Goal: Task Accomplishment & Management: Use online tool/utility

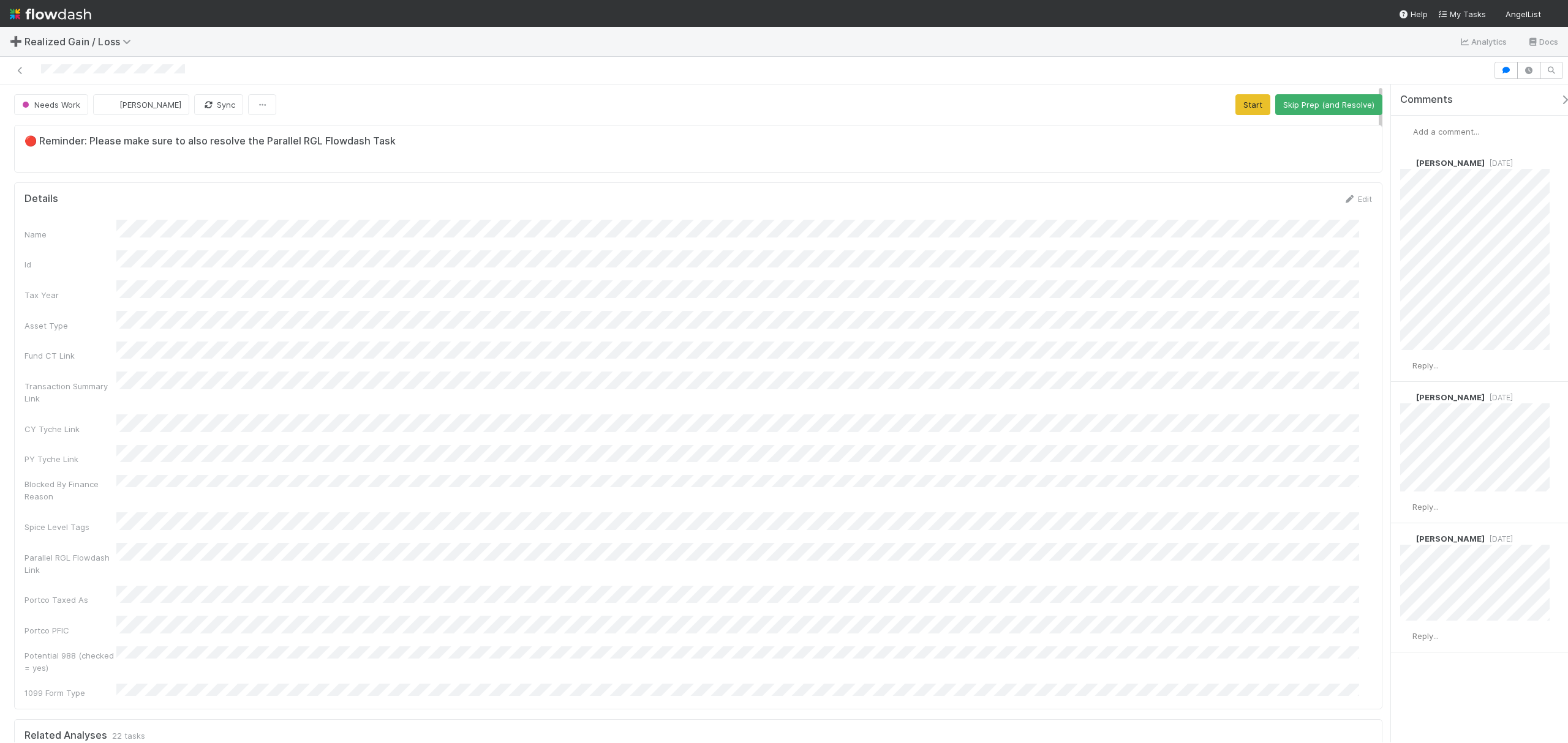
drag, startPoint x: 1379, startPoint y: 128, endPoint x: 1385, endPoint y: 114, distance: 15.2
click at [1385, 114] on div "Needs Work Fareeha Naim Sync Start Skip Prep (and Resolve) 🔴 Reminder: Please m…" at bounding box center [784, 413] width 1568 height 659
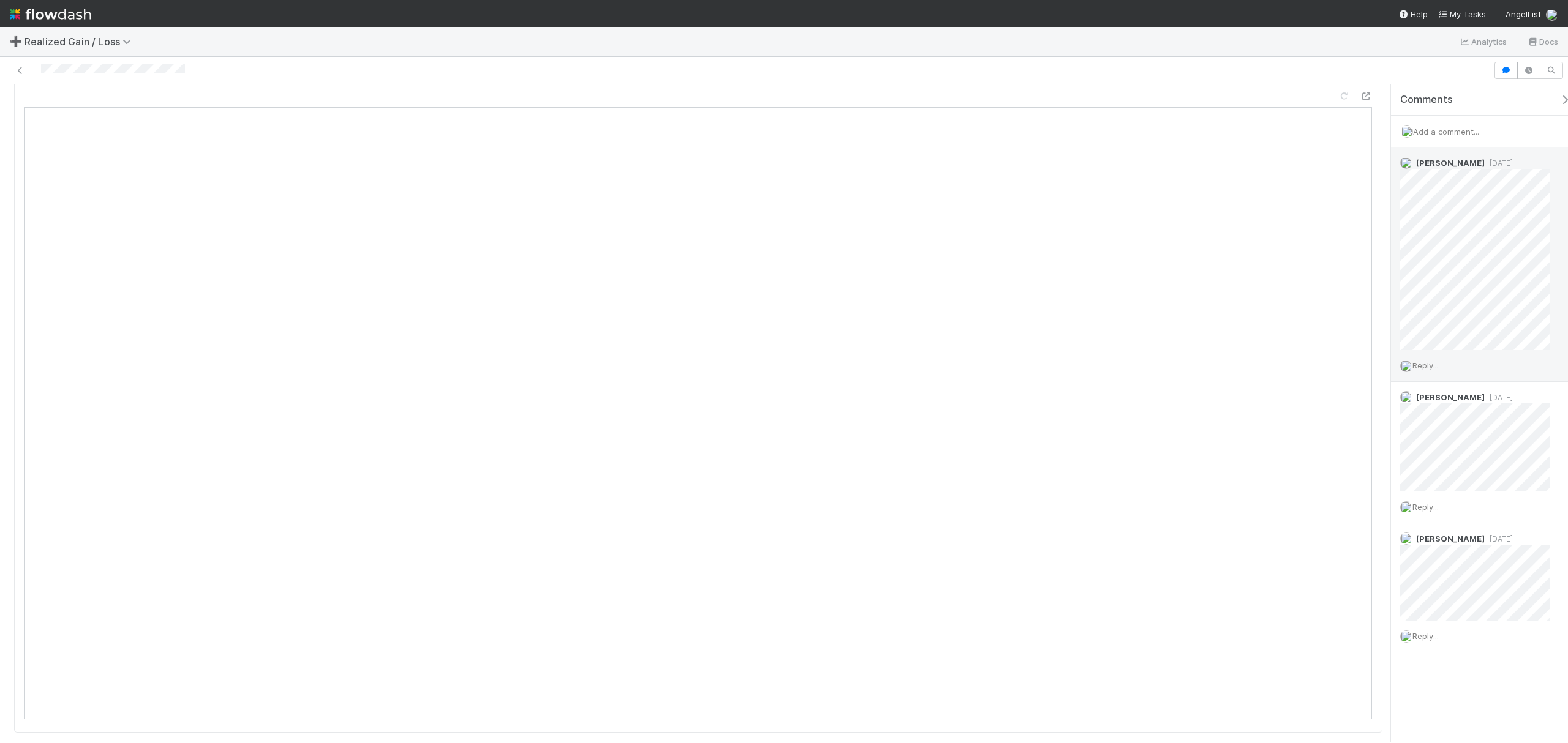
scroll to position [1311, 0]
drag, startPoint x: 1379, startPoint y: 133, endPoint x: 1397, endPoint y: 262, distance: 130.2
click at [1397, 262] on div "Needs Work Fareeha Naim Sync Start Skip Prep (and Resolve) 🔴 Reminder: Please m…" at bounding box center [784, 413] width 1568 height 659
drag, startPoint x: 1382, startPoint y: 238, endPoint x: 1380, endPoint y: 140, distance: 98.0
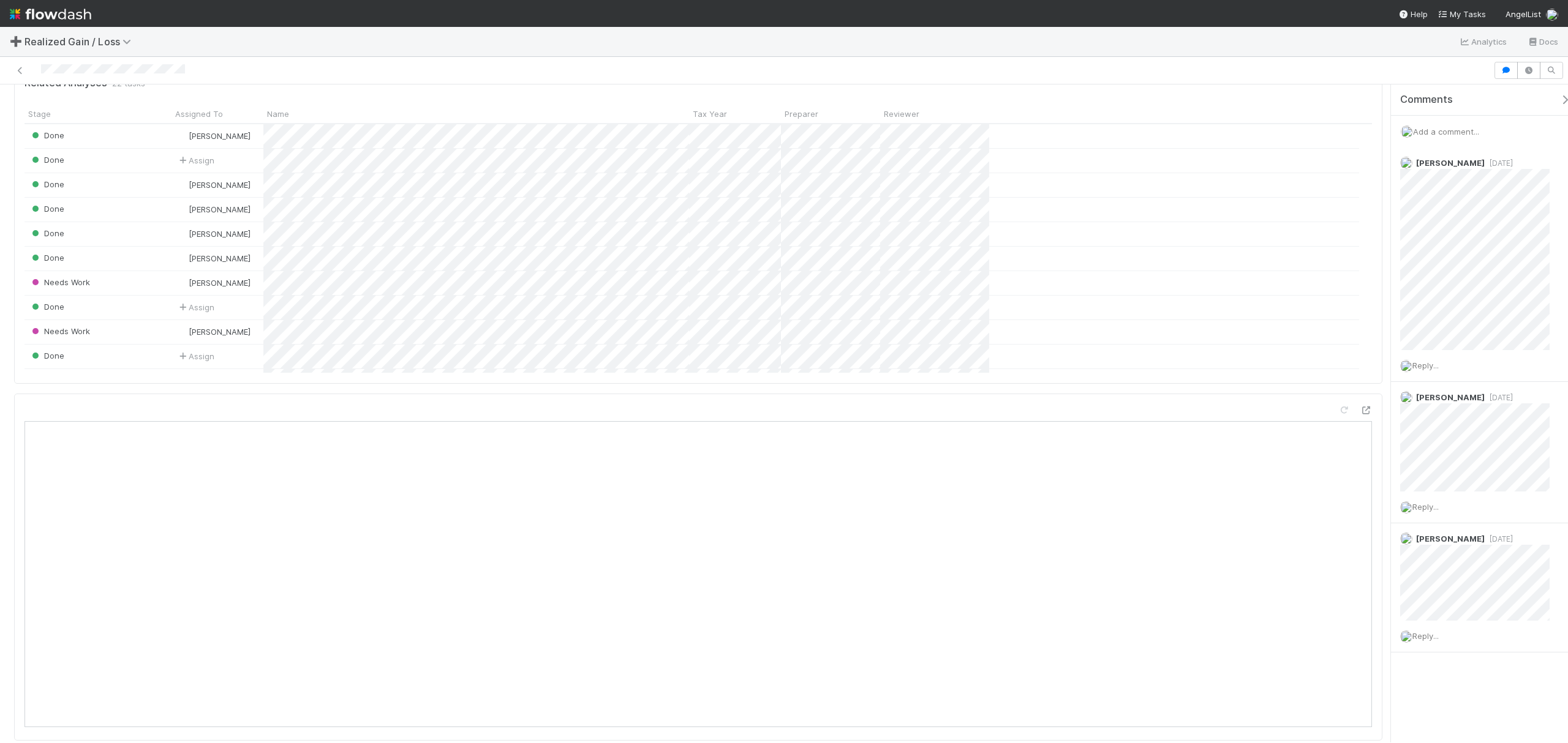
scroll to position [0, 0]
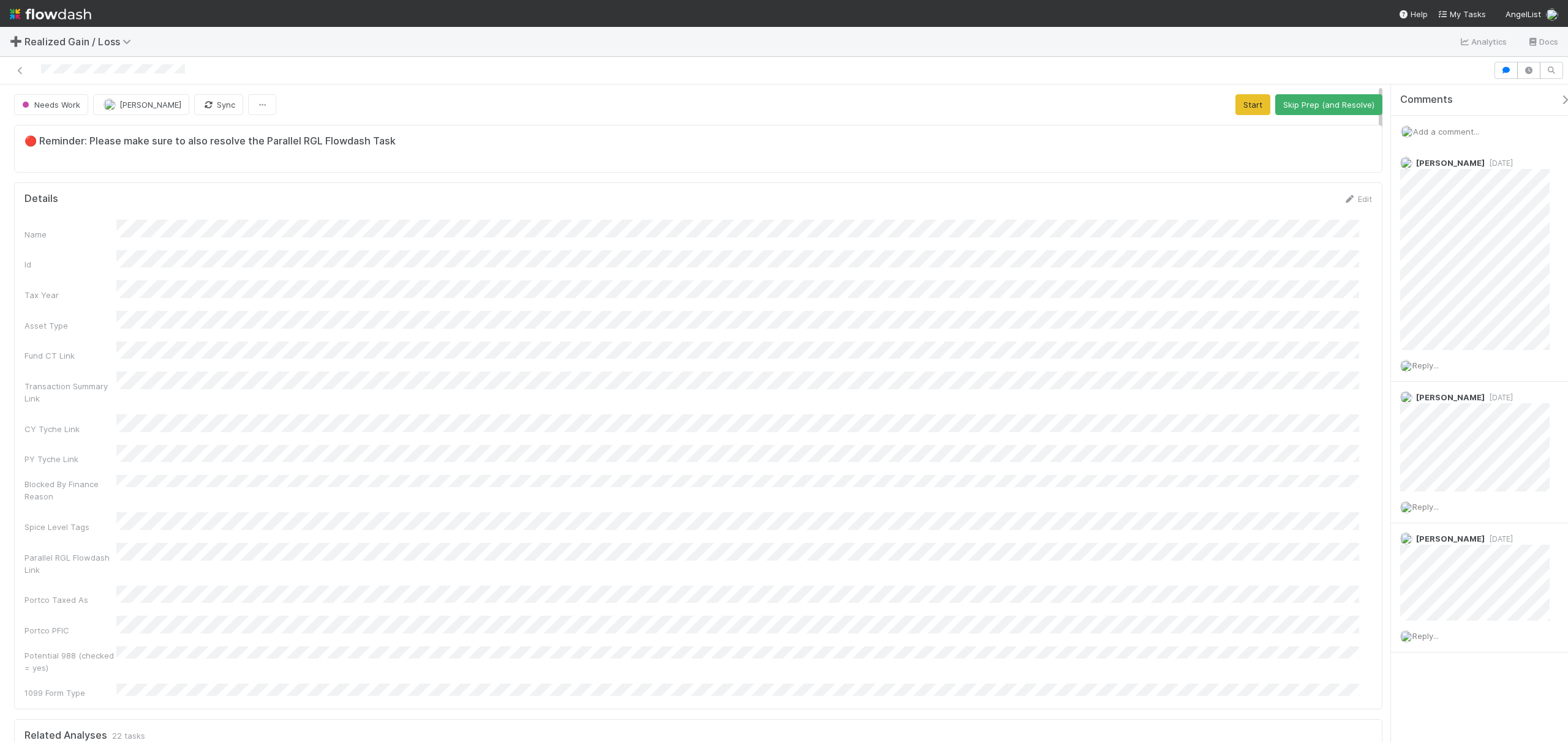
drag, startPoint x: 1382, startPoint y: 187, endPoint x: 1370, endPoint y: 84, distance: 103.7
click at [1236, 99] on button "Start" at bounding box center [1253, 105] width 35 height 21
drag, startPoint x: 1380, startPoint y: 130, endPoint x: 1370, endPoint y: 118, distance: 15.6
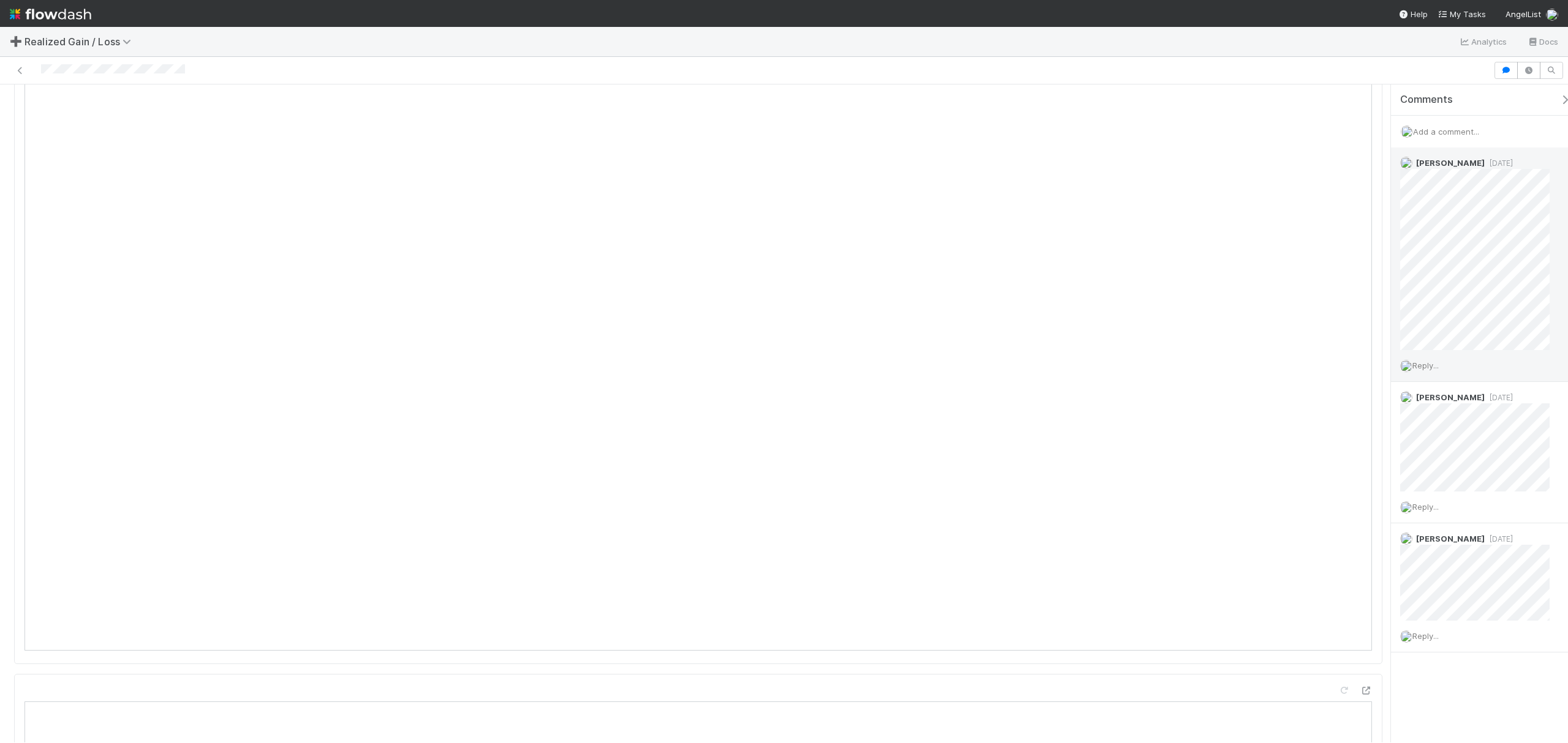
scroll to position [1367, 0]
click at [1403, 264] on div "In Progress Fareeha Naim Sync Blocked Request Review (and Resolve) 🔴 Reminder: …" at bounding box center [784, 413] width 1568 height 659
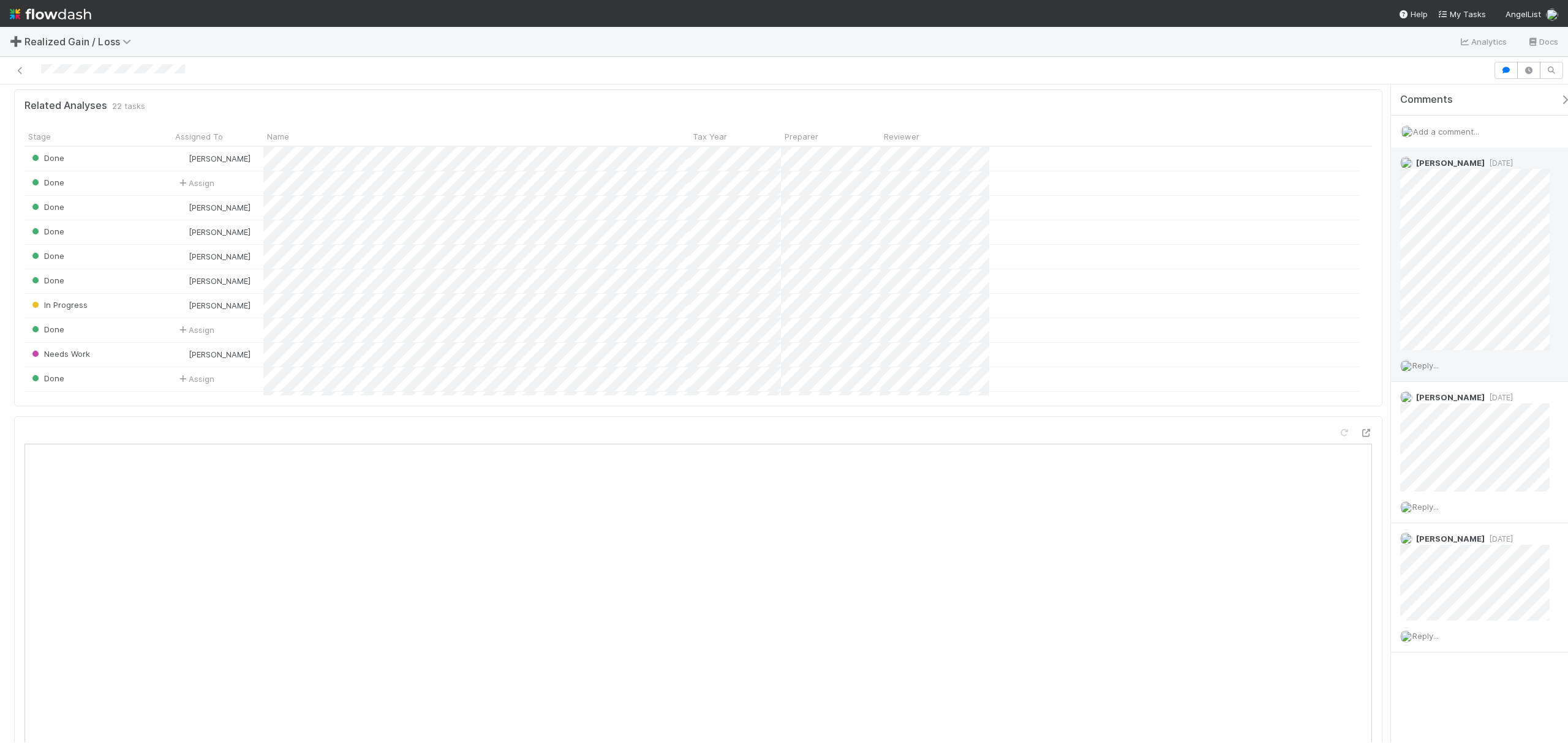
scroll to position [699, 0]
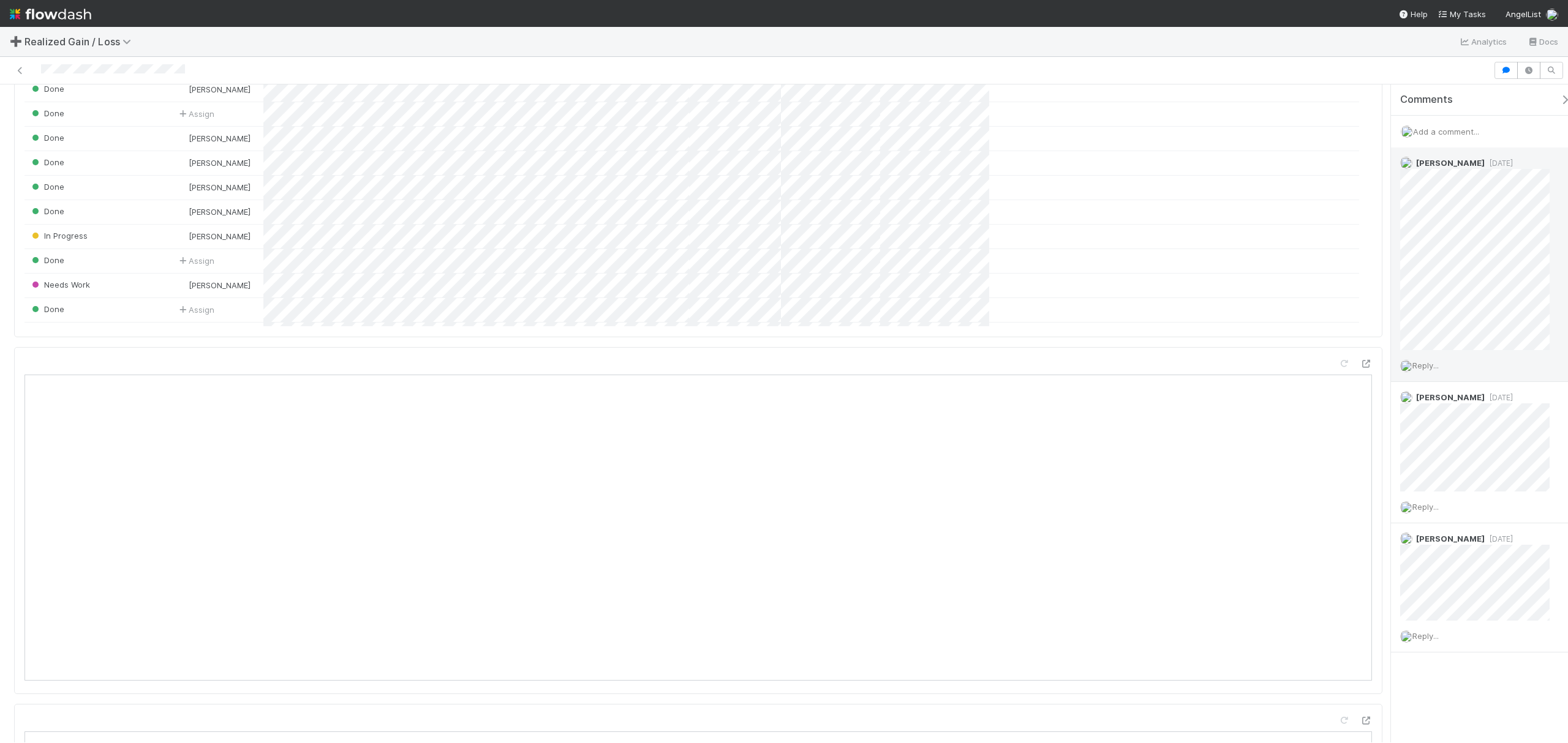
drag, startPoint x: 1379, startPoint y: 240, endPoint x: 1395, endPoint y: 175, distance: 66.9
click at [1395, 175] on div "In Progress Fareeha Naim Sync Blocked Request Review (and Resolve) 🔴 Reminder: …" at bounding box center [784, 413] width 1568 height 659
click at [1360, 360] on icon at bounding box center [1366, 363] width 12 height 8
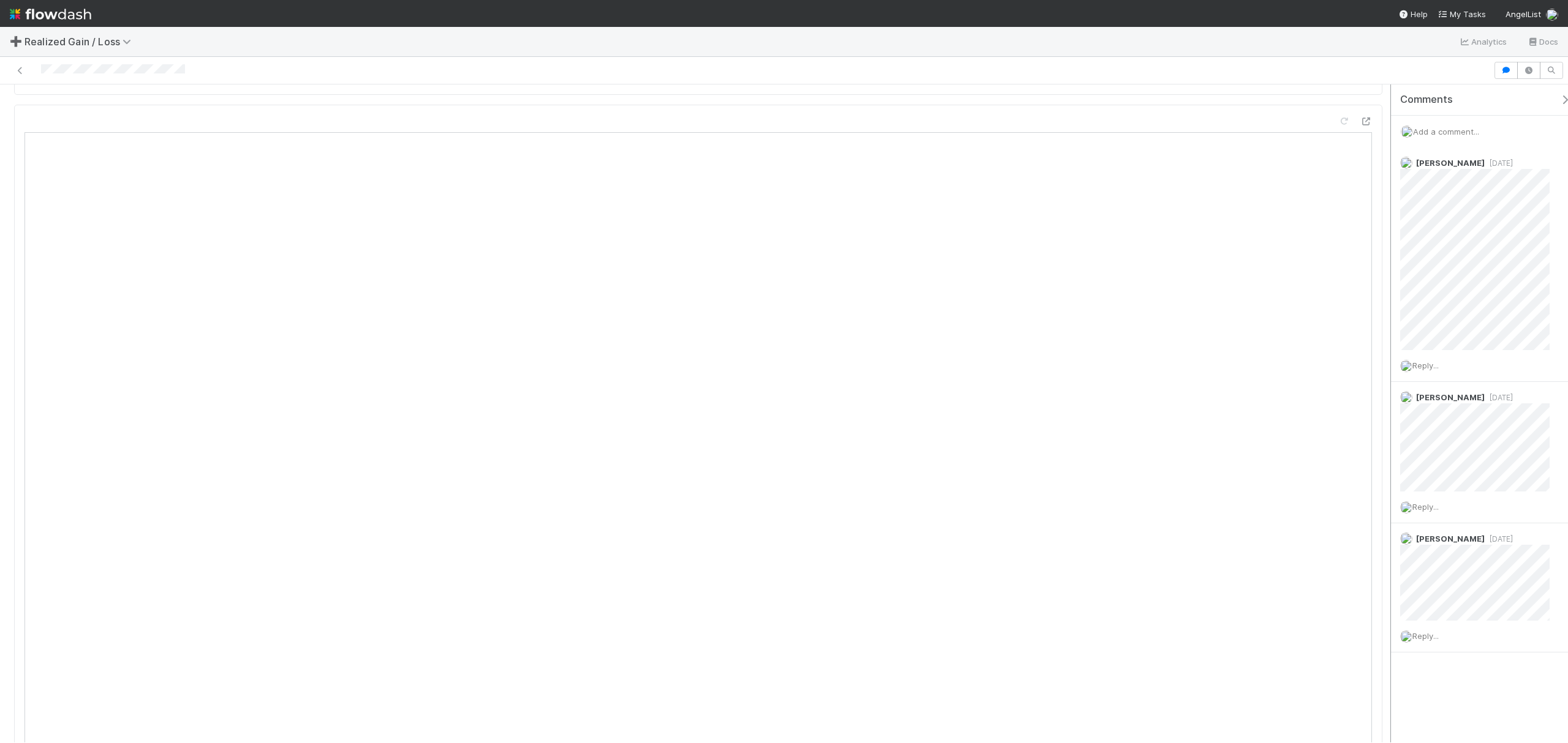
scroll to position [1274, 0]
drag, startPoint x: 1379, startPoint y: 171, endPoint x: 1390, endPoint y: 228, distance: 58.1
click at [1390, 228] on div "In Progress Fareeha Naim Sync Blocked Request Review (and Resolve) 🔴 Reminder: …" at bounding box center [784, 413] width 1568 height 659
drag, startPoint x: 1379, startPoint y: 251, endPoint x: 1378, endPoint y: 243, distance: 8.1
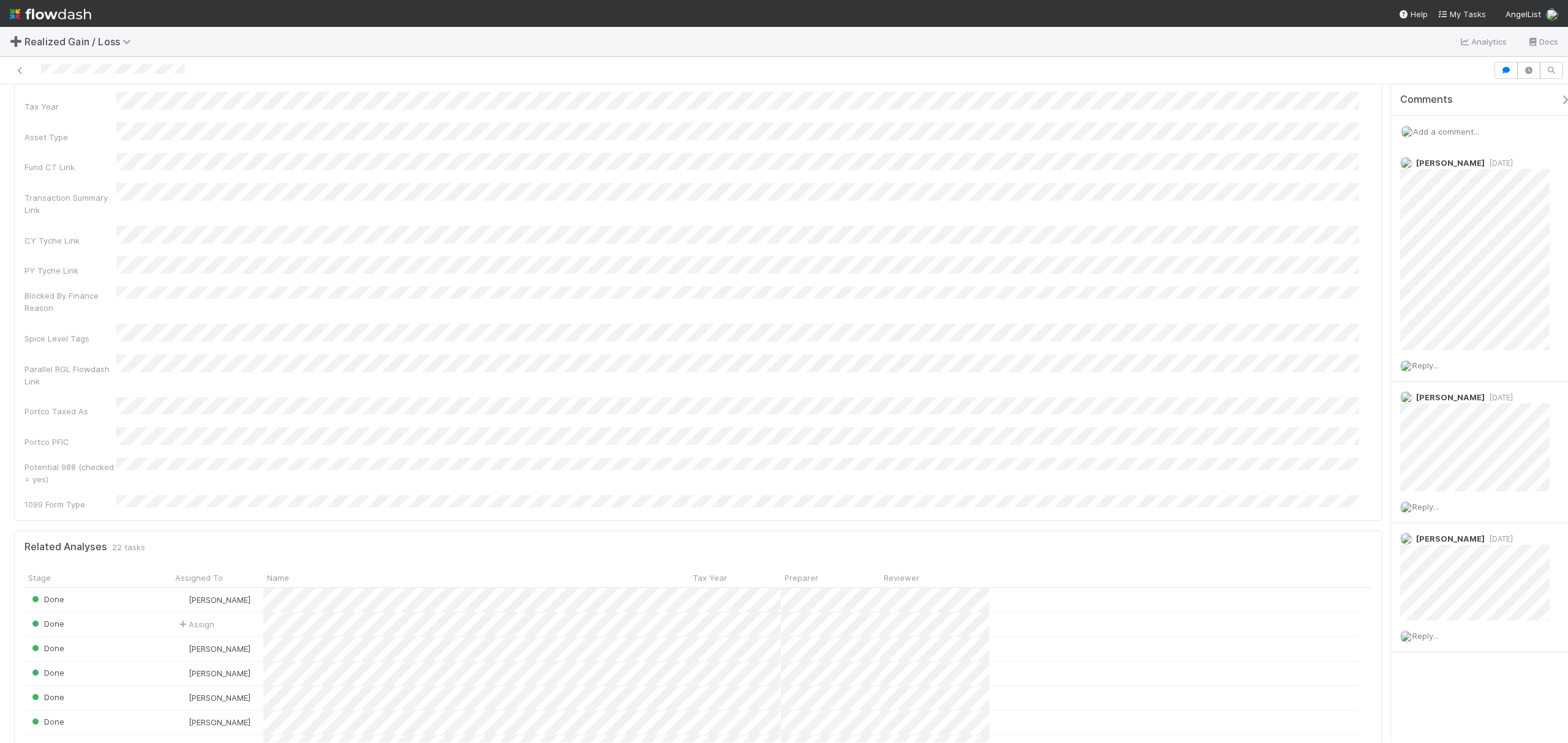
scroll to position [145, 0]
drag, startPoint x: 1380, startPoint y: 236, endPoint x: 1372, endPoint y: 133, distance: 103.3
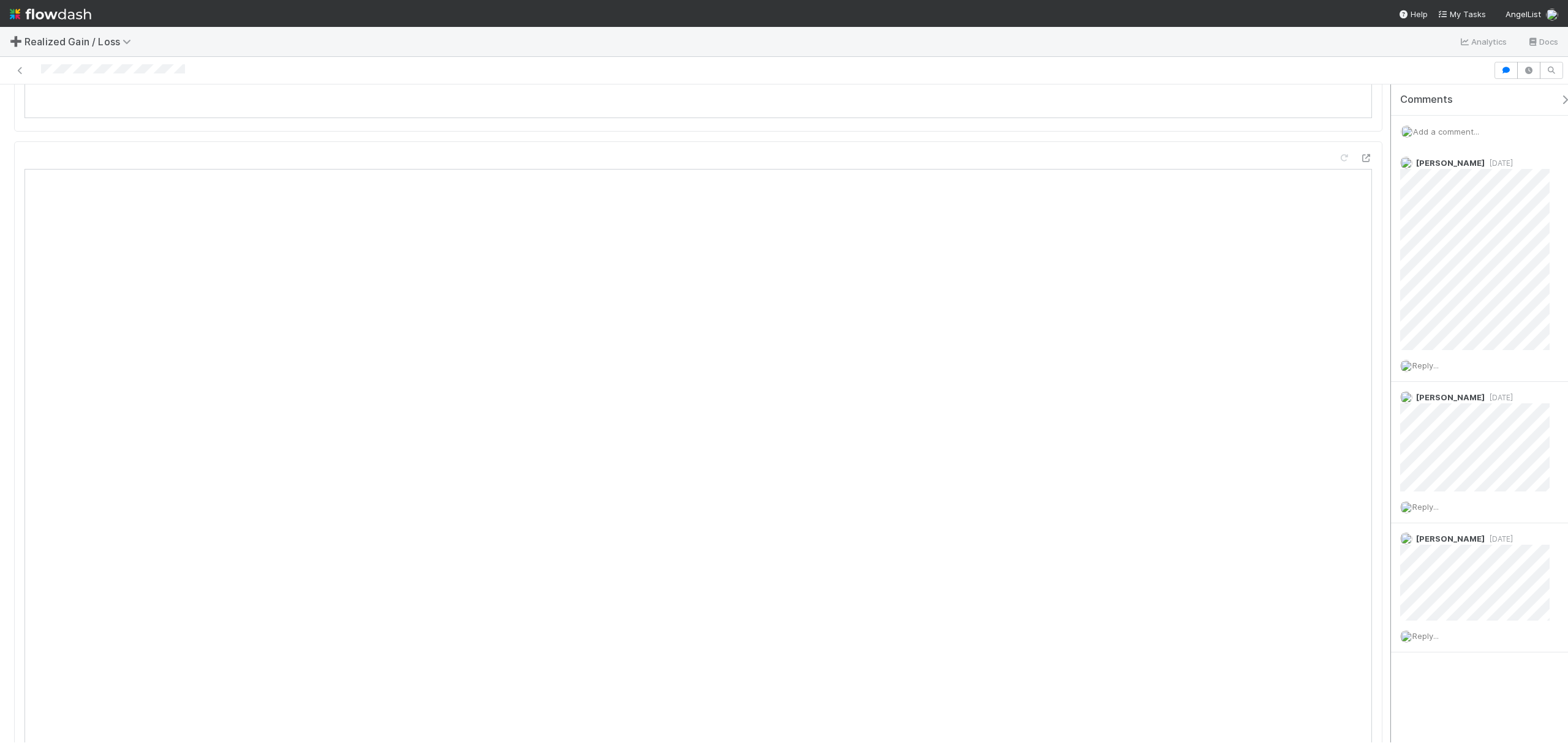
scroll to position [1281, 0]
drag, startPoint x: 1379, startPoint y: 147, endPoint x: 1388, endPoint y: 247, distance: 100.4
click at [1388, 247] on div "In Progress Fareeha Naim Sync Blocked Request Review (and Resolve) 🔴 Reminder: …" at bounding box center [784, 413] width 1568 height 659
click at [1461, 130] on span "Add a comment..." at bounding box center [1446, 131] width 66 height 9
click at [1453, 224] on button "[PERSON_NAME]" at bounding box center [1466, 232] width 92 height 17
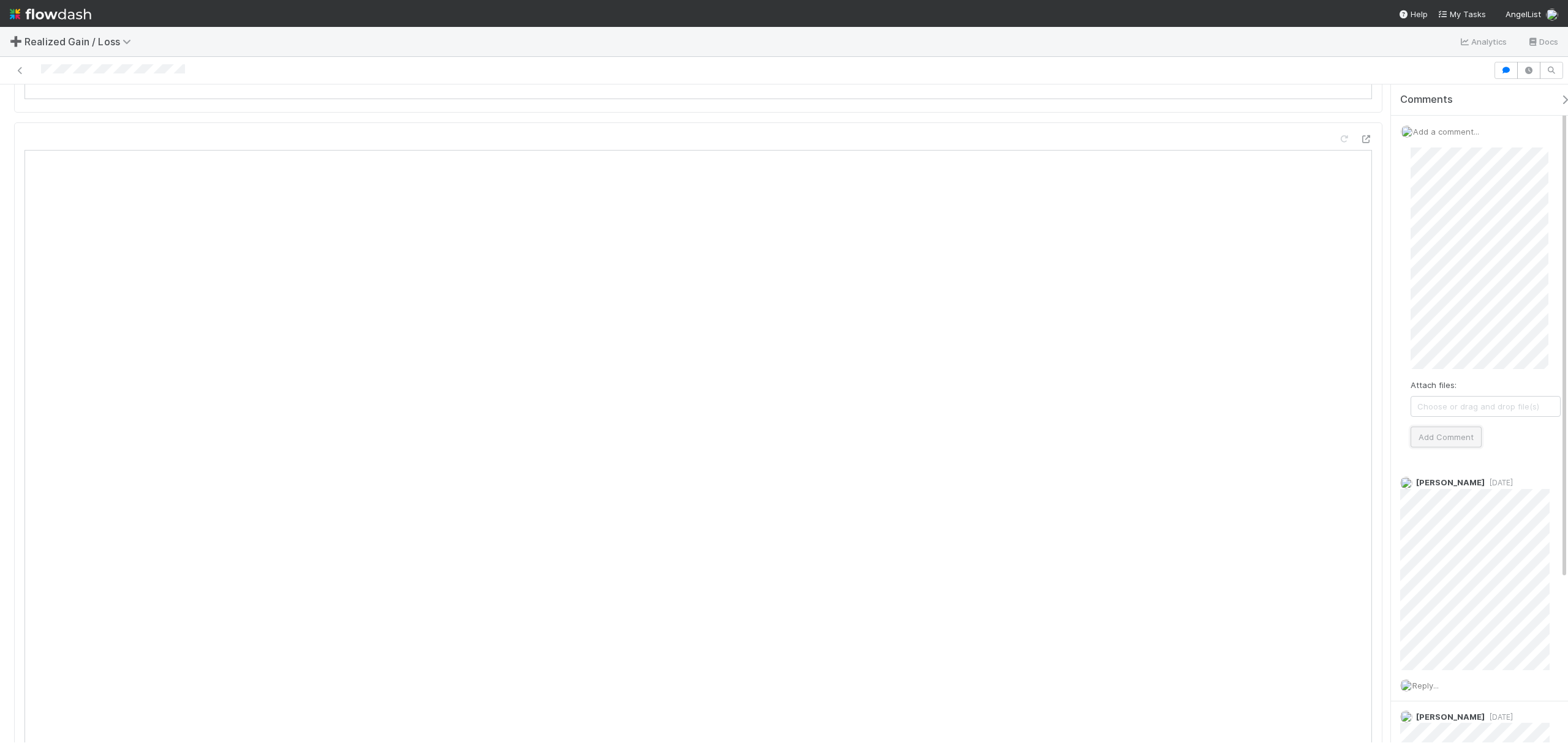
click at [1447, 436] on button "Add Comment" at bounding box center [1446, 437] width 71 height 21
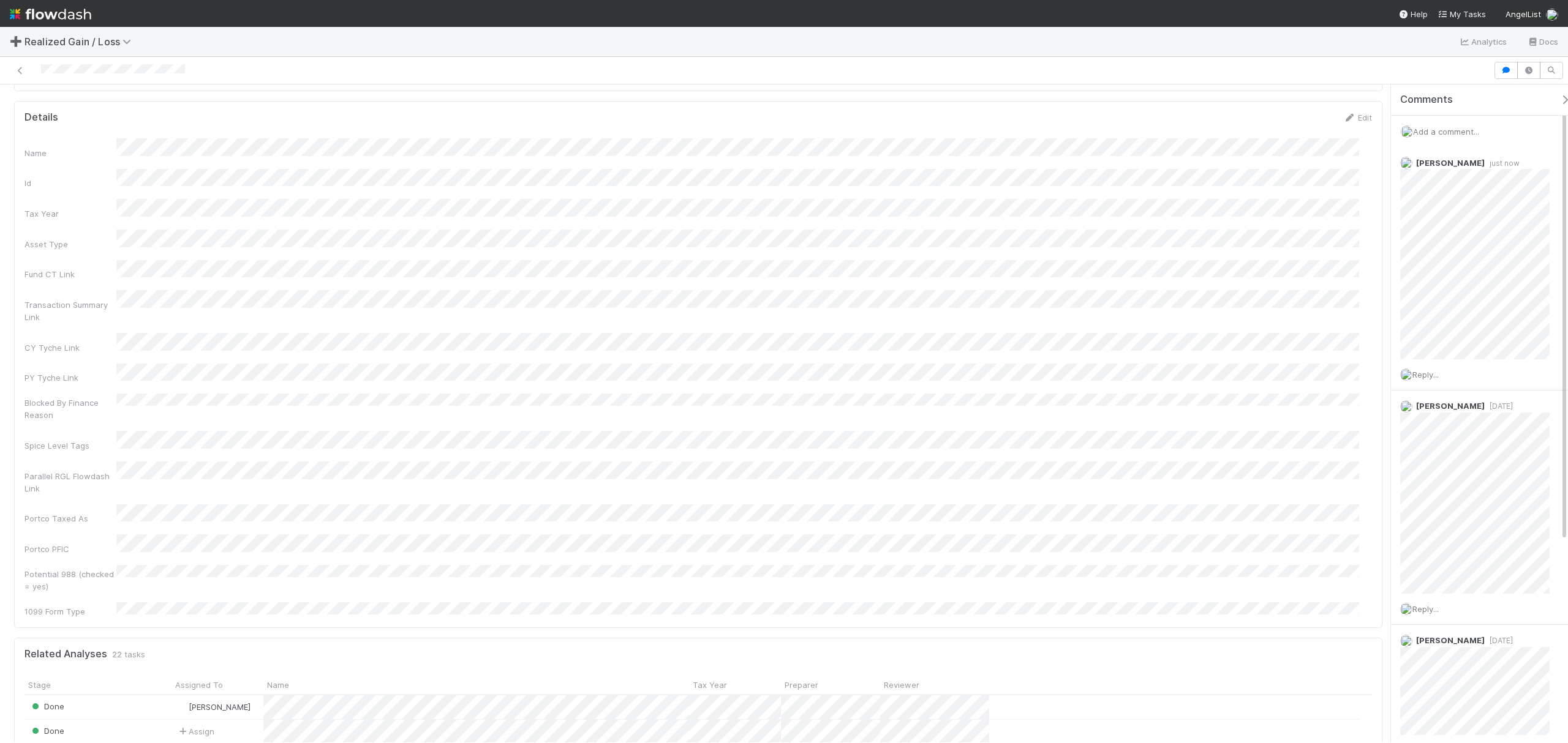
scroll to position [0, 0]
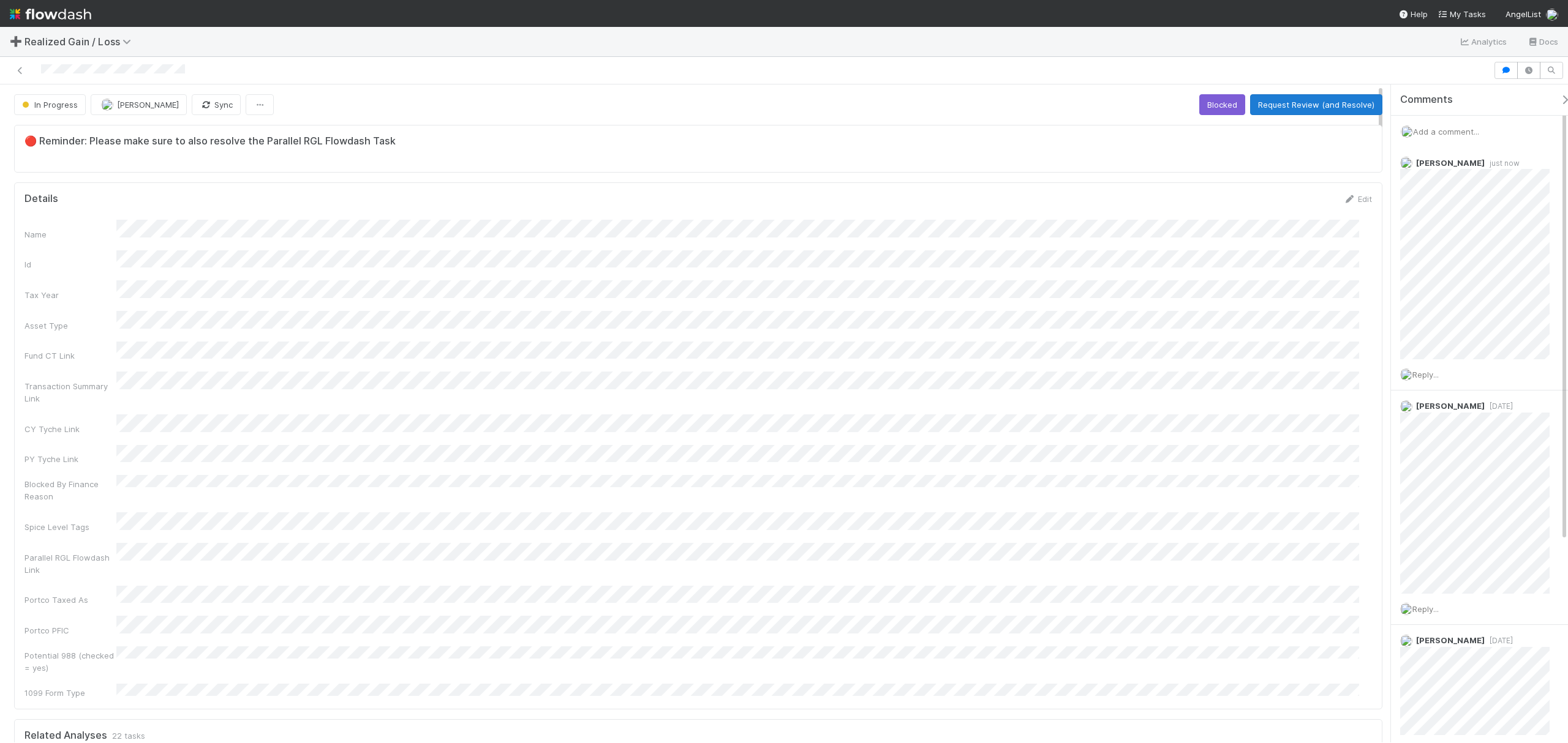
drag, startPoint x: 1382, startPoint y: 263, endPoint x: 1348, endPoint y: 111, distance: 155.8
click at [1290, 108] on button "Request Review (and Resolve)" at bounding box center [1317, 105] width 133 height 21
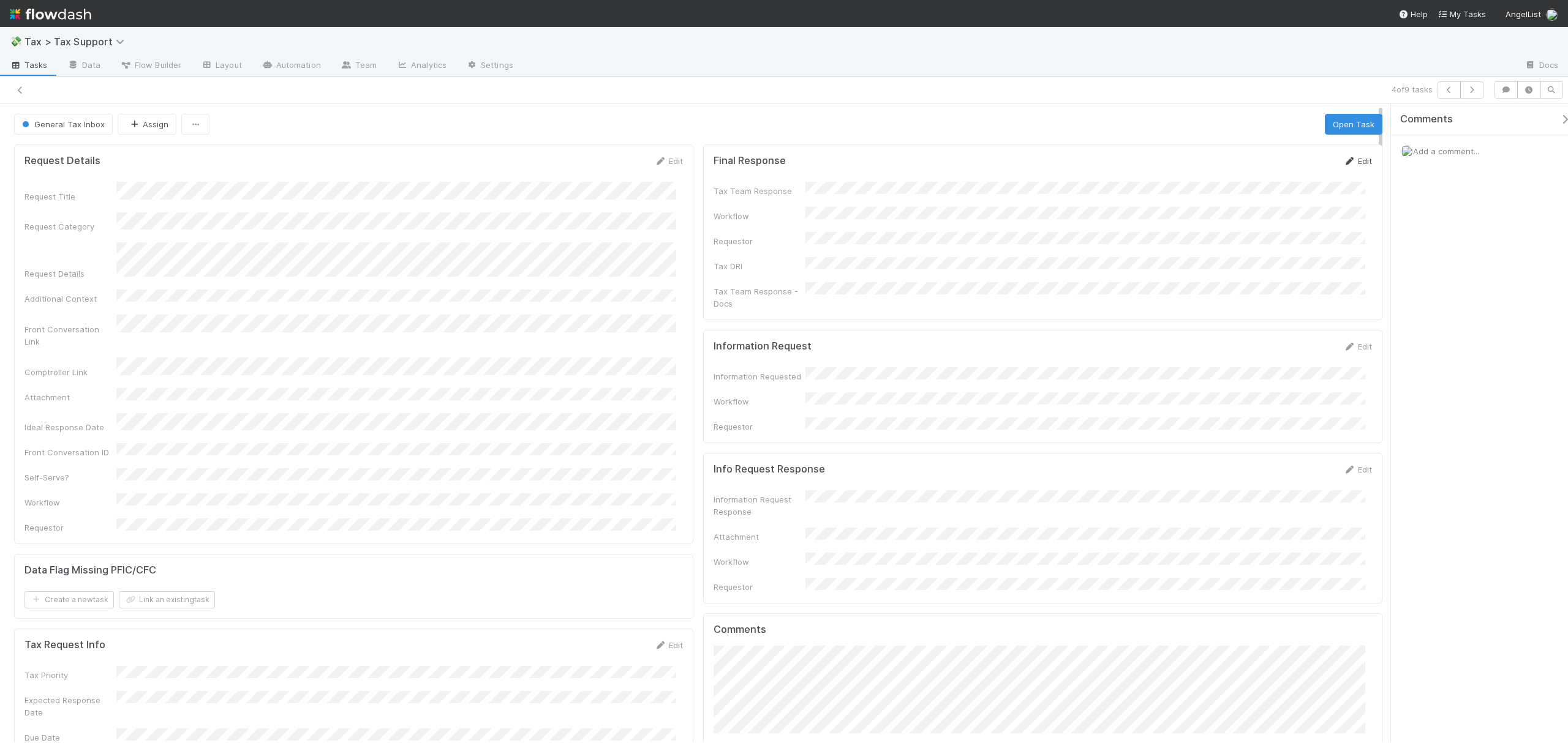
drag, startPoint x: 0, startPoint y: 0, endPoint x: 1350, endPoint y: 164, distance: 1359.9
click at [1350, 164] on link "Edit" at bounding box center [1357, 160] width 28 height 9
click at [1289, 170] on button "Save" at bounding box center [1306, 165] width 35 height 21
click at [1348, 128] on button "Open Task" at bounding box center [1353, 124] width 58 height 21
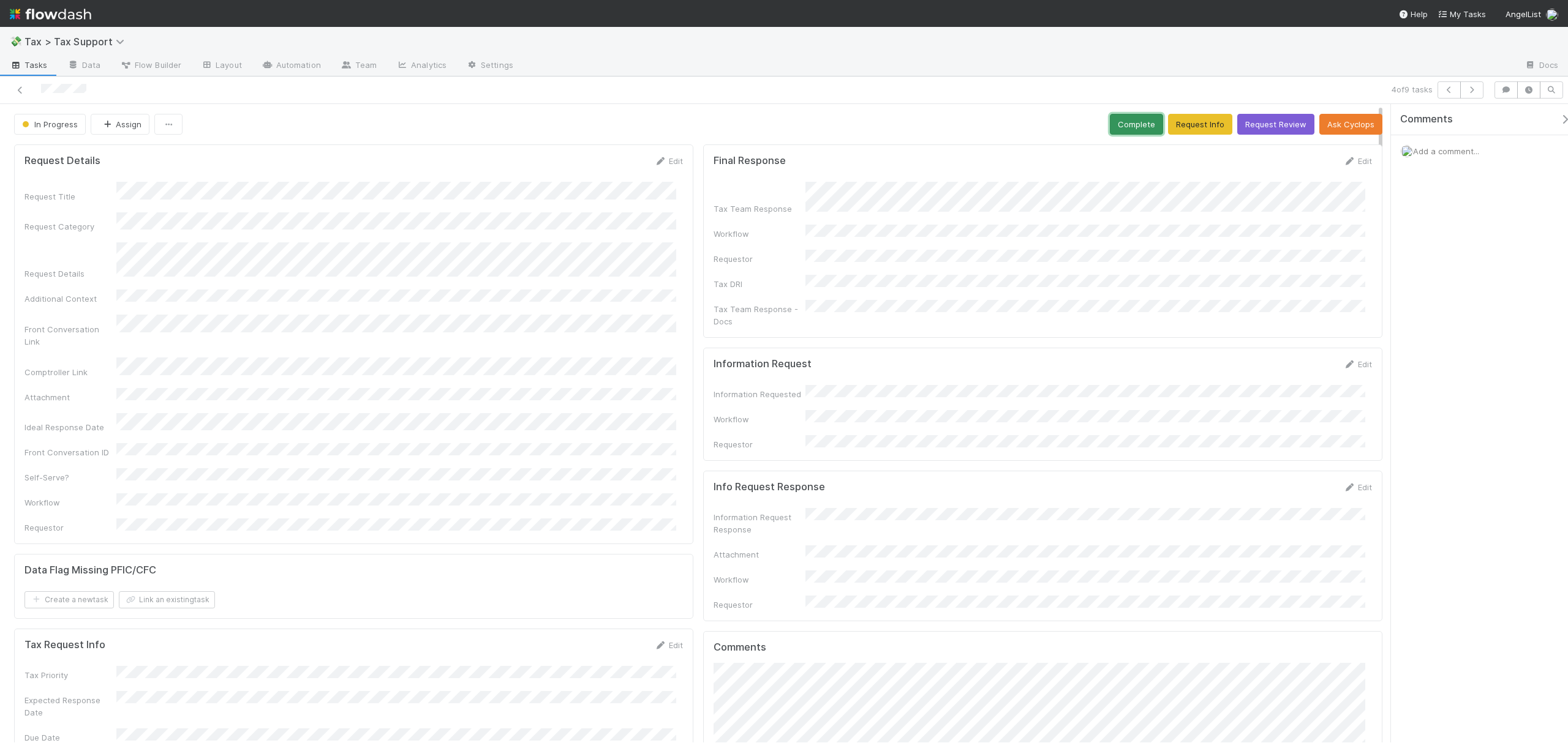
click at [1125, 128] on button "Complete" at bounding box center [1137, 124] width 53 height 21
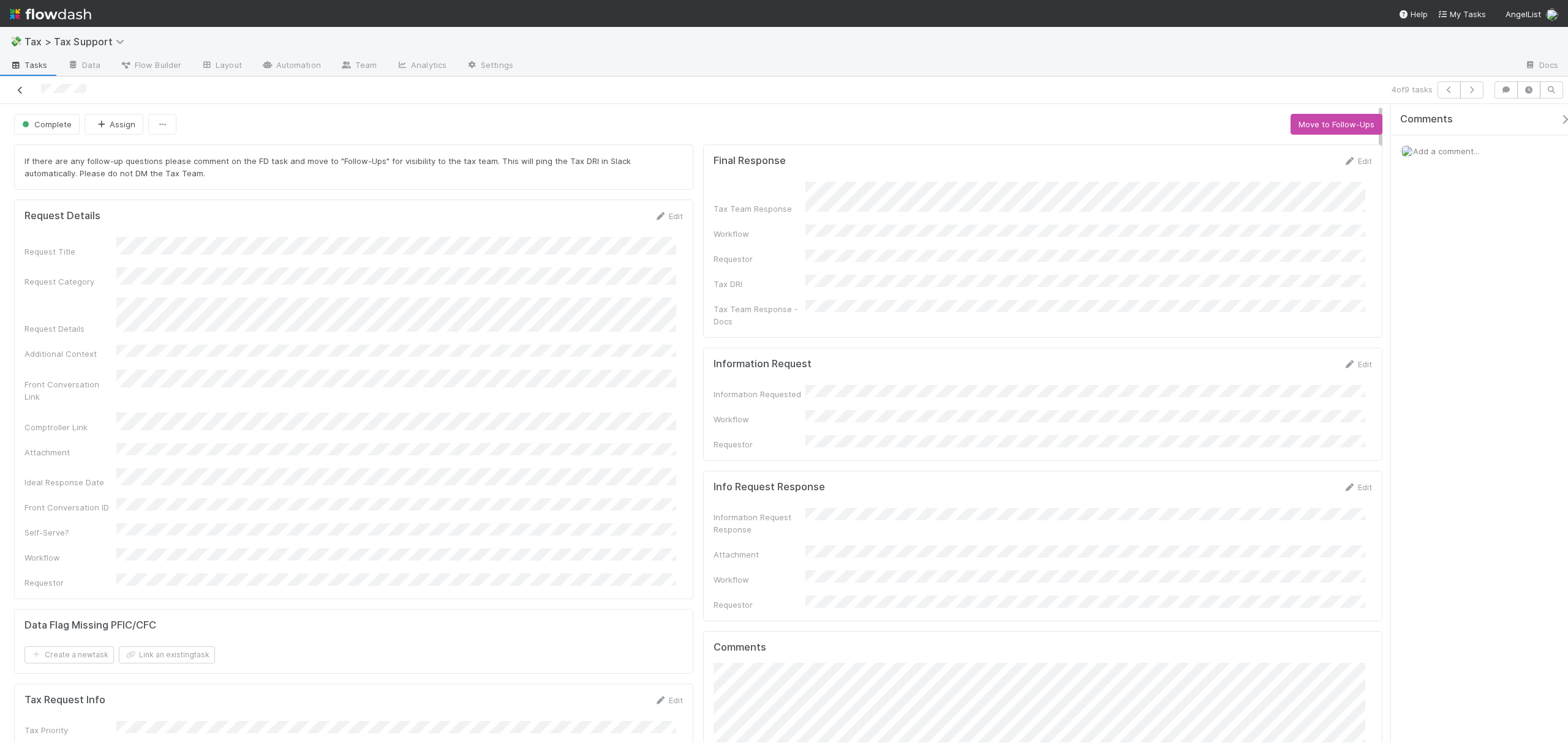
click at [20, 90] on icon at bounding box center [20, 90] width 12 height 8
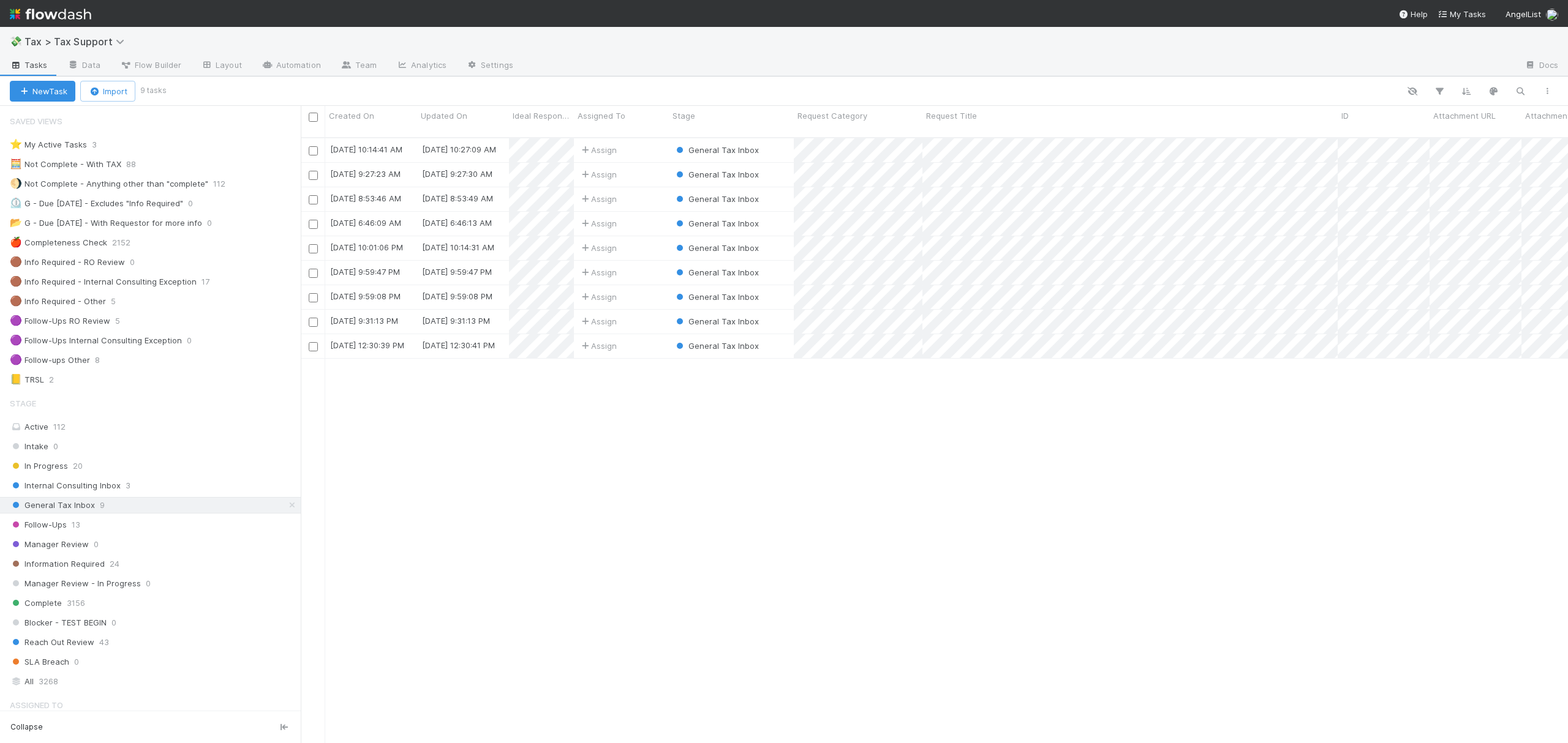
scroll to position [604, 1255]
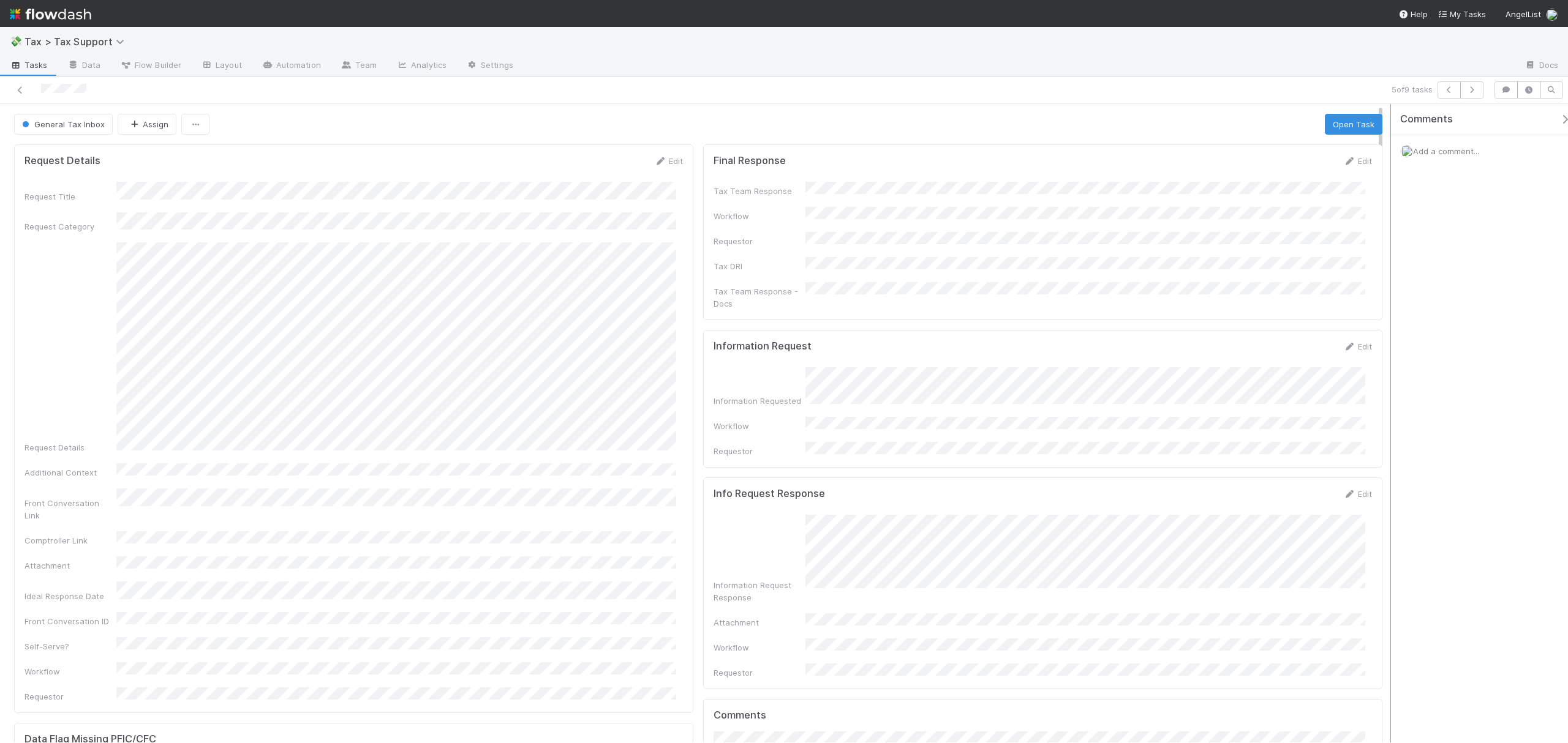
drag, startPoint x: 1379, startPoint y: 196, endPoint x: 1391, endPoint y: 179, distance: 20.8
click at [1391, 179] on div "General Tax Inbox Assign Open Task Request Details Edit Request Title Request C…" at bounding box center [784, 424] width 1568 height 639
click at [1343, 167] on div "Edit" at bounding box center [1357, 161] width 28 height 12
click at [1344, 162] on link "Edit" at bounding box center [1357, 160] width 28 height 9
click at [1297, 176] on button "Save" at bounding box center [1306, 165] width 35 height 21
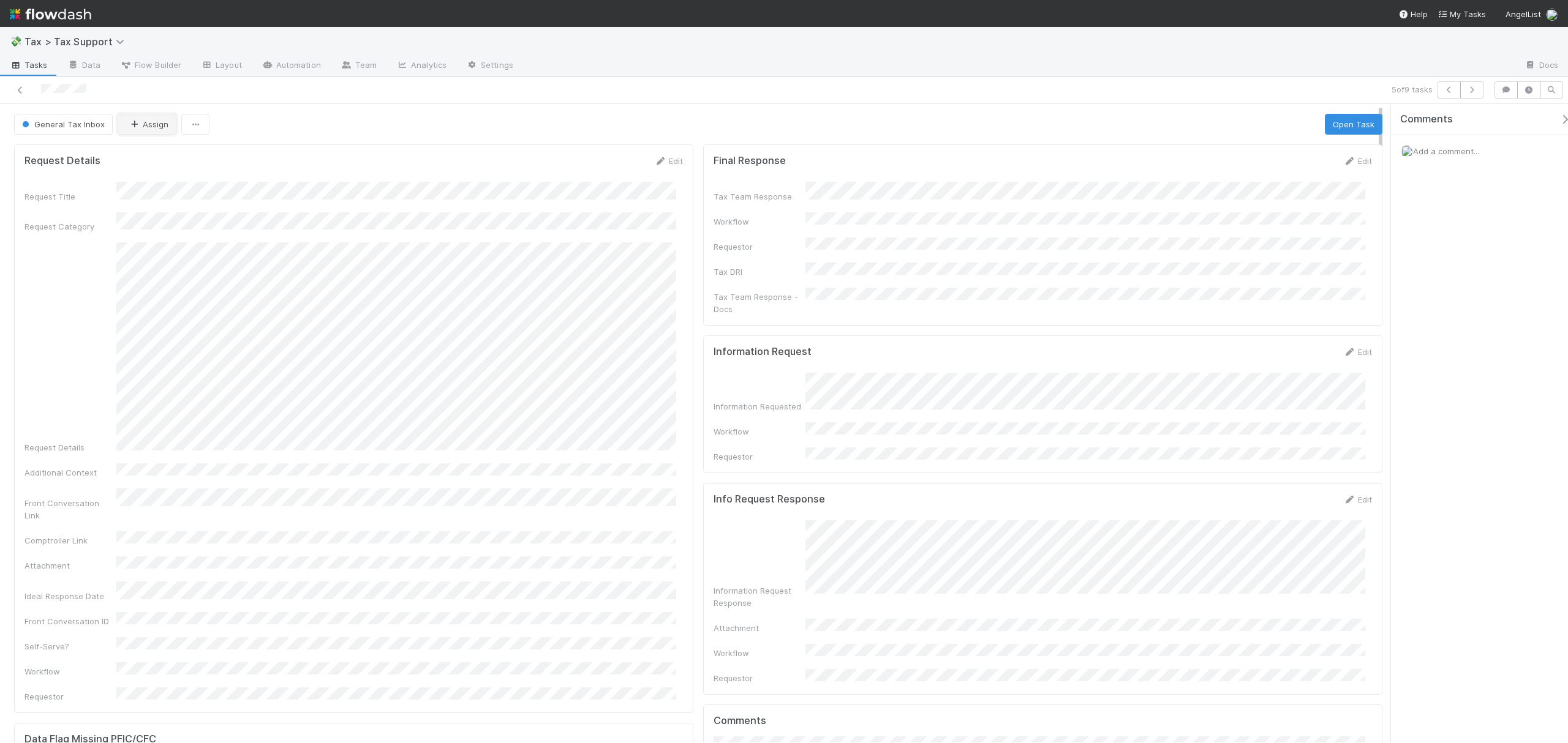
click at [151, 120] on button "Assign" at bounding box center [147, 124] width 59 height 21
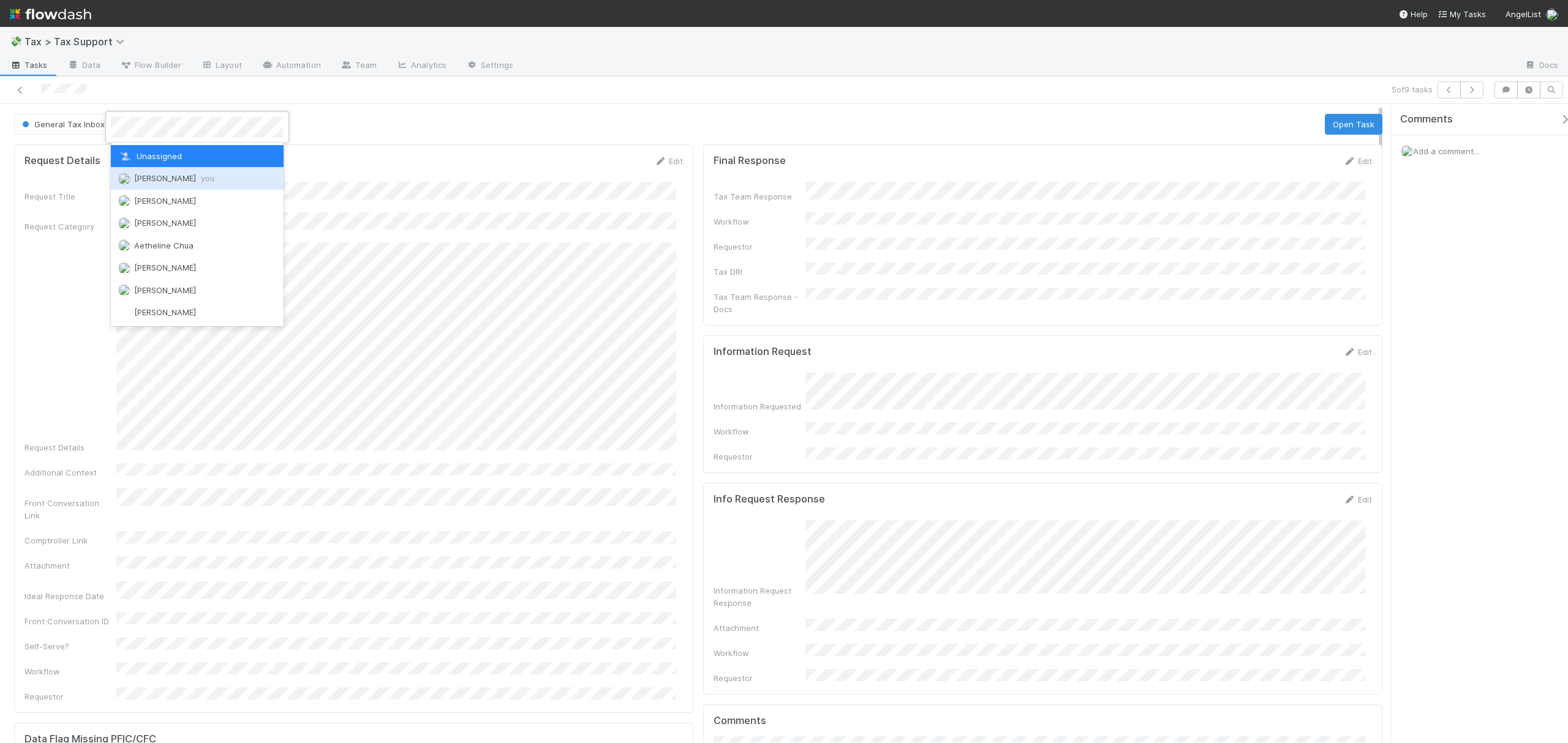
click at [177, 182] on span "Fareeha Naim you" at bounding box center [174, 177] width 80 height 9
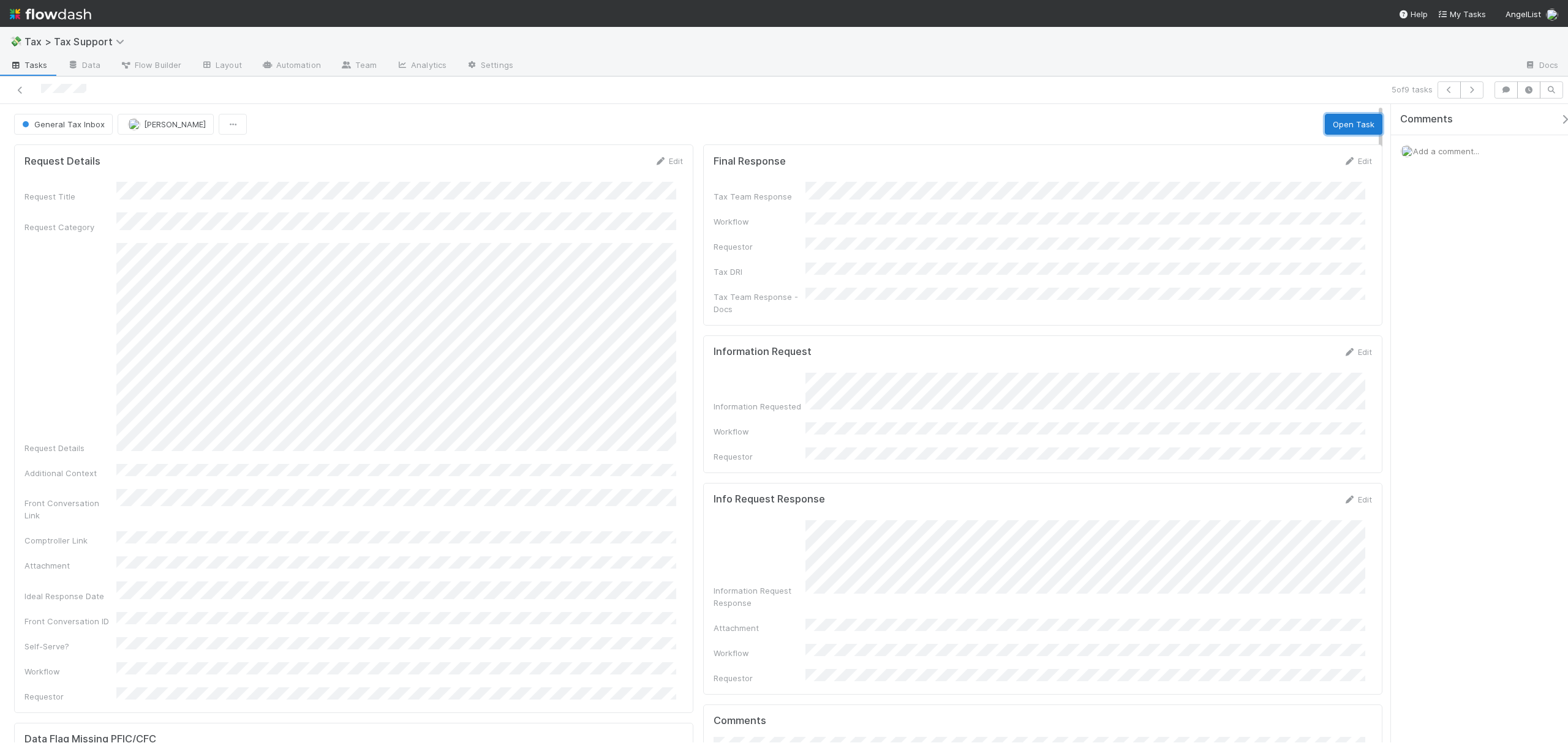
click at [1336, 123] on button "Open Task" at bounding box center [1353, 124] width 58 height 21
click at [1113, 124] on button "Complete" at bounding box center [1137, 124] width 53 height 21
click at [21, 91] on icon at bounding box center [20, 90] width 12 height 8
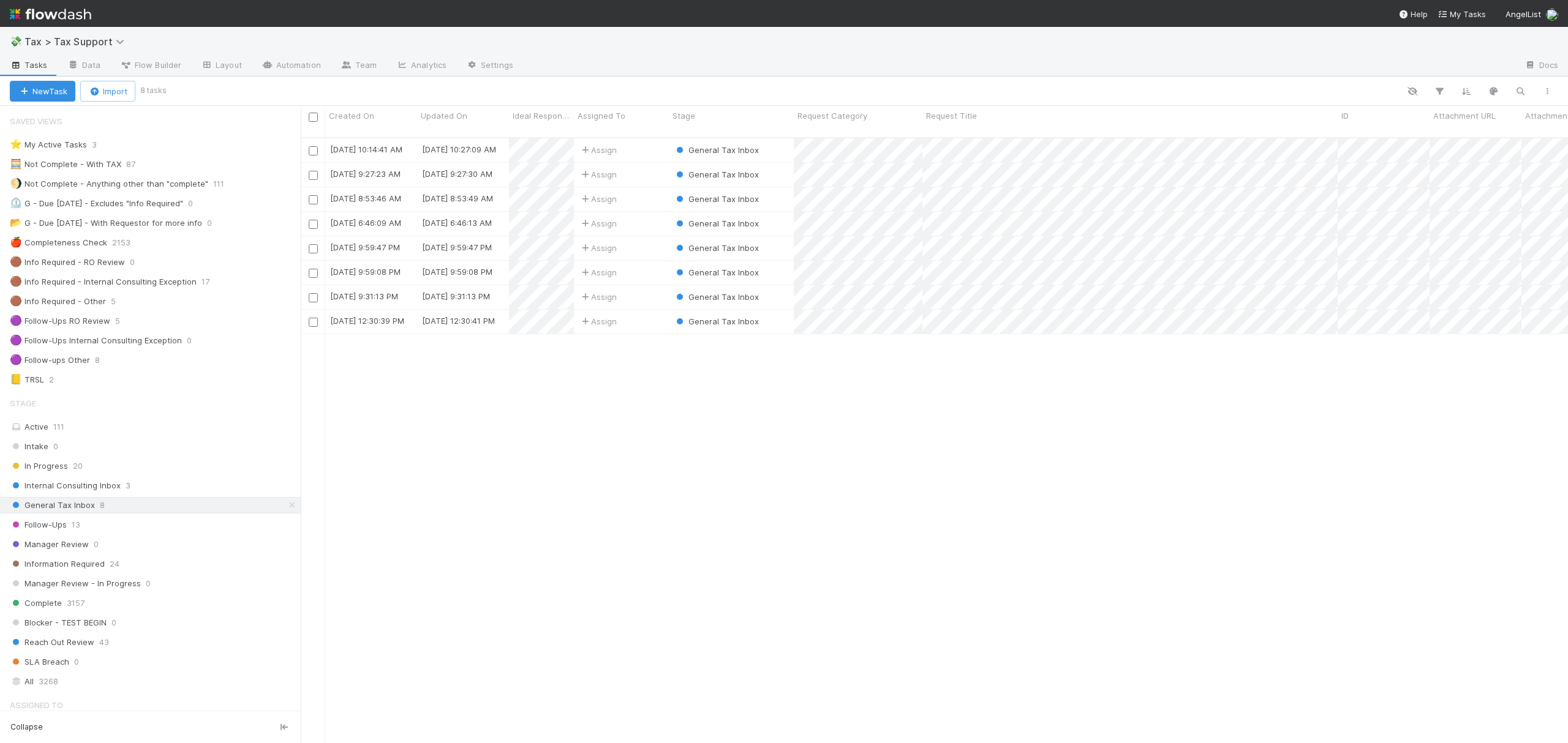
scroll to position [604, 1255]
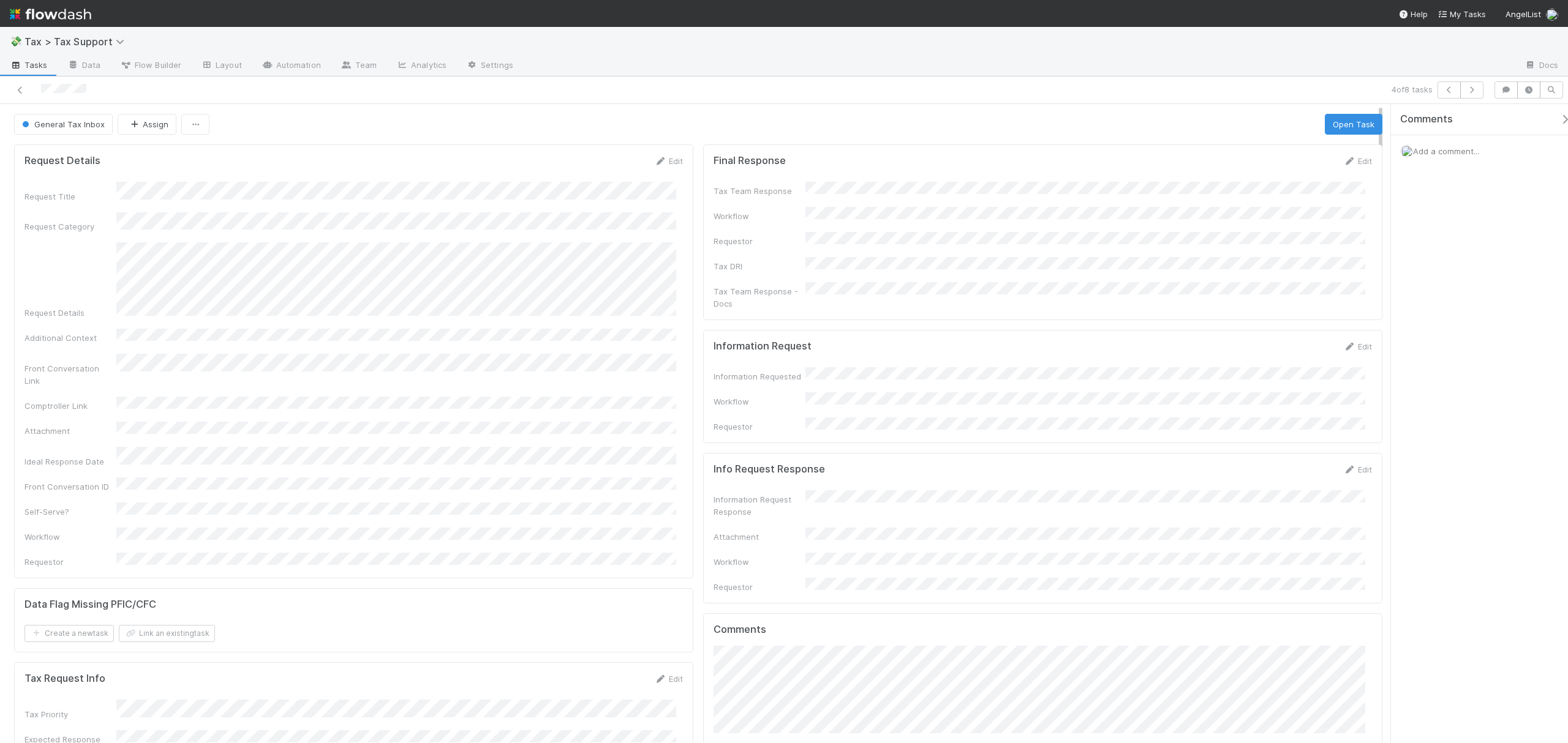
drag, startPoint x: 1382, startPoint y: 224, endPoint x: 1366, endPoint y: 147, distance: 78.6
click at [1343, 343] on icon at bounding box center [1349, 346] width 12 height 8
click at [1294, 340] on button "Save" at bounding box center [1306, 350] width 35 height 21
click at [1346, 342] on link "Edit" at bounding box center [1357, 346] width 28 height 9
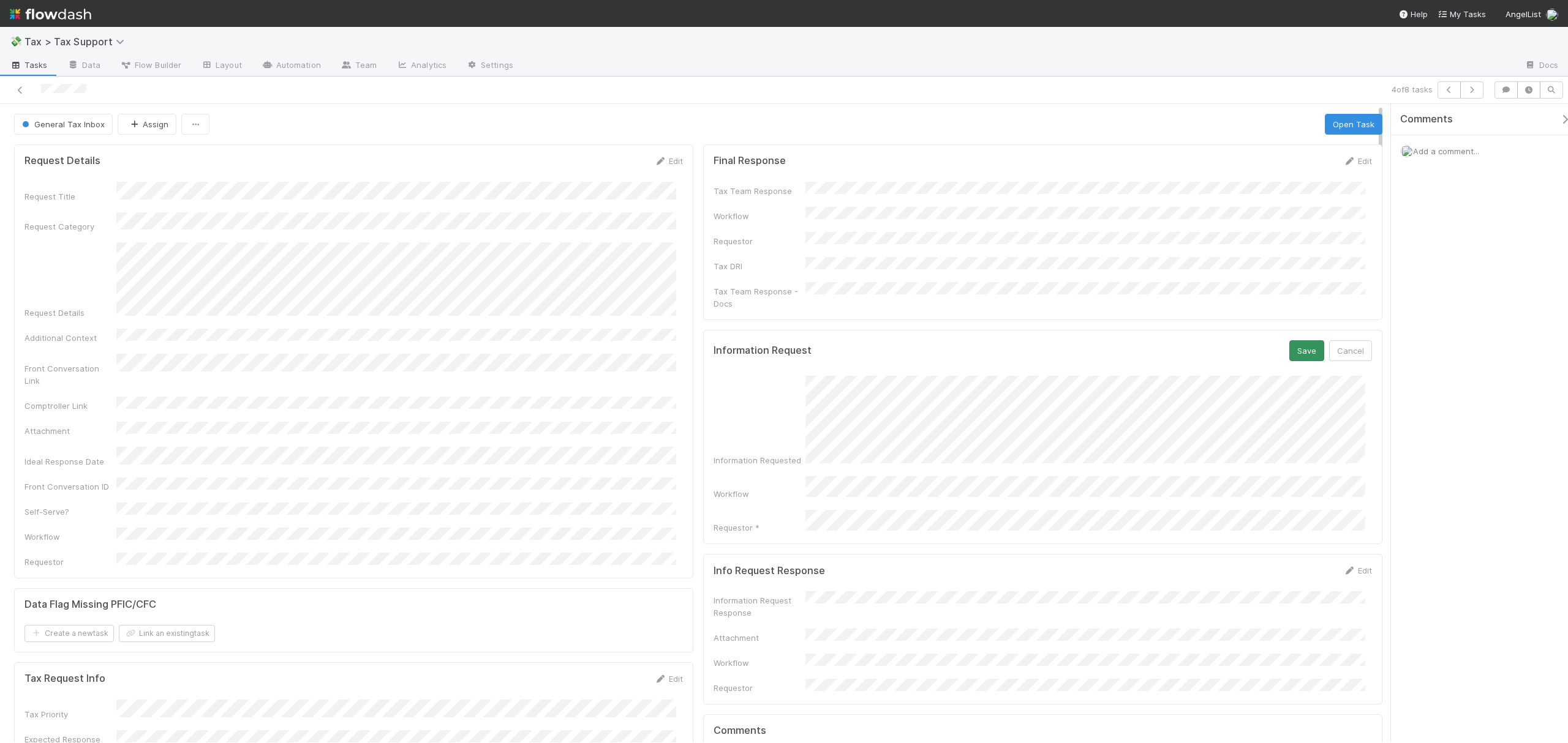
click at [1277, 345] on div "Information Request Save Cancel" at bounding box center [1043, 350] width 659 height 21
click at [1289, 344] on button "Save" at bounding box center [1306, 350] width 35 height 21
click at [1339, 128] on button "Open Task" at bounding box center [1353, 124] width 58 height 21
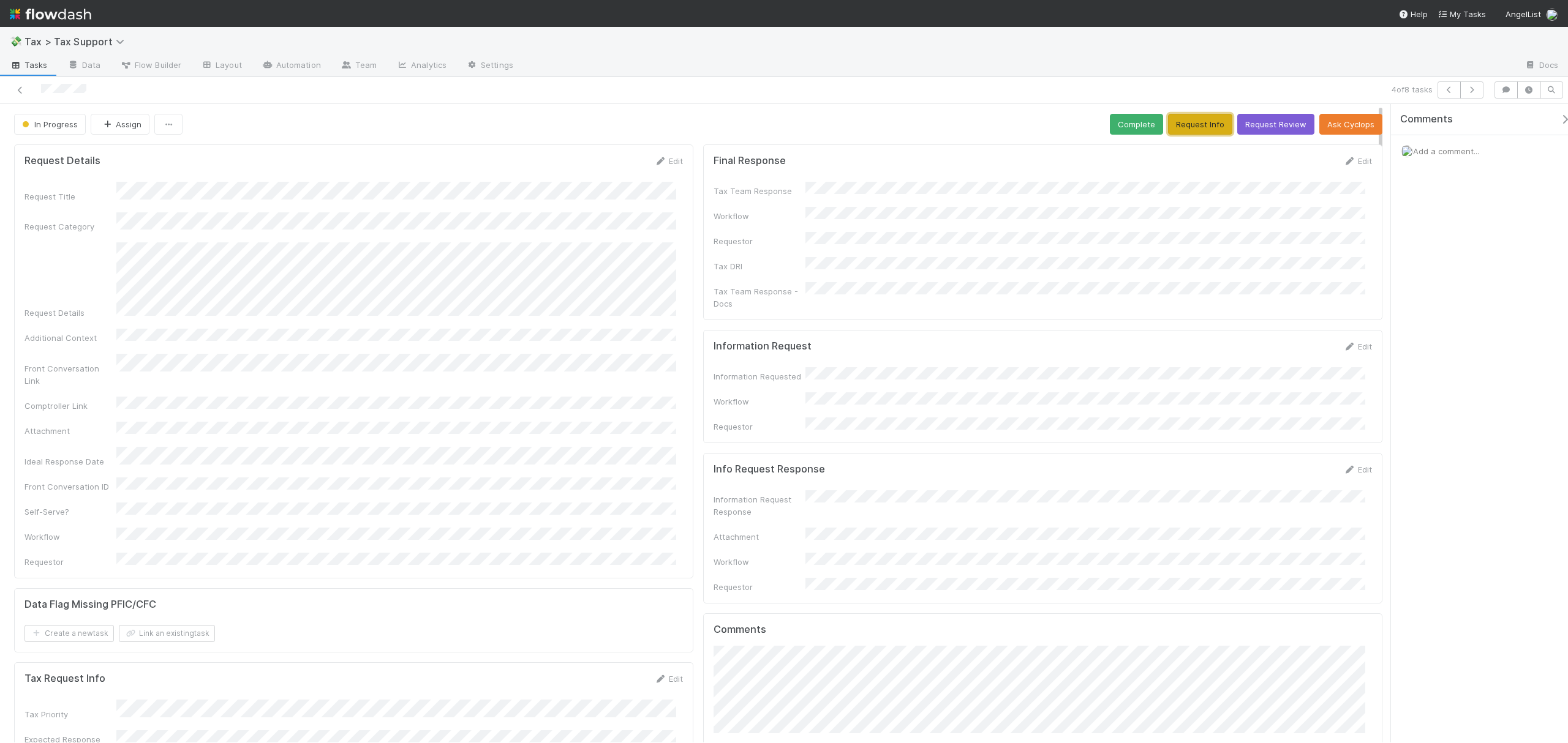
click at [1184, 121] on button "Request Info" at bounding box center [1199, 124] width 65 height 21
click at [17, 96] on link at bounding box center [20, 90] width 12 height 12
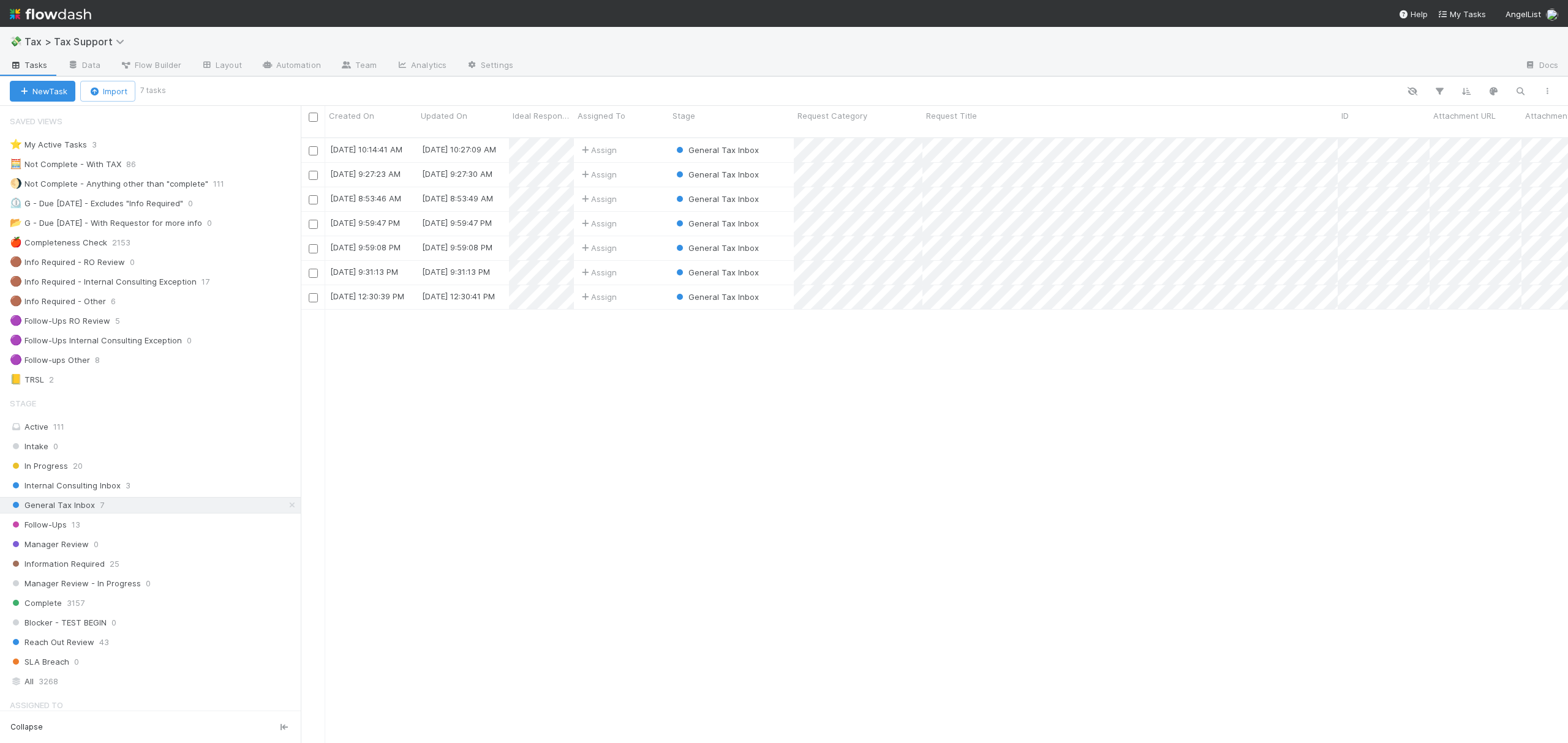
scroll to position [604, 1255]
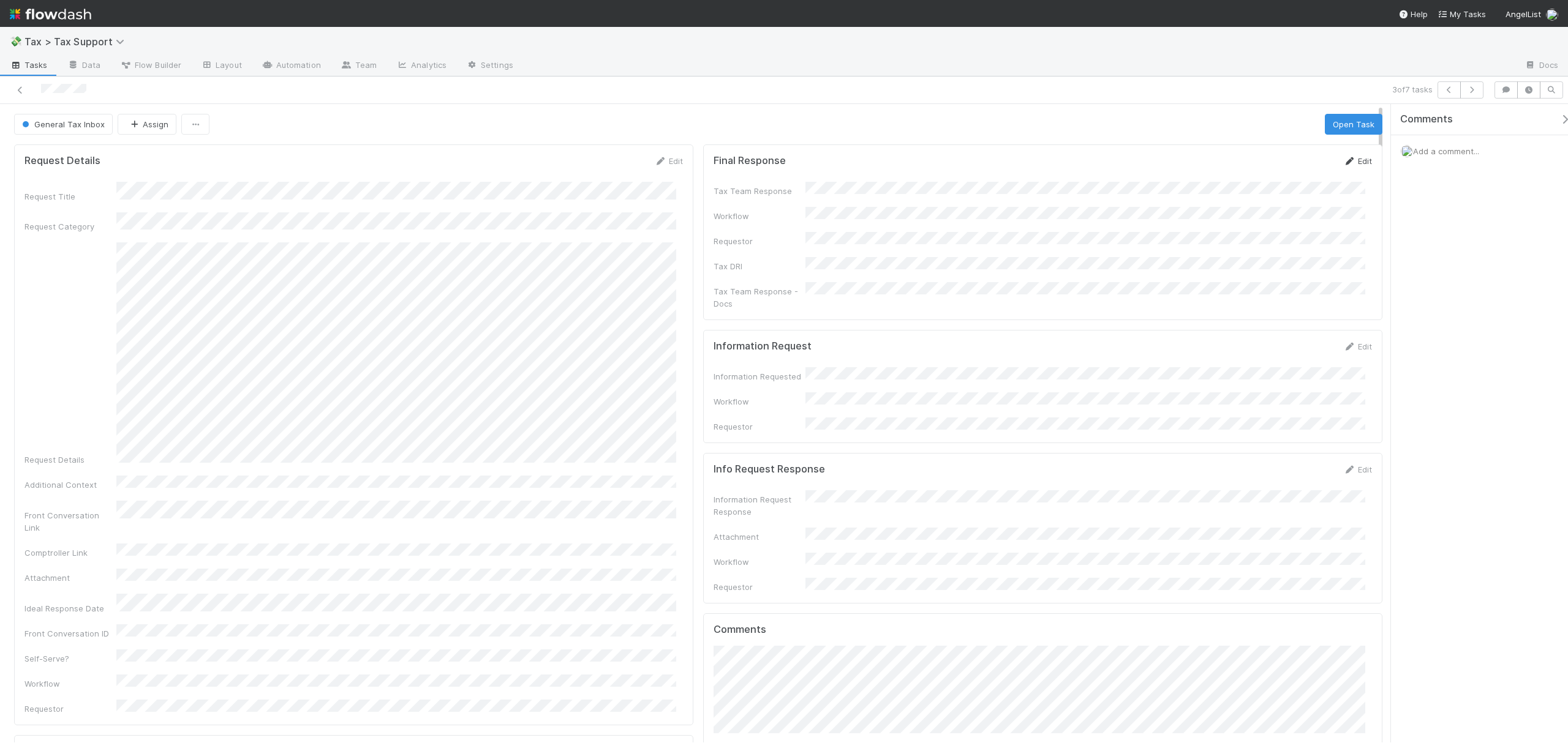
click at [1354, 166] on link "Edit" at bounding box center [1357, 160] width 28 height 9
click at [114, 278] on div "Request Details" at bounding box center [353, 355] width 659 height 224
drag, startPoint x: 699, startPoint y: 235, endPoint x: 661, endPoint y: 169, distance: 76.2
click at [661, 169] on button "Cancel" at bounding box center [661, 165] width 43 height 21
click at [106, 280] on div "Request Details" at bounding box center [353, 355] width 659 height 224
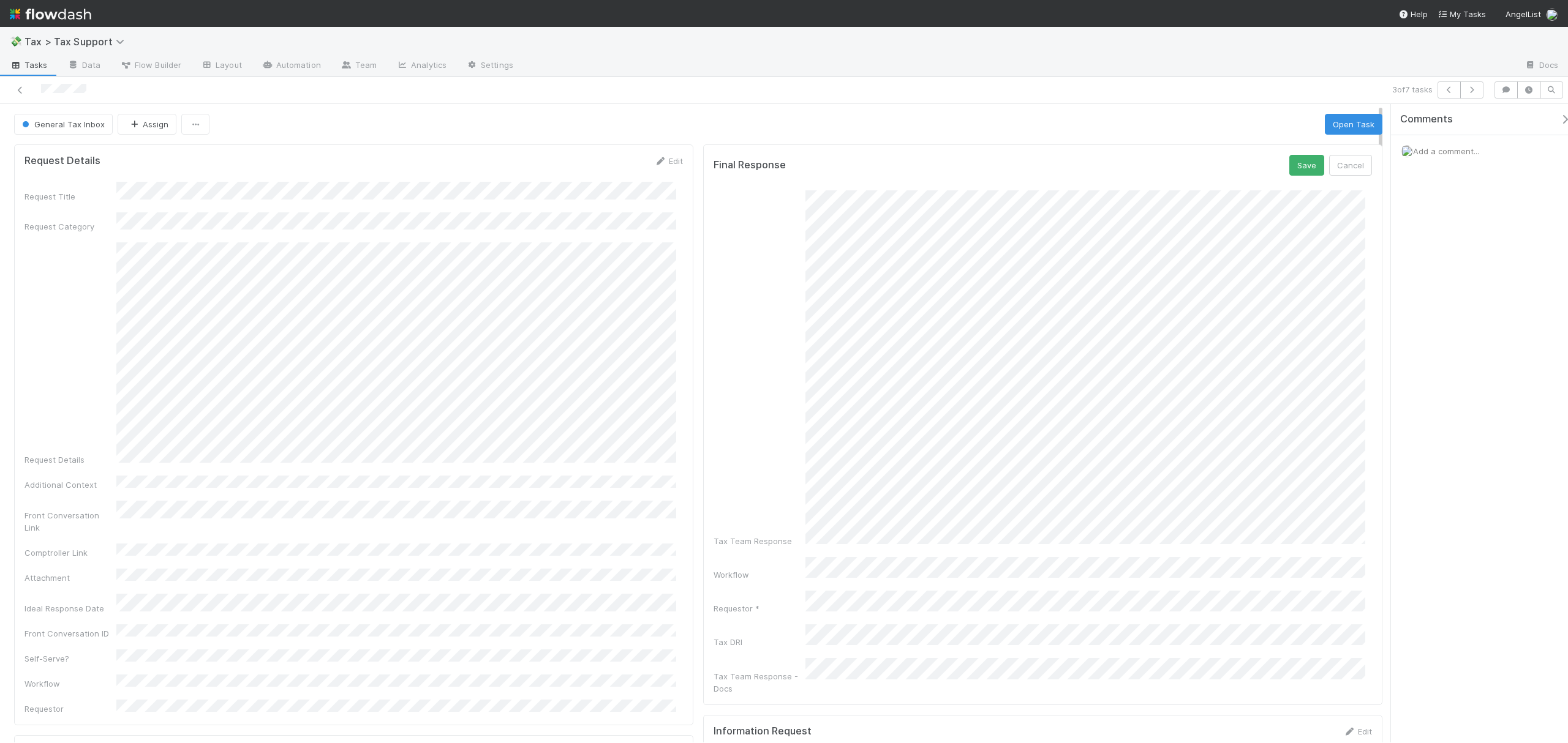
click at [1367, 542] on div "Final Response Save Cancel Tax Team Response Workflow Requestor * Tax DRI Tax T…" at bounding box center [1043, 425] width 679 height 561
click at [1289, 170] on button "Save" at bounding box center [1306, 165] width 35 height 21
click at [162, 118] on button "Assign" at bounding box center [147, 124] width 59 height 21
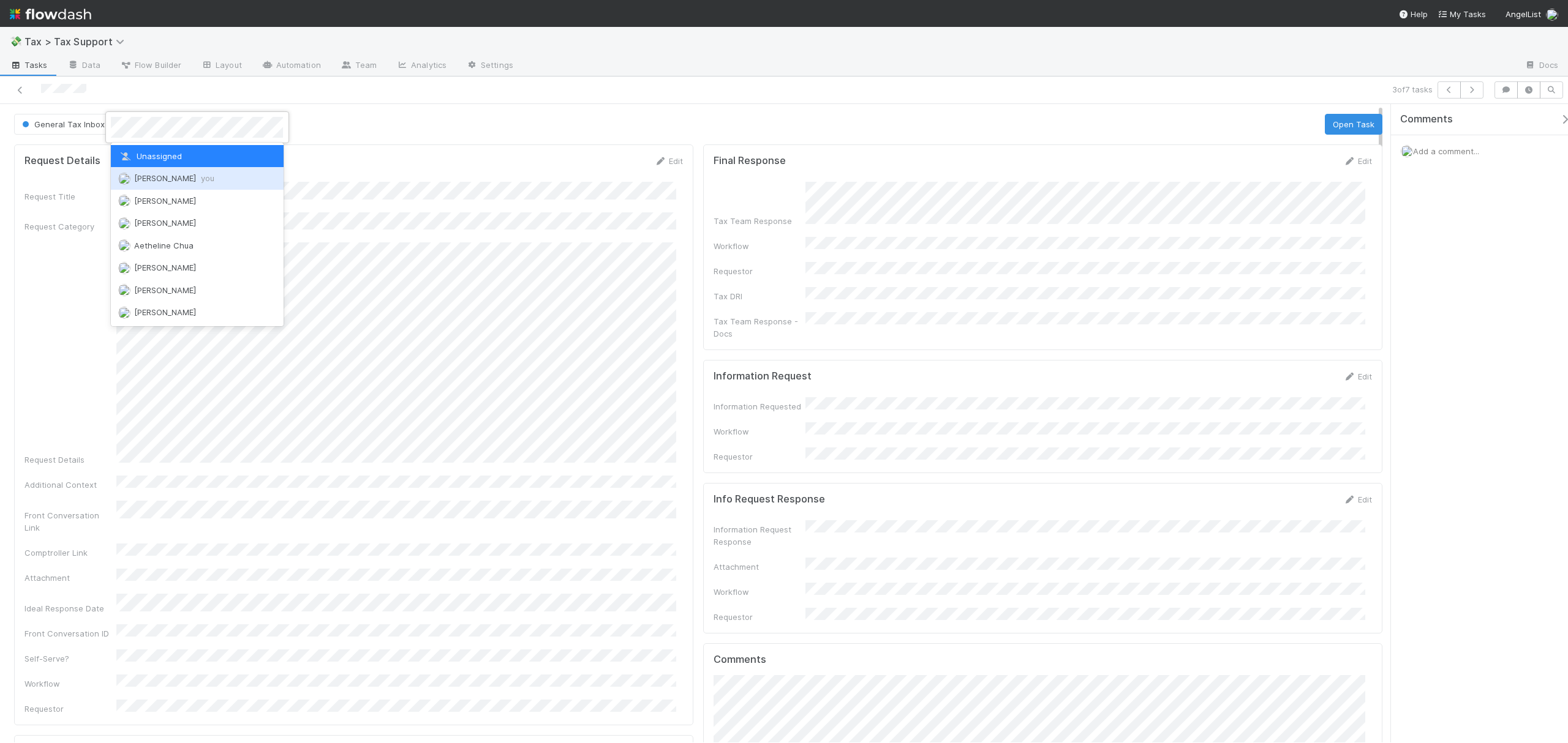
click at [173, 180] on span "Fareeha Naim you" at bounding box center [174, 177] width 80 height 9
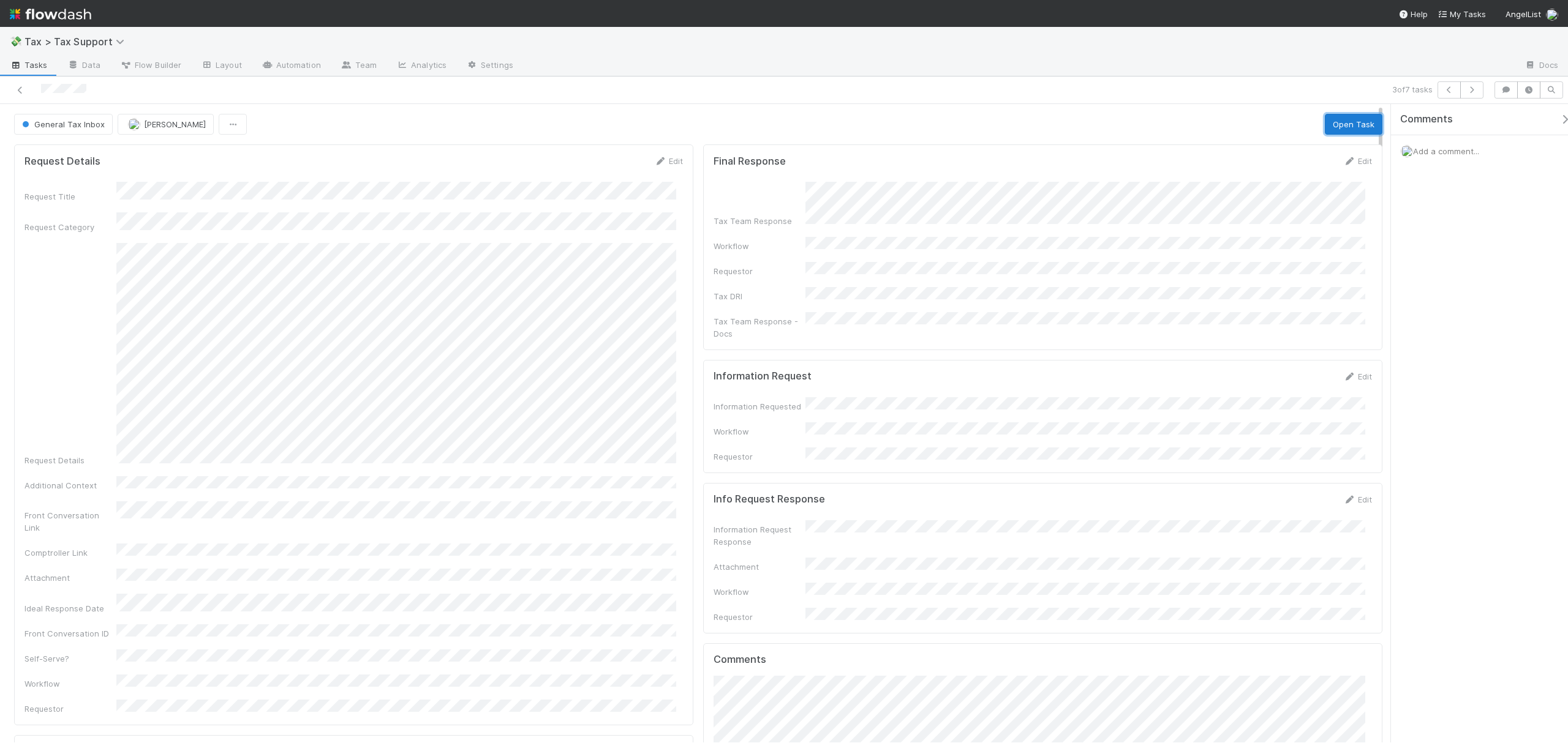
click at [1344, 124] on button "Open Task" at bounding box center [1353, 124] width 58 height 21
click at [1130, 130] on button "Complete" at bounding box center [1137, 124] width 53 height 21
click at [15, 90] on icon at bounding box center [20, 90] width 12 height 8
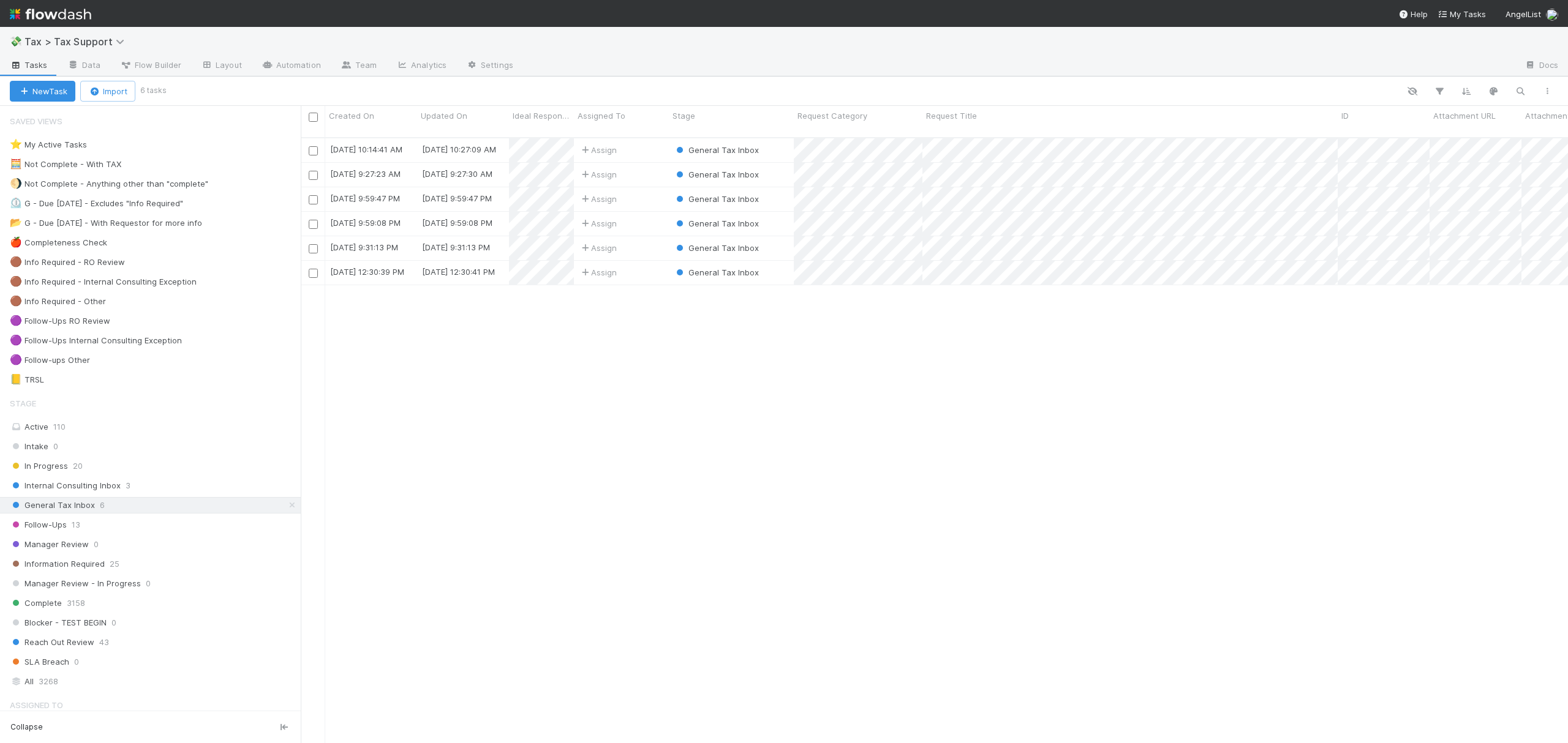
scroll to position [604, 1255]
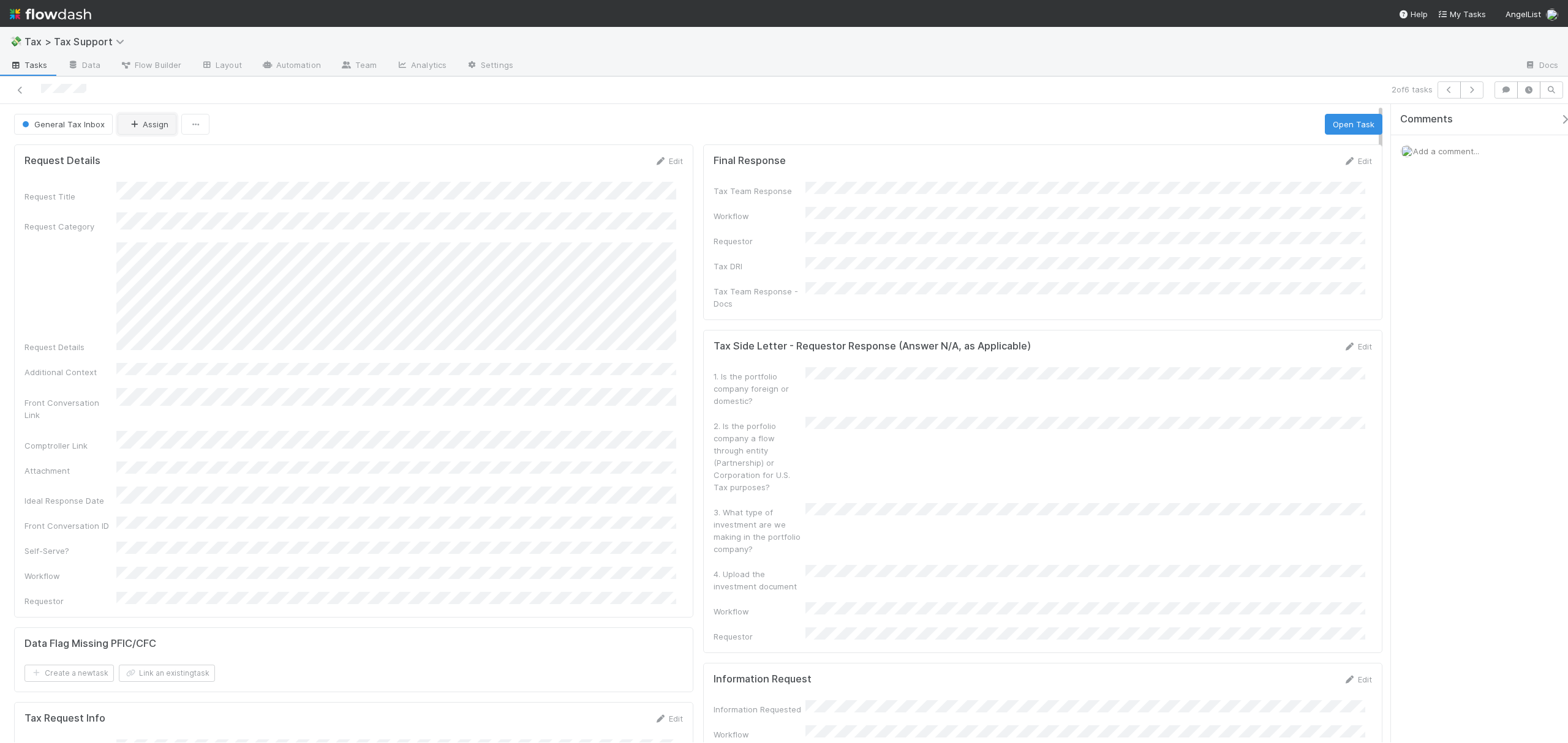
click at [133, 115] on button "Assign" at bounding box center [147, 124] width 59 height 21
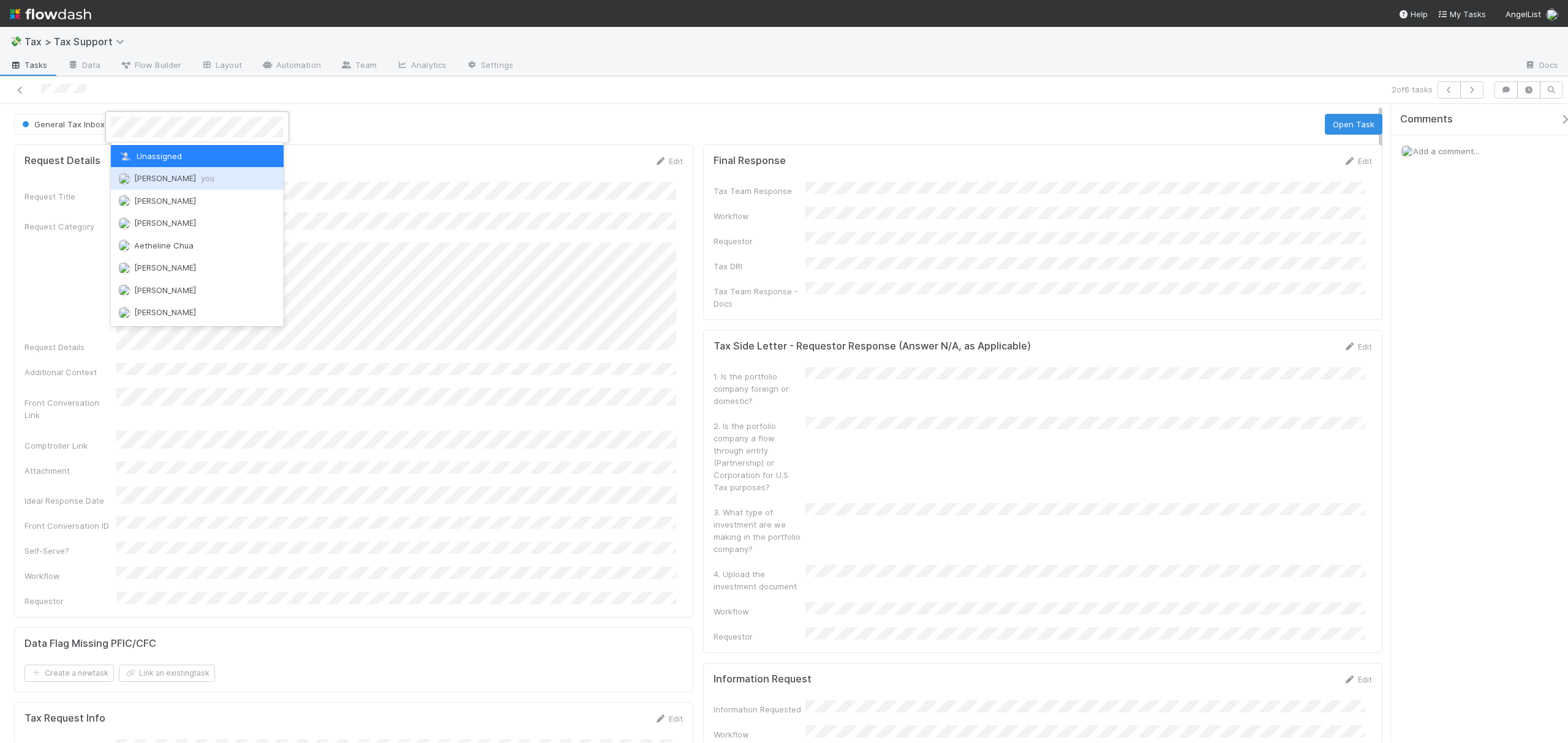
click at [157, 175] on span "Fareeha Naim you" at bounding box center [174, 177] width 80 height 9
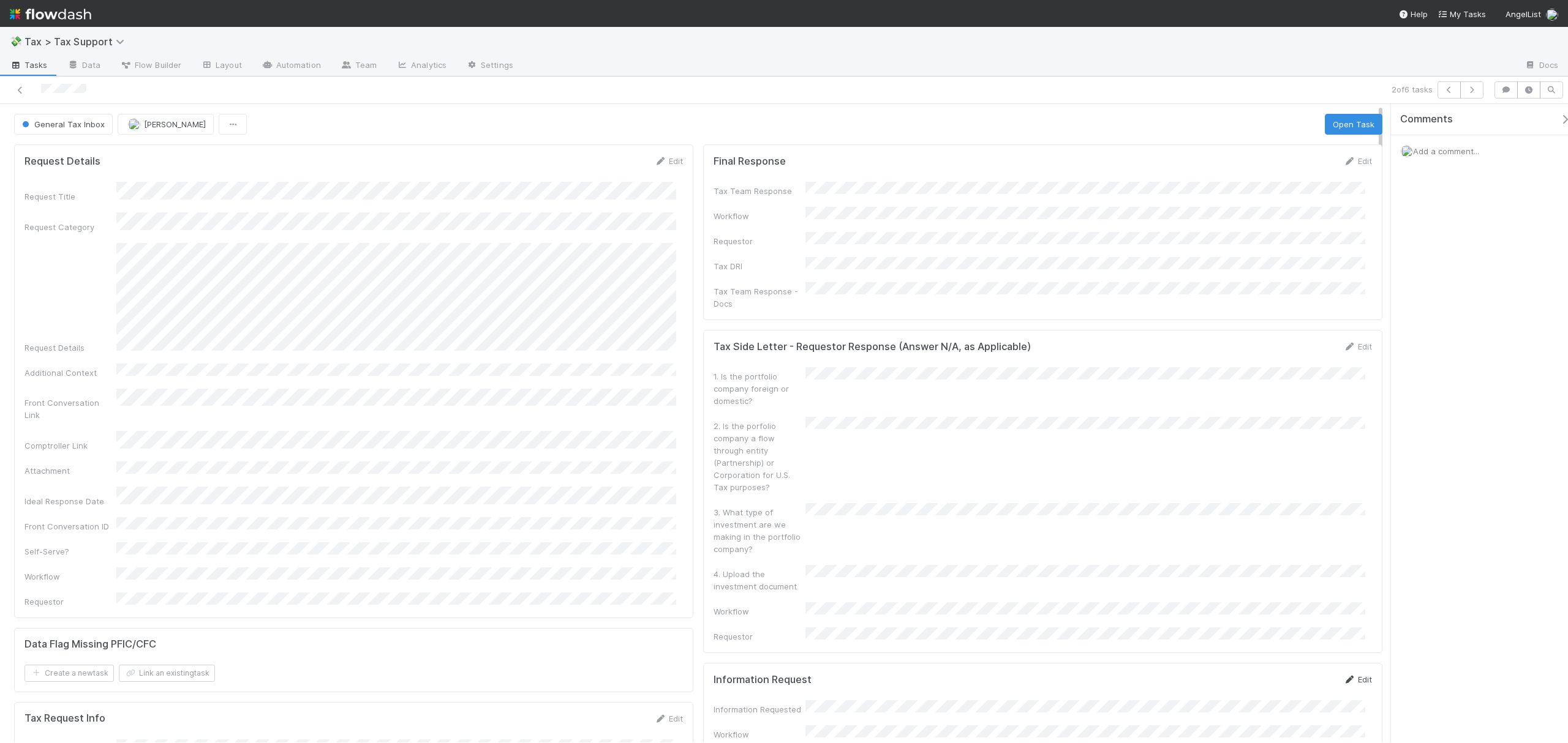
click at [1352, 675] on link "Edit" at bounding box center [1357, 679] width 28 height 9
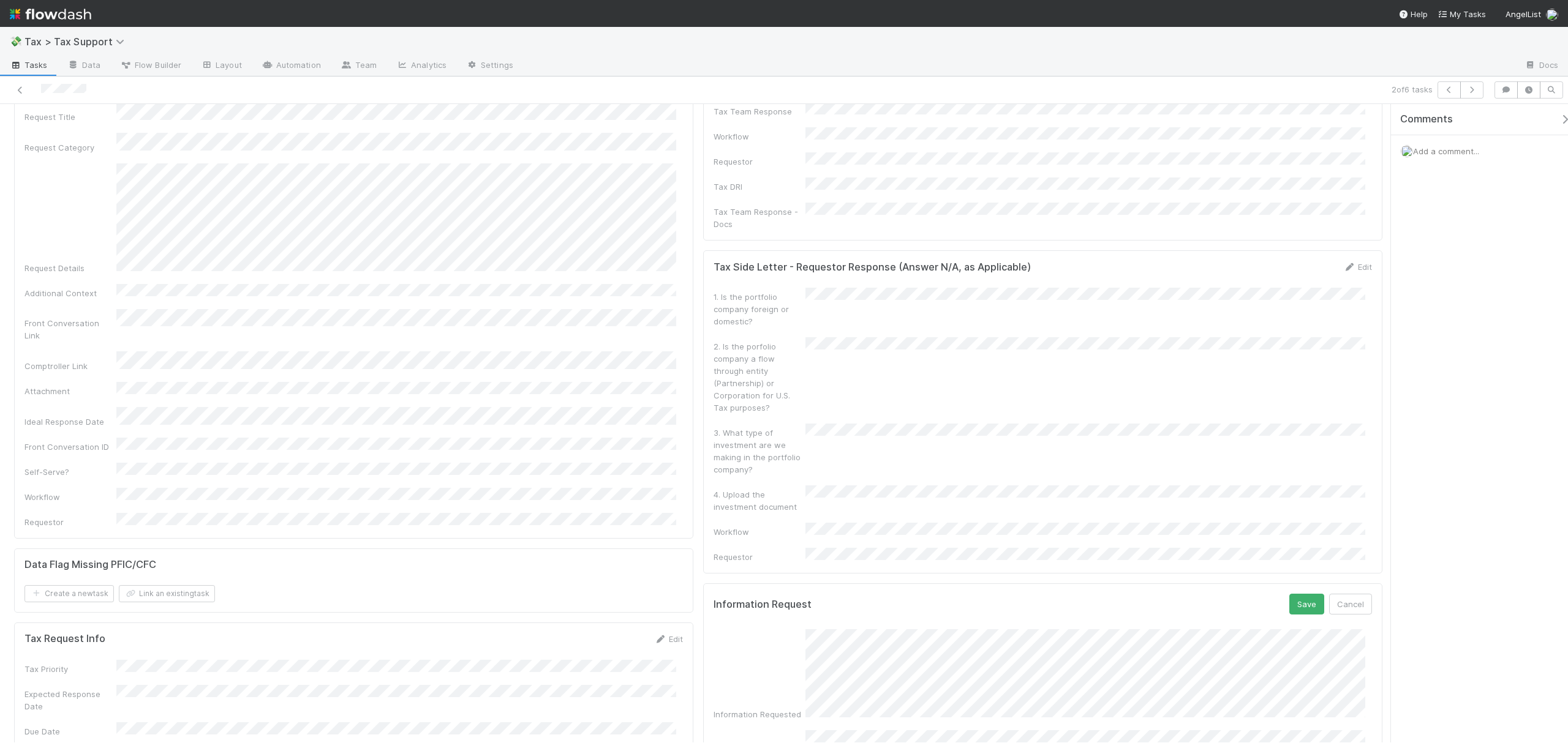
scroll to position [111, 0]
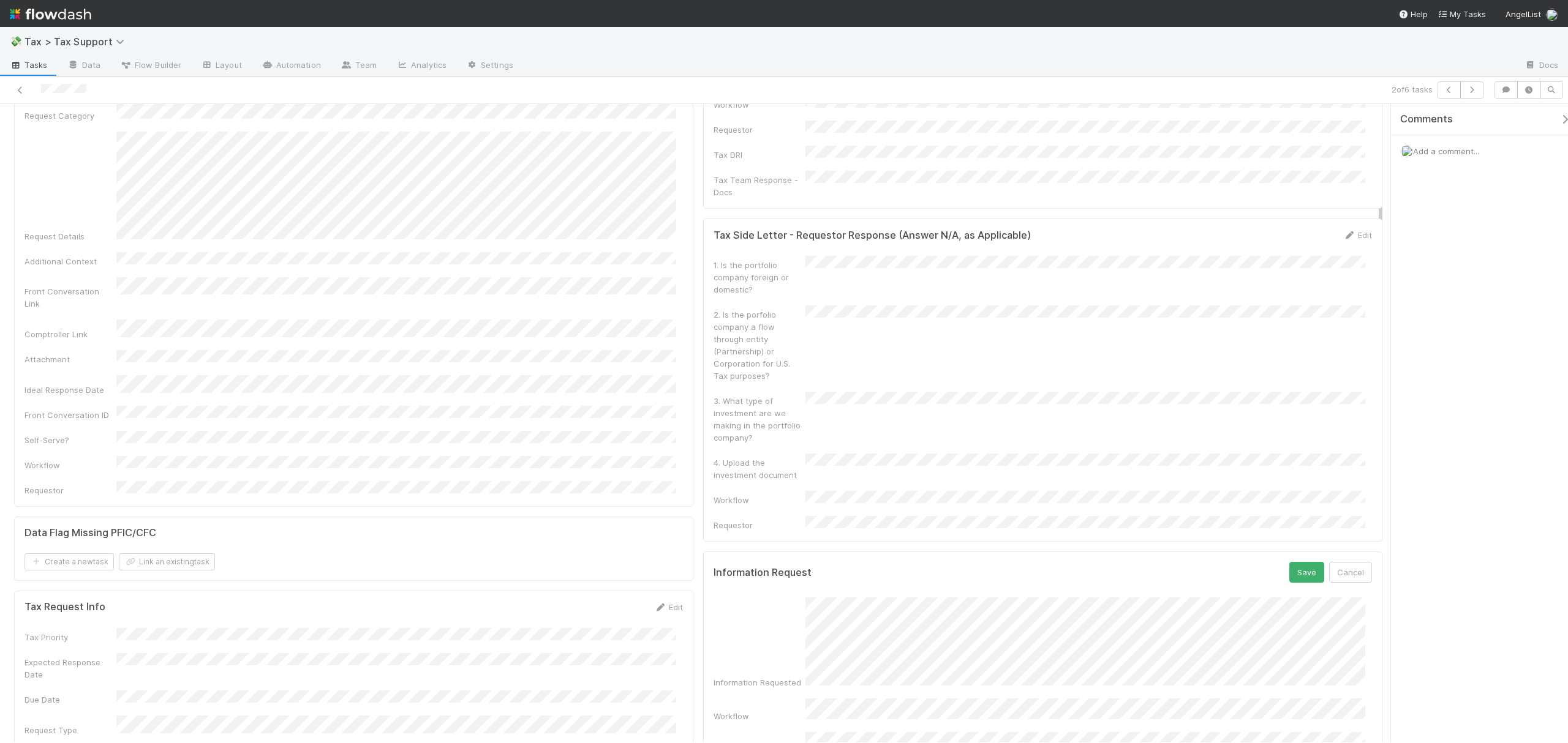
drag, startPoint x: 1380, startPoint y: 277, endPoint x: 1382, endPoint y: 184, distance: 93.0
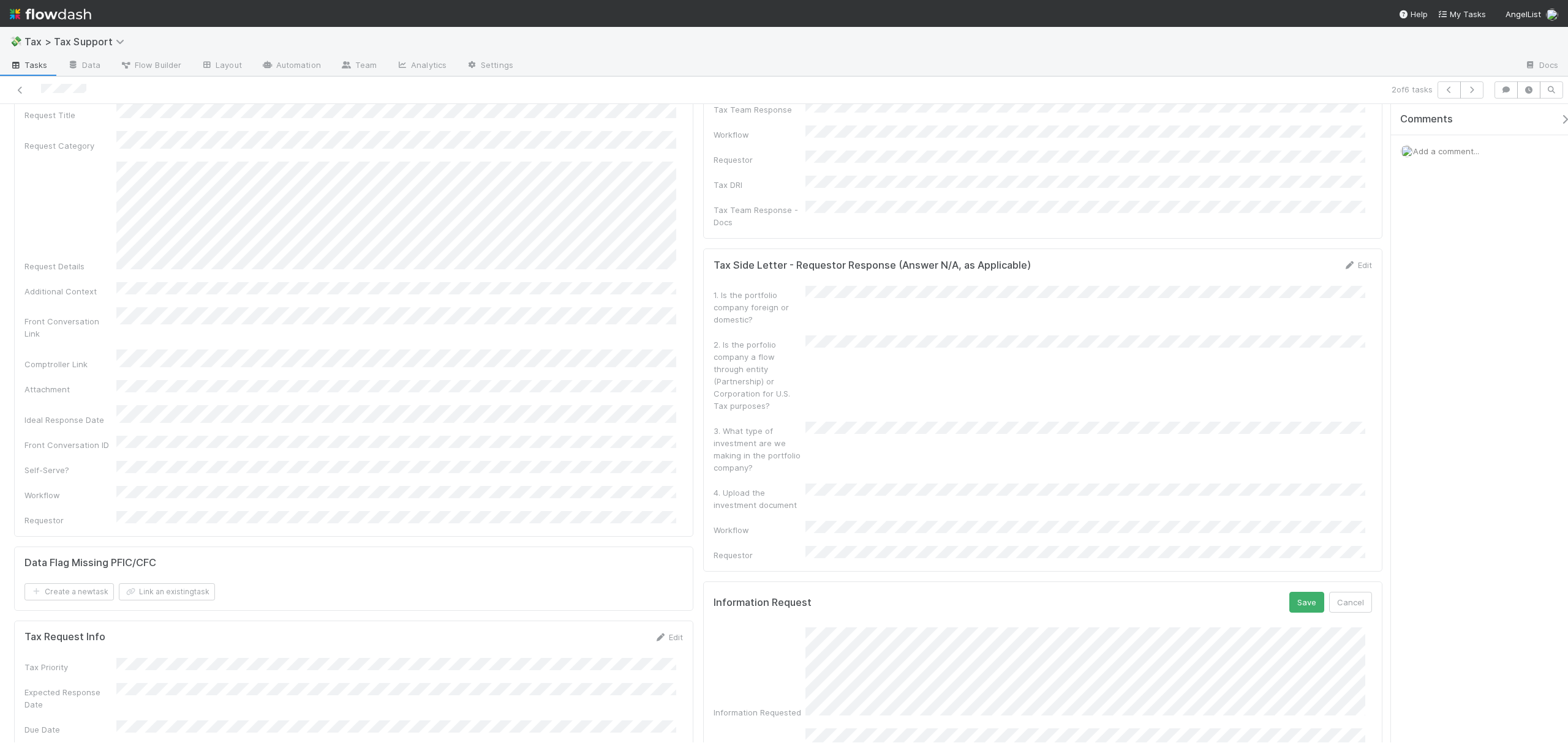
scroll to position [163, 0]
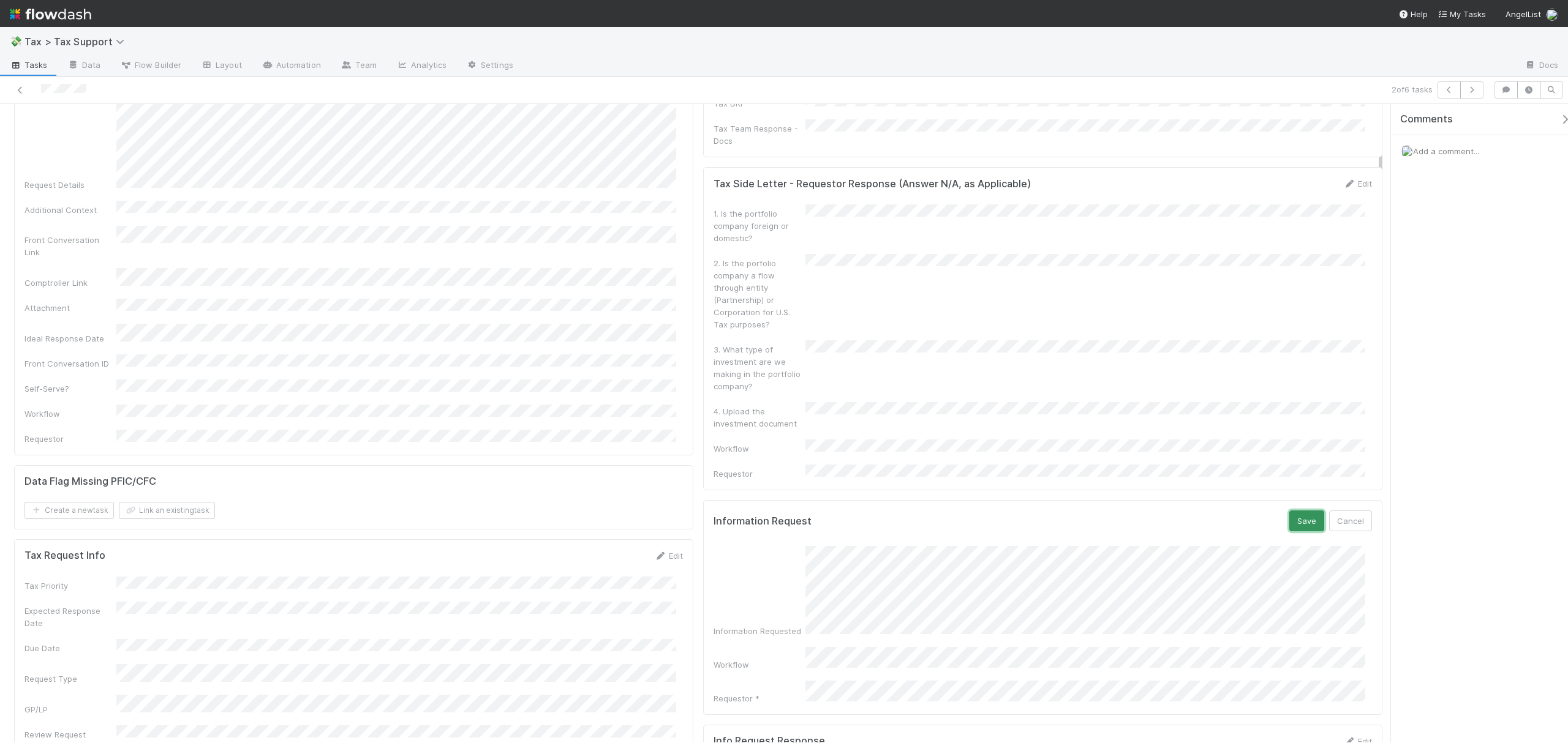
click at [1289, 511] on button "Save" at bounding box center [1306, 521] width 35 height 21
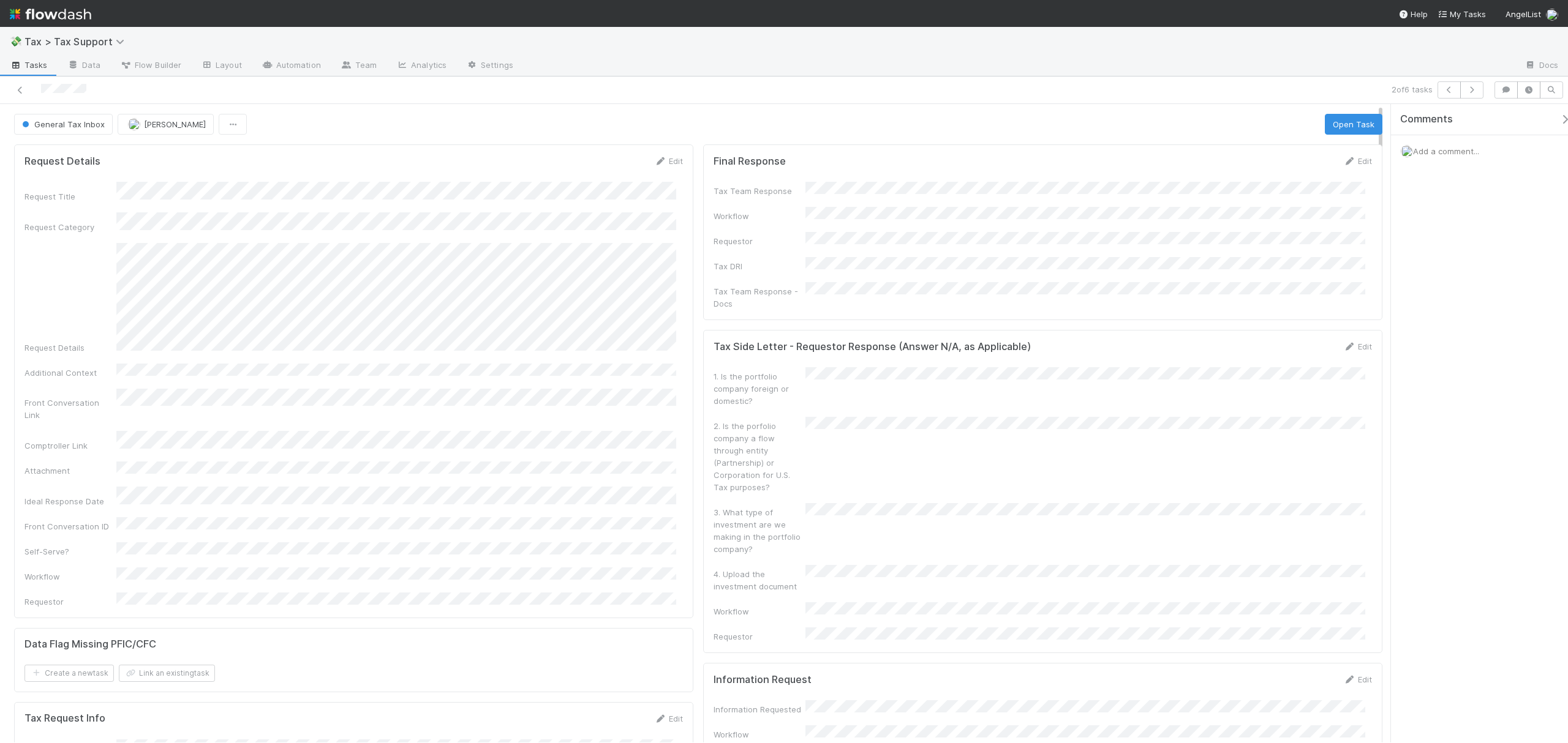
drag, startPoint x: 1379, startPoint y: 166, endPoint x: 1373, endPoint y: 118, distance: 48.4
click at [1346, 116] on button "Open Task" at bounding box center [1353, 124] width 58 height 21
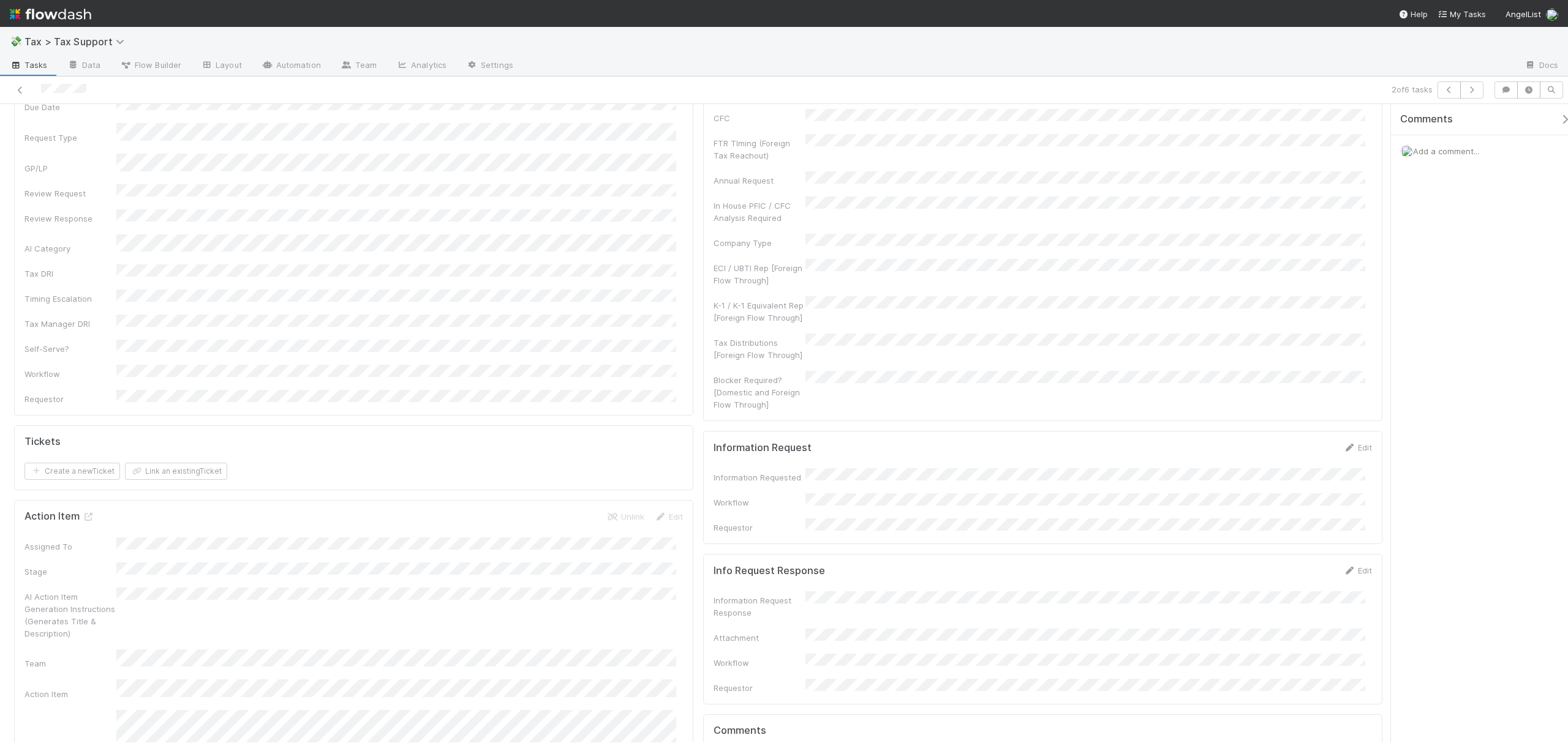
scroll to position [747, 0]
drag, startPoint x: 1379, startPoint y: 194, endPoint x: 1399, endPoint y: 322, distance: 129.6
click at [1399, 322] on div "In Progress Fareeha Naim Complete Request Info Request Review Ask Cyclops Reque…" at bounding box center [784, 424] width 1568 height 639
click at [1351, 399] on link "Edit" at bounding box center [1357, 404] width 28 height 9
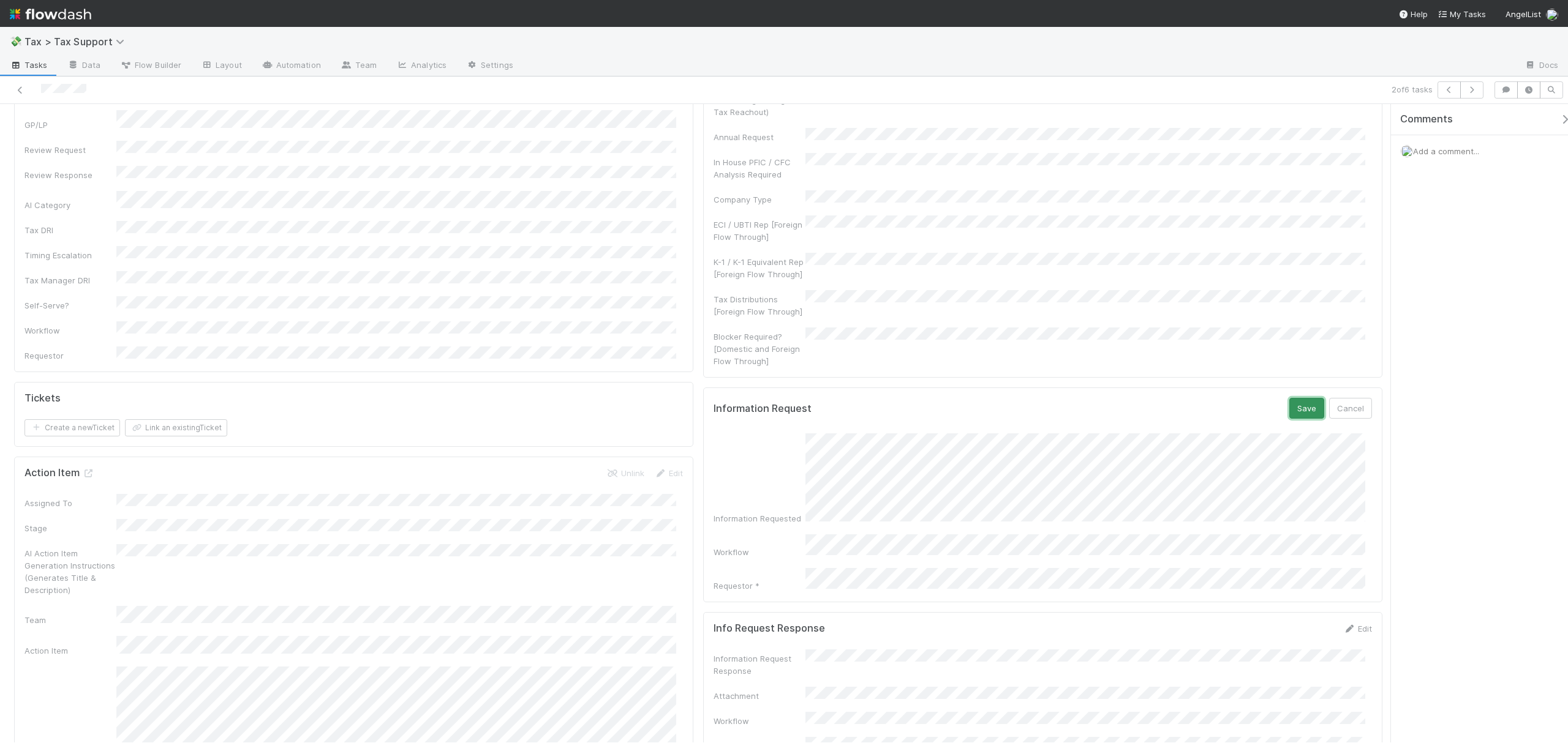
click at [1289, 398] on button "Save" at bounding box center [1306, 408] width 35 height 21
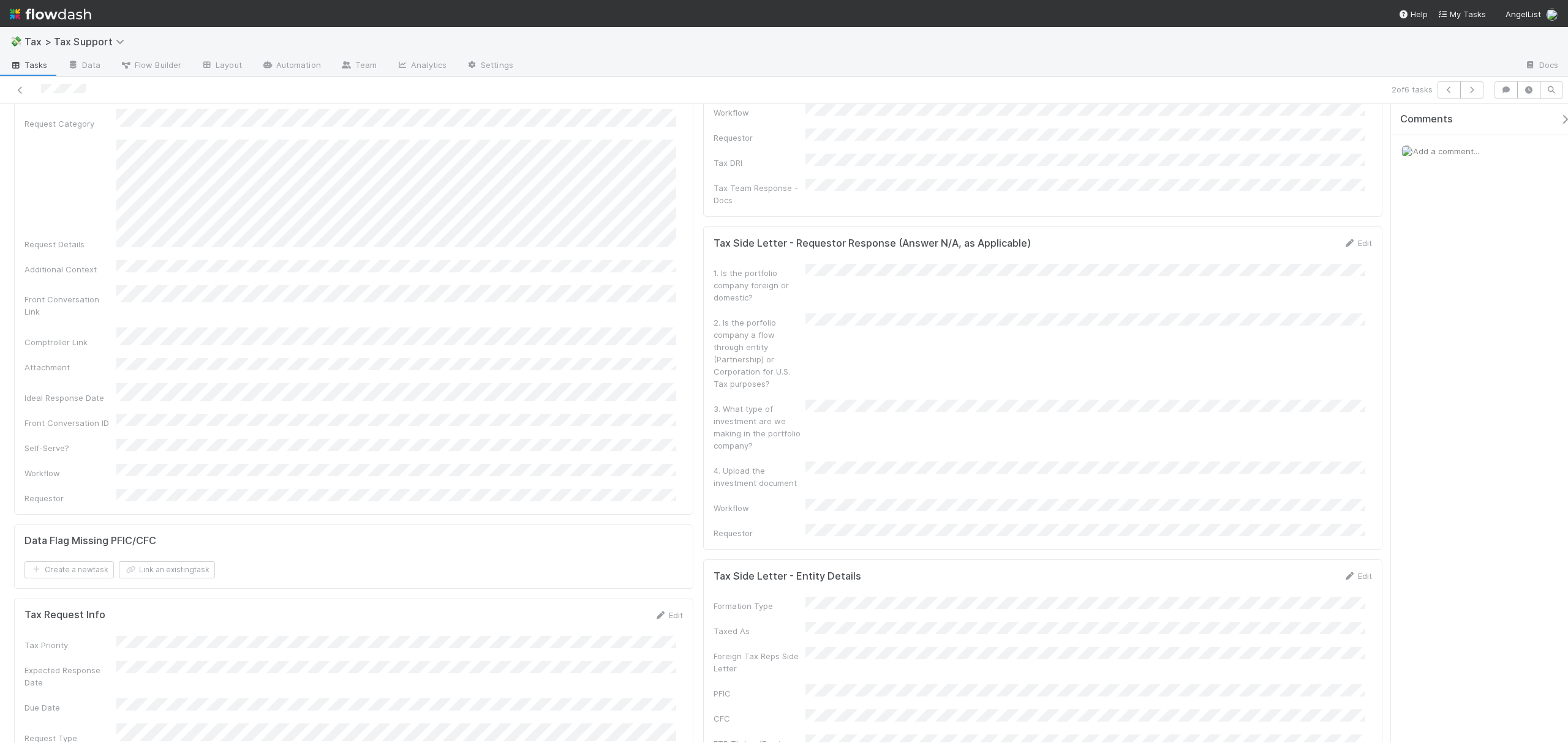
scroll to position [0, 0]
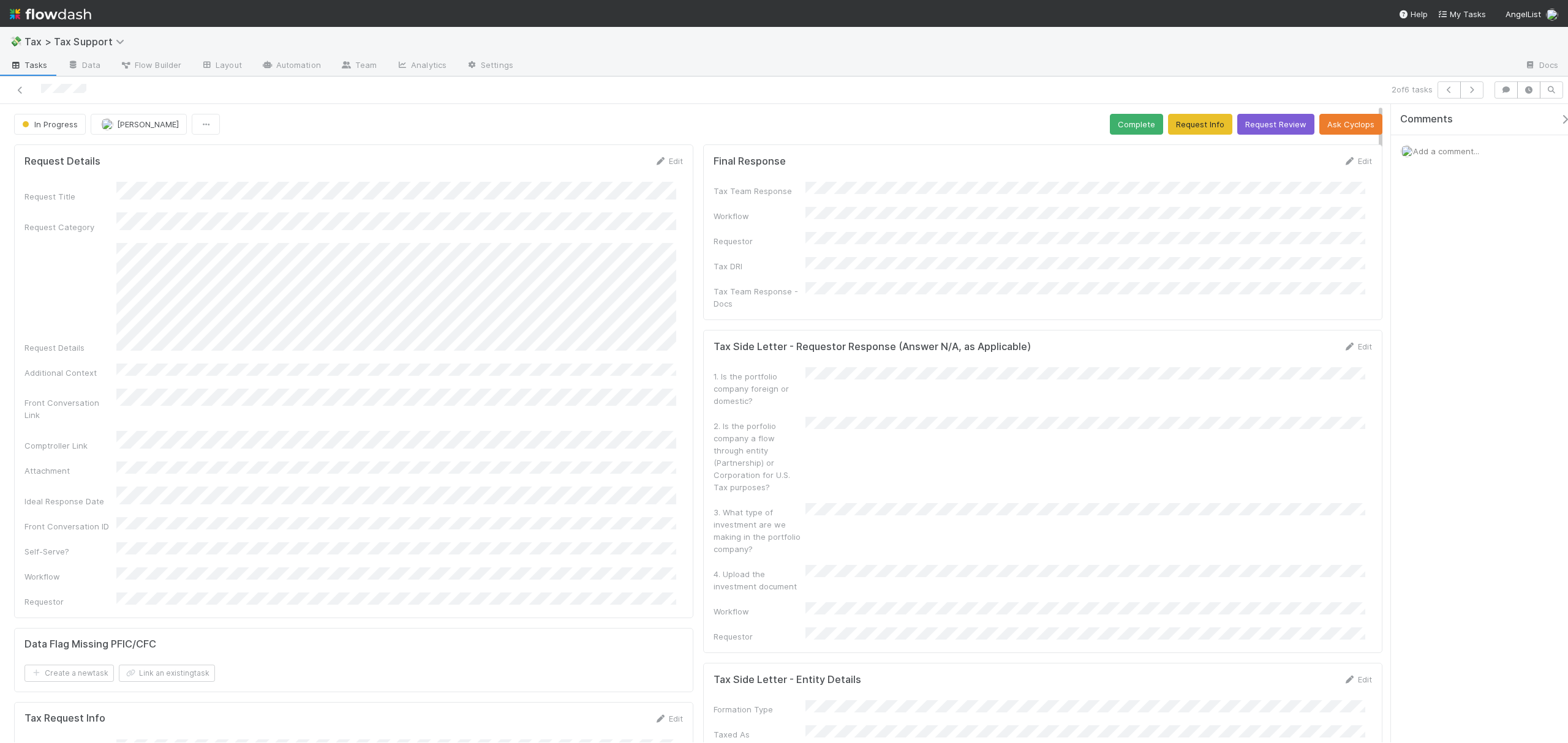
drag, startPoint x: 1379, startPoint y: 315, endPoint x: 1225, endPoint y: 115, distance: 252.4
click at [1192, 125] on button "Request Info" at bounding box center [1199, 124] width 65 height 21
click at [20, 88] on icon at bounding box center [20, 90] width 12 height 8
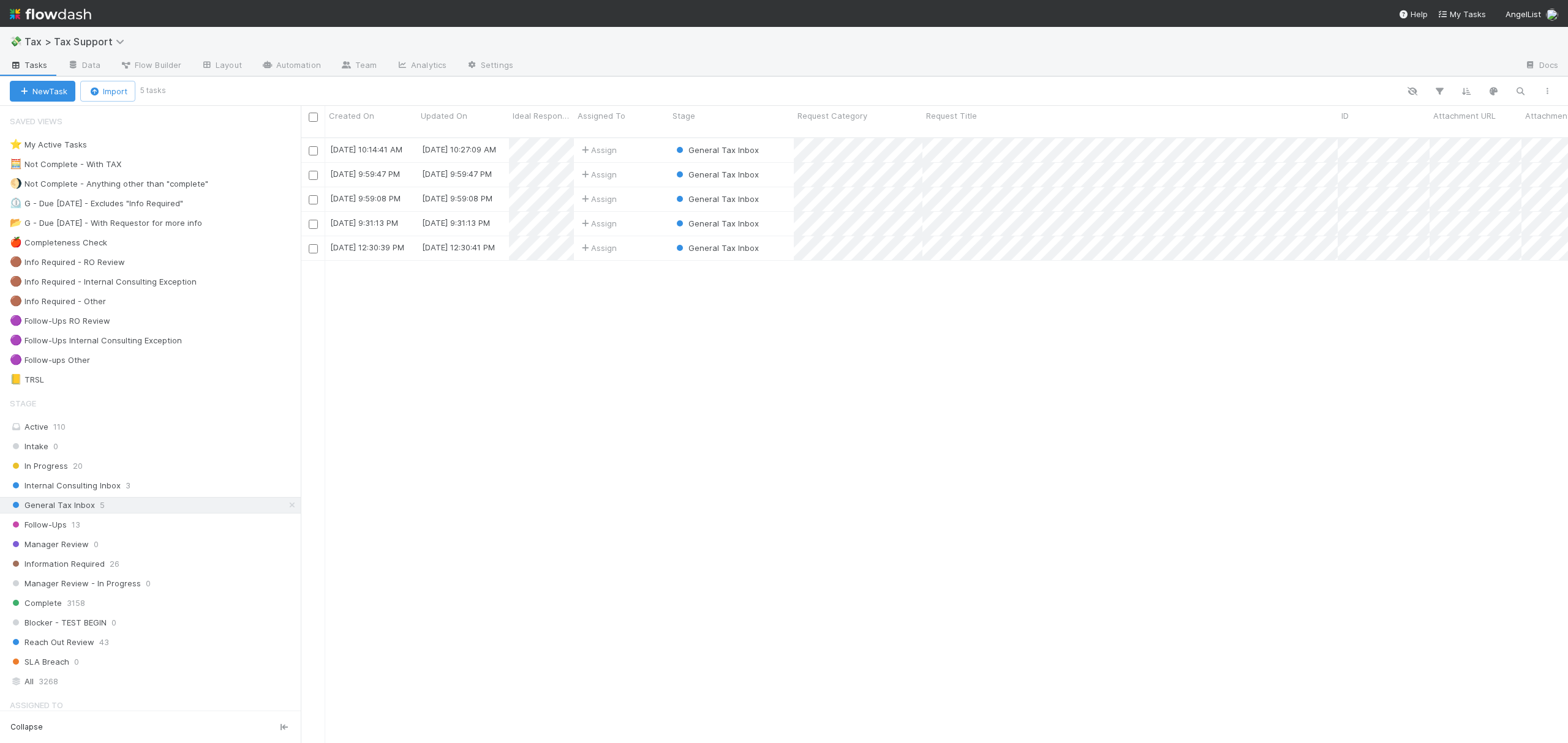
scroll to position [604, 1255]
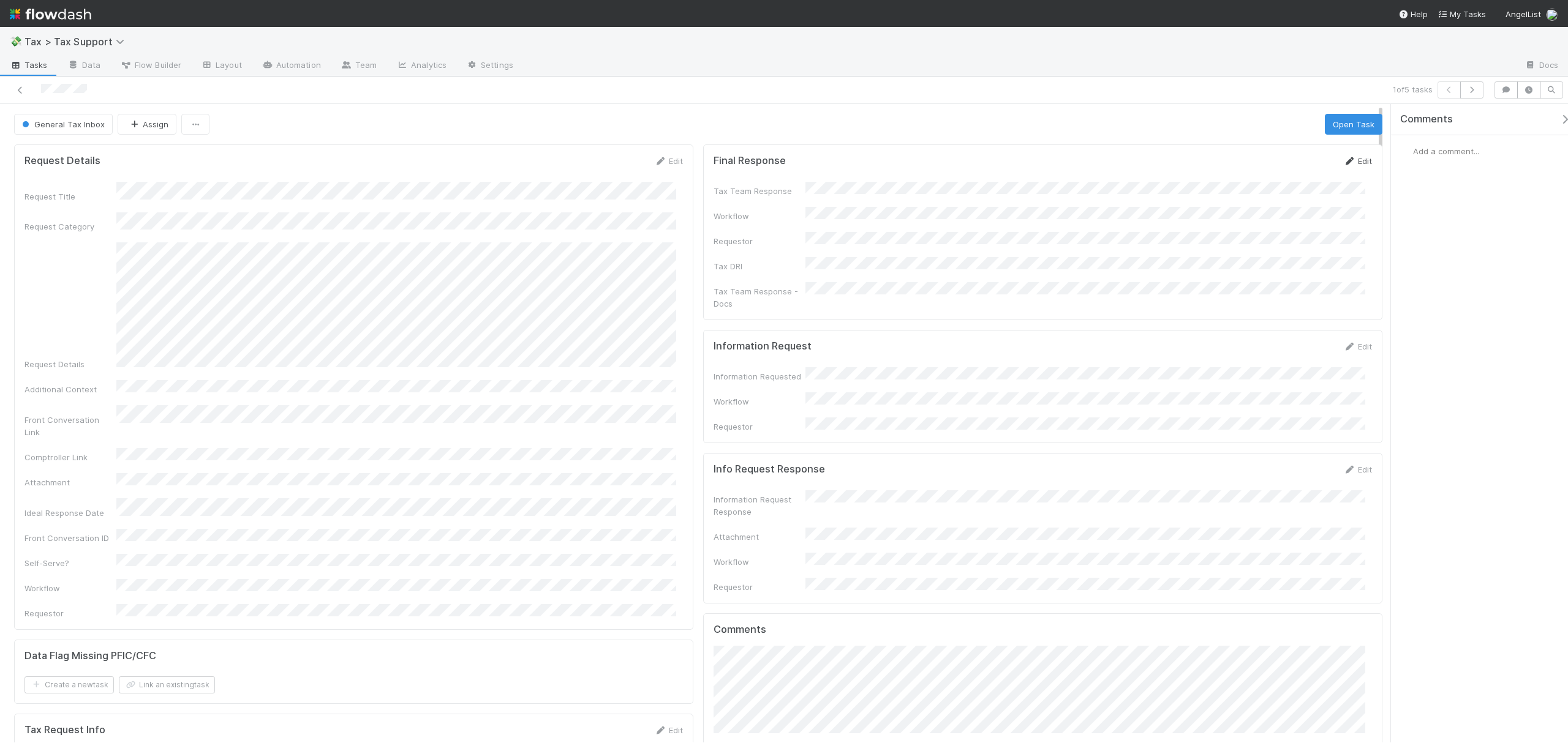
click at [1352, 160] on link "Edit" at bounding box center [1357, 160] width 28 height 9
click at [1355, 319] on div "Tax Team Response Workflow Requestor * Tax DRI Tax Team Response - Docs" at bounding box center [1043, 288] width 659 height 196
click at [1360, 313] on div "Final Response Save Cancel Tax Team Response Workflow Requestor * Tax DRI Tax T…" at bounding box center [1043, 306] width 679 height 324
click at [1360, 404] on div "Final Response Save Cancel Tax Team Response Workflow Requestor * Tax DRI Tax T…" at bounding box center [1043, 349] width 679 height 408
click at [1429, 158] on div "Add a comment..." at bounding box center [1485, 151] width 189 height 32
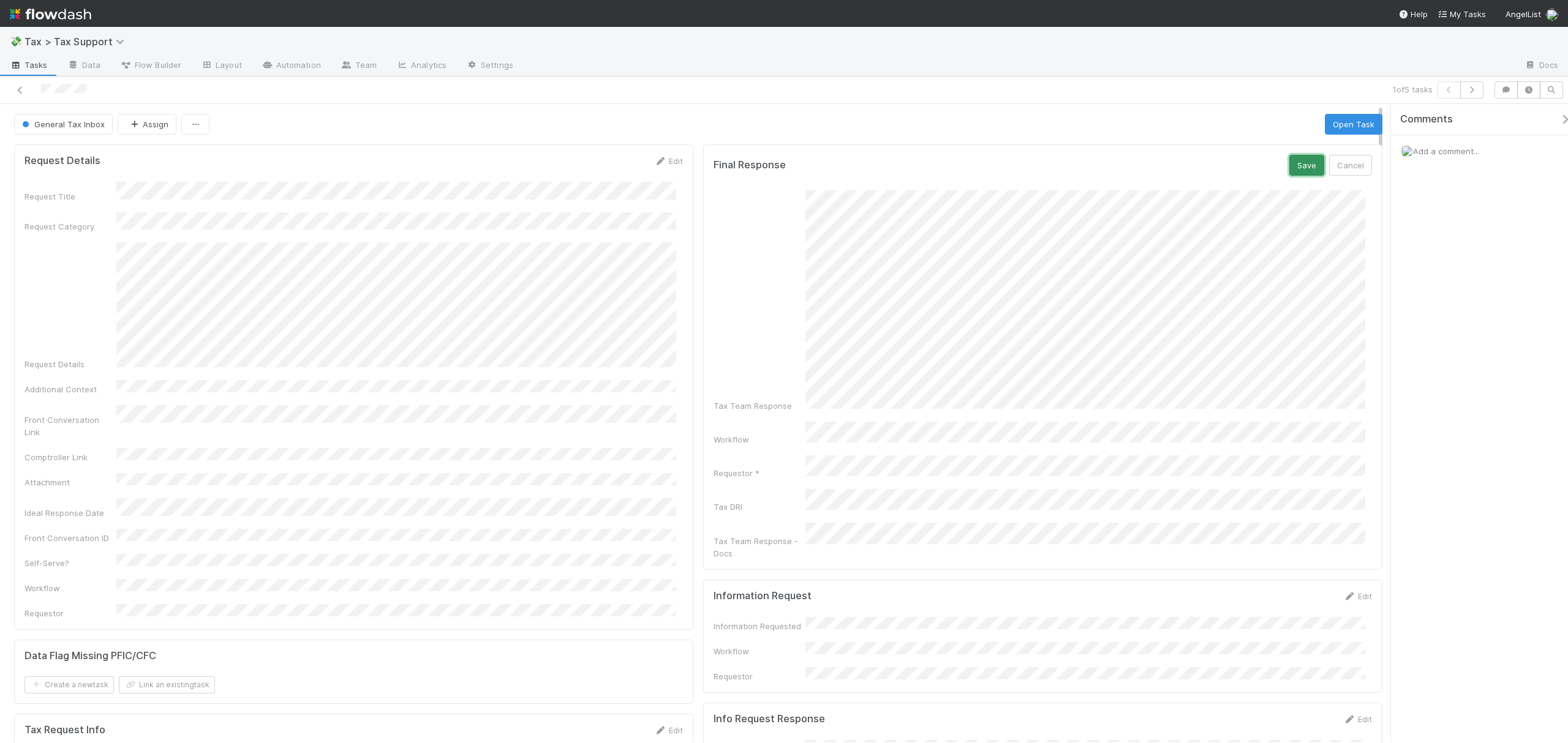
click at [1289, 167] on button "Save" at bounding box center [1306, 165] width 35 height 21
click at [1406, 159] on div "Add a comment..." at bounding box center [1485, 151] width 189 height 32
click at [1438, 156] on span "Add a comment..." at bounding box center [1446, 151] width 66 height 9
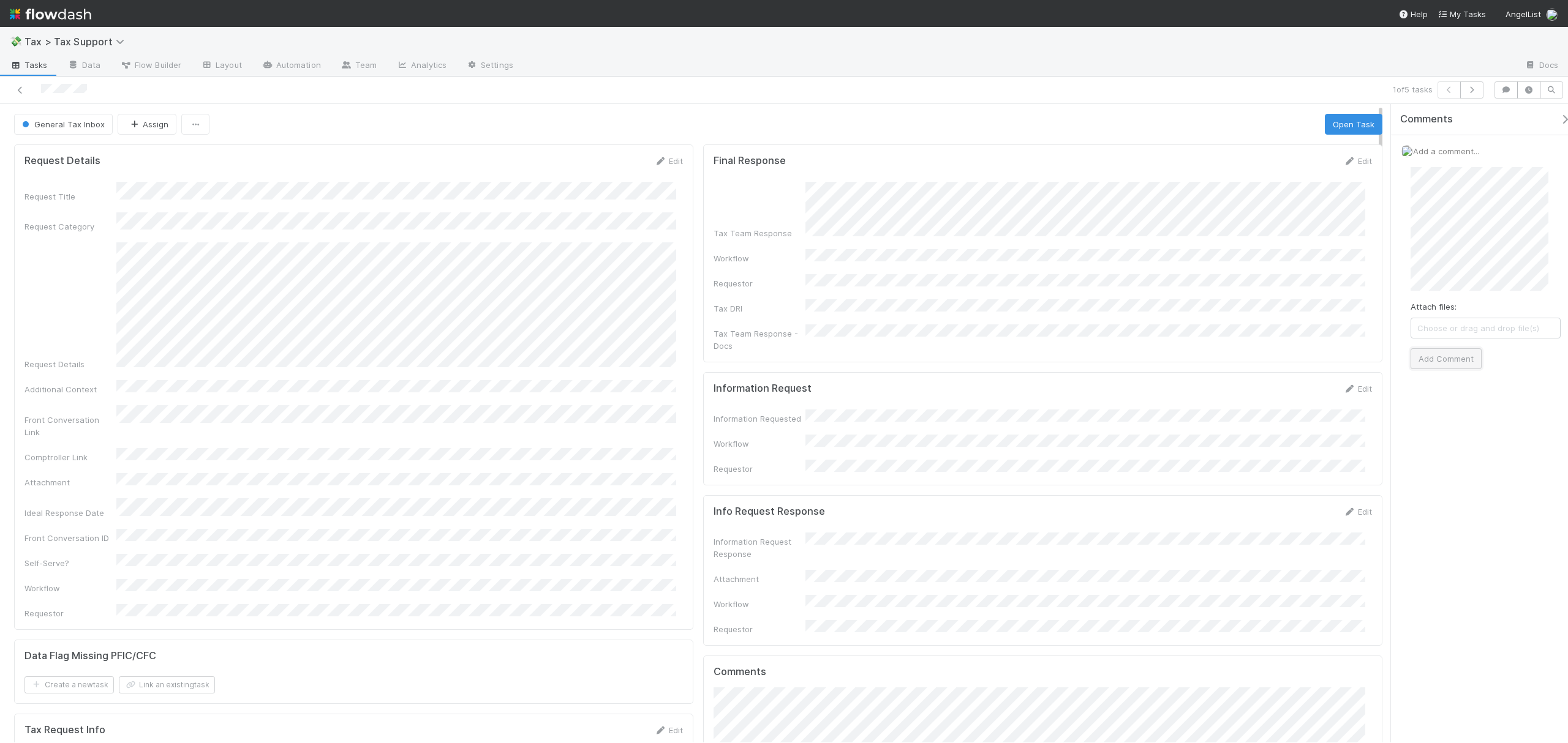
click at [1441, 360] on button "Add Comment" at bounding box center [1446, 359] width 71 height 21
click at [1346, 167] on div "Edit" at bounding box center [1357, 161] width 28 height 12
click at [1346, 164] on link "Edit" at bounding box center [1357, 160] width 28 height 9
click at [1294, 164] on button "Save" at bounding box center [1306, 165] width 35 height 21
click at [1346, 164] on link "Edit" at bounding box center [1357, 160] width 28 height 9
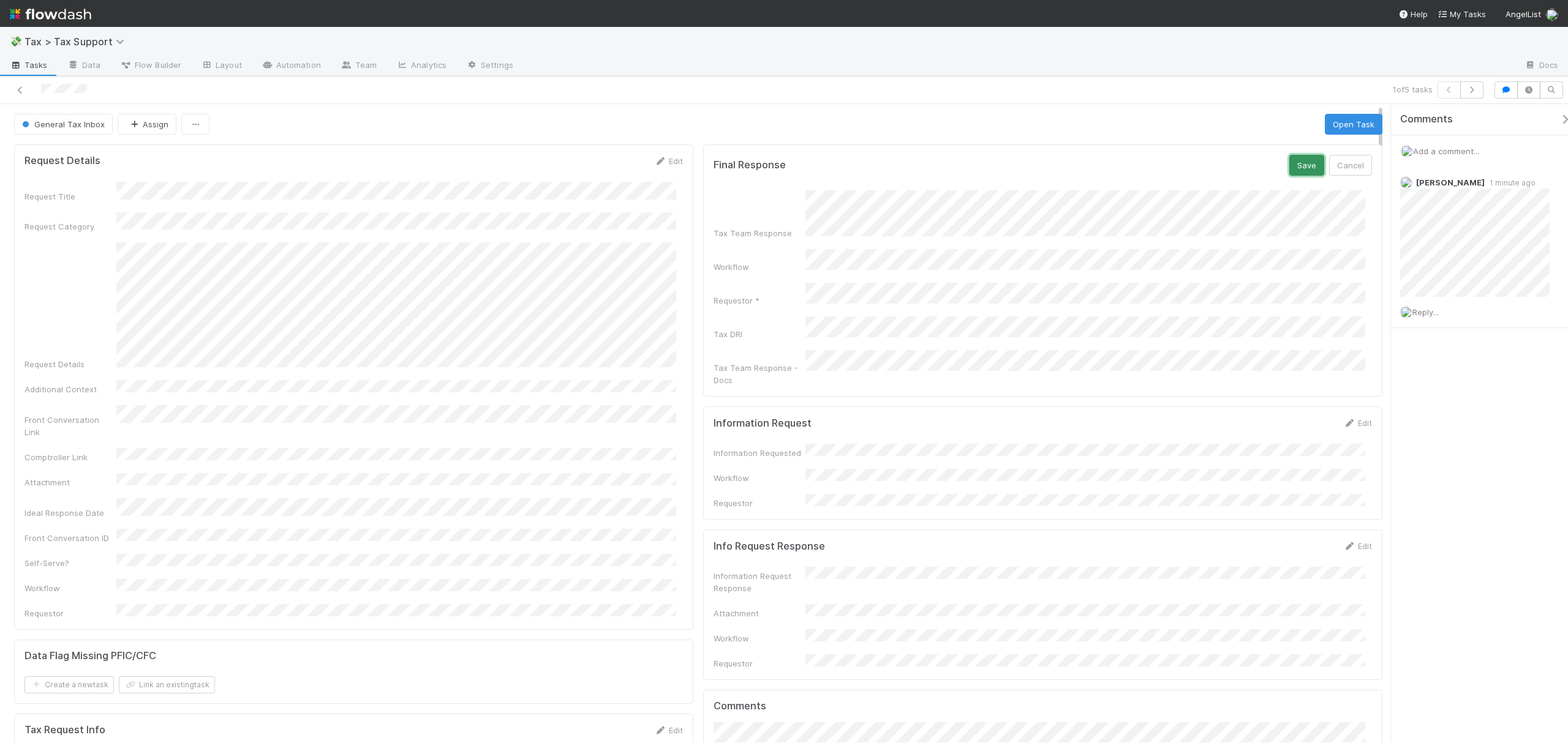
click at [1296, 160] on button "Save" at bounding box center [1306, 165] width 35 height 21
click at [131, 124] on icon "button" at bounding box center [134, 124] width 12 height 8
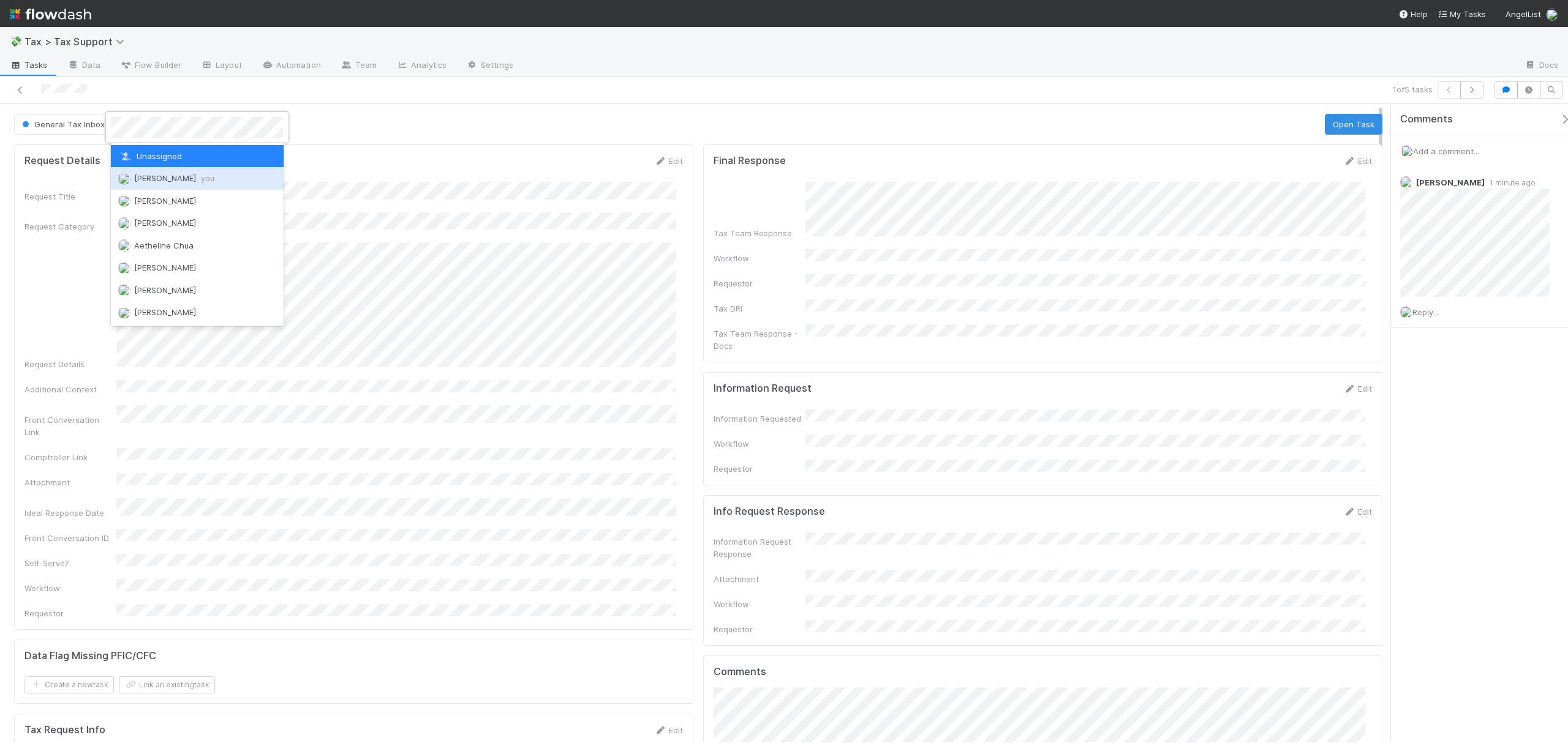
click at [158, 172] on div "Fareeha Naim you" at bounding box center [197, 178] width 172 height 22
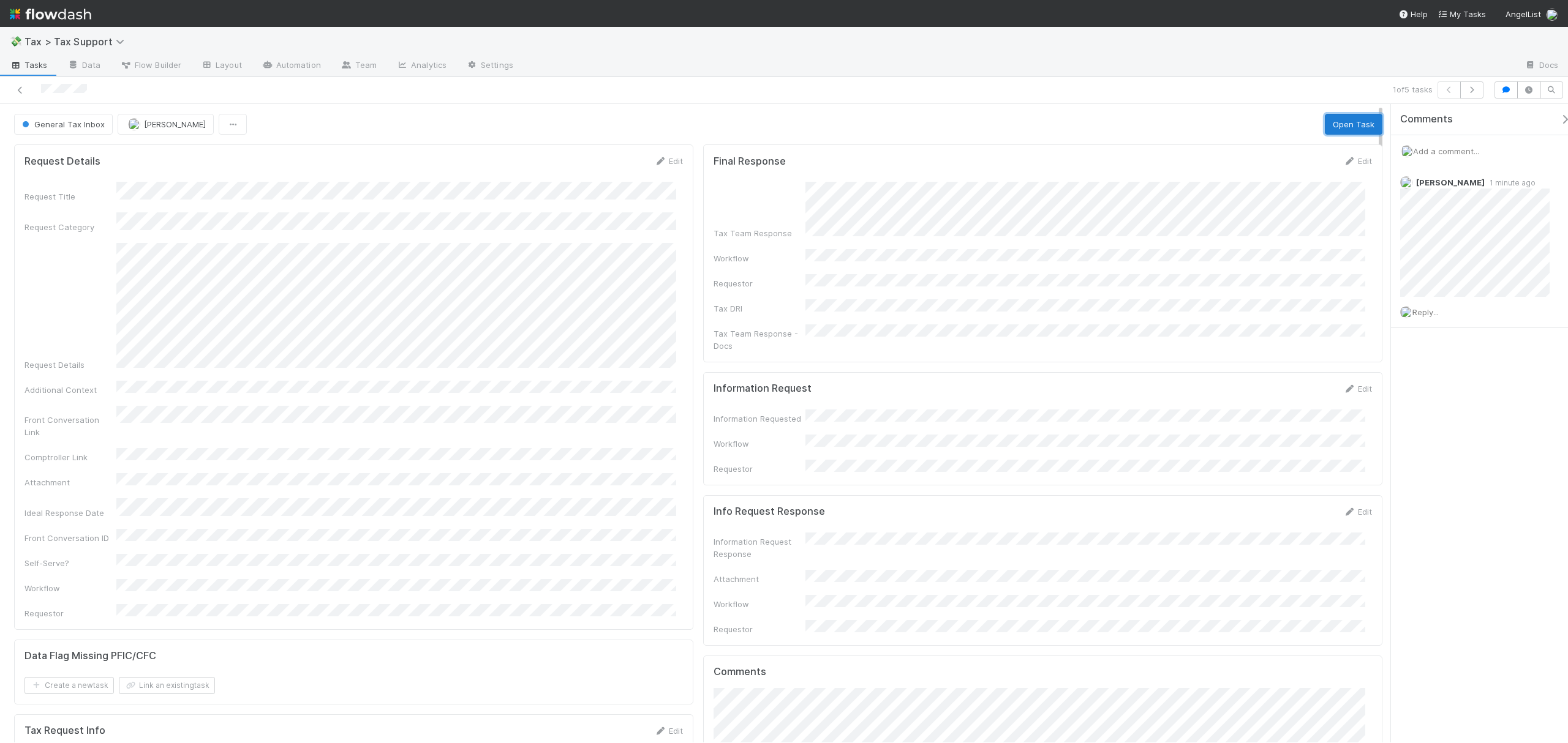
click at [1346, 127] on button "Open Task" at bounding box center [1353, 124] width 58 height 21
click at [1121, 120] on button "Complete" at bounding box center [1137, 124] width 53 height 21
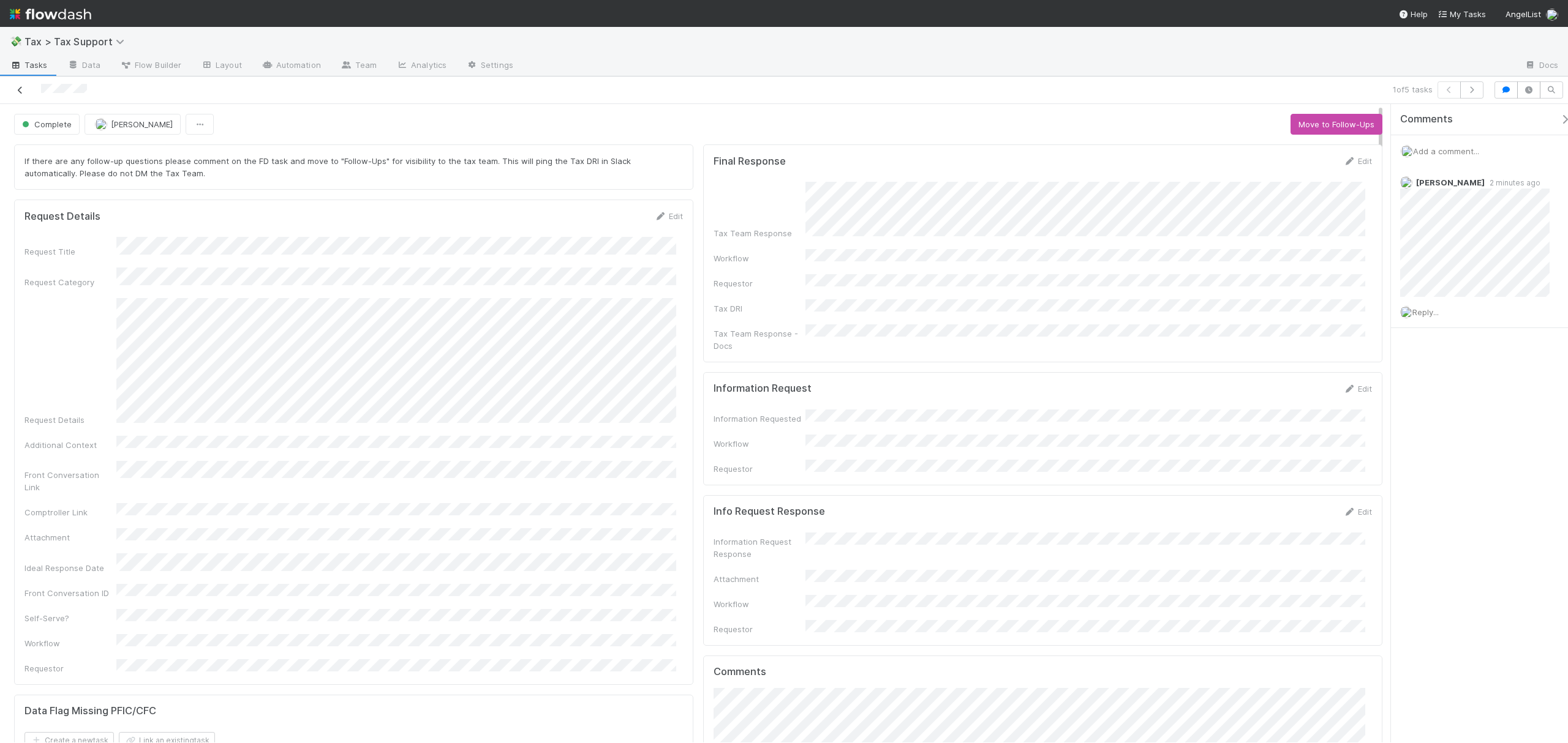
click at [18, 96] on link at bounding box center [20, 90] width 12 height 12
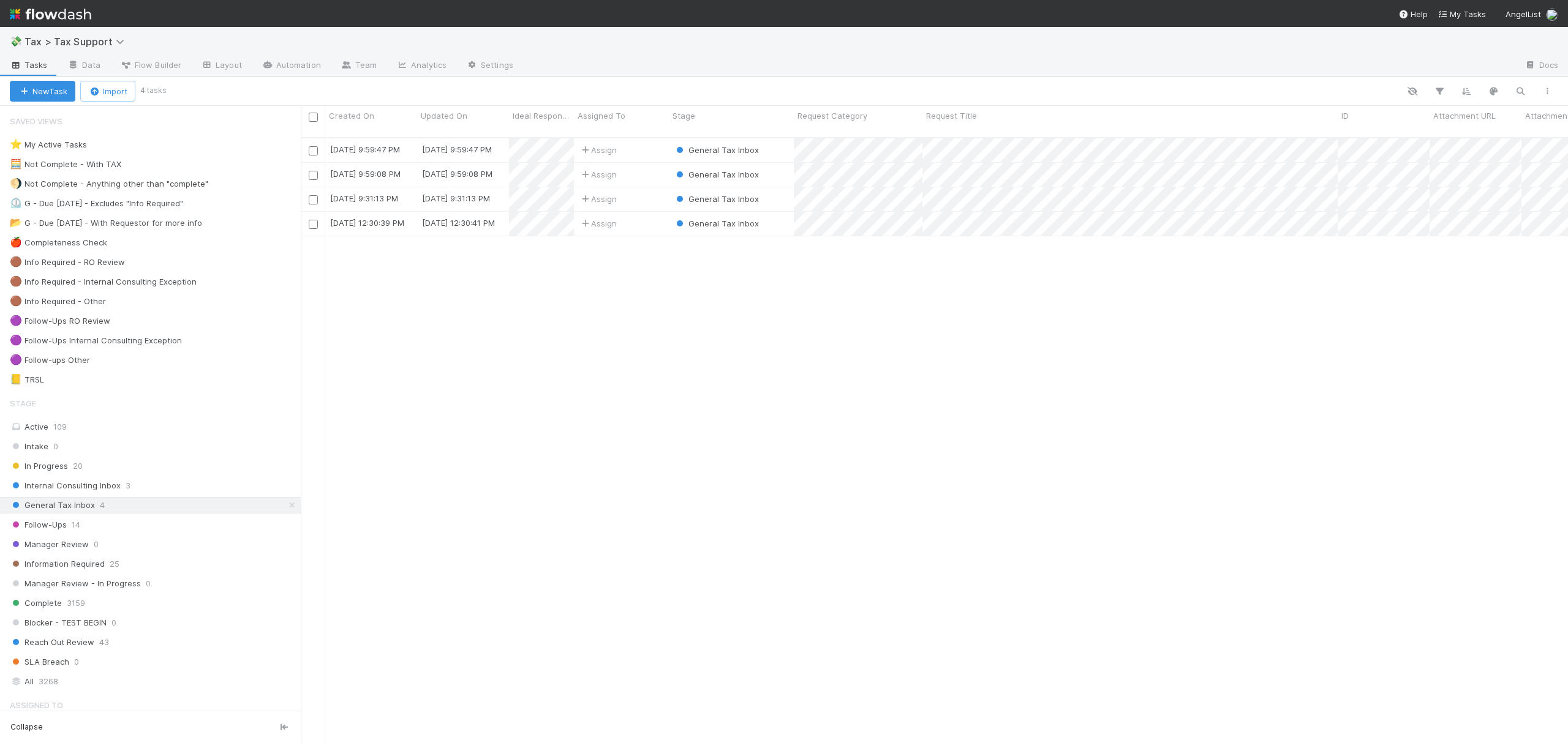
scroll to position [604, 1255]
click at [286, 510] on icon at bounding box center [292, 505] width 12 height 8
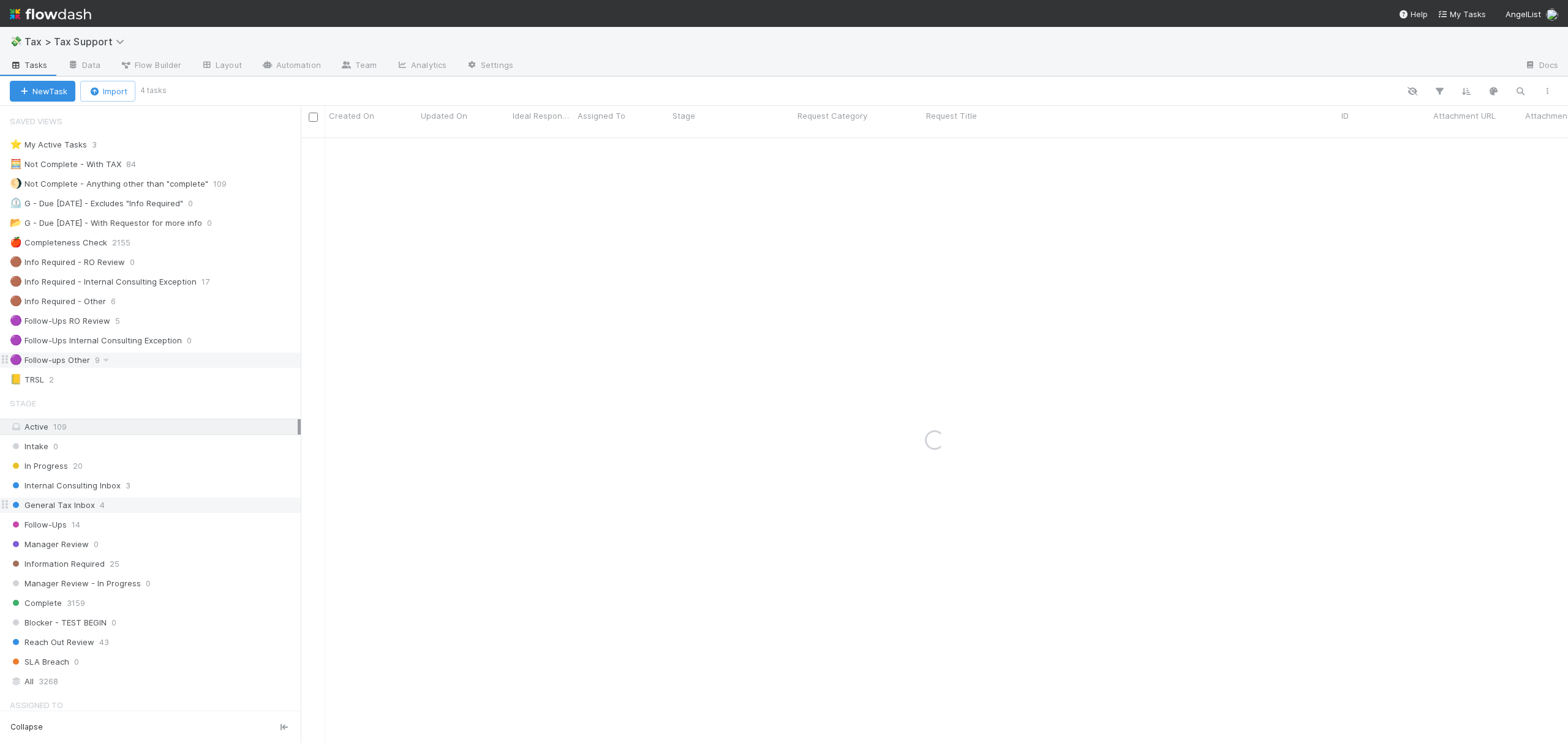
click at [146, 368] on div "🟣 Follow-ups Other 9" at bounding box center [155, 361] width 291 height 15
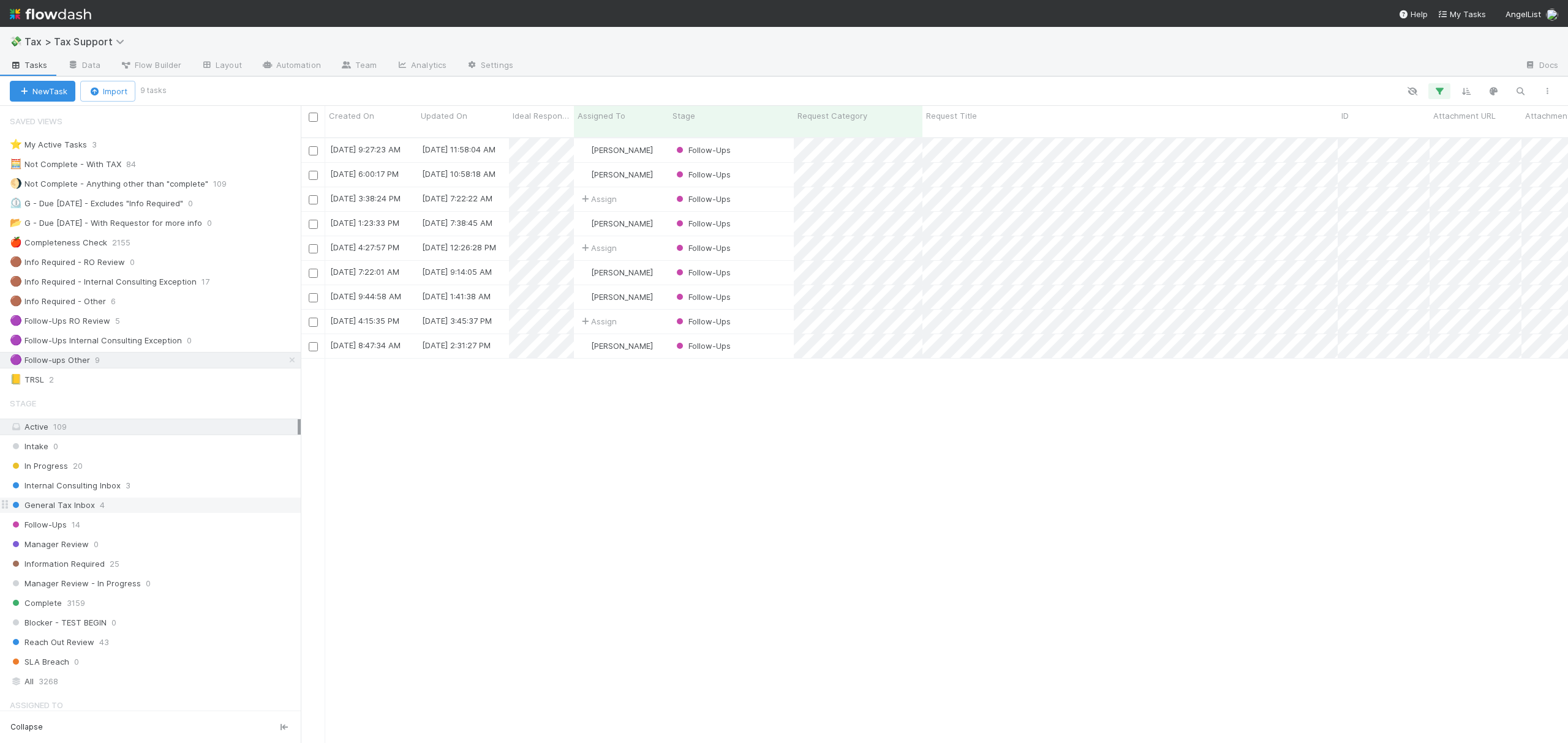
scroll to position [604, 1255]
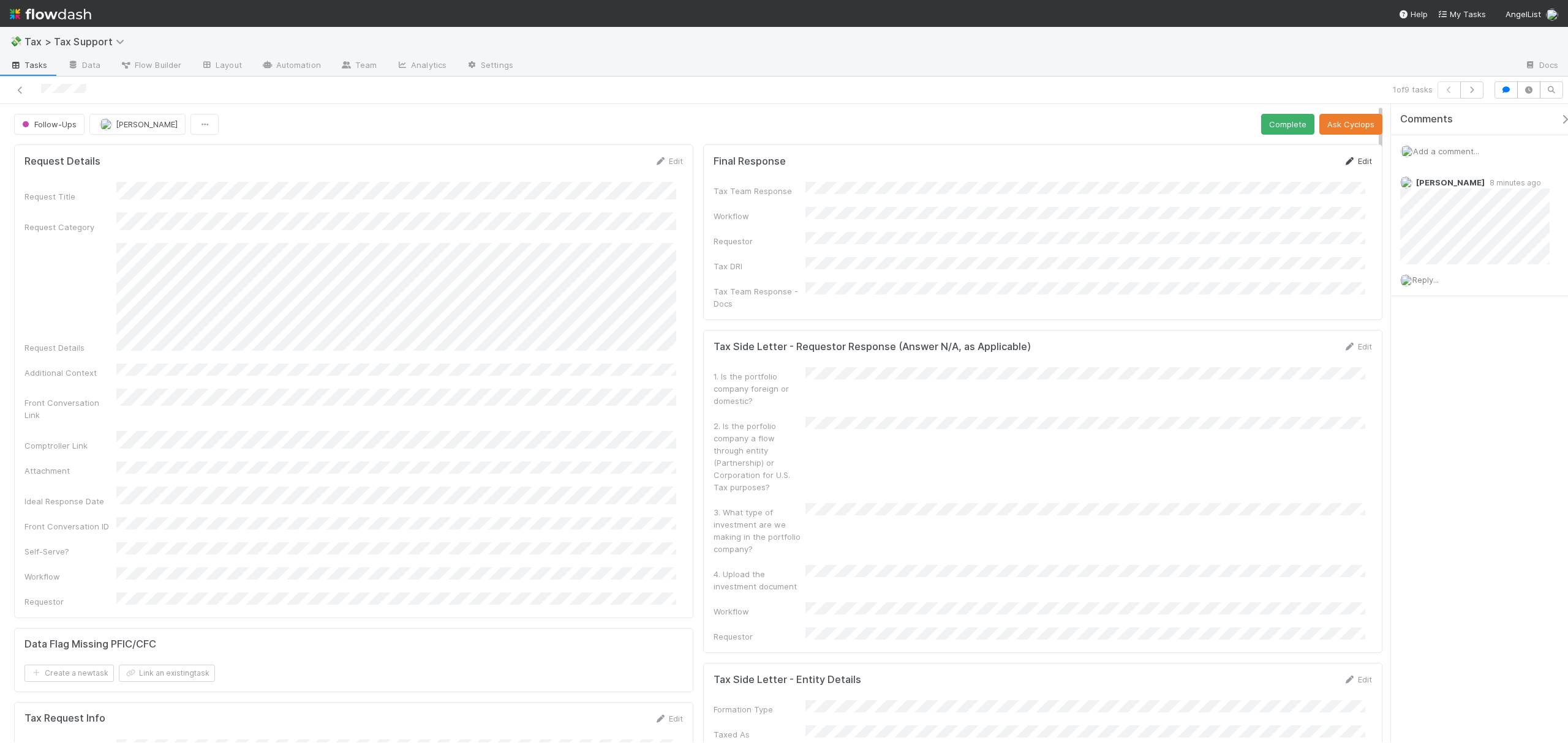
click at [1351, 164] on link "Edit" at bounding box center [1357, 160] width 28 height 9
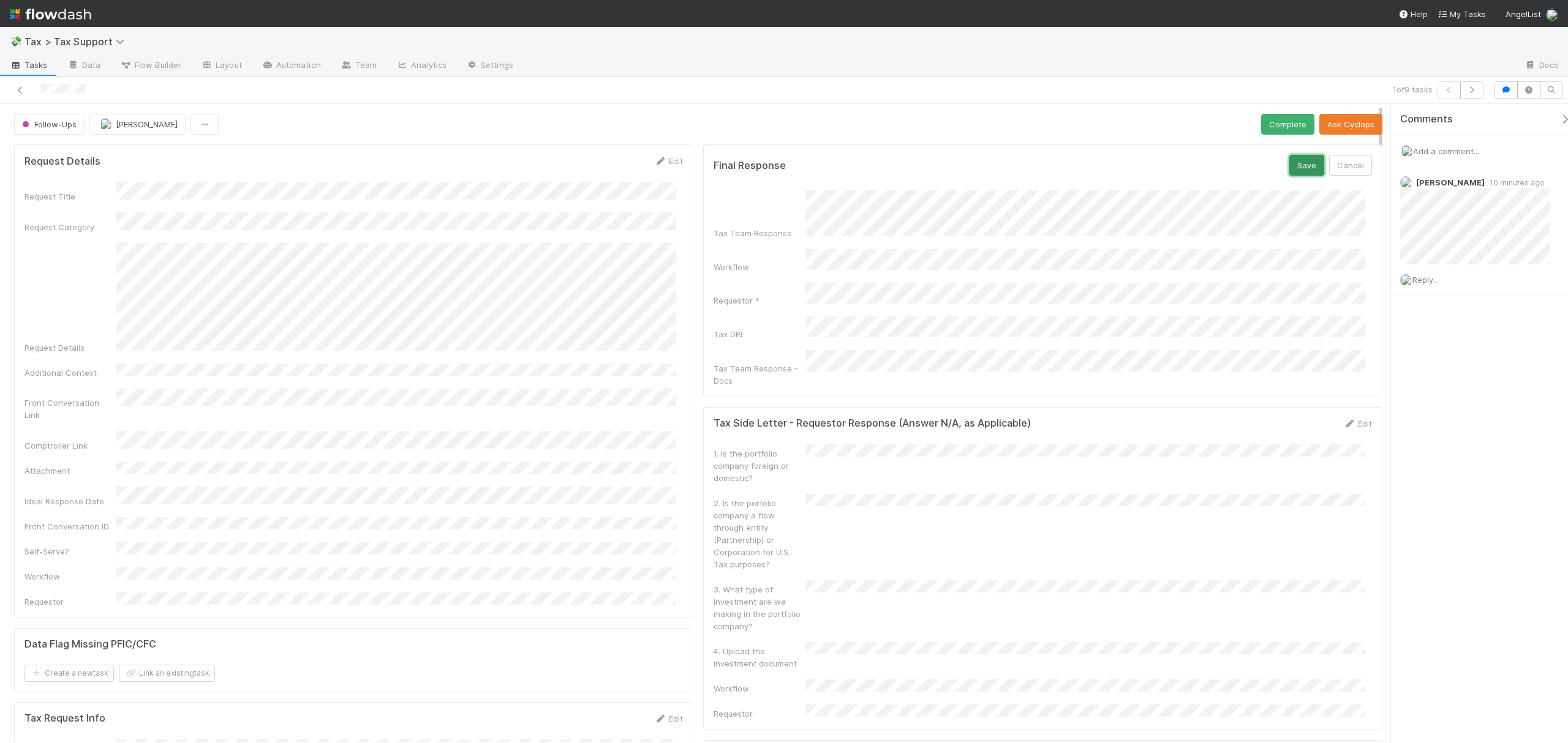
click at [1289, 168] on button "Save" at bounding box center [1306, 165] width 35 height 21
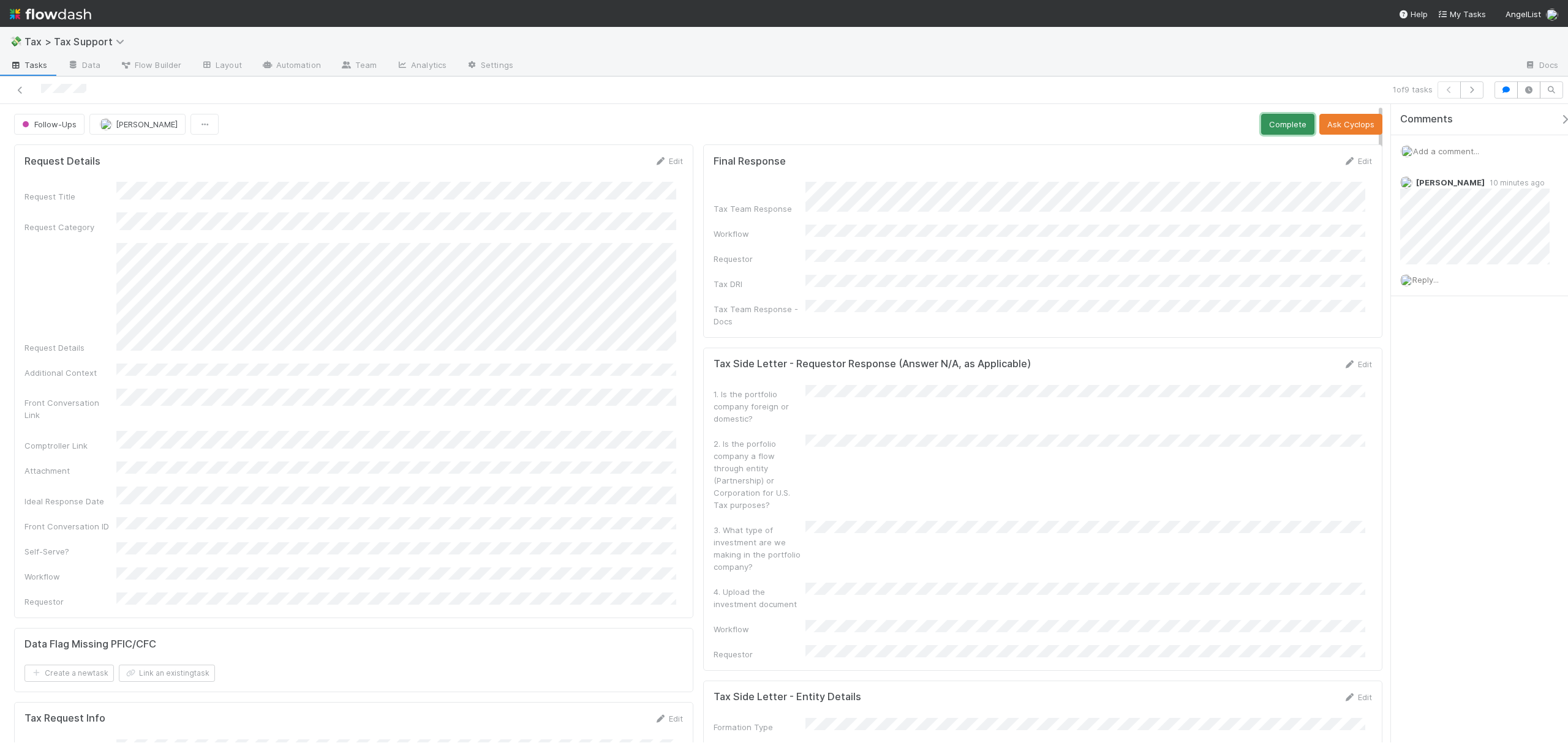
click at [1272, 128] on button "Complete" at bounding box center [1287, 124] width 53 height 21
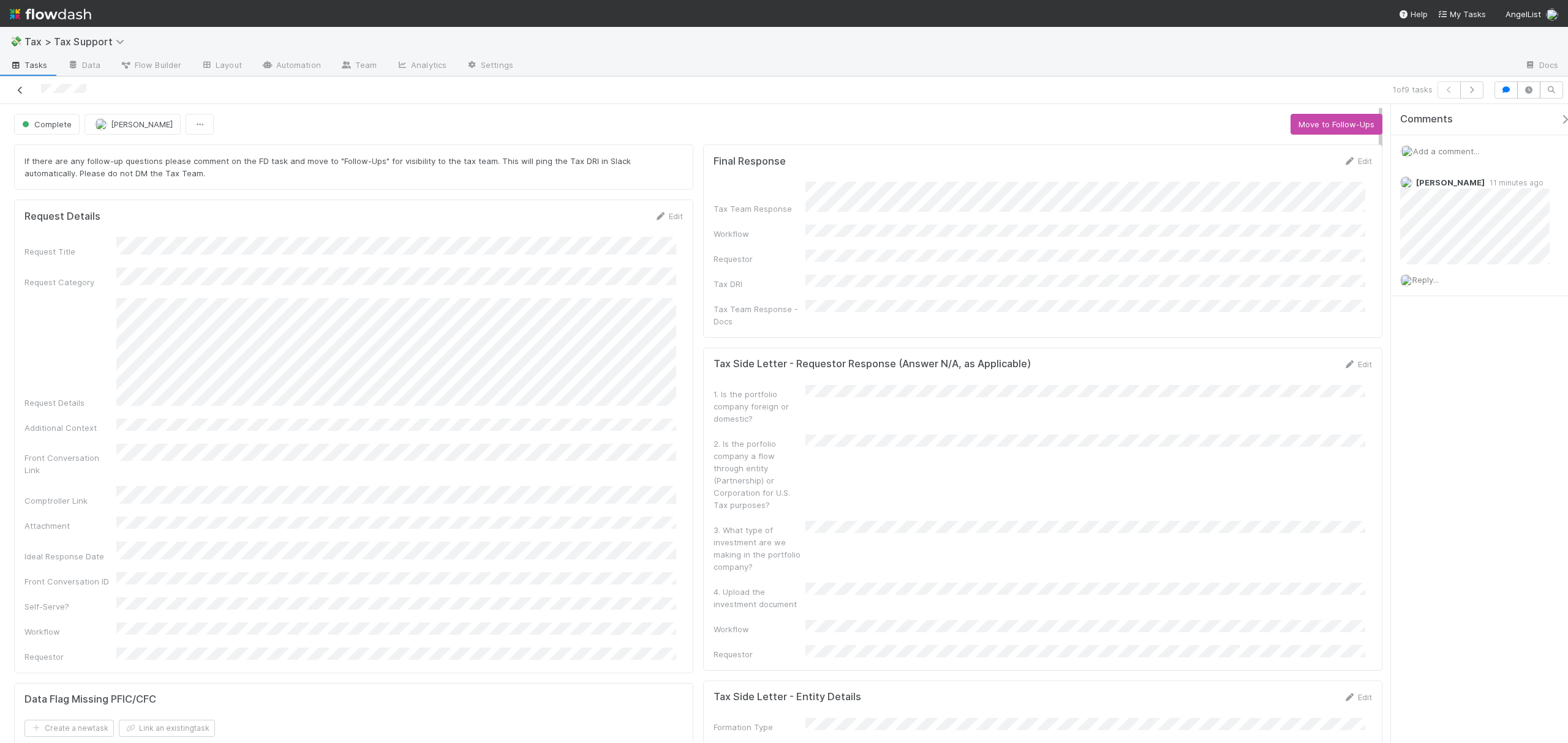
click at [21, 93] on icon at bounding box center [20, 90] width 12 height 8
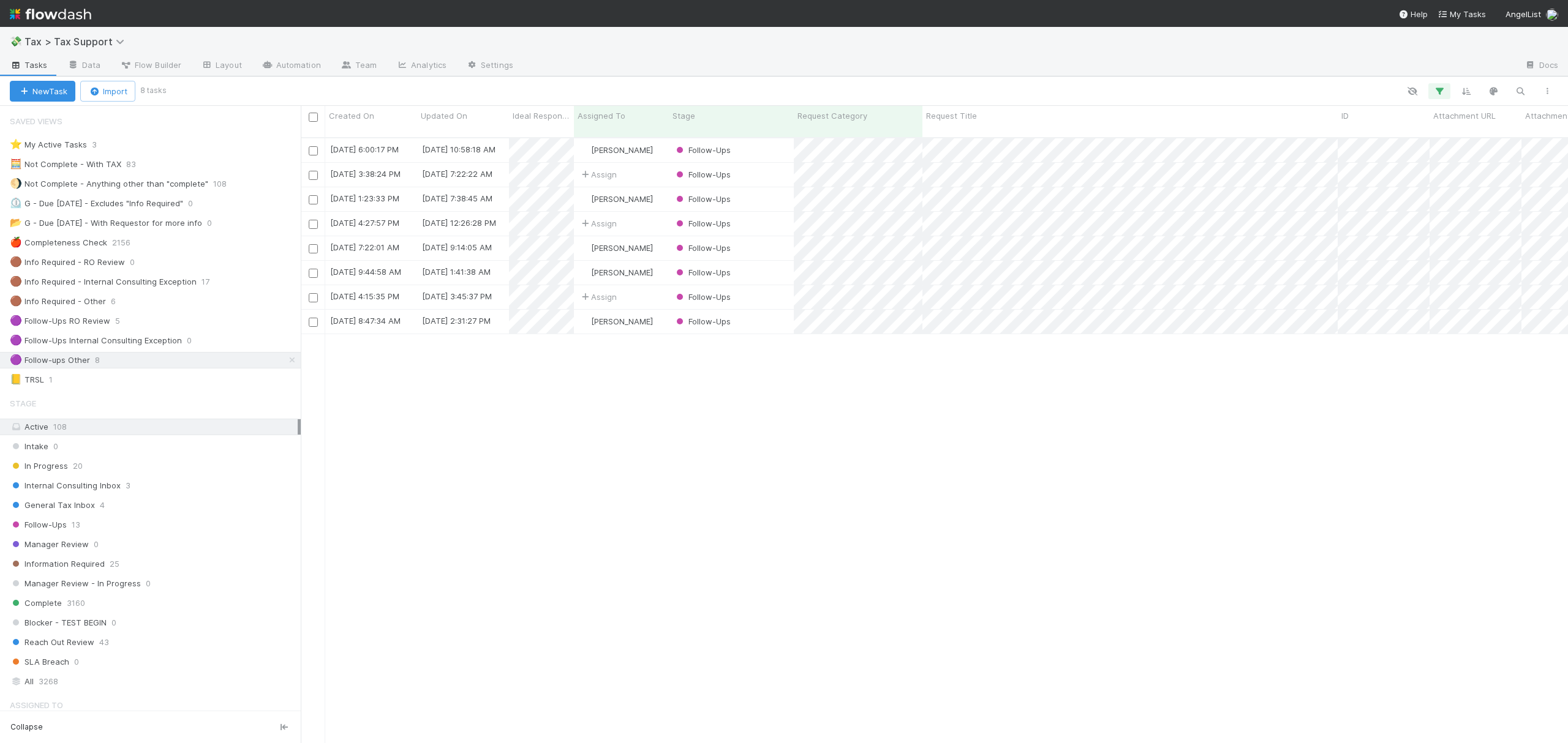
scroll to position [604, 1255]
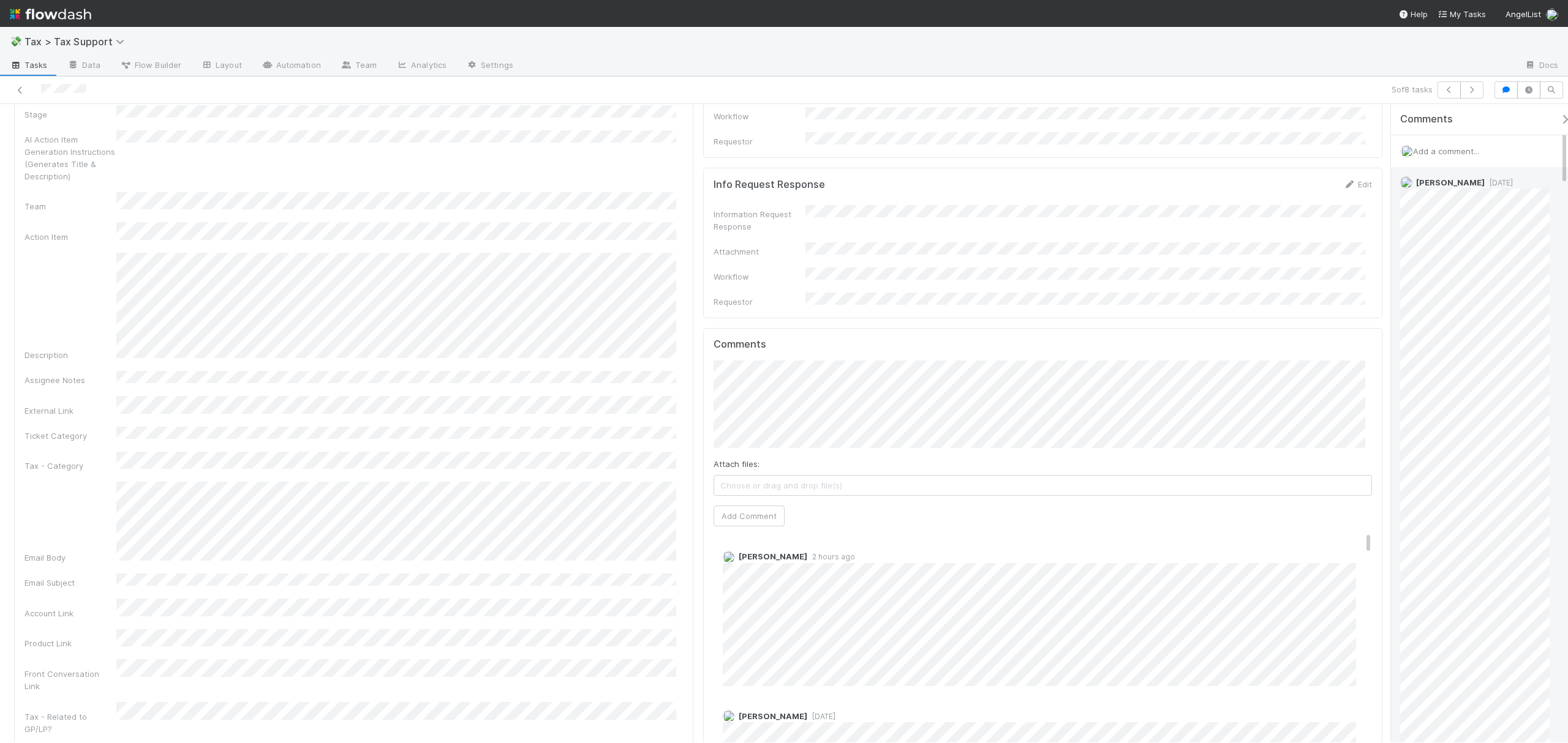
scroll to position [1281, 0]
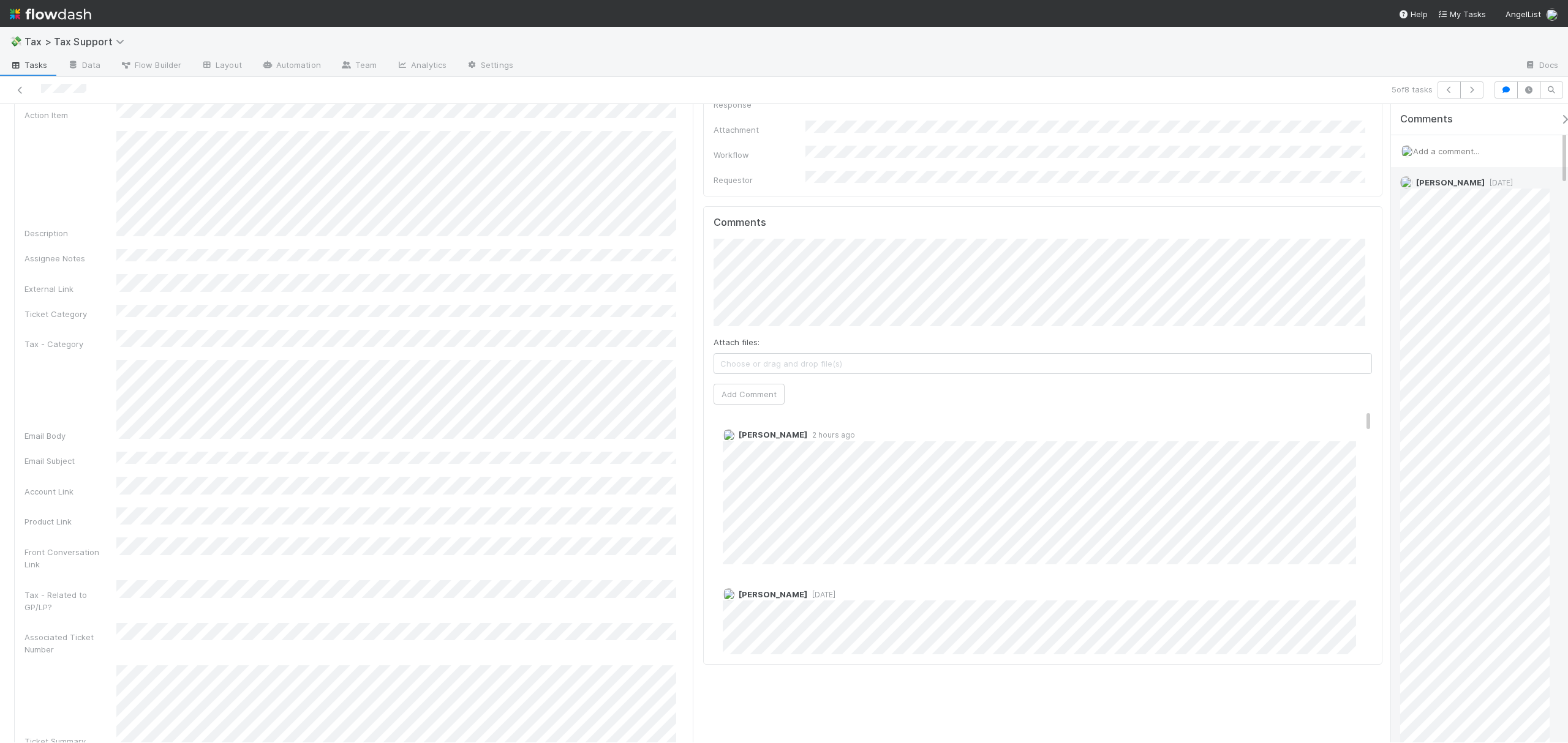
click at [1404, 403] on div "Follow-Ups Fareeha Naim Complete Ask Cyclops Request Details Edit Request Title…" at bounding box center [784, 424] width 1568 height 639
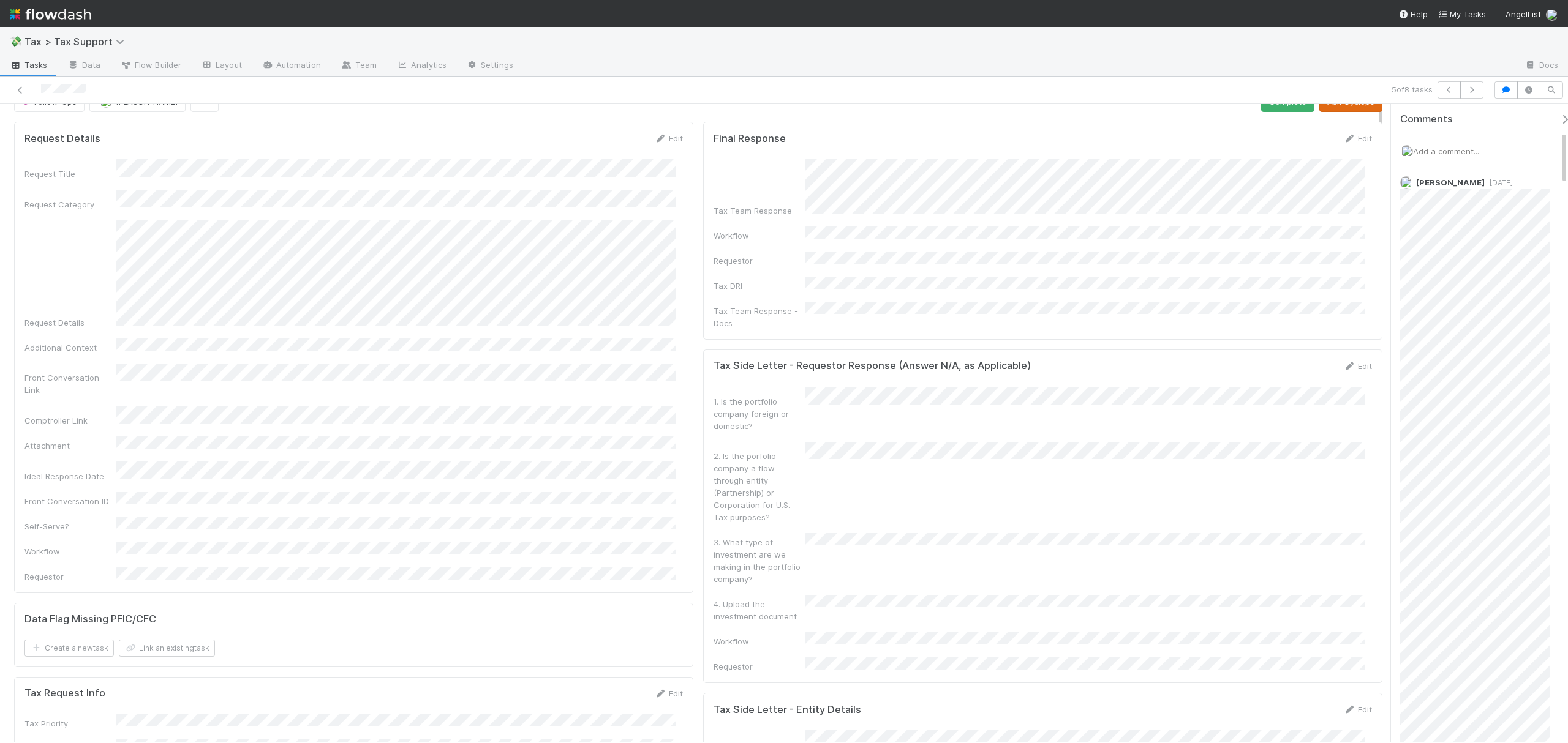
scroll to position [0, 0]
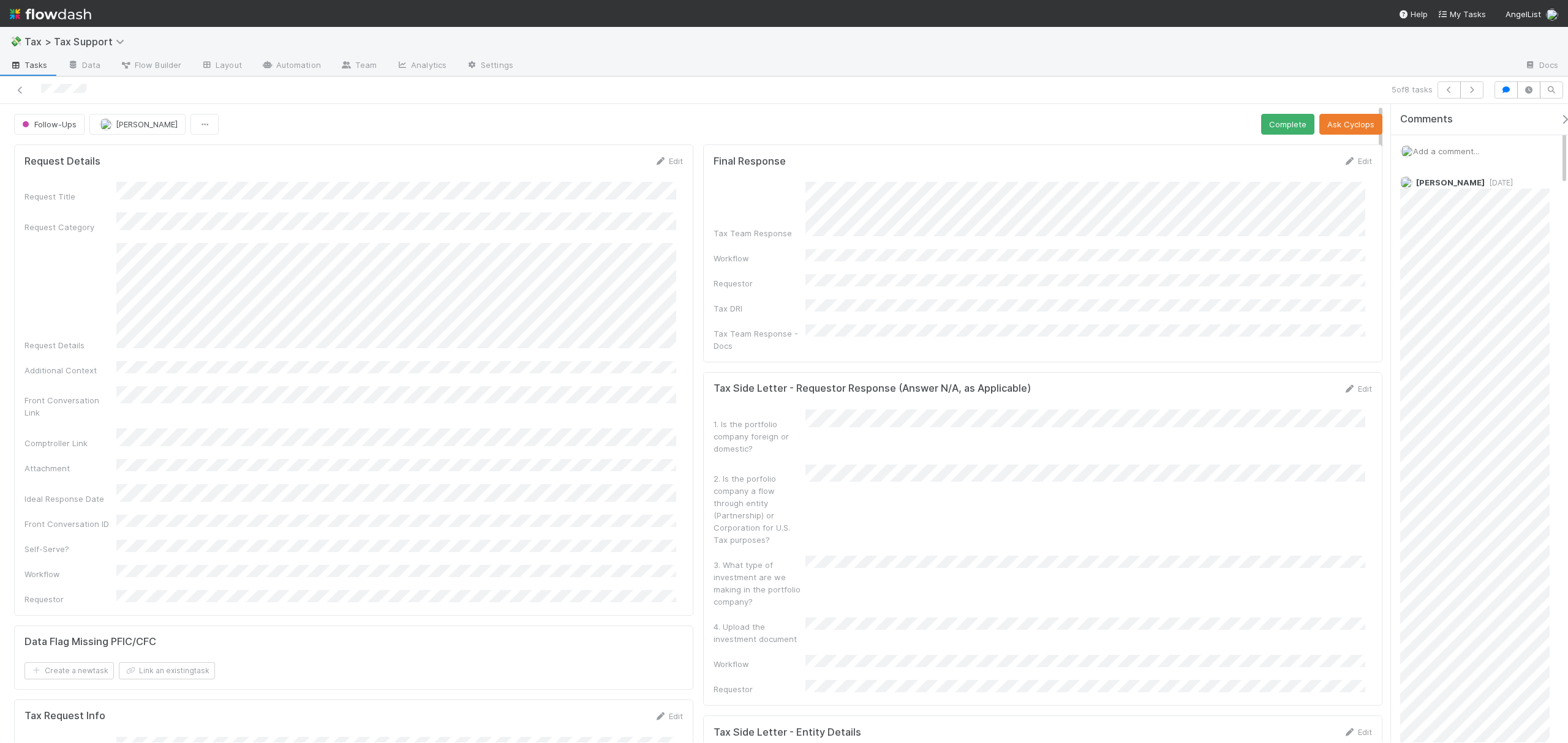
drag, startPoint x: 1380, startPoint y: 370, endPoint x: 1359, endPoint y: 107, distance: 263.8
click at [22, 87] on icon at bounding box center [20, 90] width 12 height 8
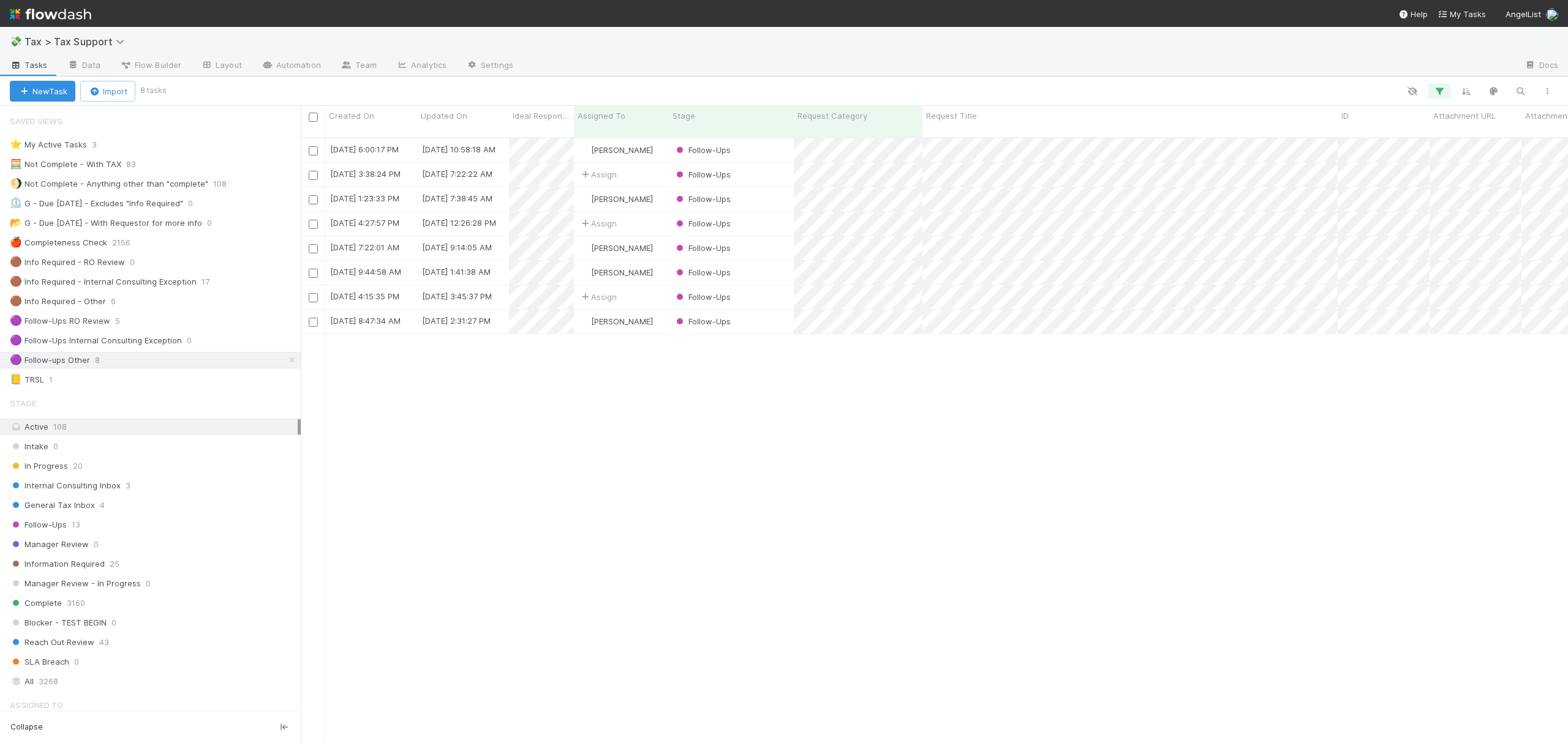
scroll to position [604, 1255]
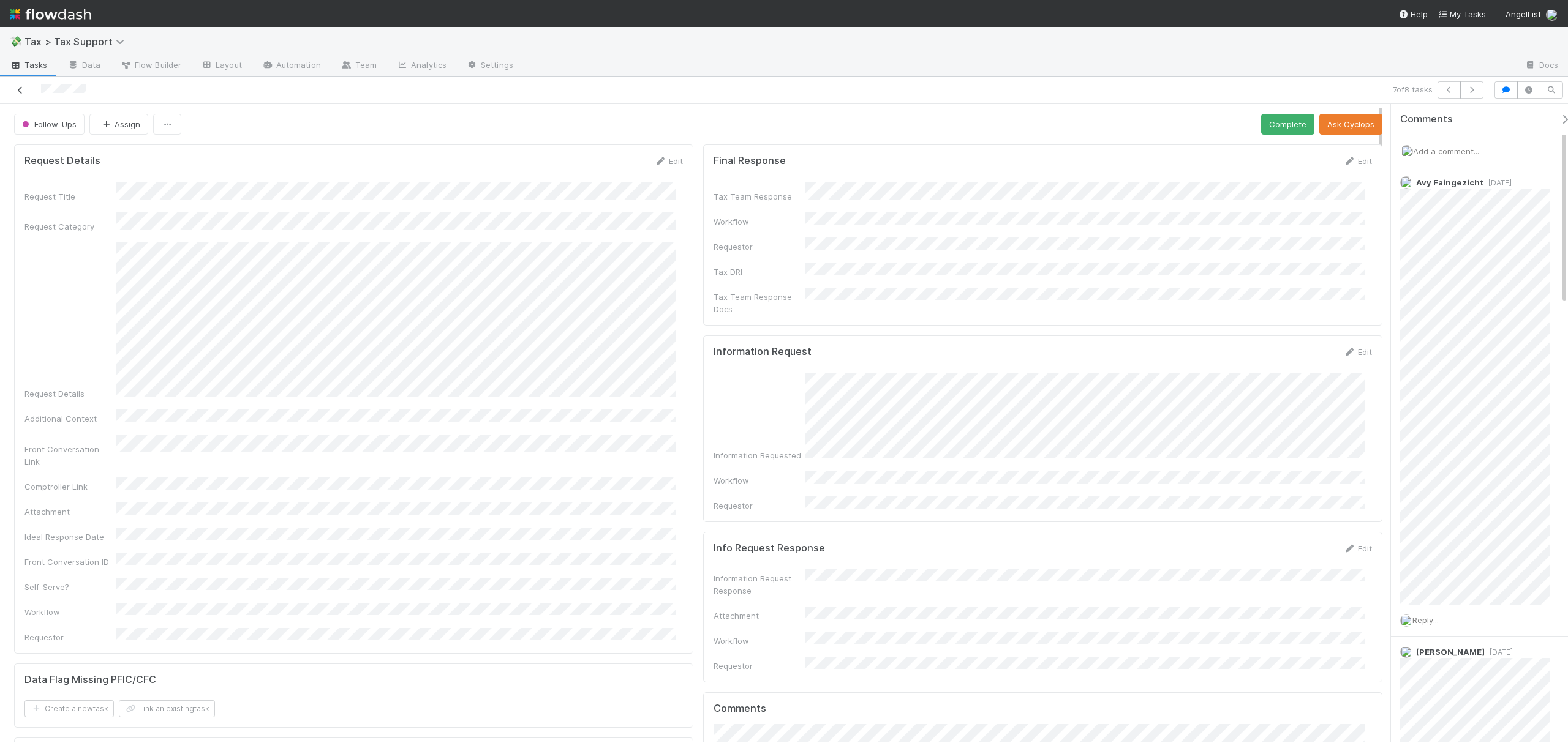
click at [21, 92] on icon at bounding box center [20, 90] width 12 height 8
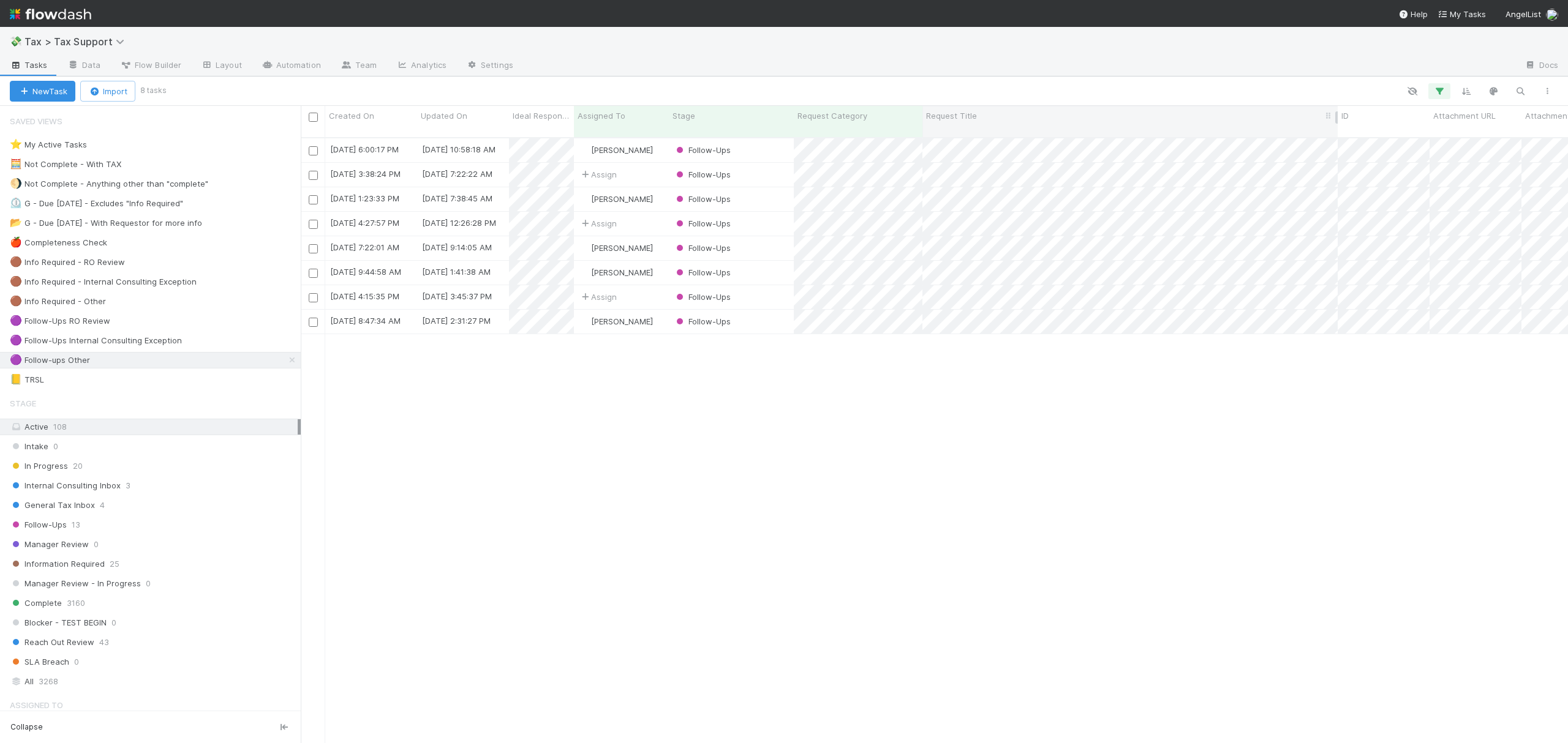
scroll to position [604, 1255]
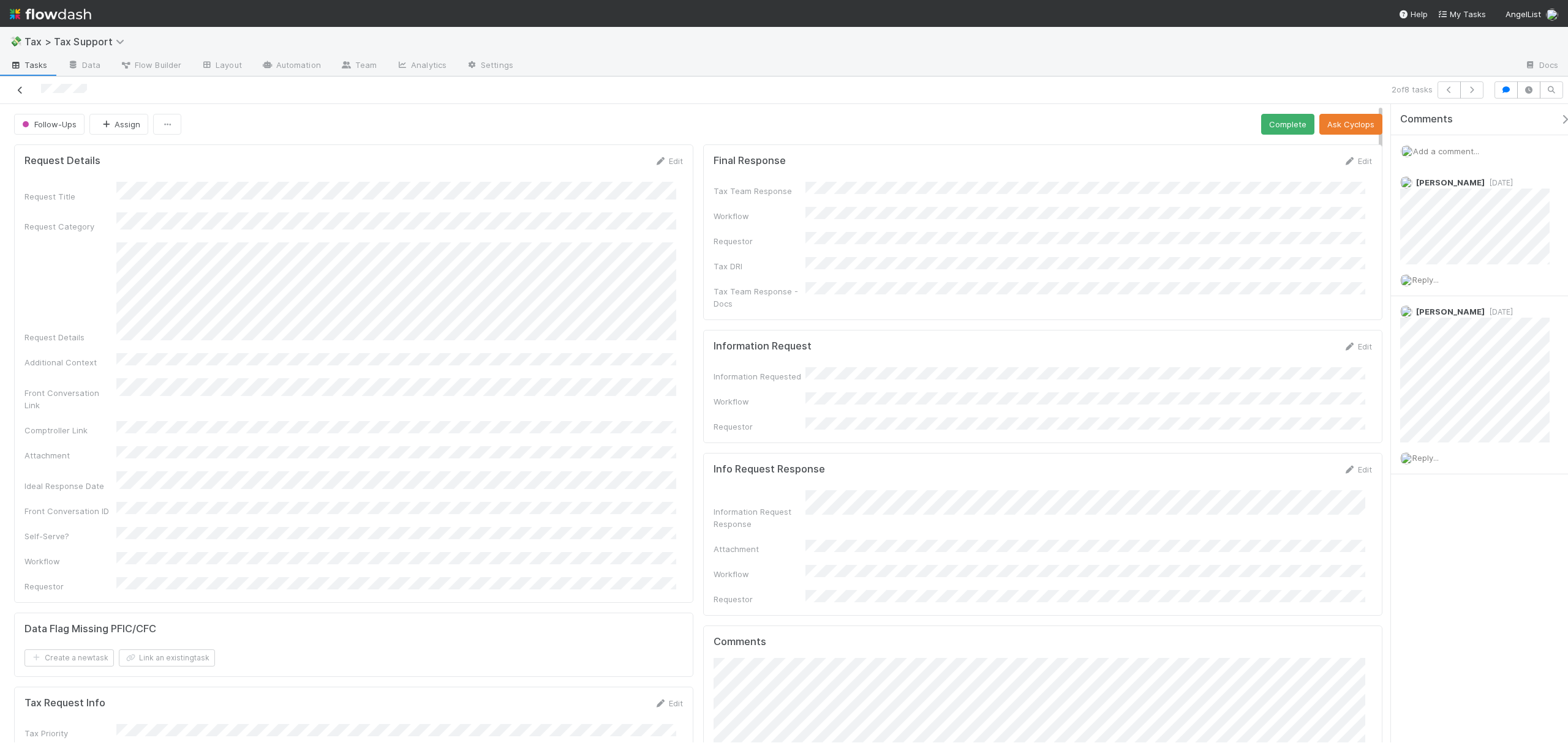
click at [15, 87] on icon at bounding box center [20, 90] width 12 height 8
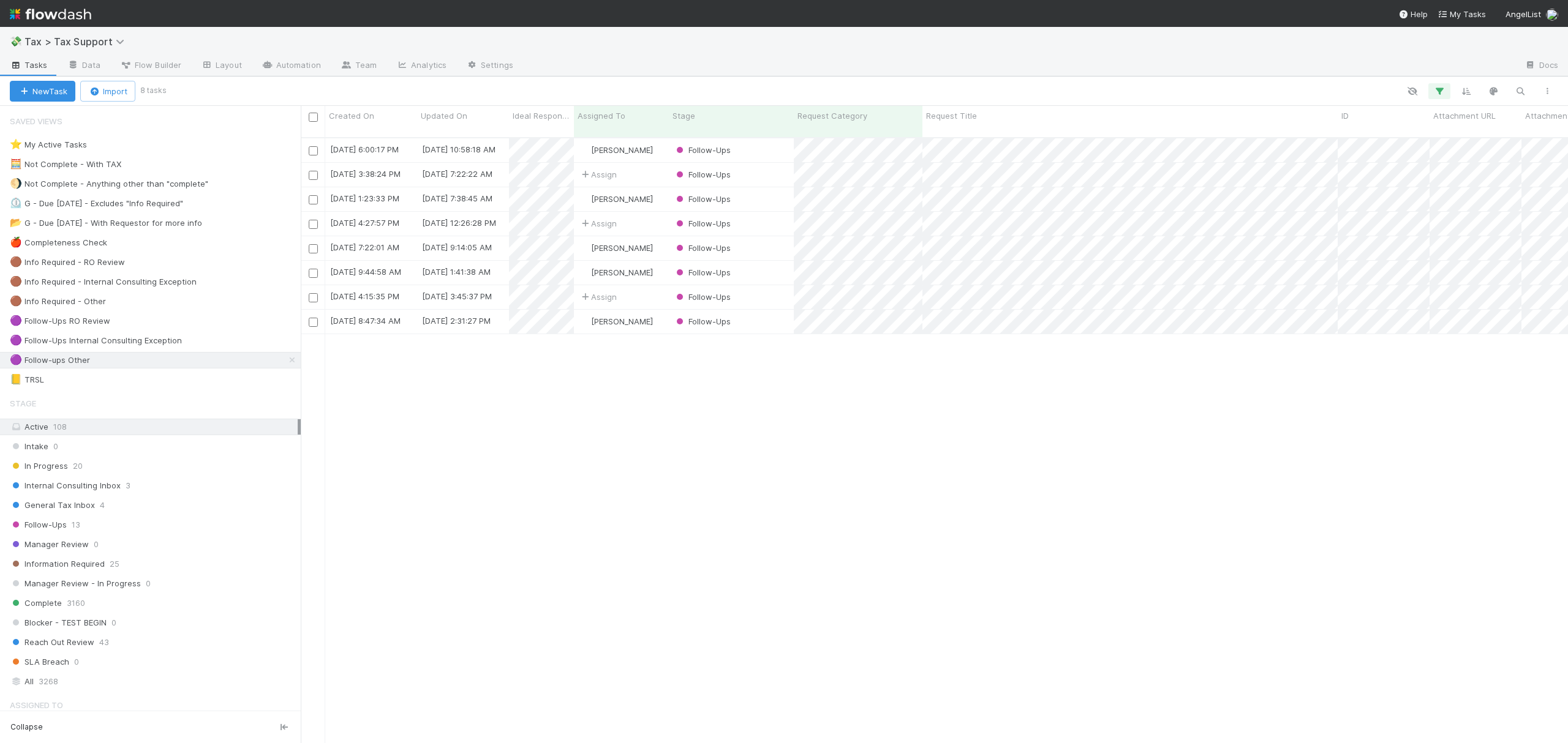
scroll to position [604, 1255]
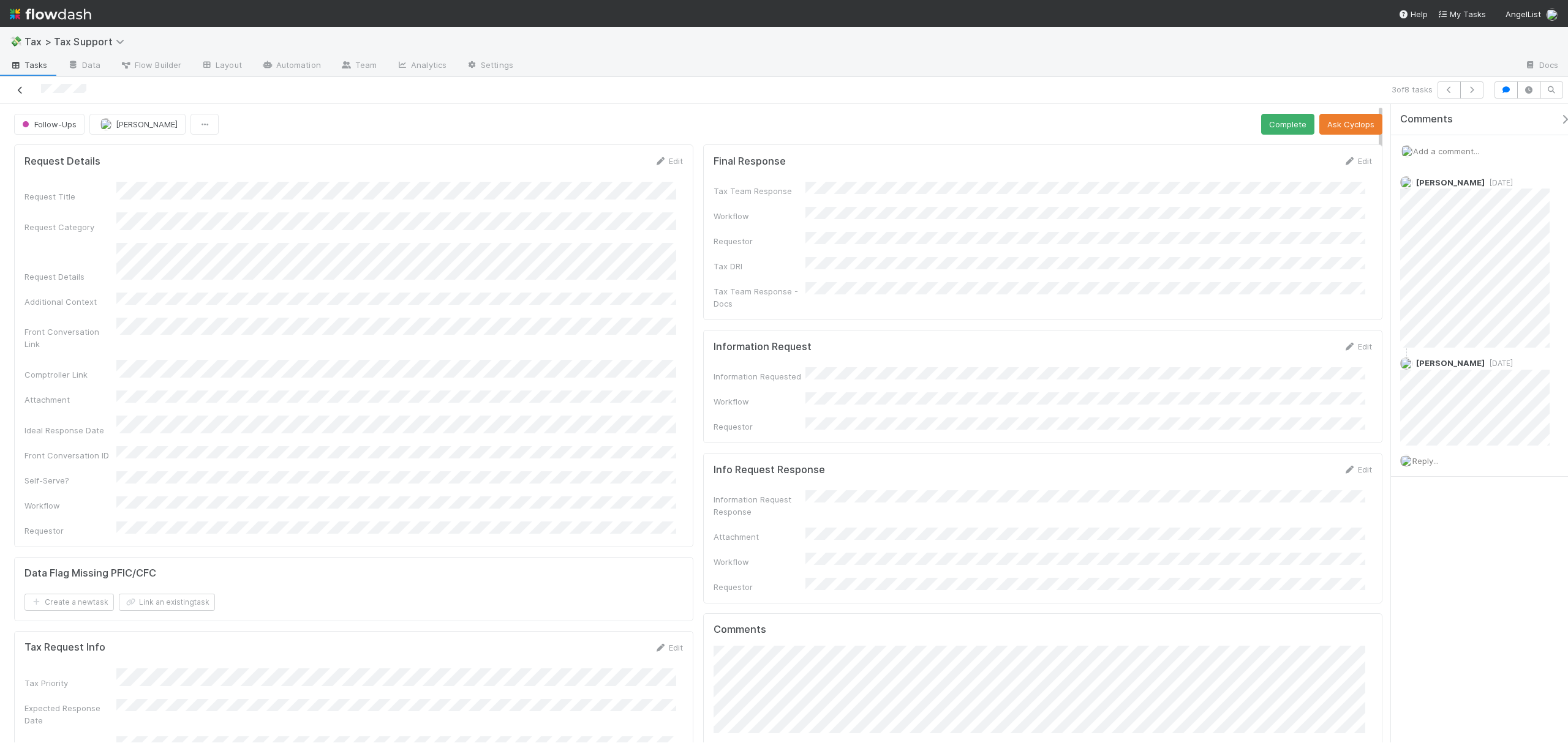
click at [20, 90] on icon at bounding box center [20, 90] width 12 height 8
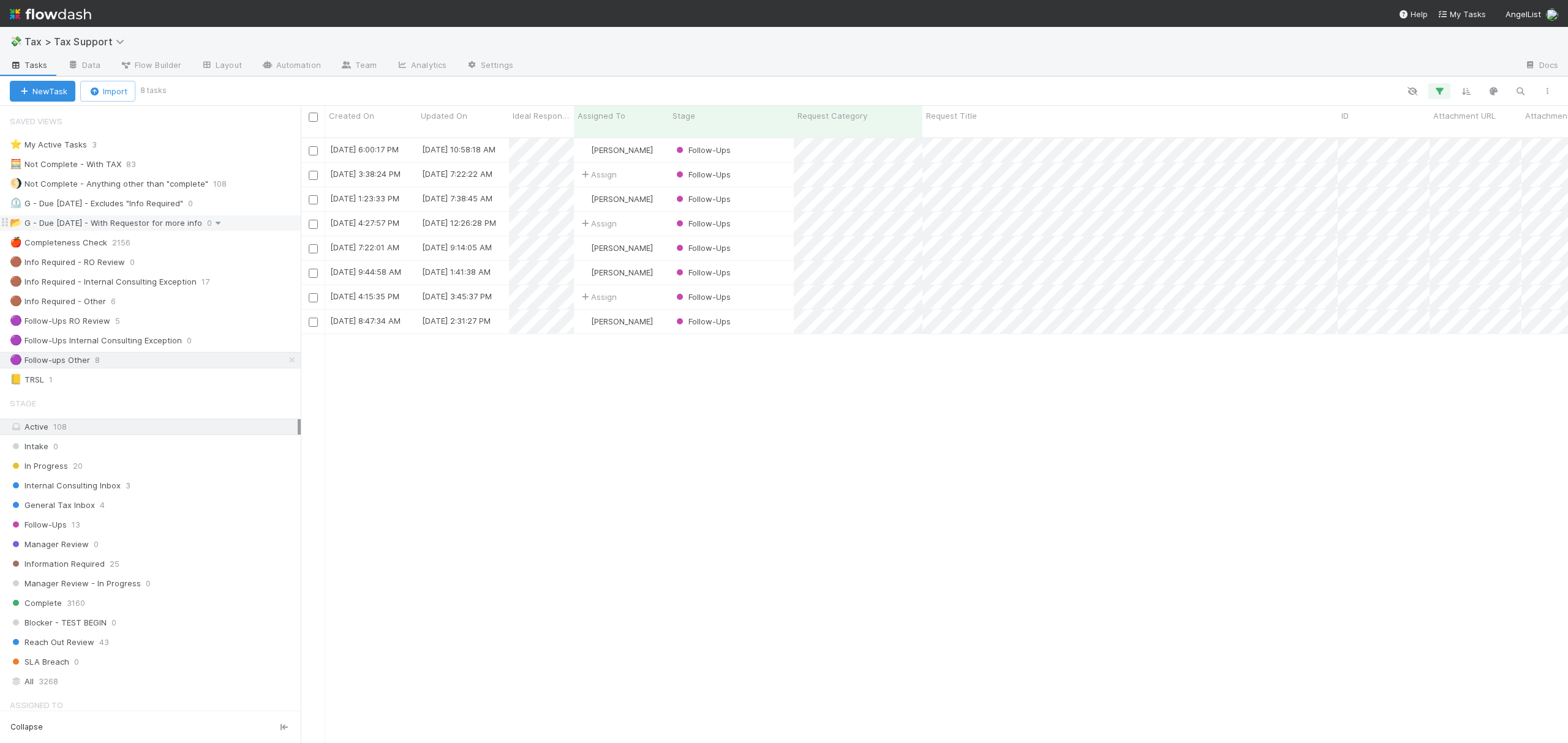
scroll to position [604, 1255]
click at [286, 359] on link at bounding box center [292, 361] width 12 height 15
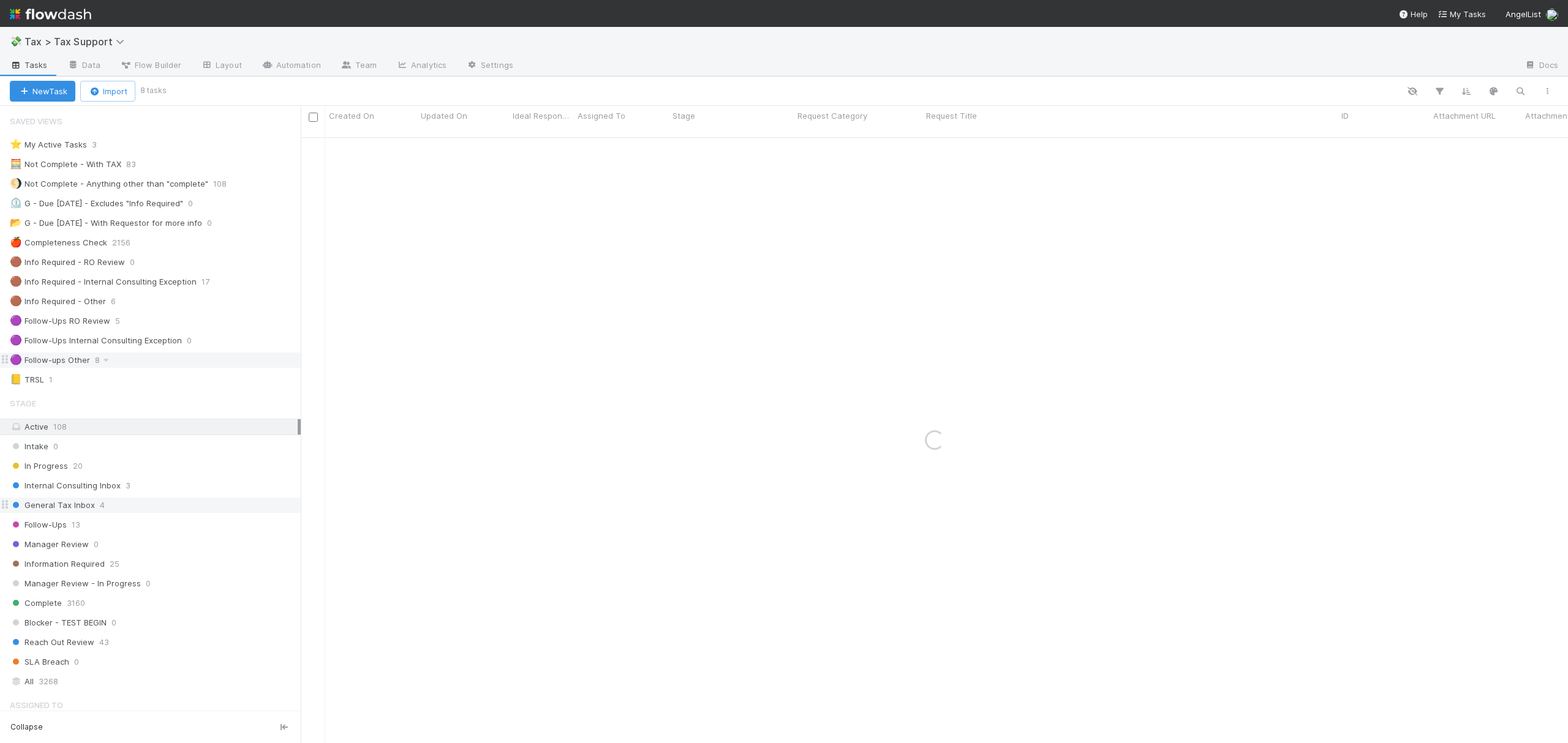
click at [143, 513] on div "General Tax Inbox 4" at bounding box center [155, 505] width 291 height 15
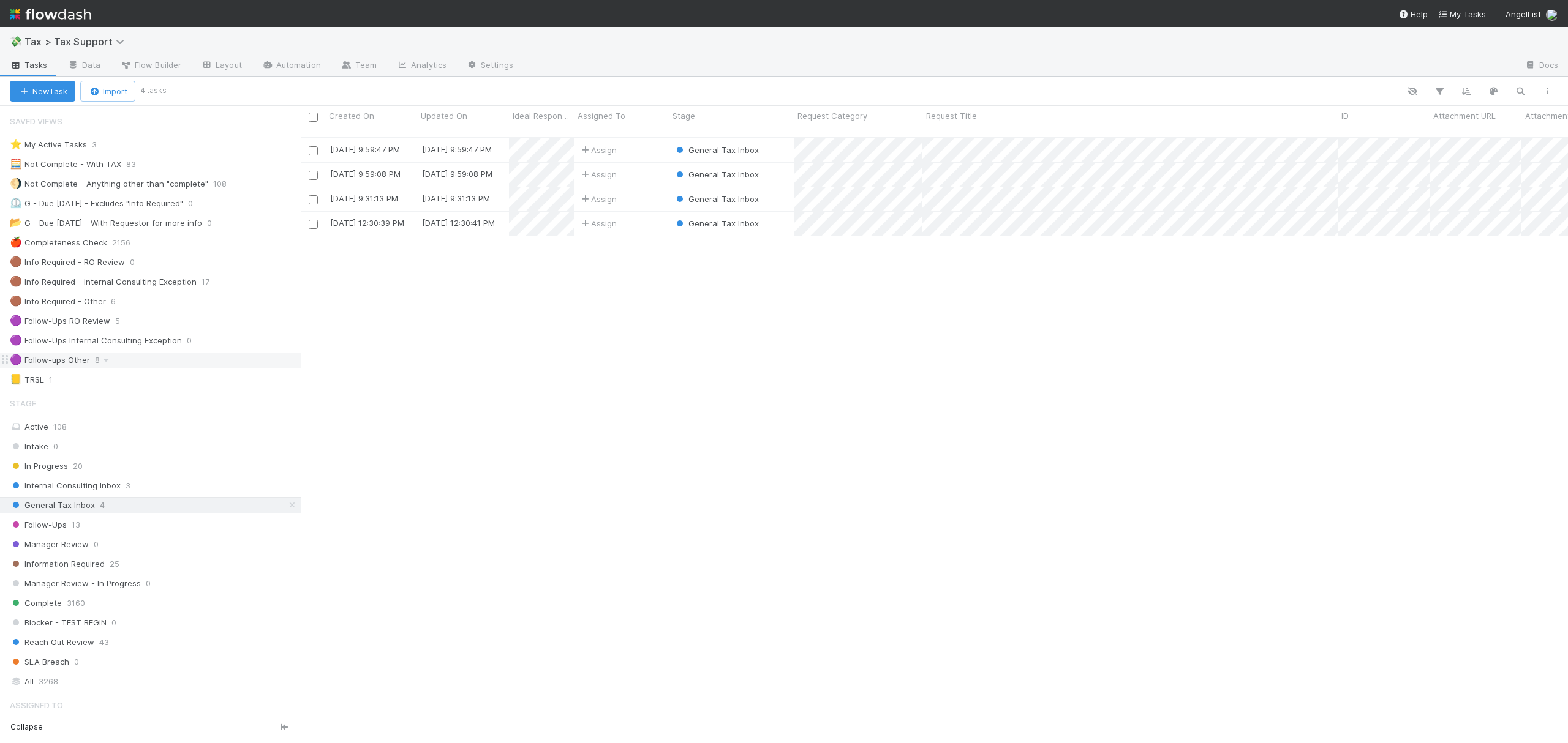
scroll to position [604, 1255]
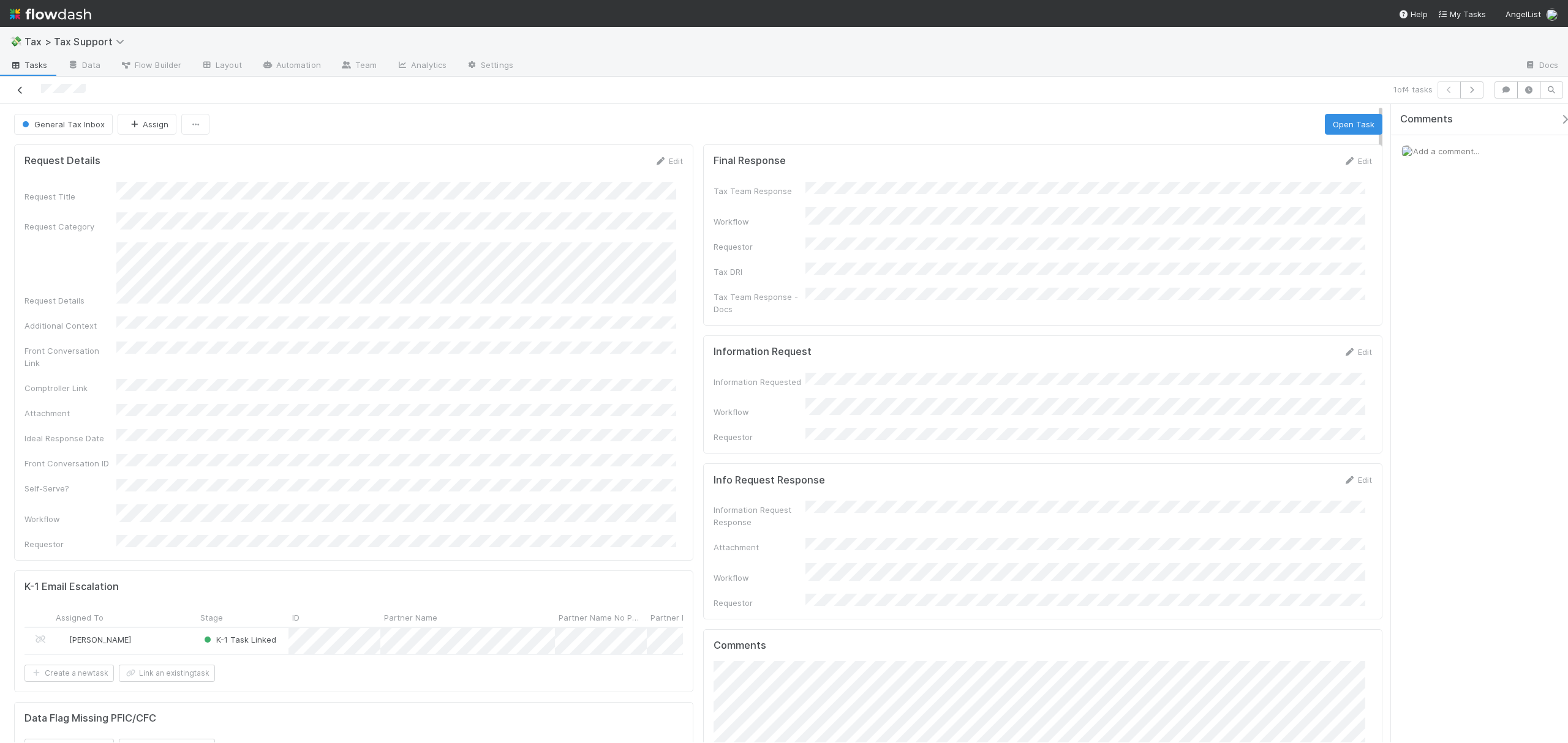
click at [22, 90] on icon at bounding box center [20, 90] width 12 height 8
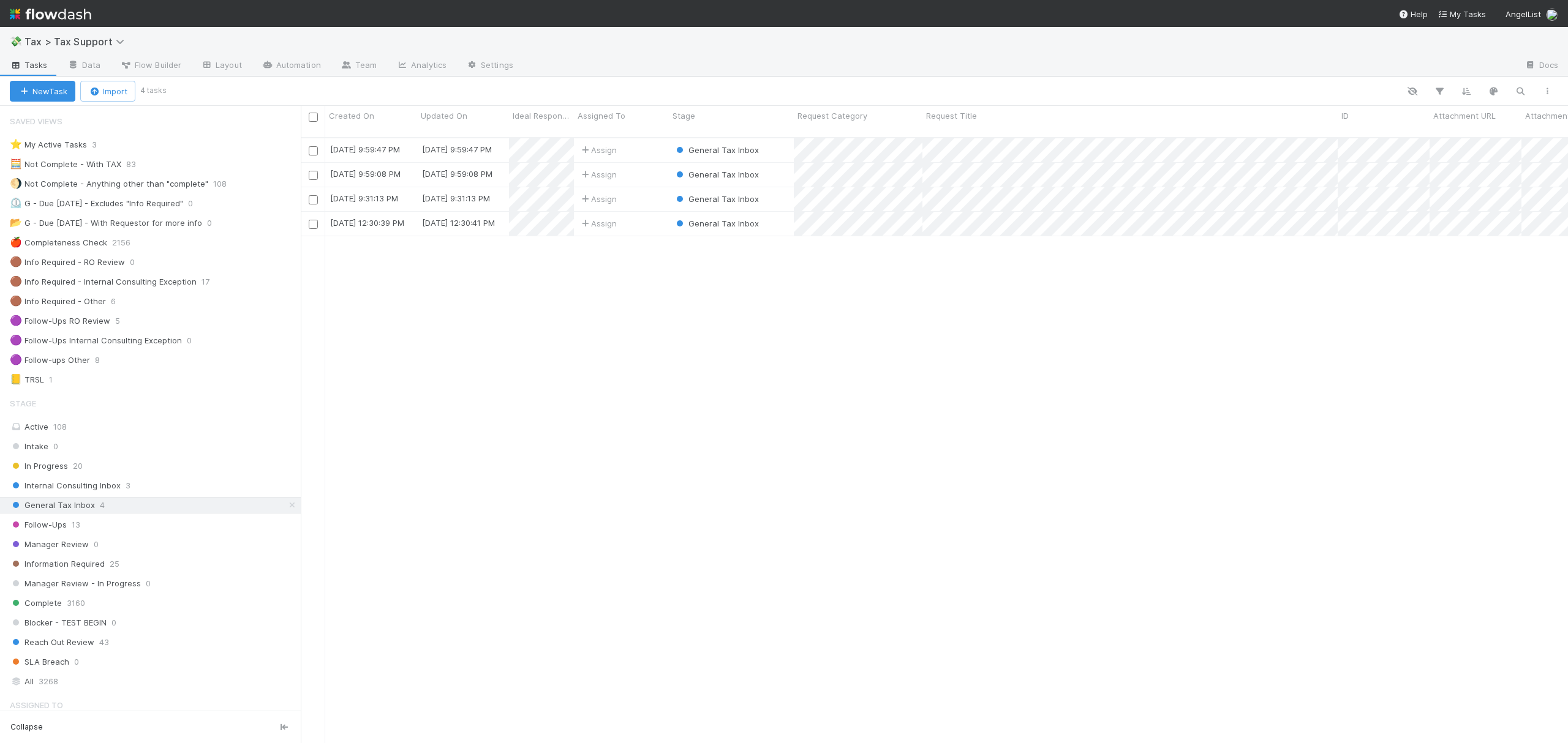
scroll to position [604, 1255]
click at [111, 611] on div "Complete 3160" at bounding box center [155, 604] width 291 height 15
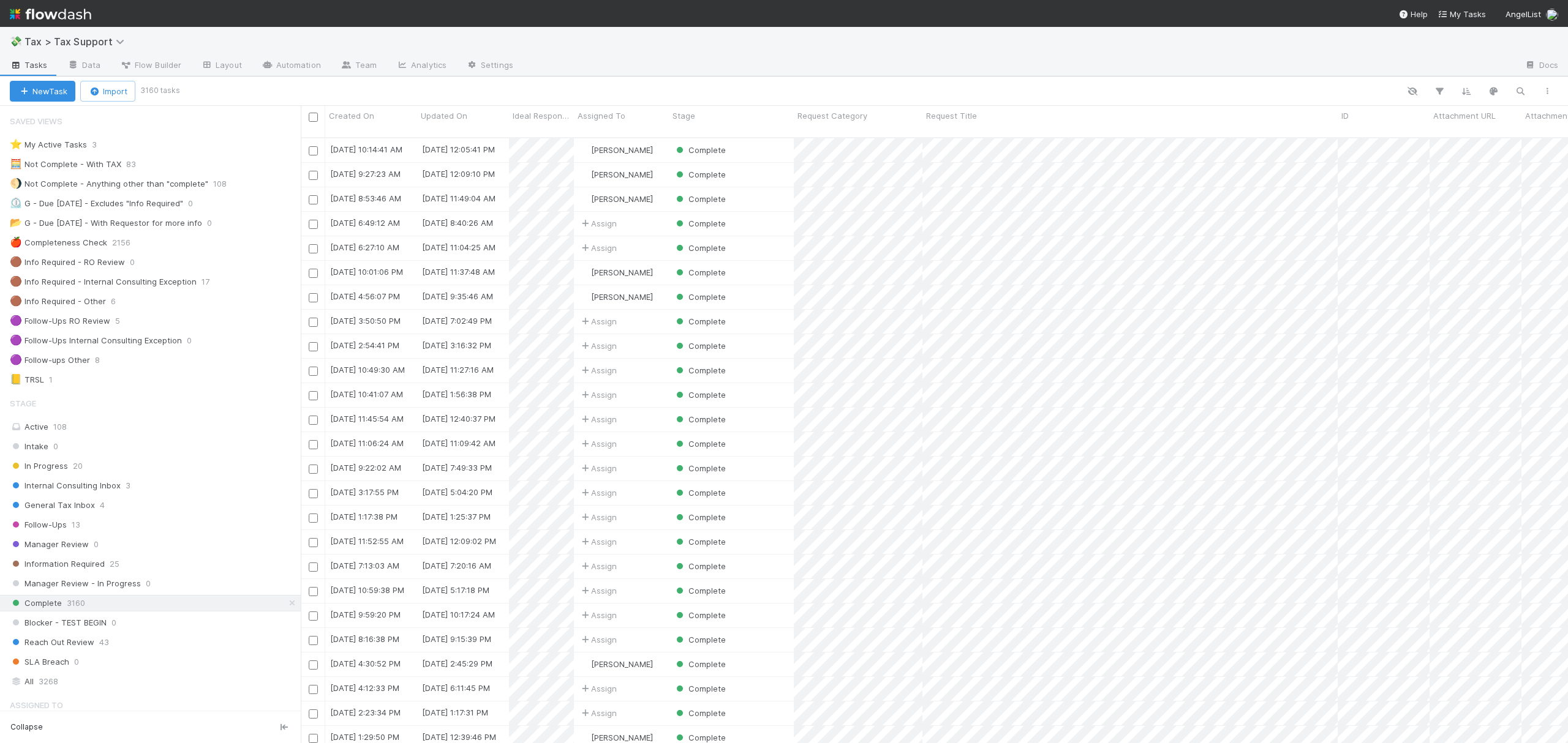
scroll to position [604, 1255]
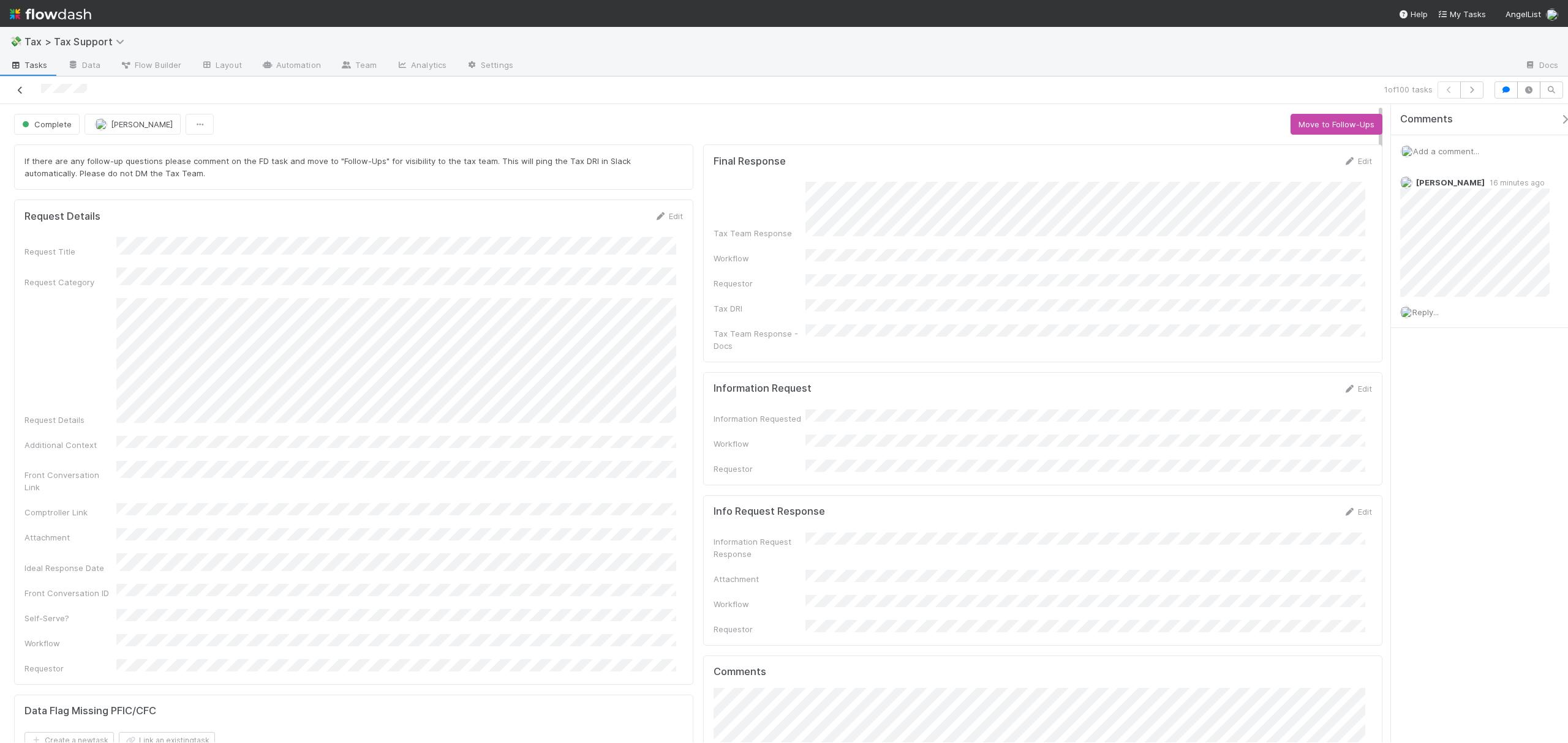
click at [20, 86] on icon at bounding box center [20, 90] width 12 height 8
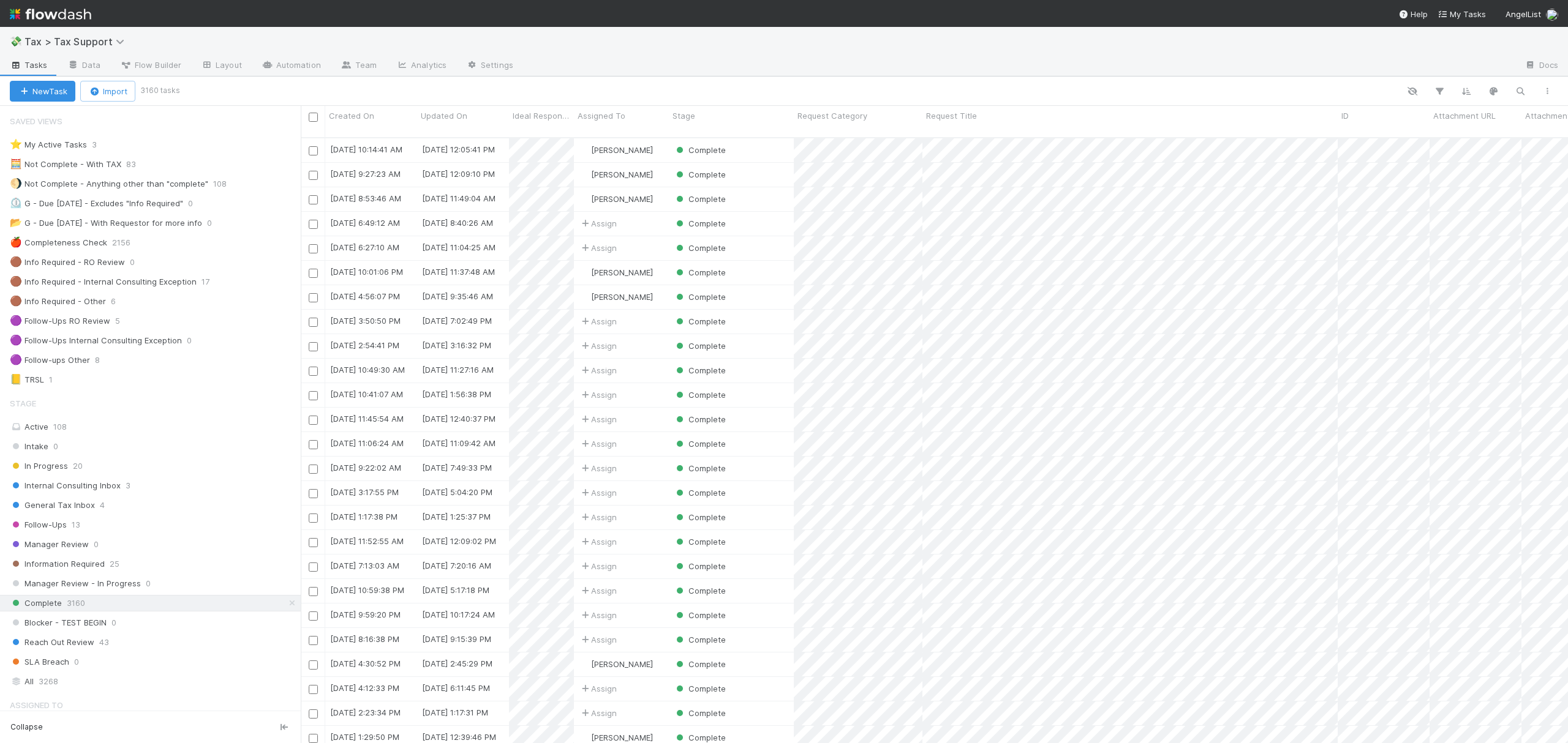
scroll to position [604, 1255]
click at [145, 366] on div "🟣 Follow-ups Other 8" at bounding box center [155, 361] width 291 height 15
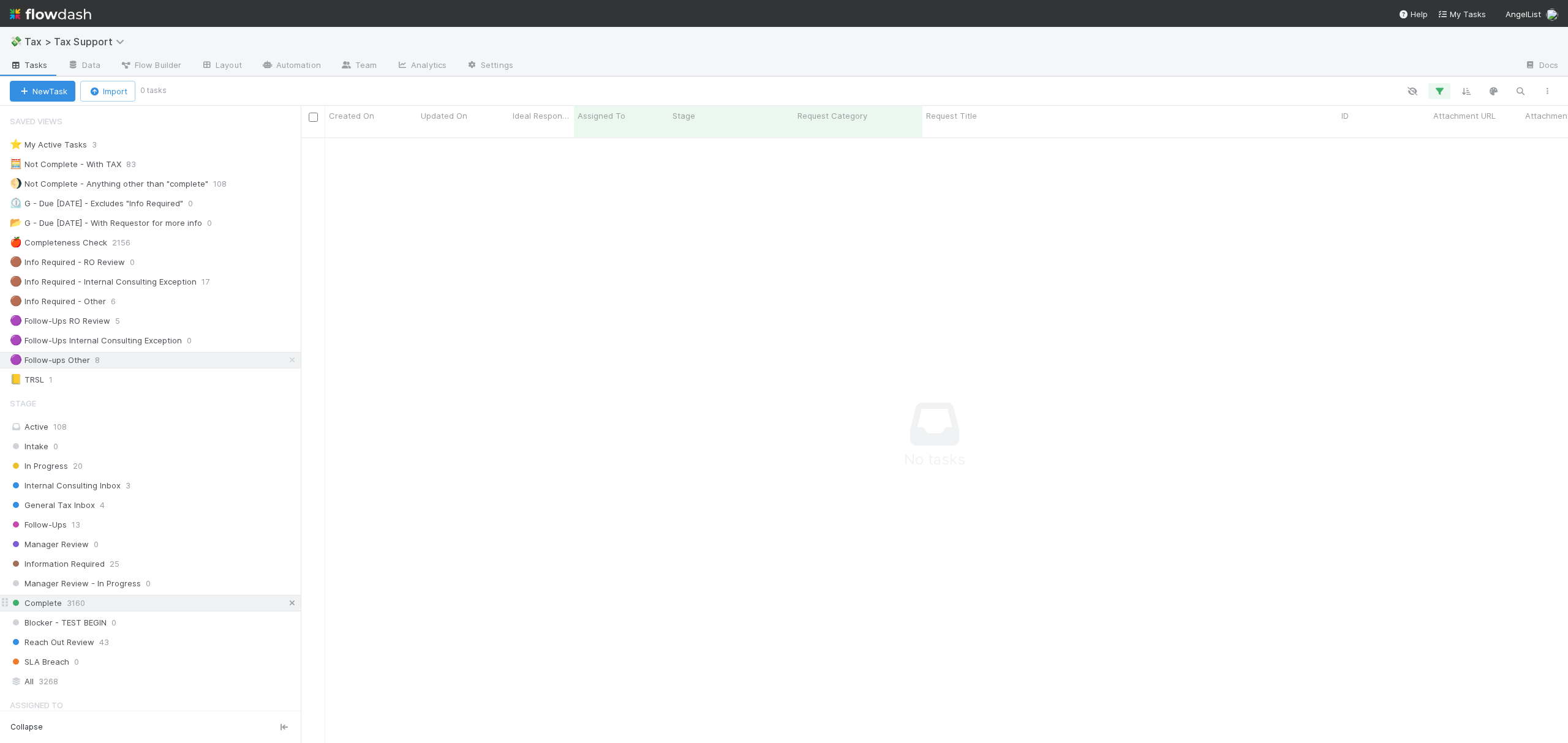
scroll to position [591, 1243]
click at [286, 606] on link at bounding box center [292, 604] width 12 height 15
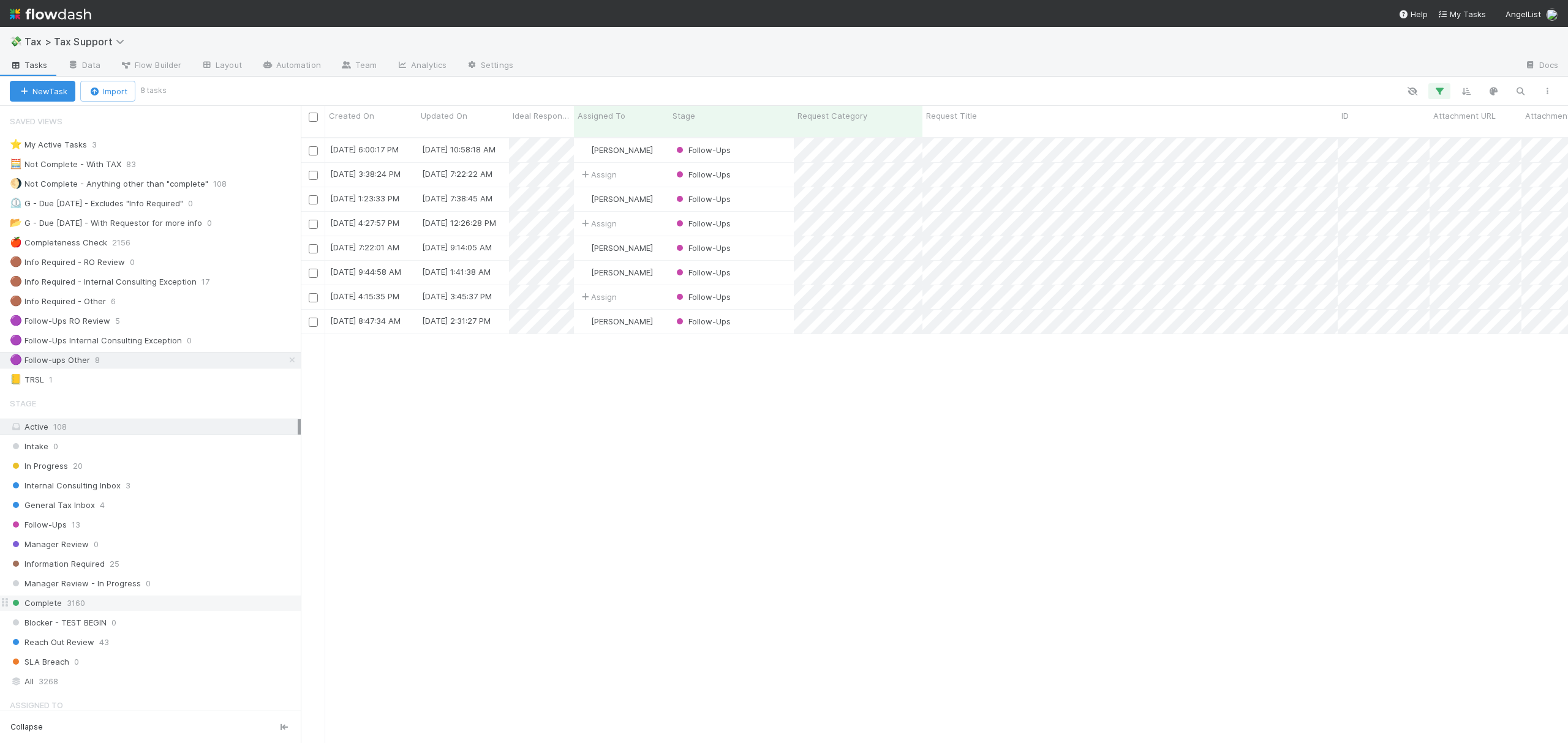
scroll to position [604, 1255]
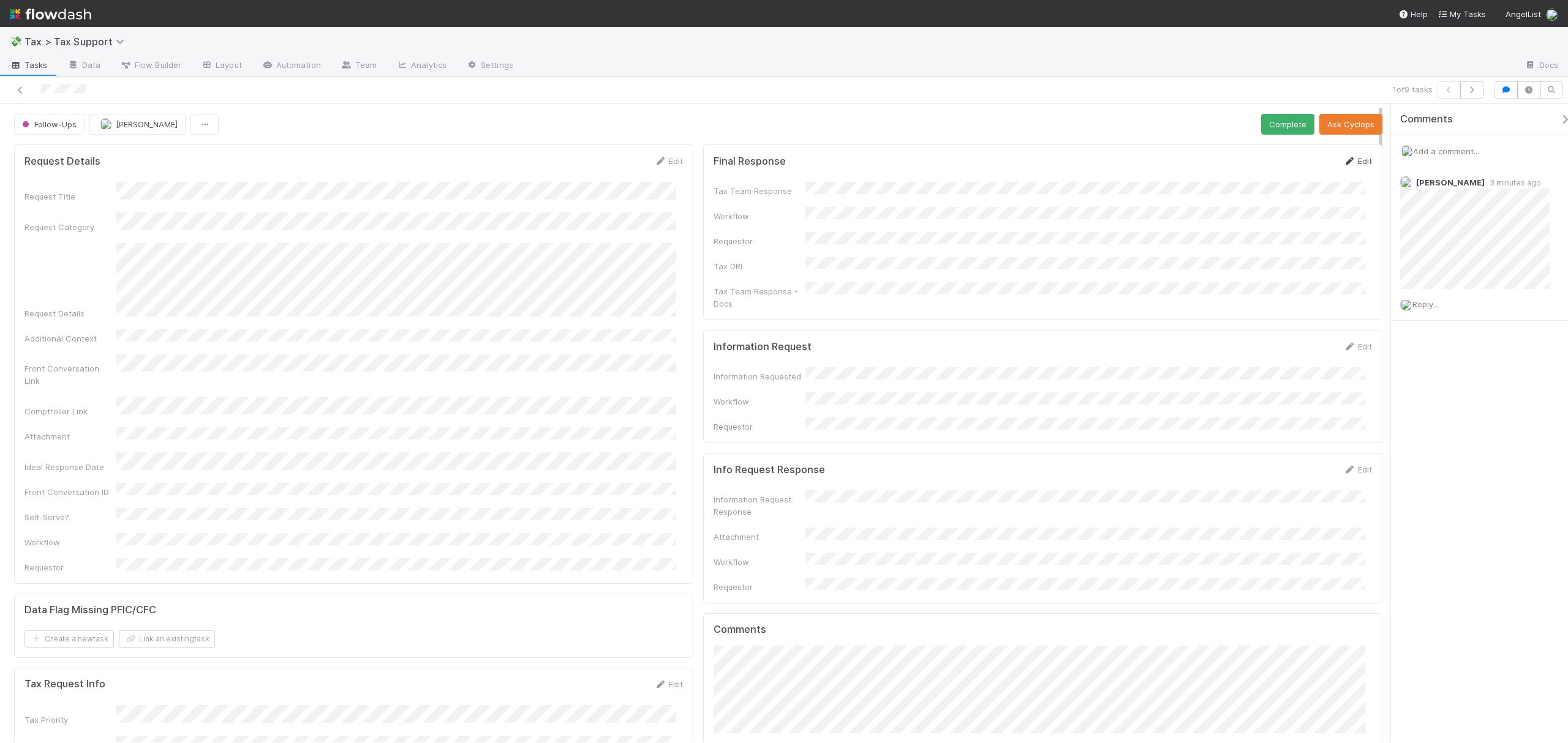
click at [1343, 158] on link "Edit" at bounding box center [1357, 160] width 28 height 9
click at [1365, 376] on div "Final Response Save Cancel Tax Team Response Workflow Requestor * Tax DRI Tax T…" at bounding box center [1043, 339] width 679 height 389
click at [1291, 168] on button "Save" at bounding box center [1306, 165] width 35 height 21
click at [1265, 127] on button "Complete" at bounding box center [1287, 124] width 53 height 21
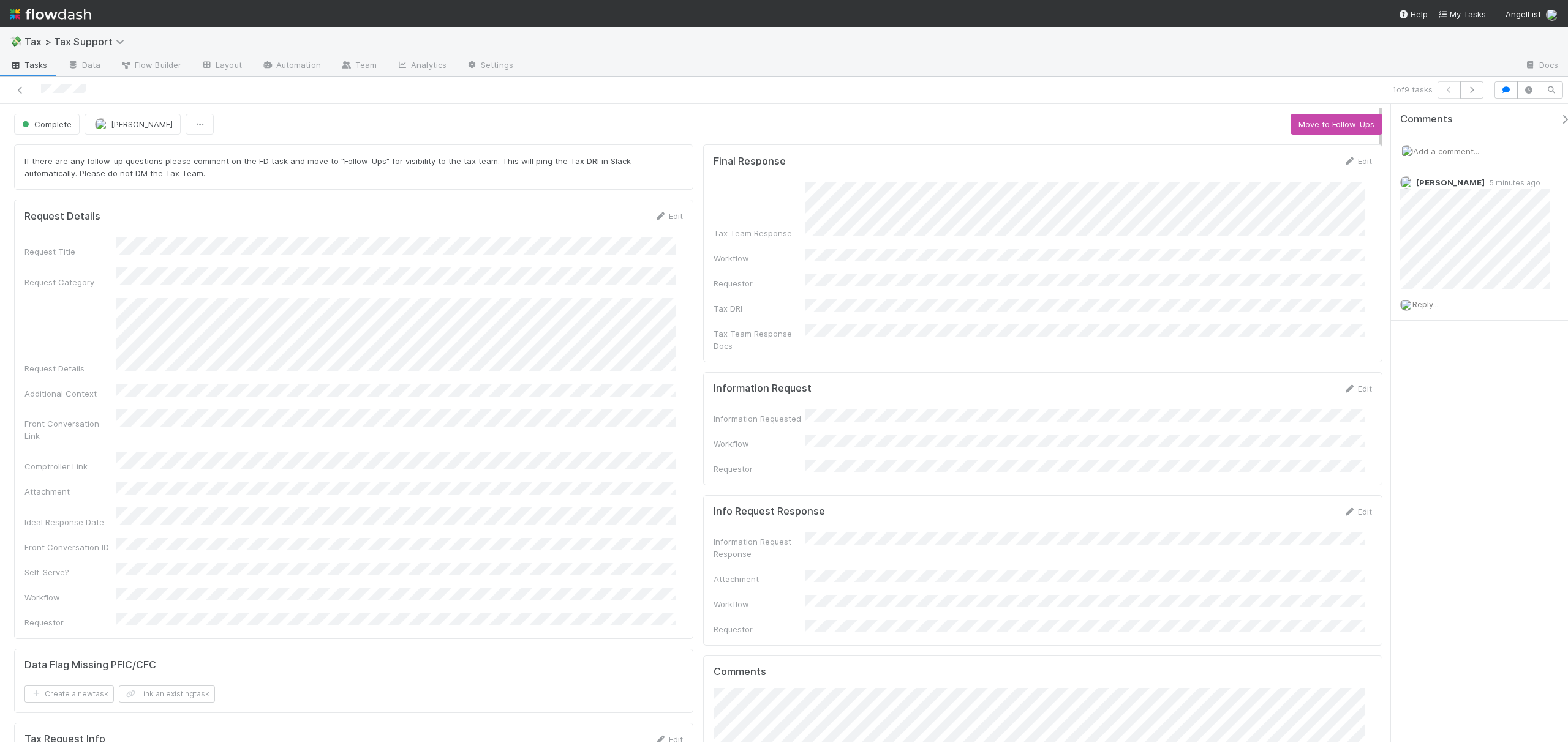
click at [1354, 158] on div "Edit" at bounding box center [1357, 161] width 28 height 12
click at [1358, 163] on link "Edit" at bounding box center [1357, 160] width 28 height 9
click at [1296, 168] on button "Save" at bounding box center [1306, 165] width 35 height 21
click at [21, 89] on icon at bounding box center [20, 90] width 12 height 8
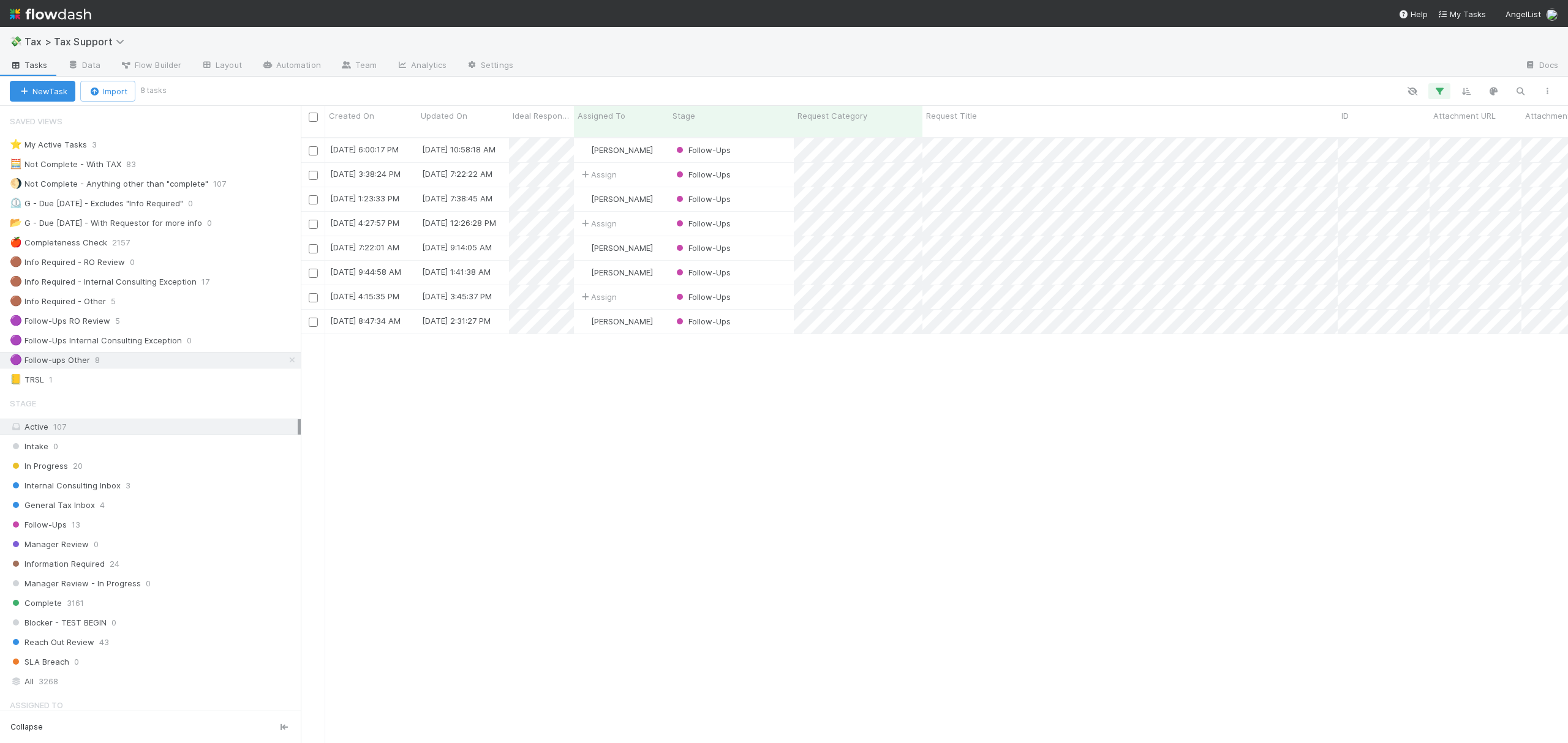
scroll to position [604, 1255]
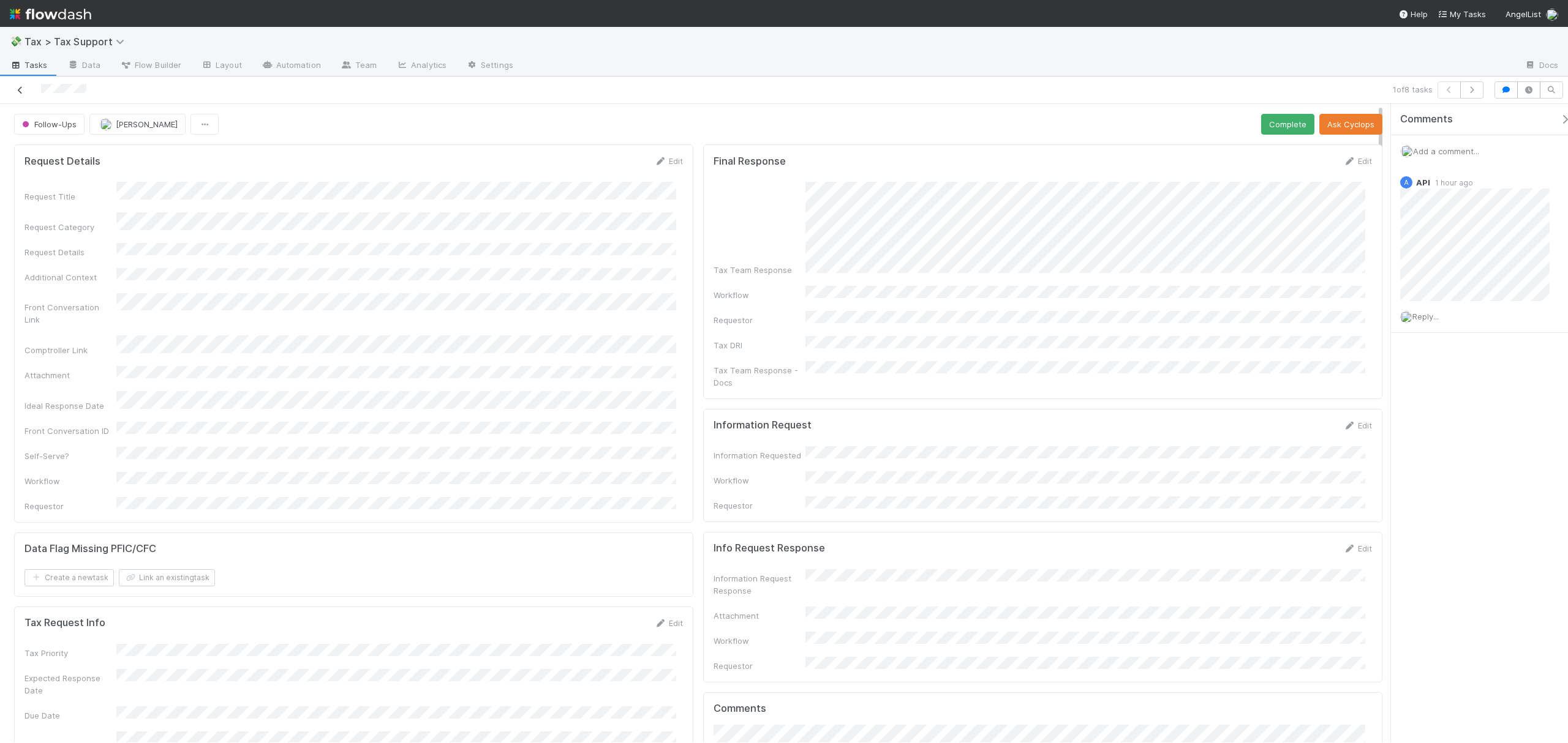
click at [22, 94] on icon at bounding box center [20, 90] width 12 height 8
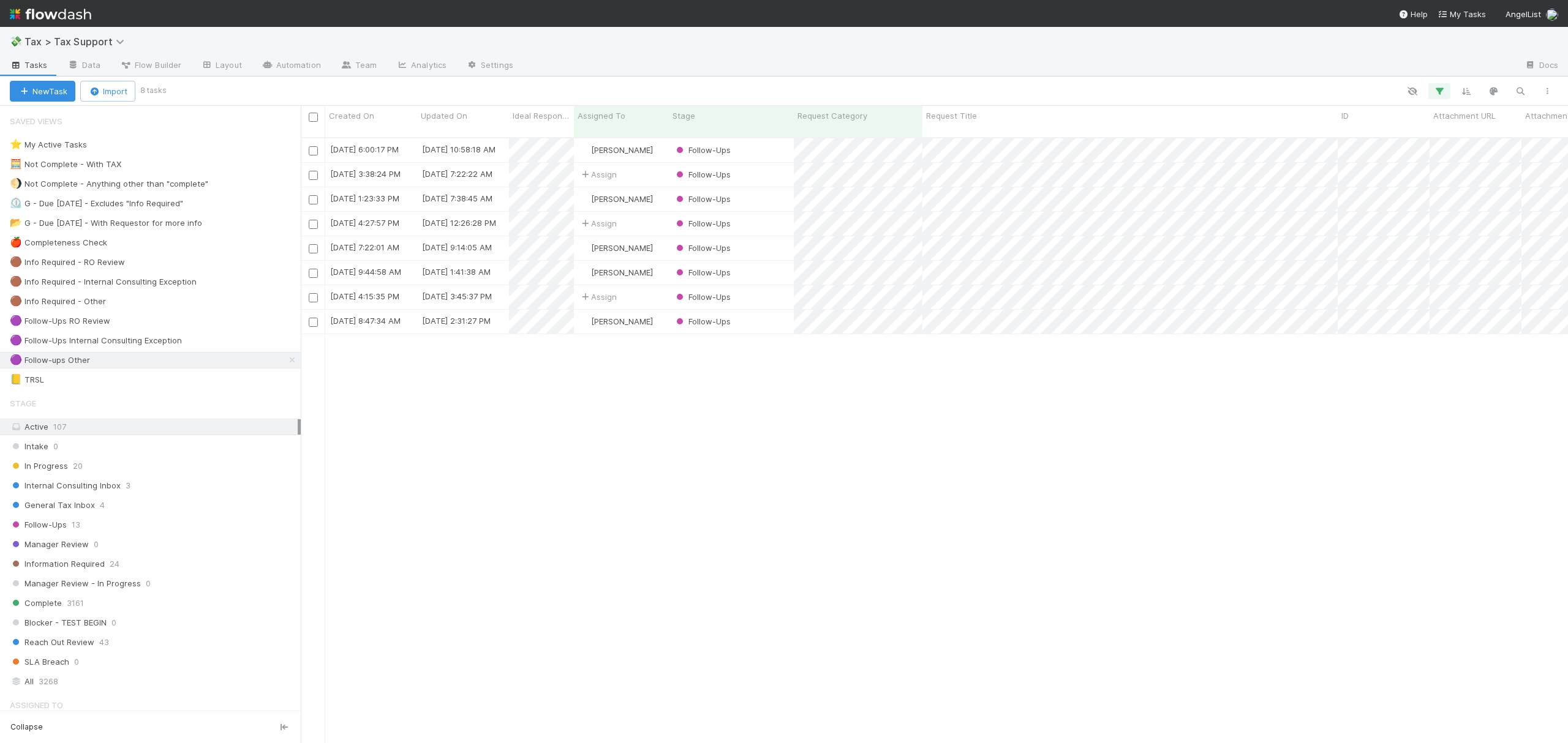
scroll to position [604, 1255]
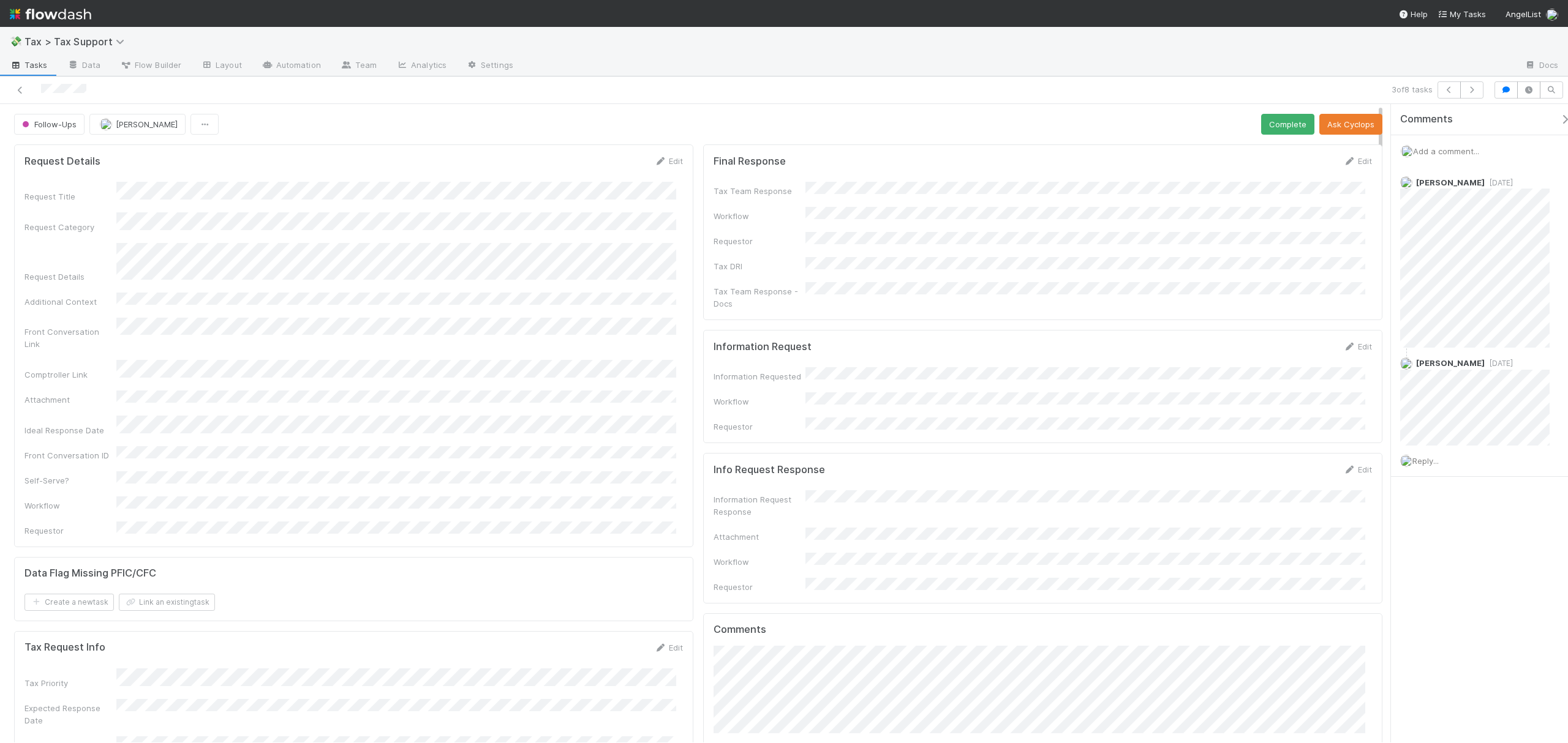
drag, startPoint x: 1380, startPoint y: 197, endPoint x: 1377, endPoint y: 160, distance: 37.1
click at [22, 94] on icon at bounding box center [20, 90] width 12 height 8
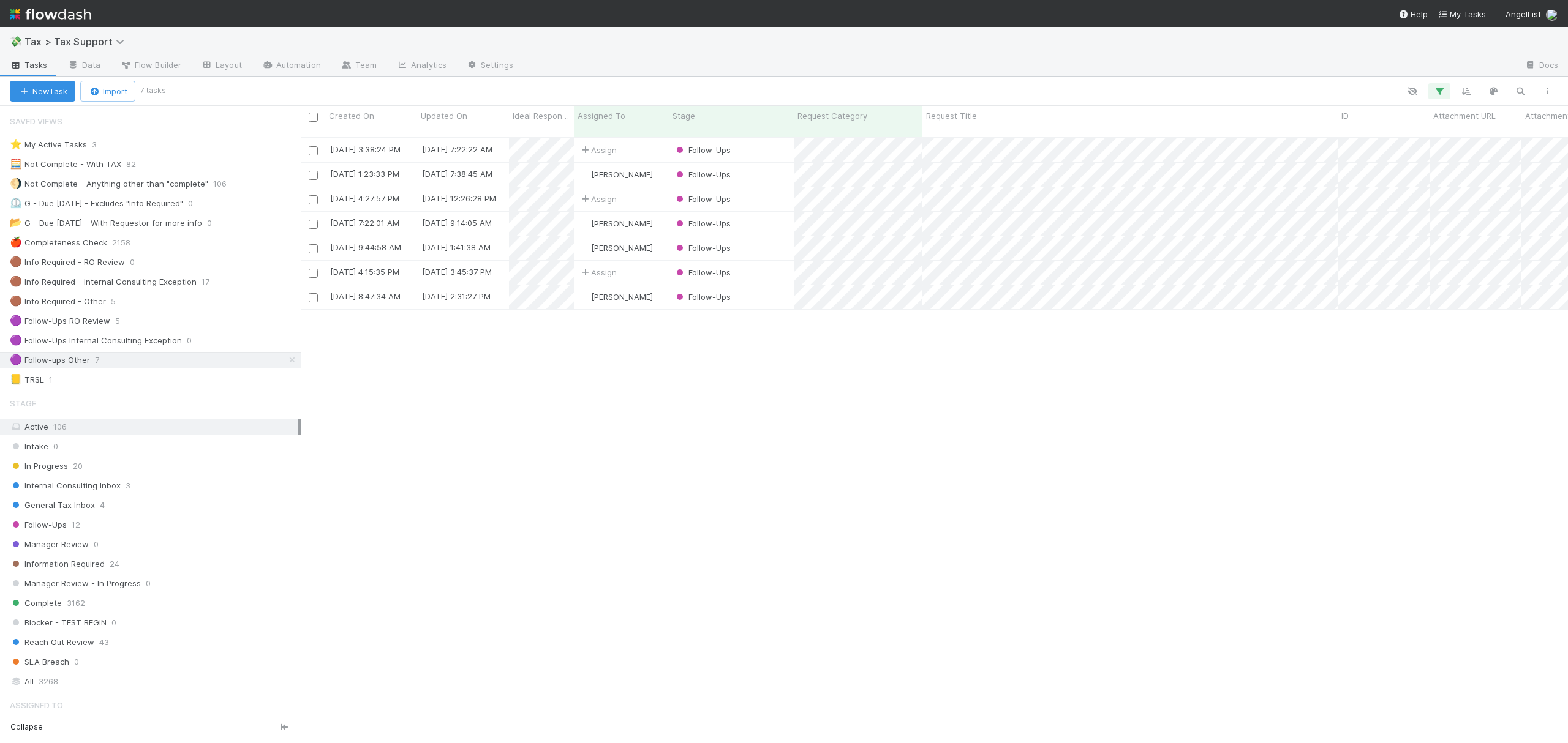
scroll to position [604, 1255]
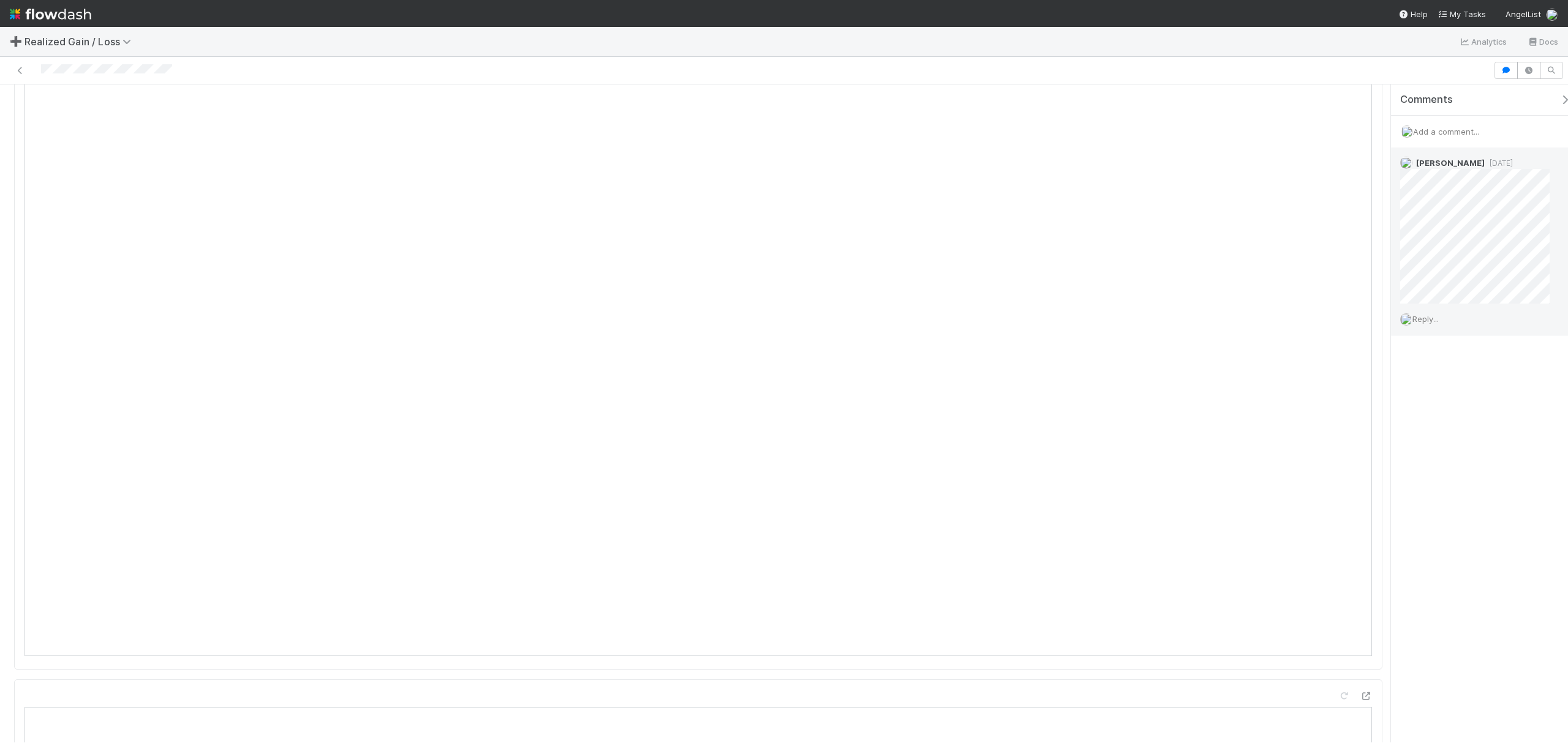
scroll to position [1314, 0]
click at [1409, 257] on div "Needs Work Fareeha Naim Sync Start Skip Prep (and Resolve) 🔴 Reminder: Please m…" at bounding box center [784, 413] width 1568 height 659
click at [1435, 130] on span "Add a comment..." at bounding box center [1446, 131] width 66 height 9
click at [1466, 334] on button "Add Comment" at bounding box center [1446, 338] width 71 height 21
click at [1451, 133] on span "Add a comment..." at bounding box center [1446, 131] width 66 height 9
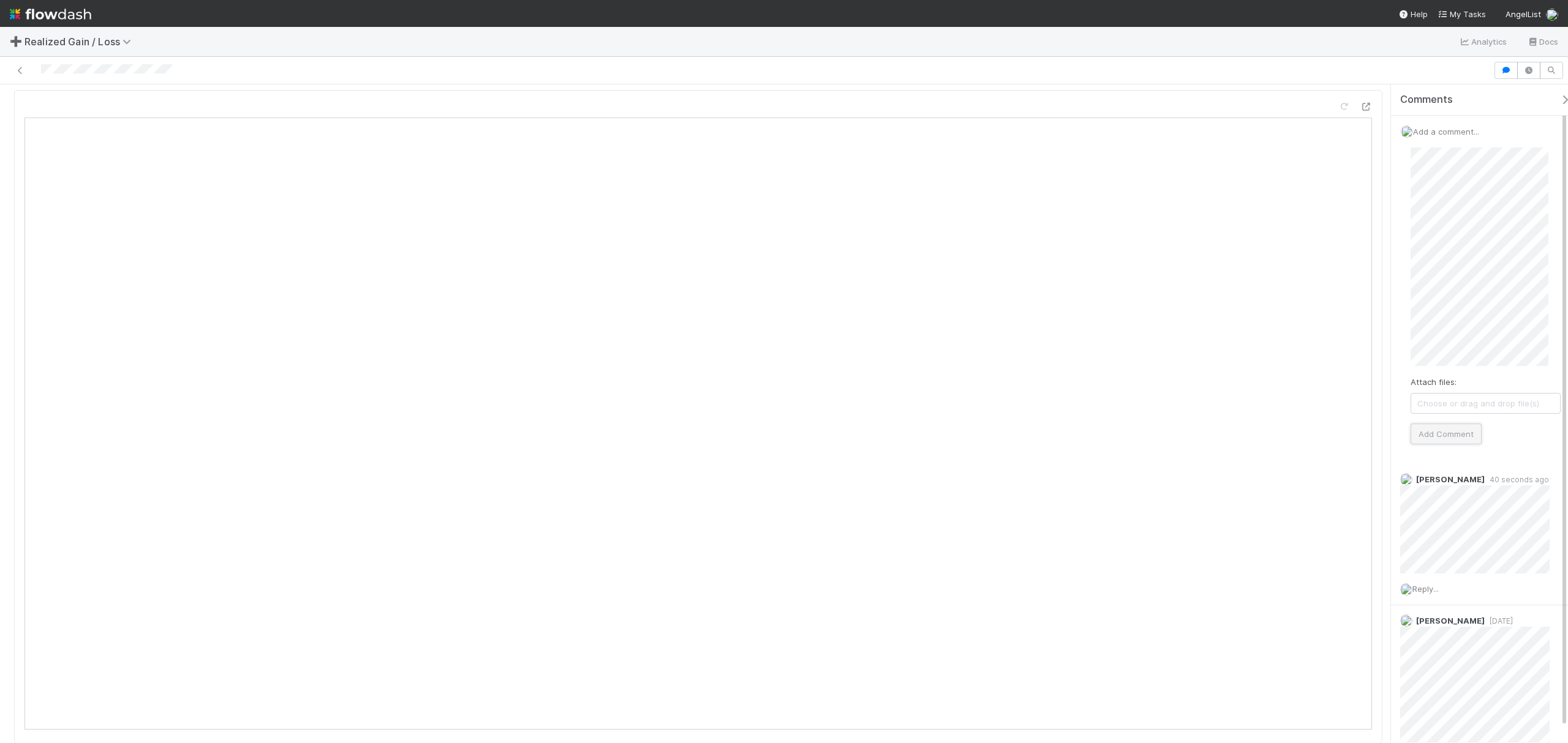
click at [1463, 436] on button "Add Comment" at bounding box center [1446, 434] width 71 height 21
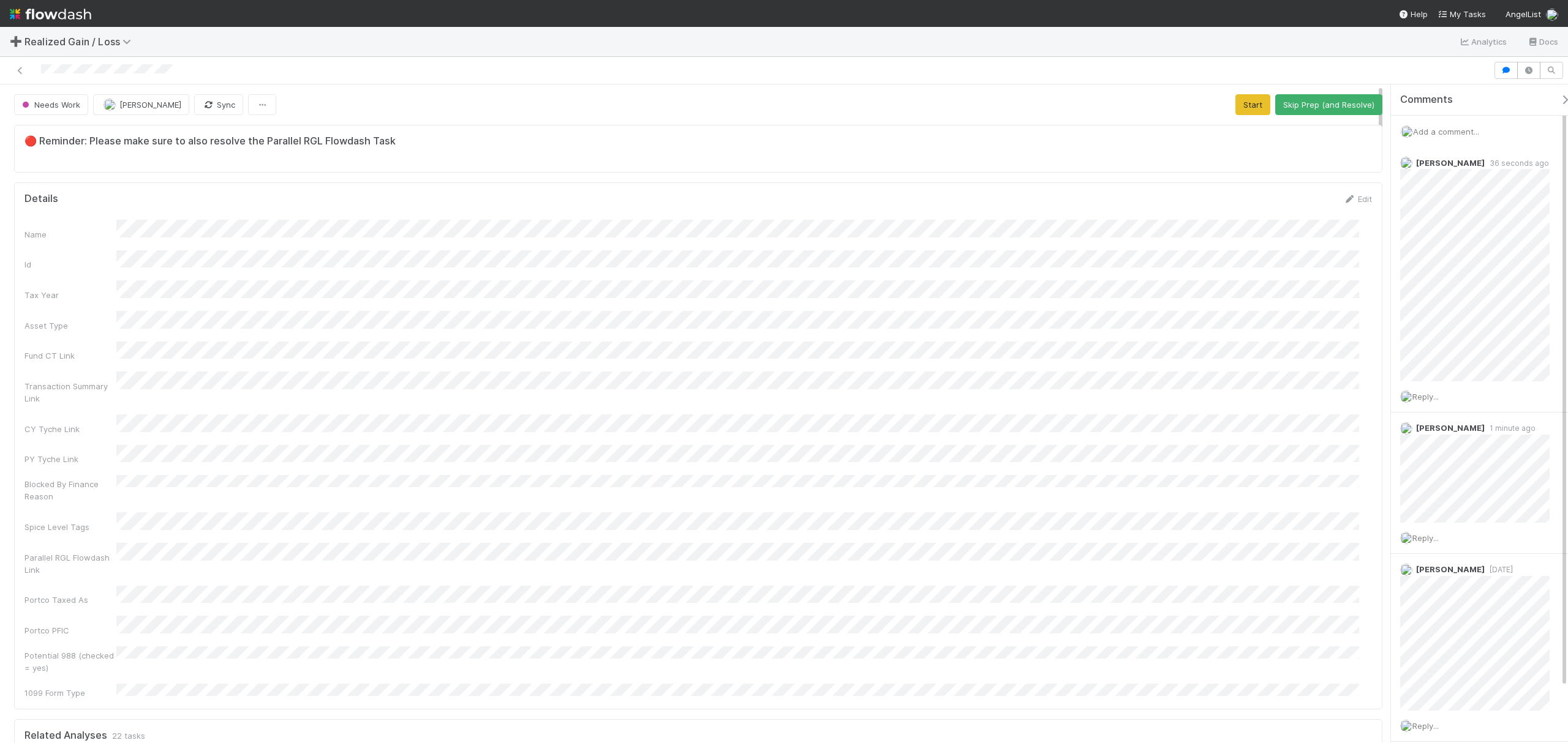
drag, startPoint x: 1376, startPoint y: 211, endPoint x: 1365, endPoint y: 75, distance: 136.4
click at [1369, 78] on div "Needs Work Fareeha Naim Sync Start Skip Prep (and Resolve) 🔴 Reminder: Please m…" at bounding box center [784, 399] width 1568 height 686
click at [1236, 110] on button "Start" at bounding box center [1253, 105] width 35 height 21
click at [1325, 104] on button "Request Review (and Resolve)" at bounding box center [1317, 105] width 133 height 21
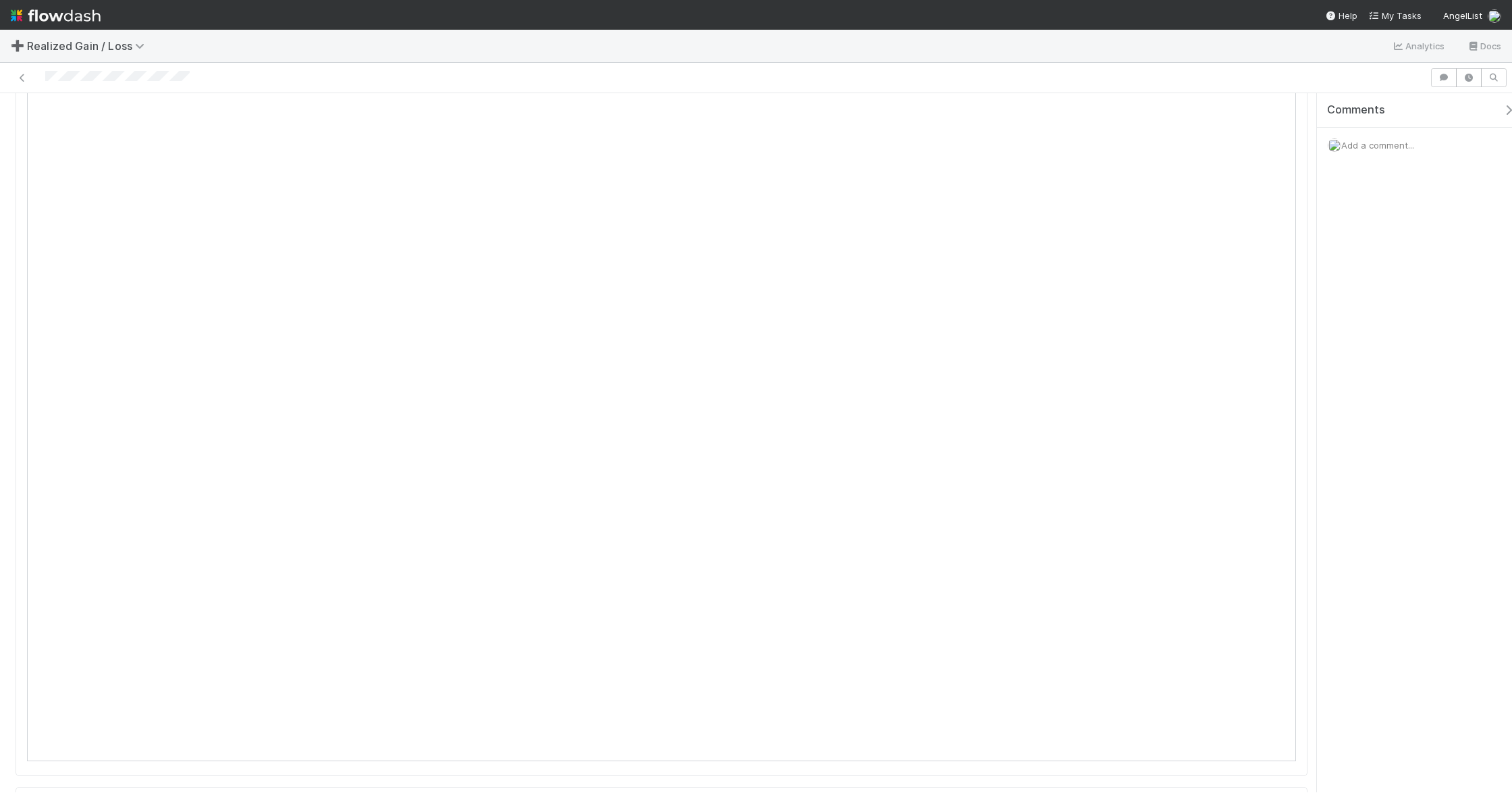
scroll to position [991, 0]
drag, startPoint x: 1307, startPoint y: 158, endPoint x: 1324, endPoint y: 274, distance: 117.2
click at [1324, 274] on div "Done Fareeha Naim Sync Needs Review (Unreviews) Details Edit Name Id Tax Year A…" at bounding box center [756, 443] width 1512 height 699
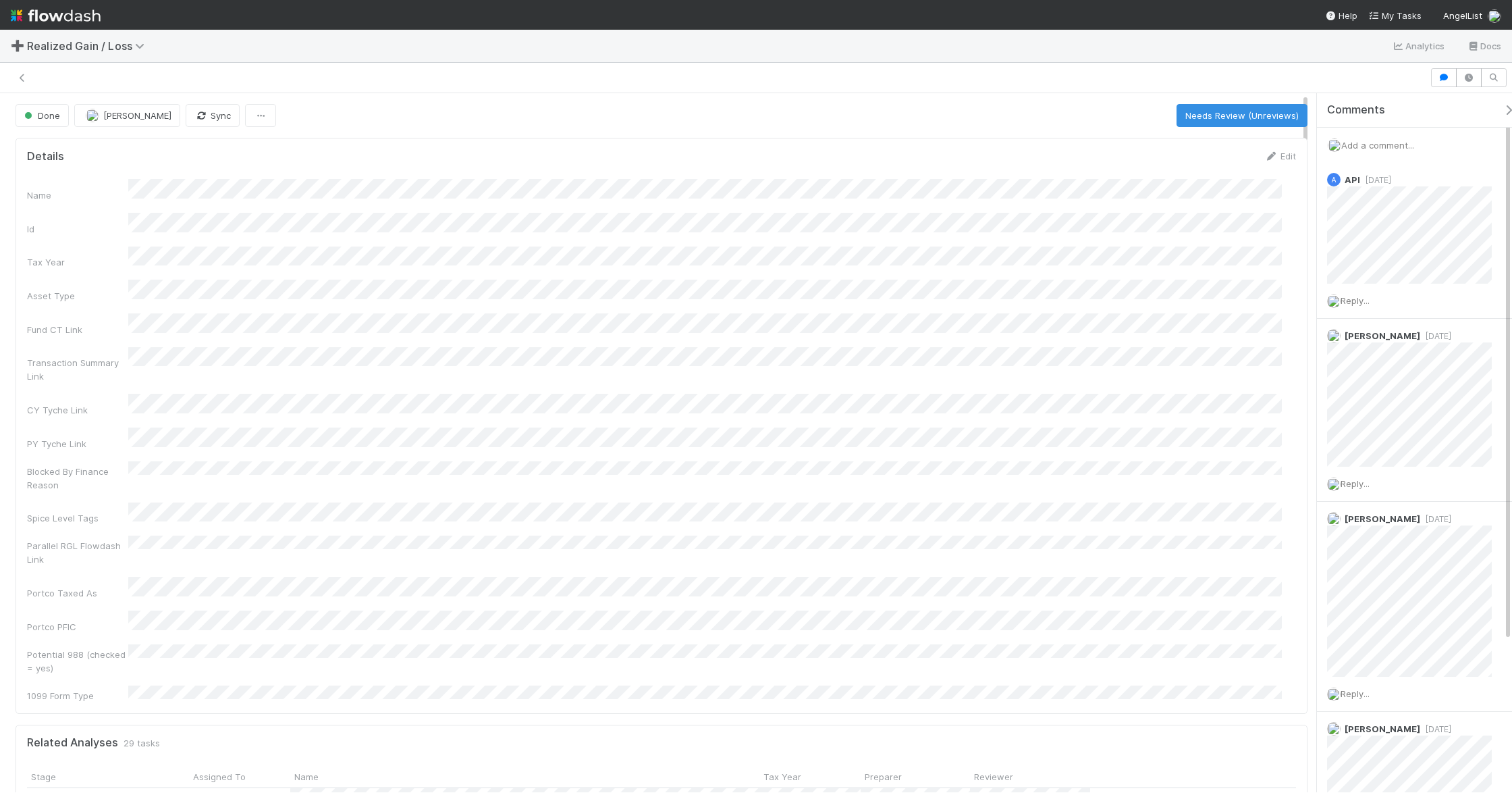
scroll to position [261, 1241]
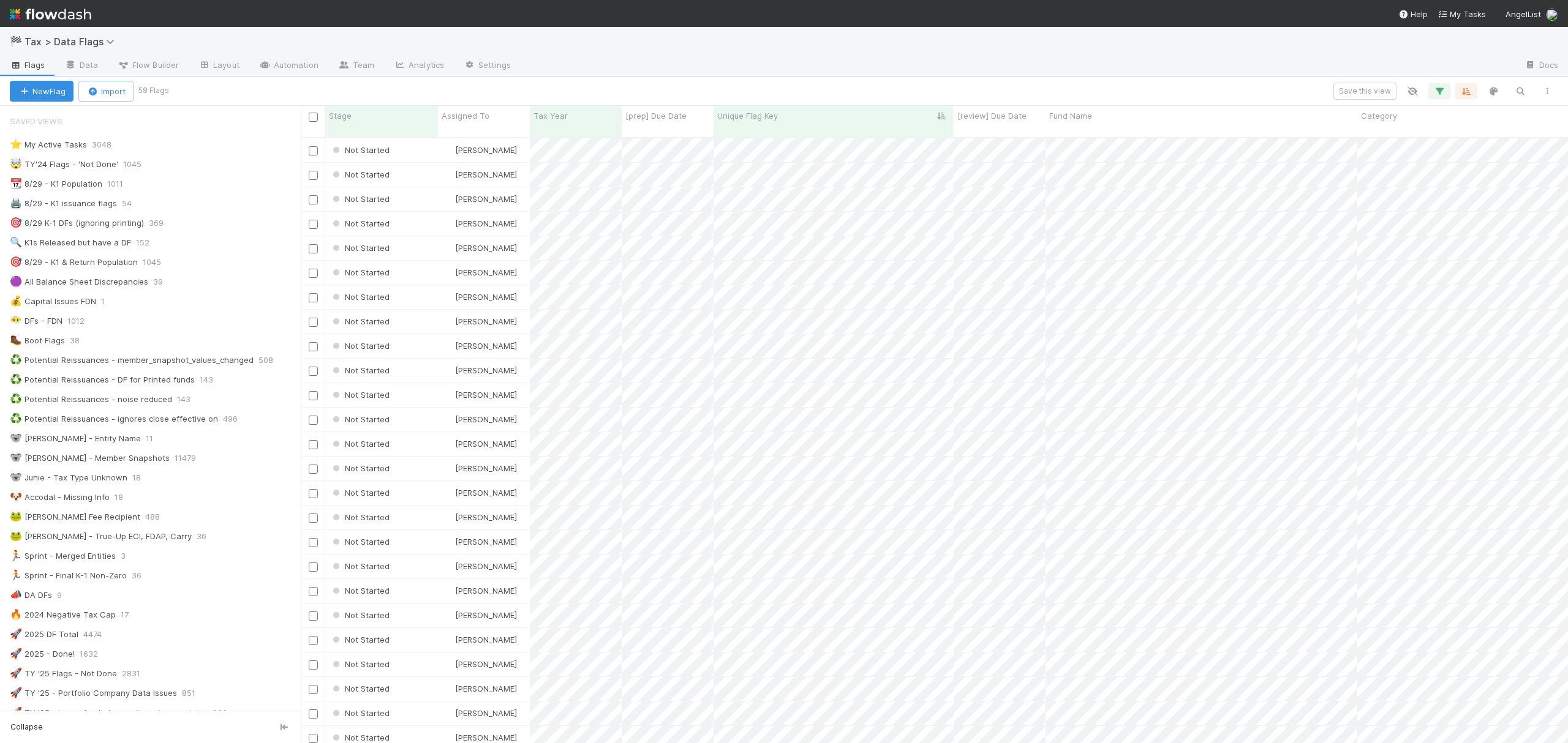
scroll to position [604, 1255]
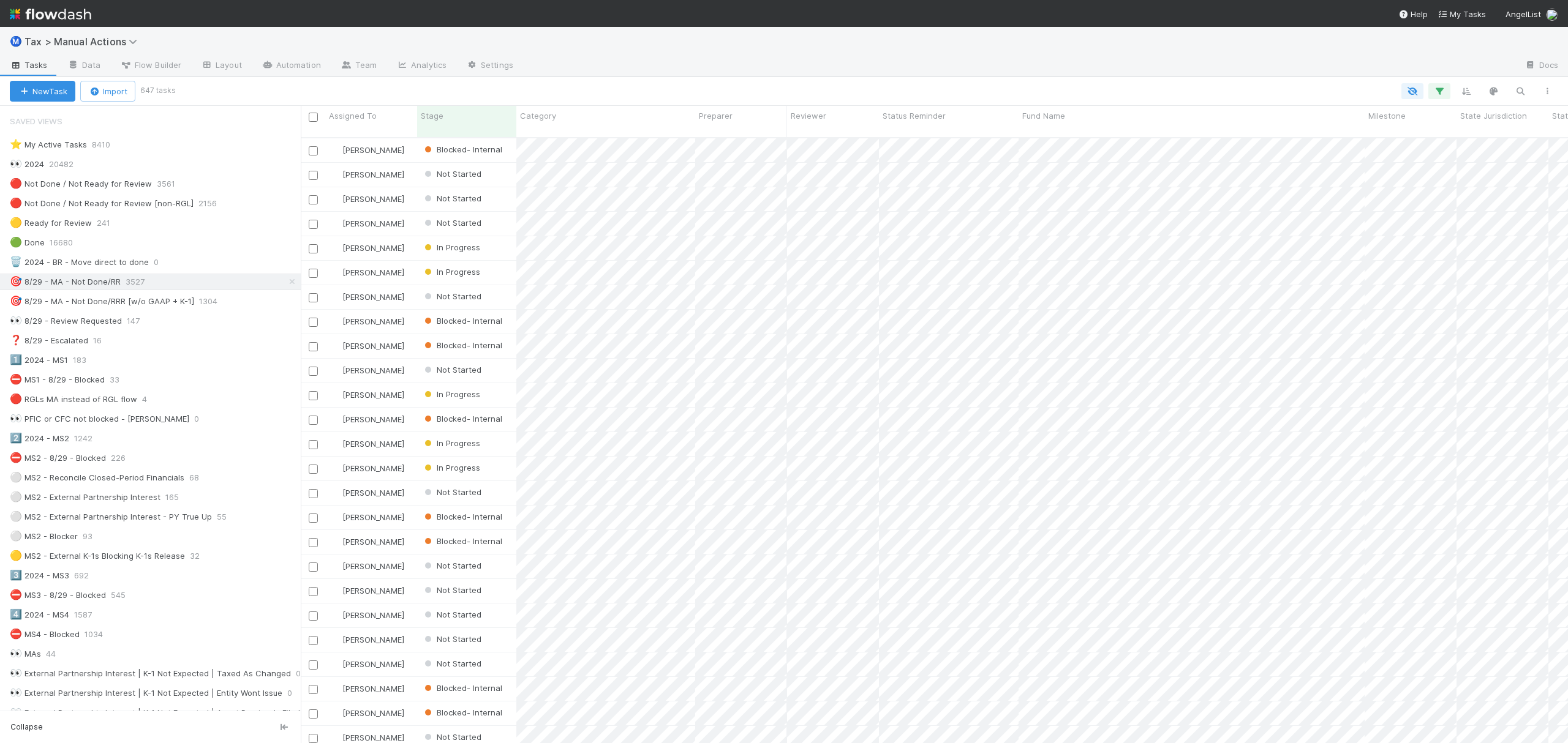
scroll to position [604, 1255]
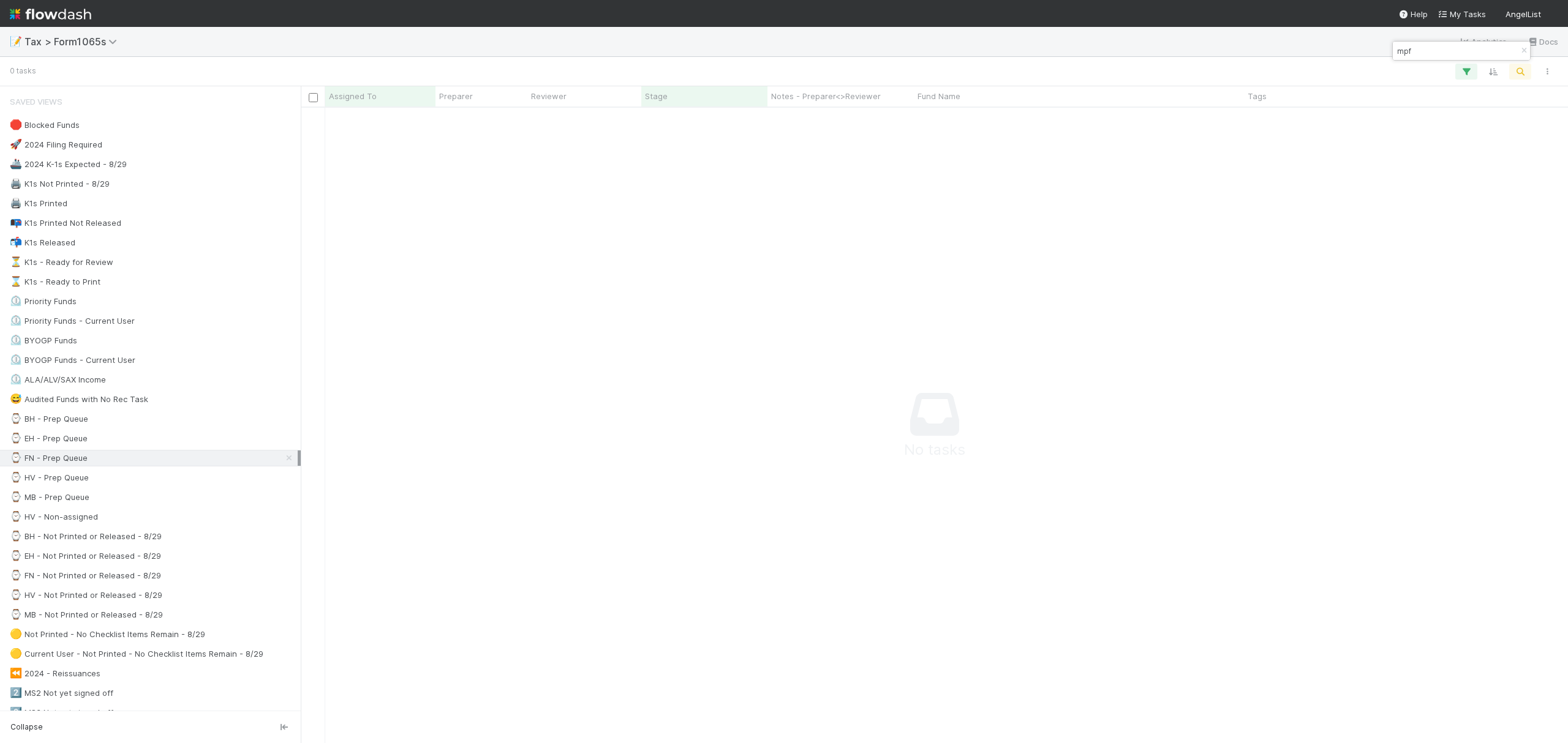
scroll to position [610, 1243]
click at [143, 466] on div "⌚ FN - Prep Queue 88" at bounding box center [153, 458] width 288 height 15
click at [1519, 52] on icon "button" at bounding box center [1524, 51] width 12 height 8
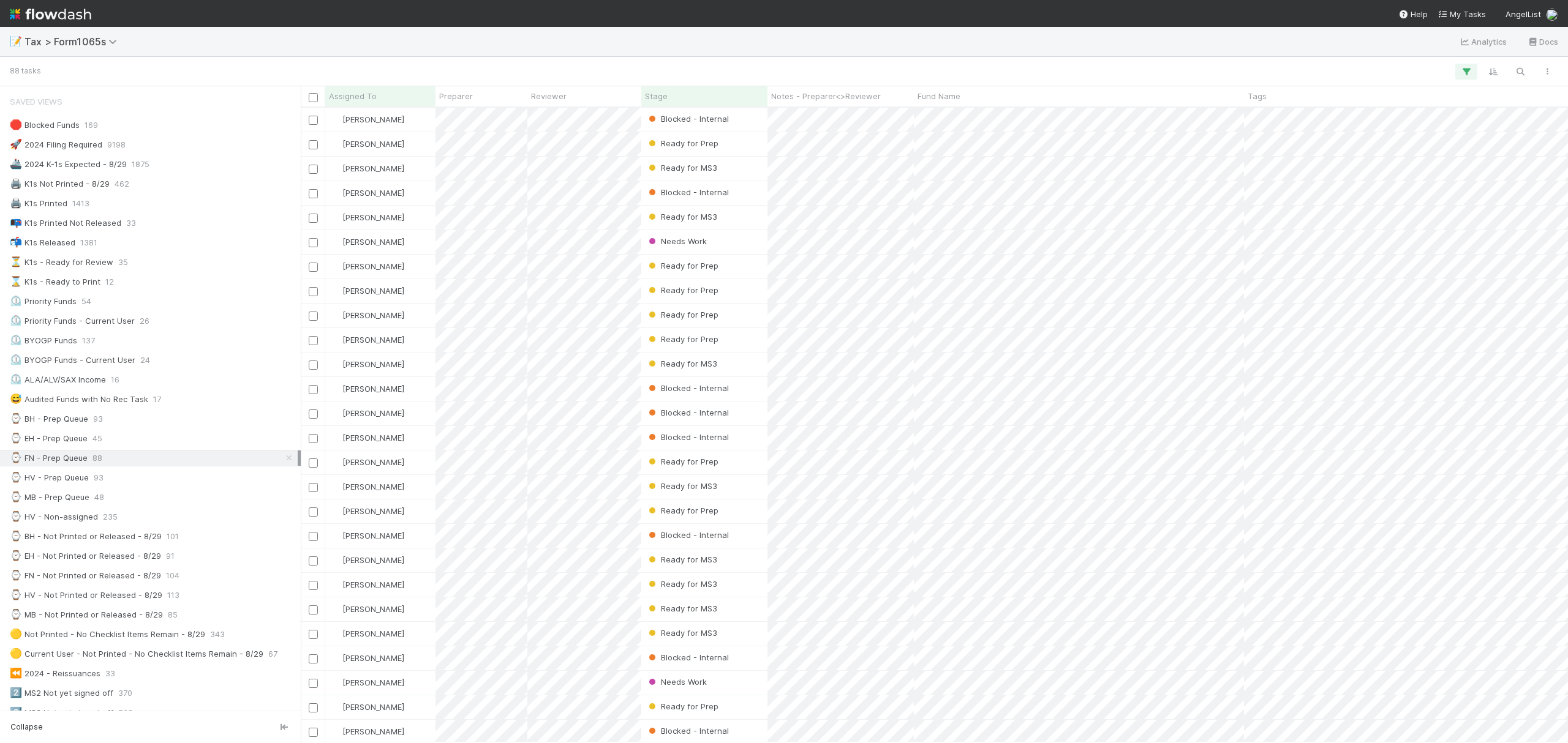
scroll to position [622, 1255]
click at [711, 96] on div "Stage" at bounding box center [704, 96] width 120 height 12
click at [741, 120] on div "Sort First → Last" at bounding box center [716, 119] width 139 height 18
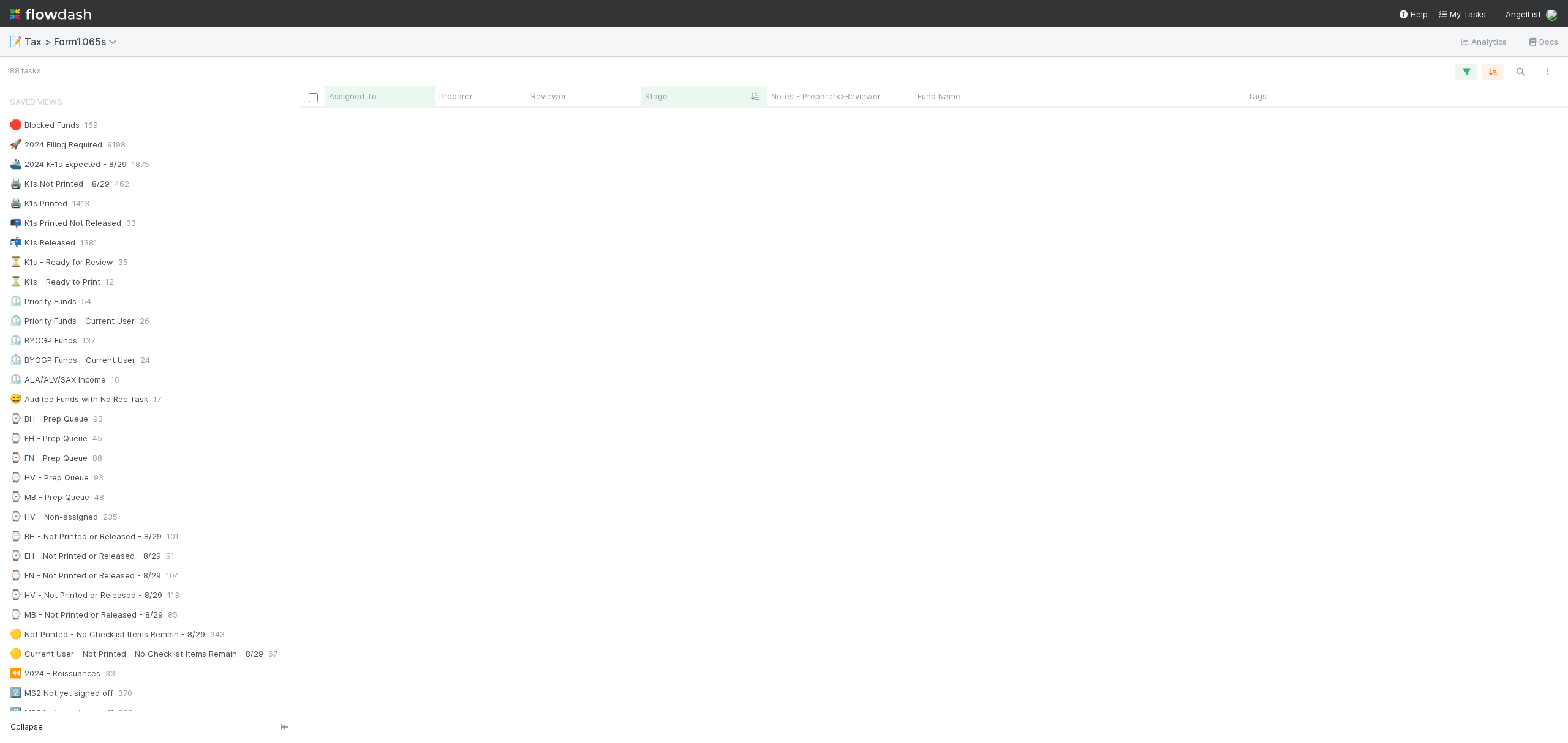
scroll to position [1533, 0]
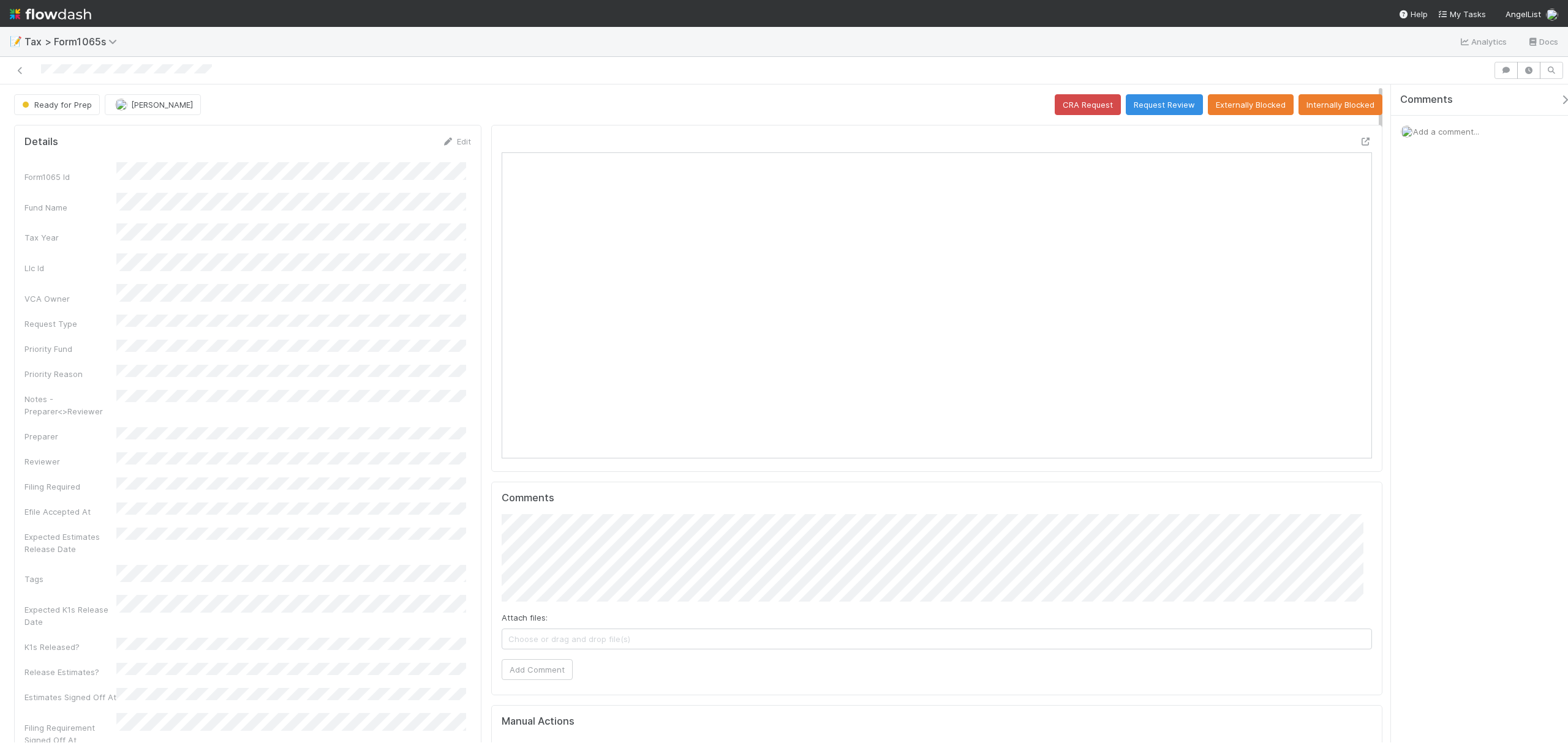
scroll to position [237, 849]
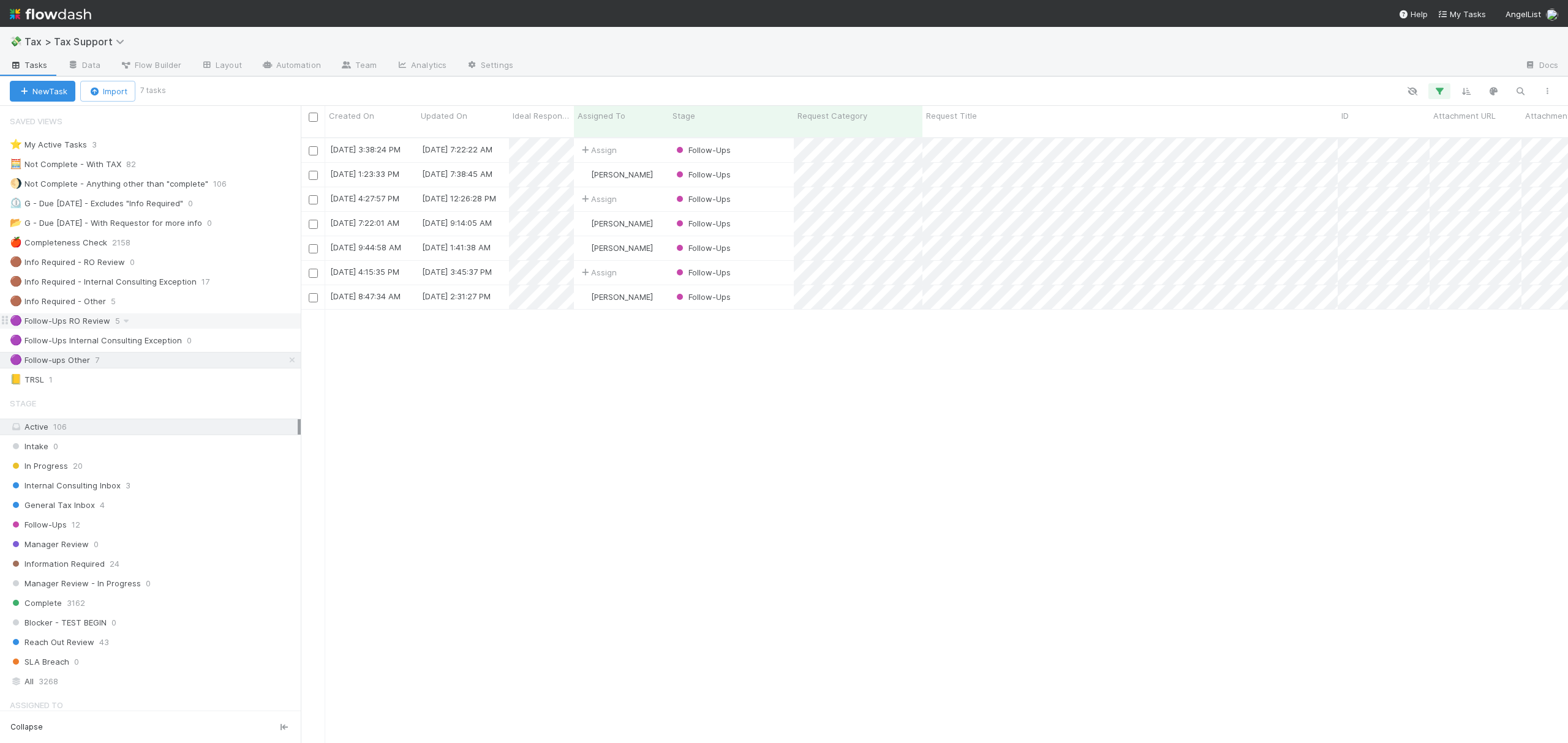
scroll to position [604, 1255]
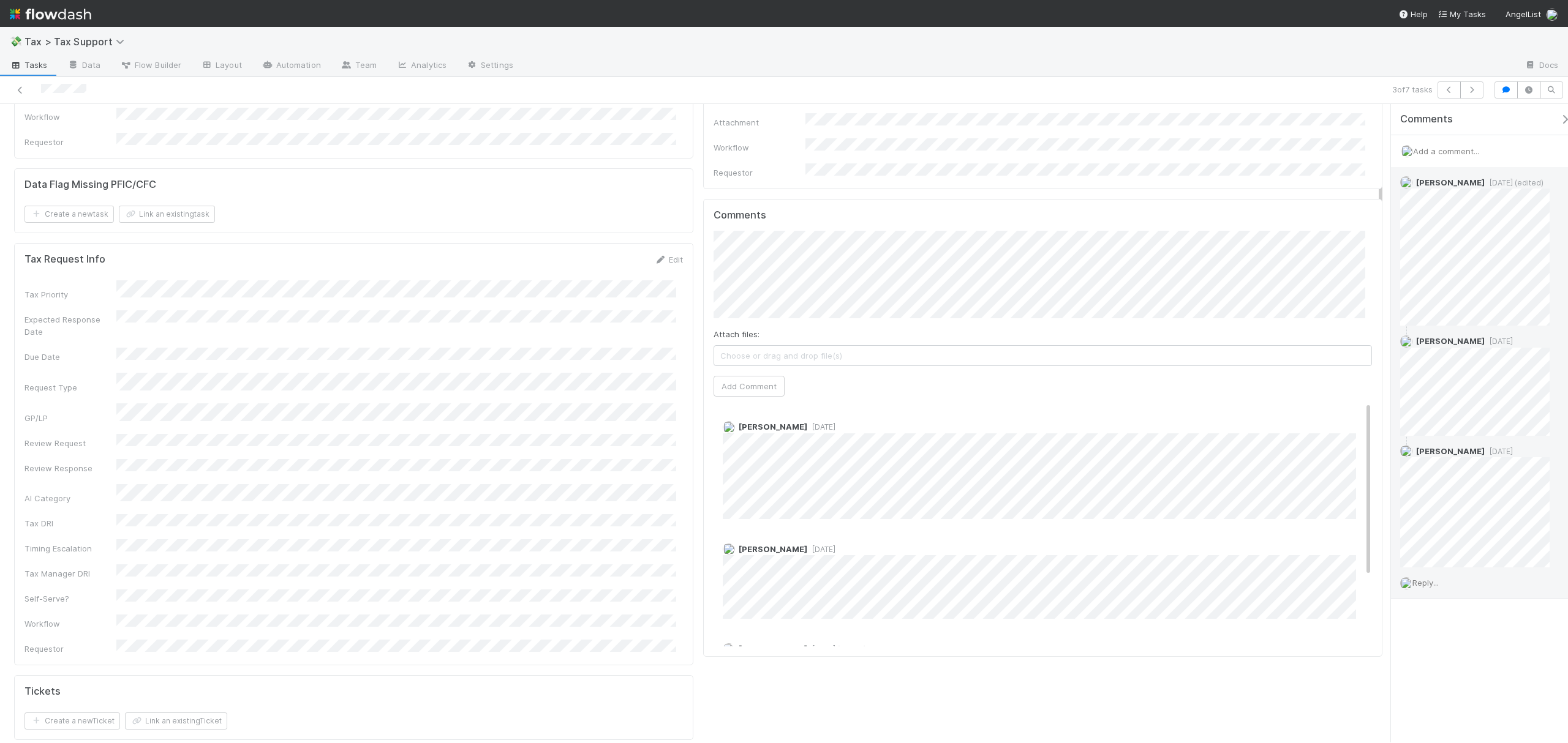
scroll to position [446, 0]
drag, startPoint x: 1379, startPoint y: 164, endPoint x: 1392, endPoint y: 245, distance: 82.0
click at [1392, 245] on div "Follow-Ups Assign Complete Ask Cyclops Request Details Edit Request Title Reque…" at bounding box center [784, 424] width 1568 height 639
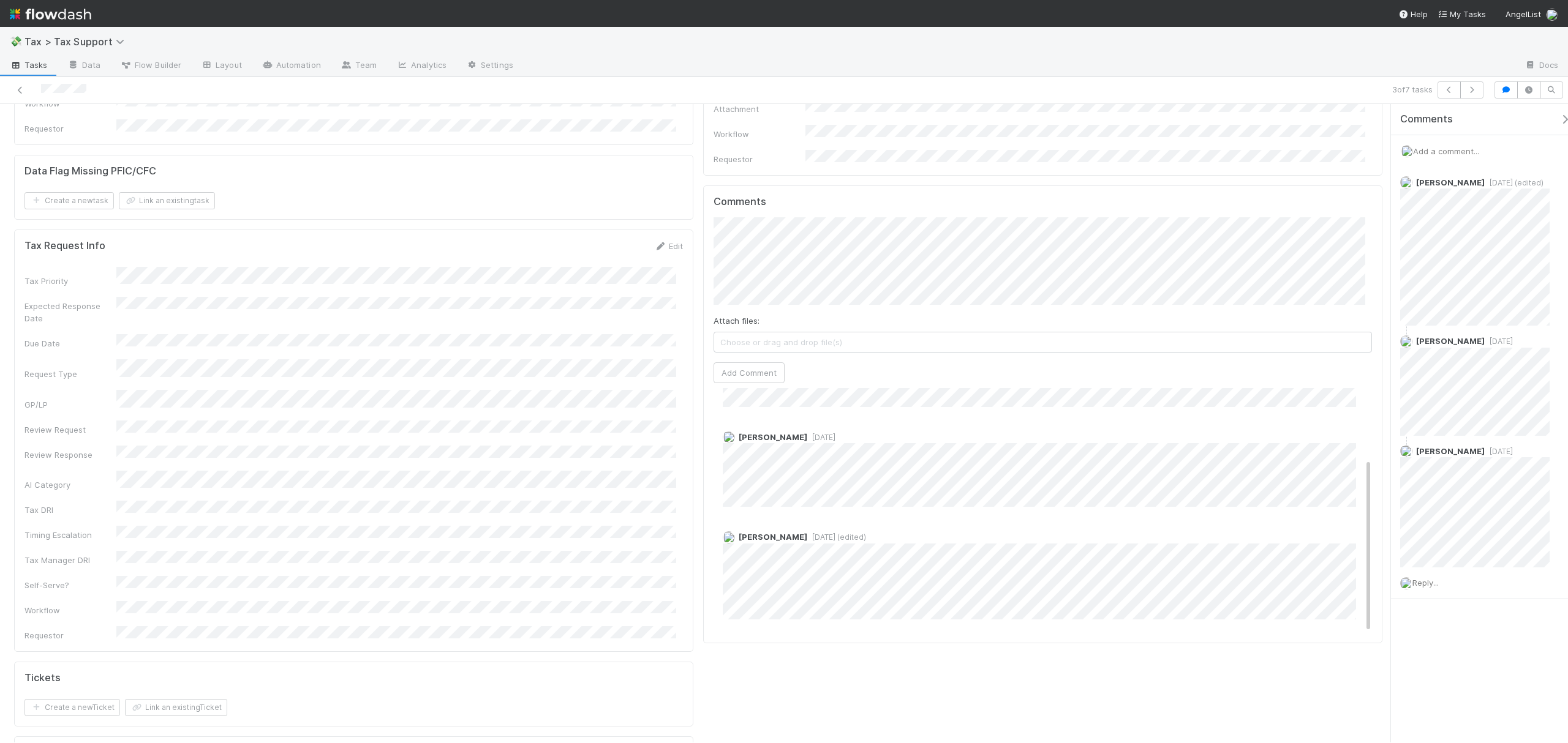
scroll to position [0, 0]
drag, startPoint x: 1357, startPoint y: 383, endPoint x: 1331, endPoint y: 322, distance: 66.3
click at [1328, 342] on div "Comments Attach files: Choose or drag and drop file(s) Add Comment [PERSON_NAME…" at bounding box center [1043, 415] width 659 height 438
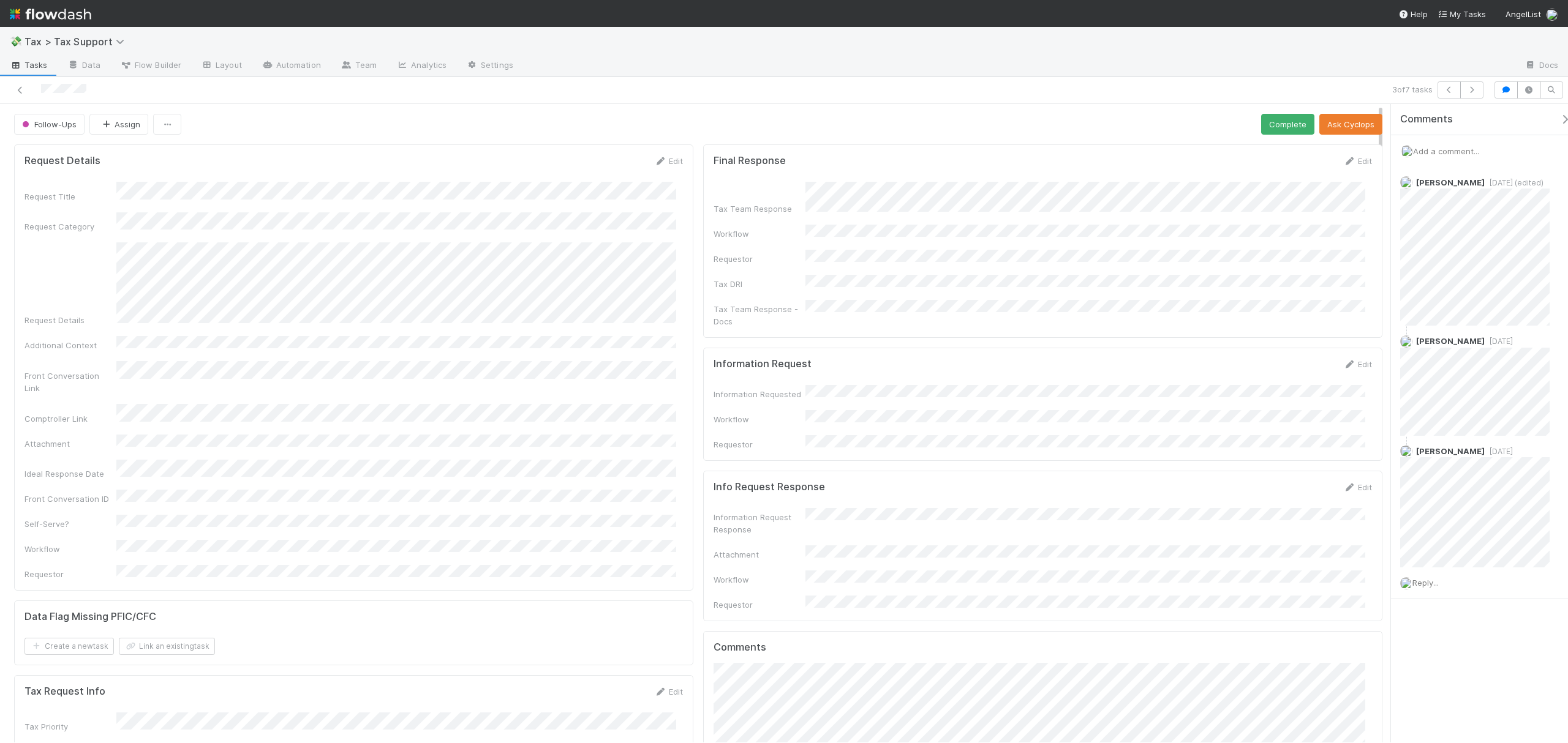
drag, startPoint x: 1380, startPoint y: 251, endPoint x: 1379, endPoint y: 133, distance: 118.0
click at [21, 88] on icon at bounding box center [20, 90] width 12 height 8
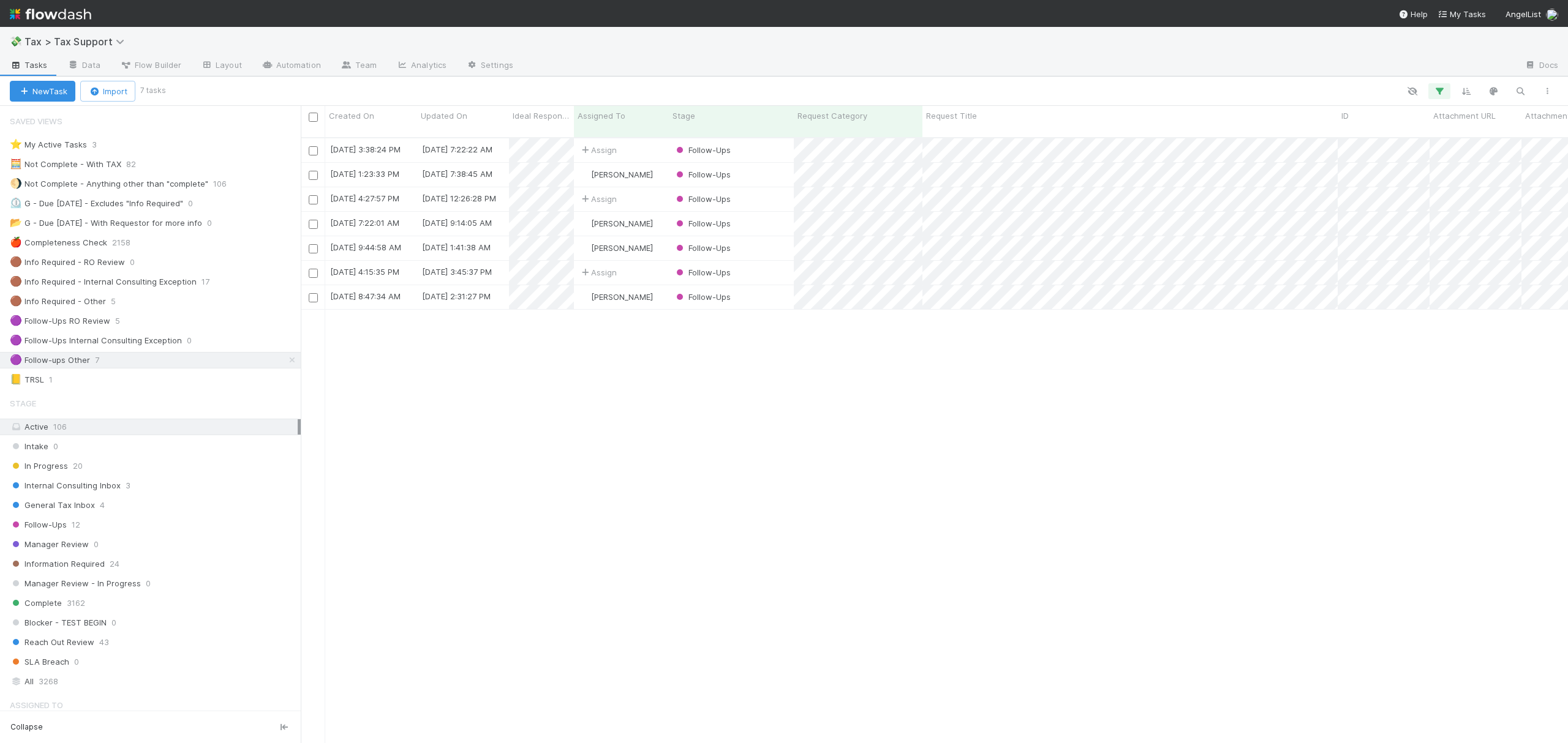
scroll to position [604, 1255]
click at [133, 611] on div "Complete 3162" at bounding box center [155, 604] width 291 height 15
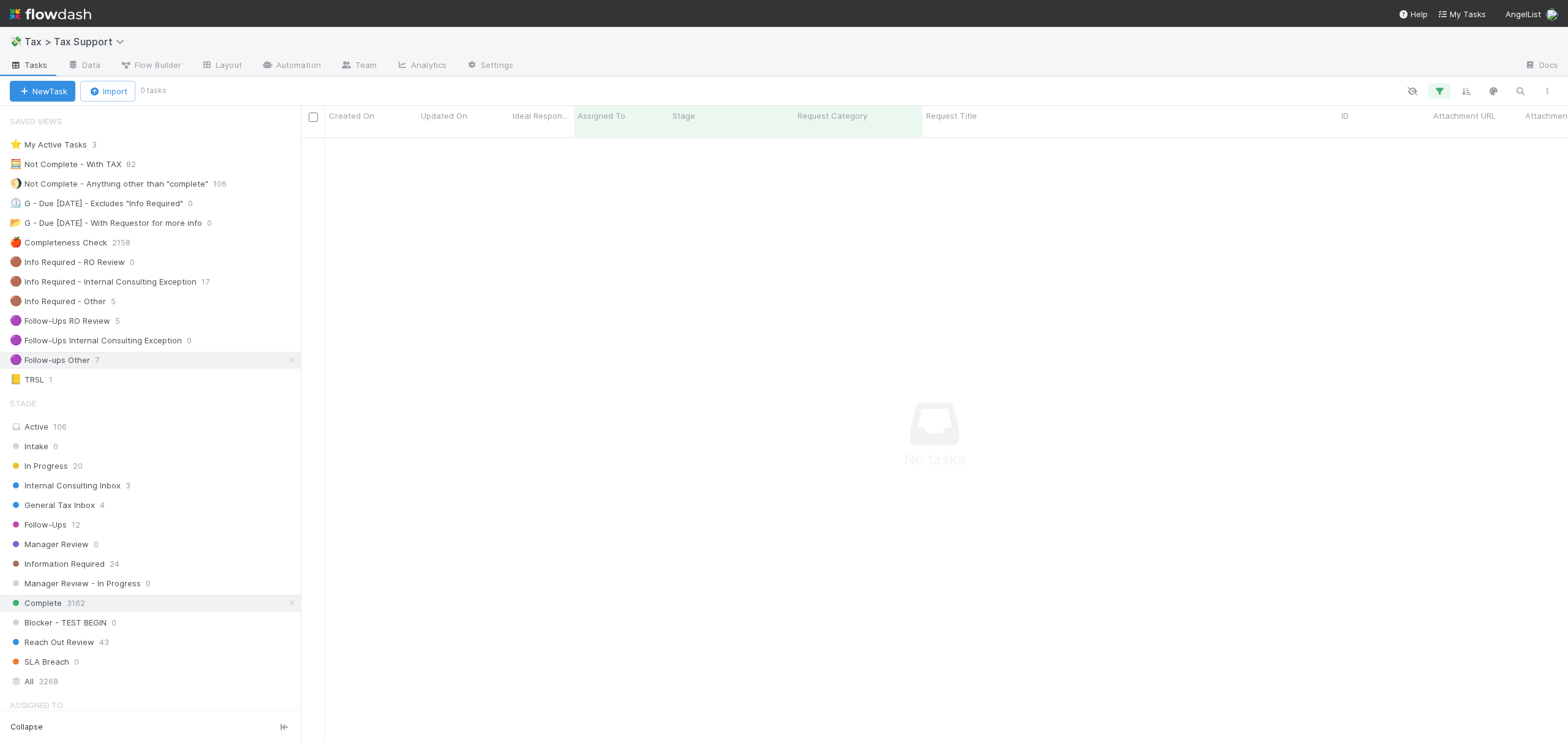
scroll to position [591, 1243]
click at [286, 368] on link at bounding box center [292, 361] width 12 height 15
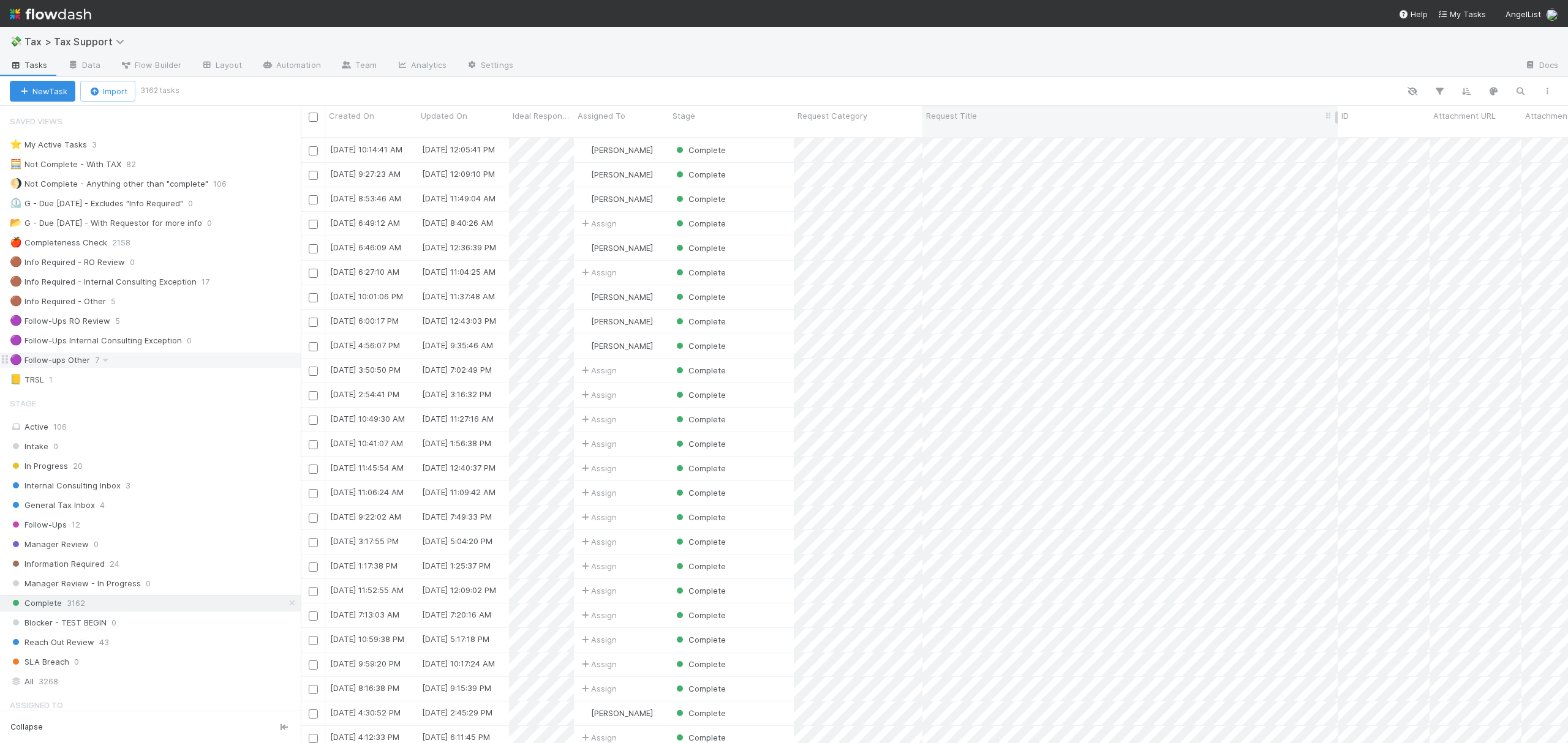
scroll to position [604, 1255]
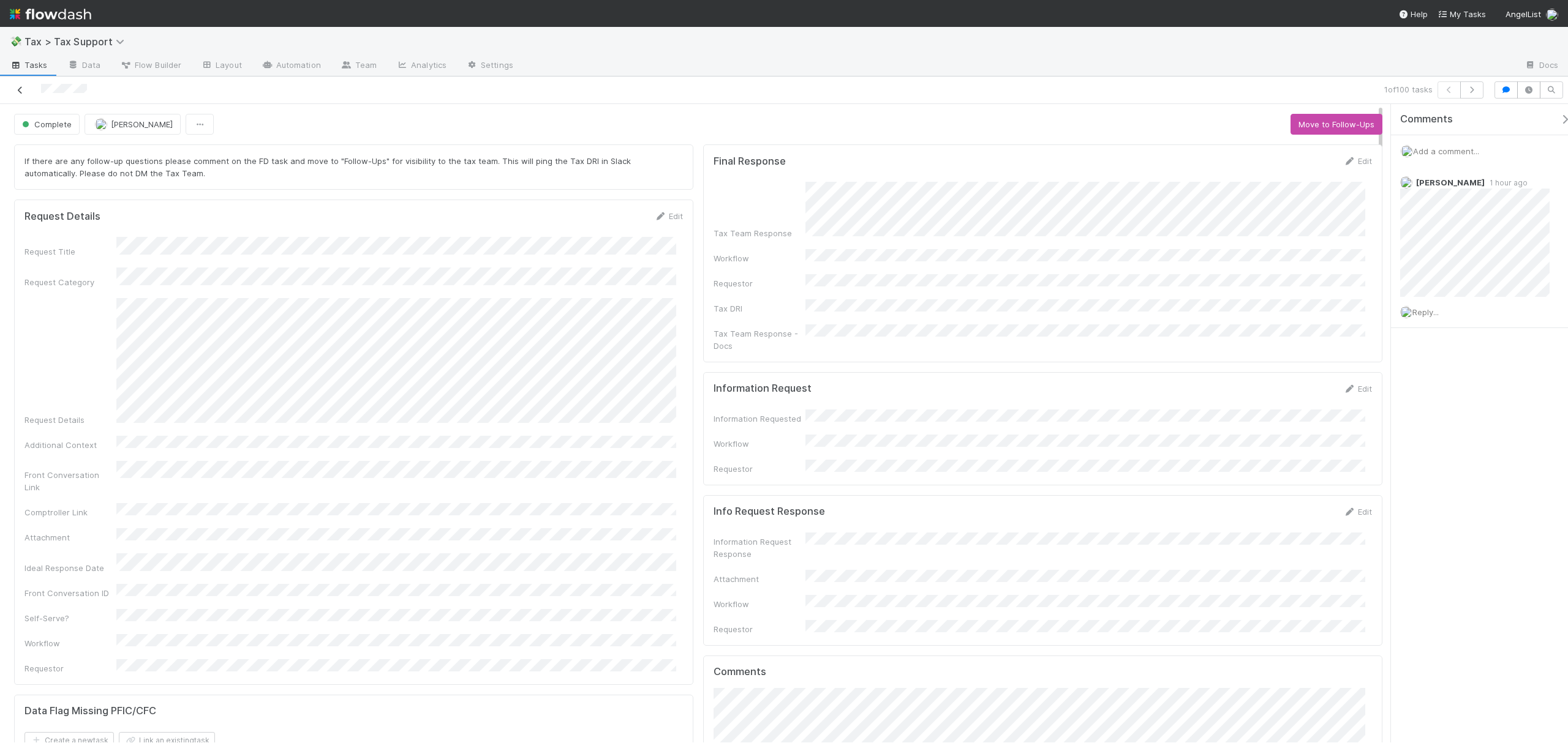
click at [20, 92] on icon at bounding box center [20, 90] width 12 height 8
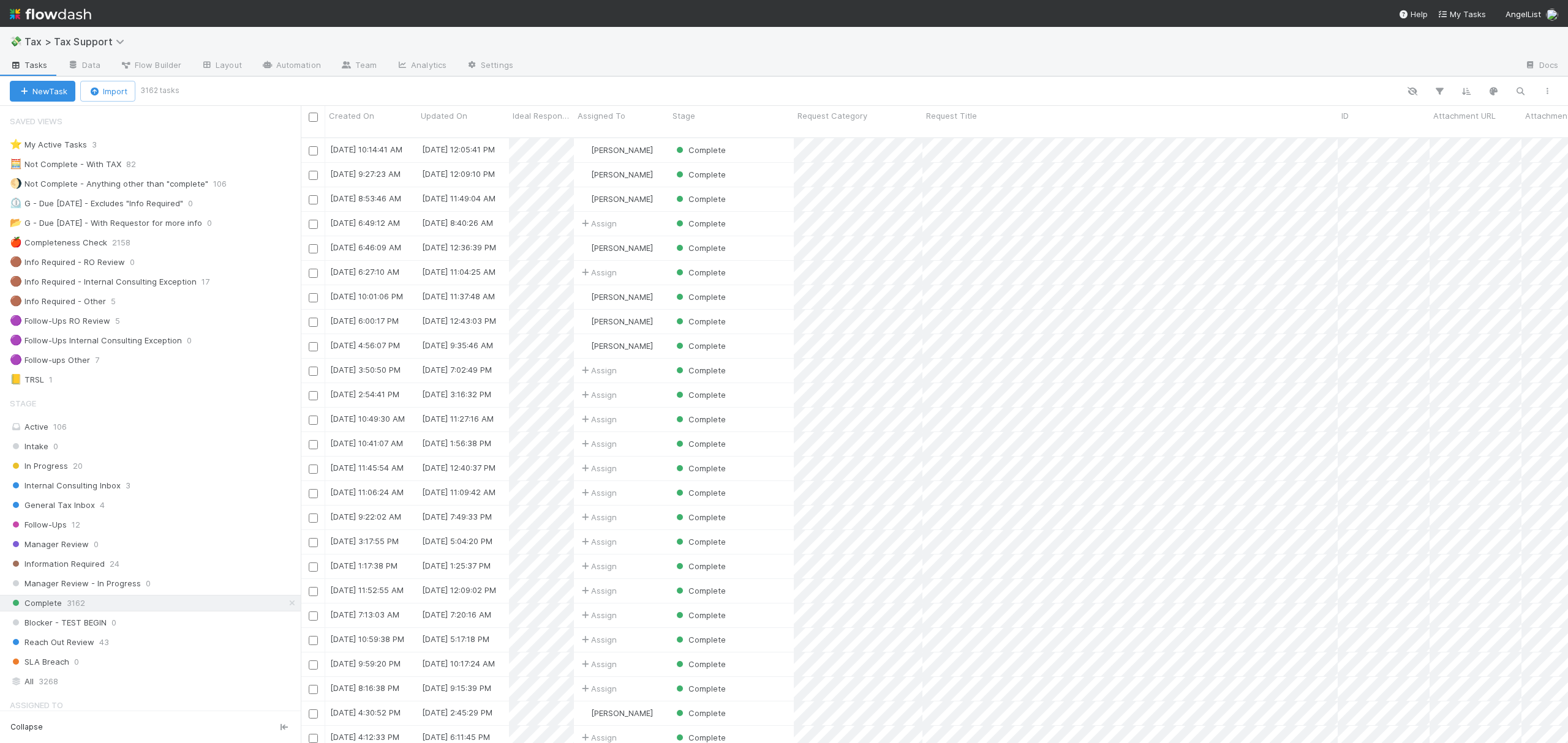
scroll to position [604, 1255]
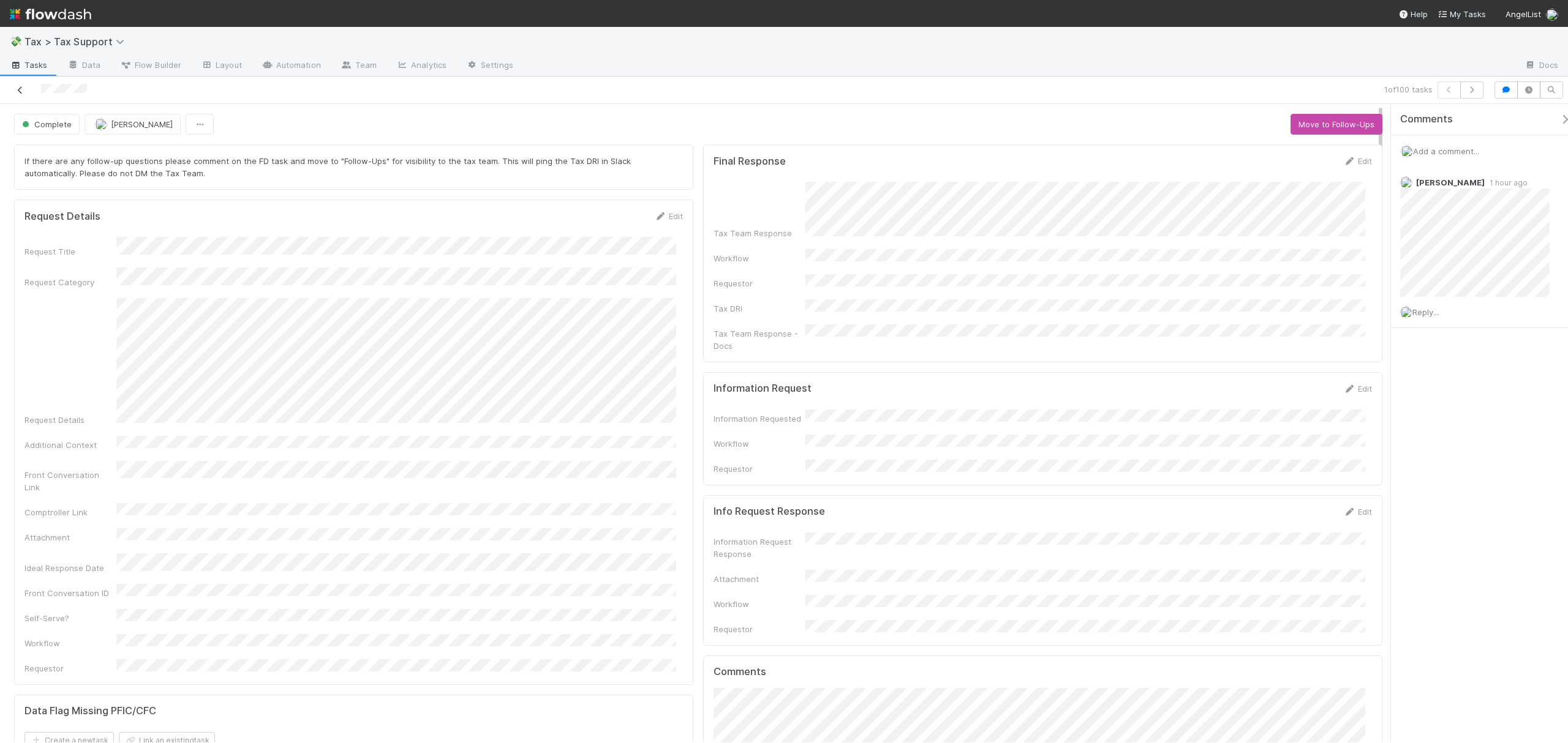
click at [20, 89] on icon at bounding box center [20, 90] width 12 height 8
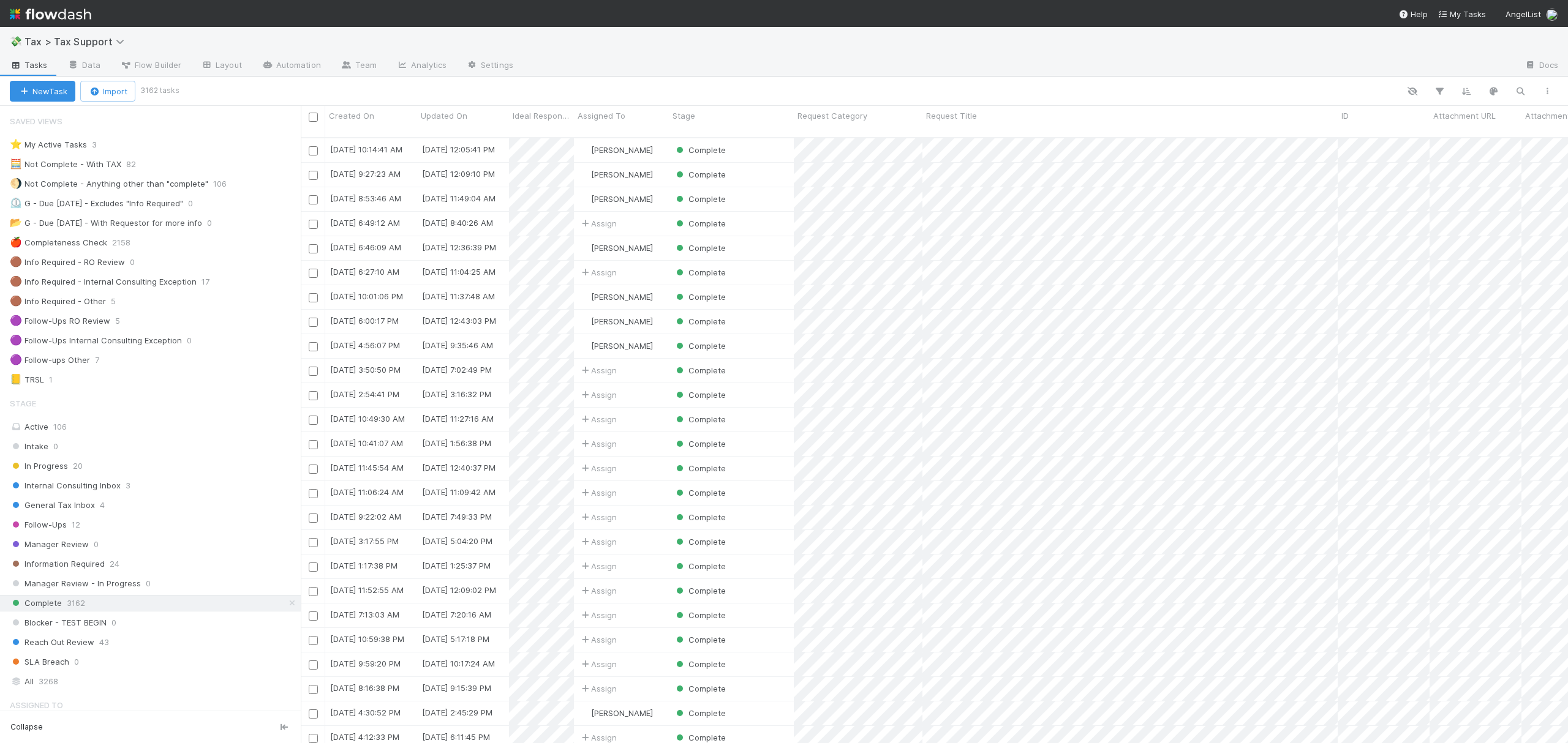
scroll to position [604, 1255]
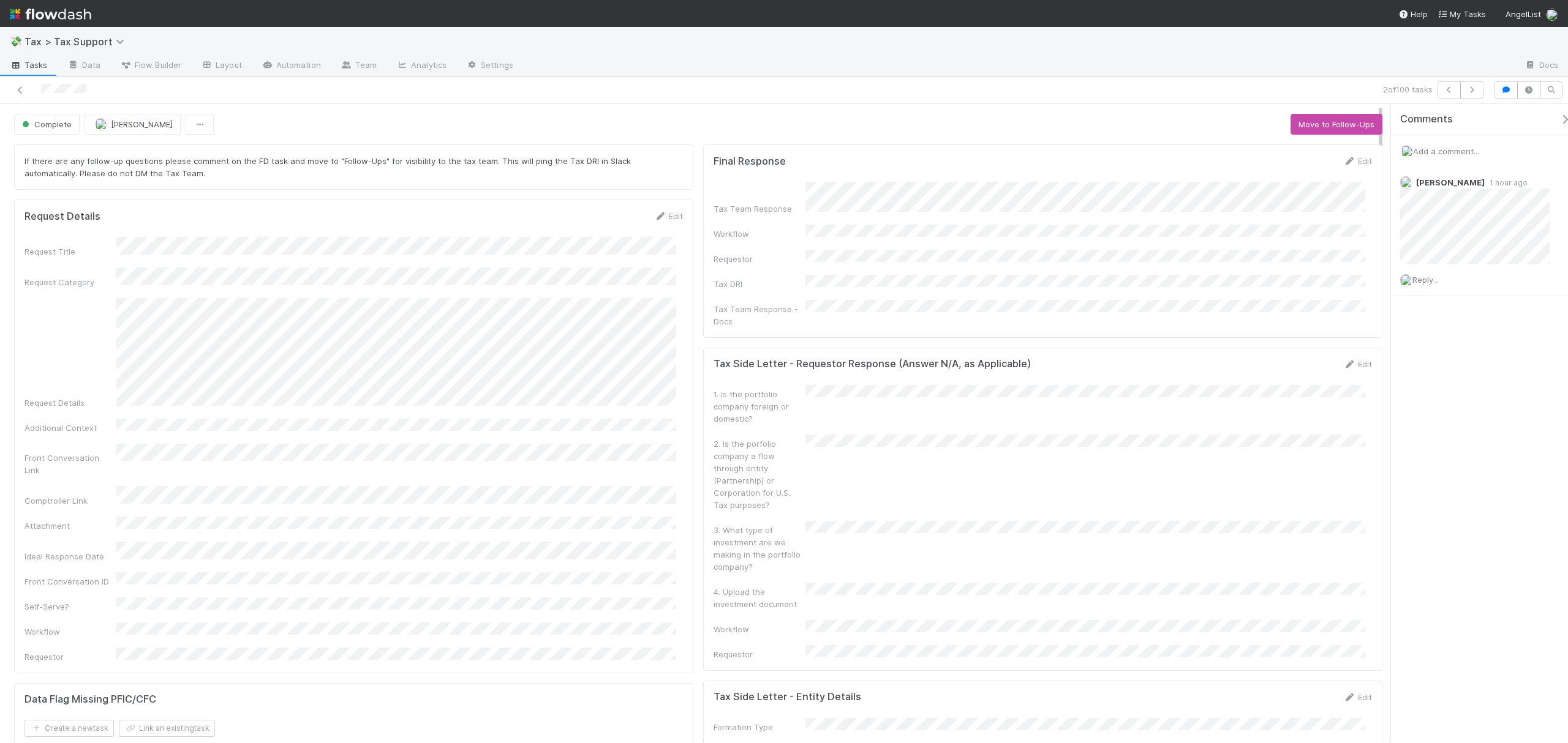
click at [1380, 47] on div "💸 Tax > Tax Support" at bounding box center [784, 41] width 1568 height 29
click at [25, 95] on link at bounding box center [20, 90] width 12 height 12
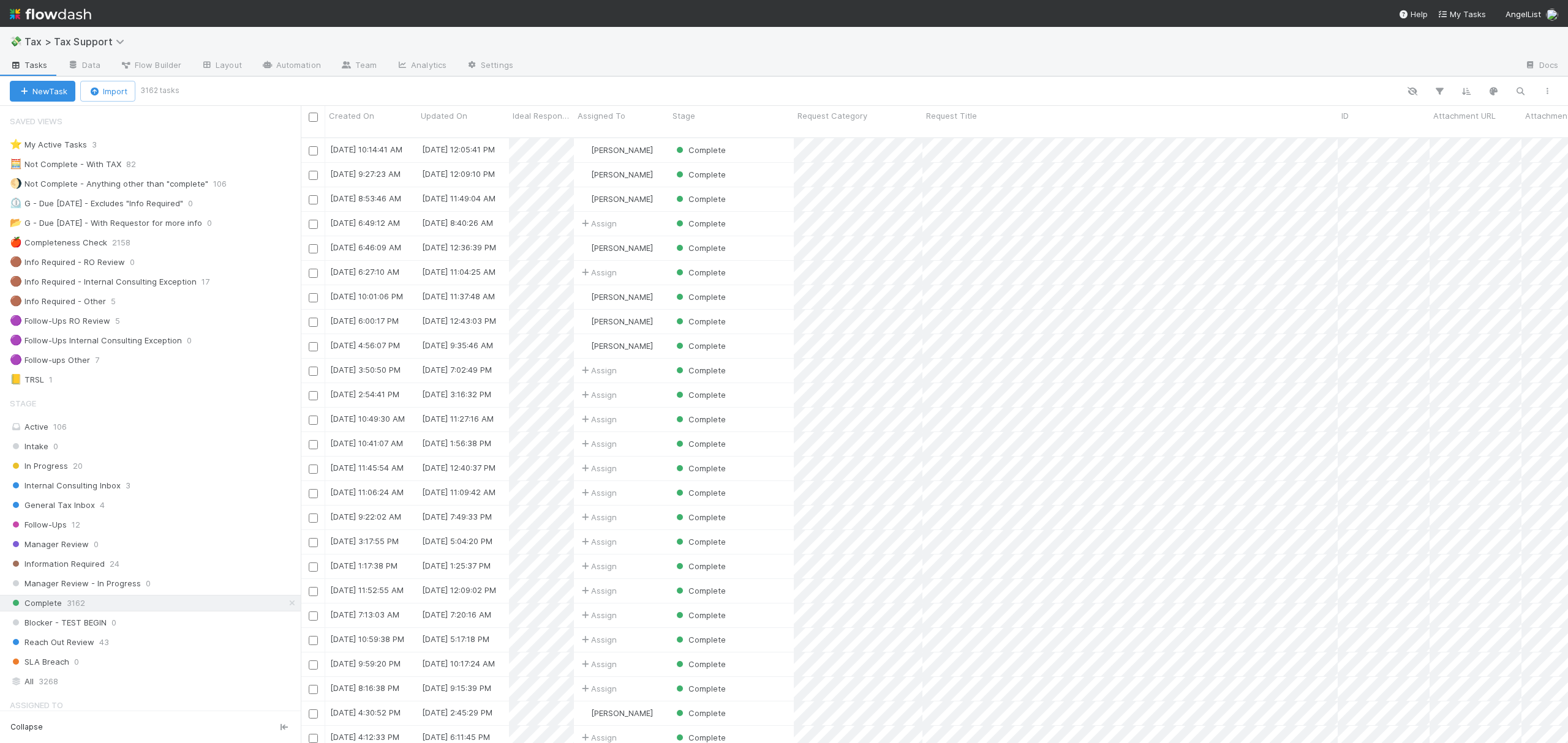
scroll to position [604, 1255]
click at [286, 608] on icon at bounding box center [292, 603] width 12 height 8
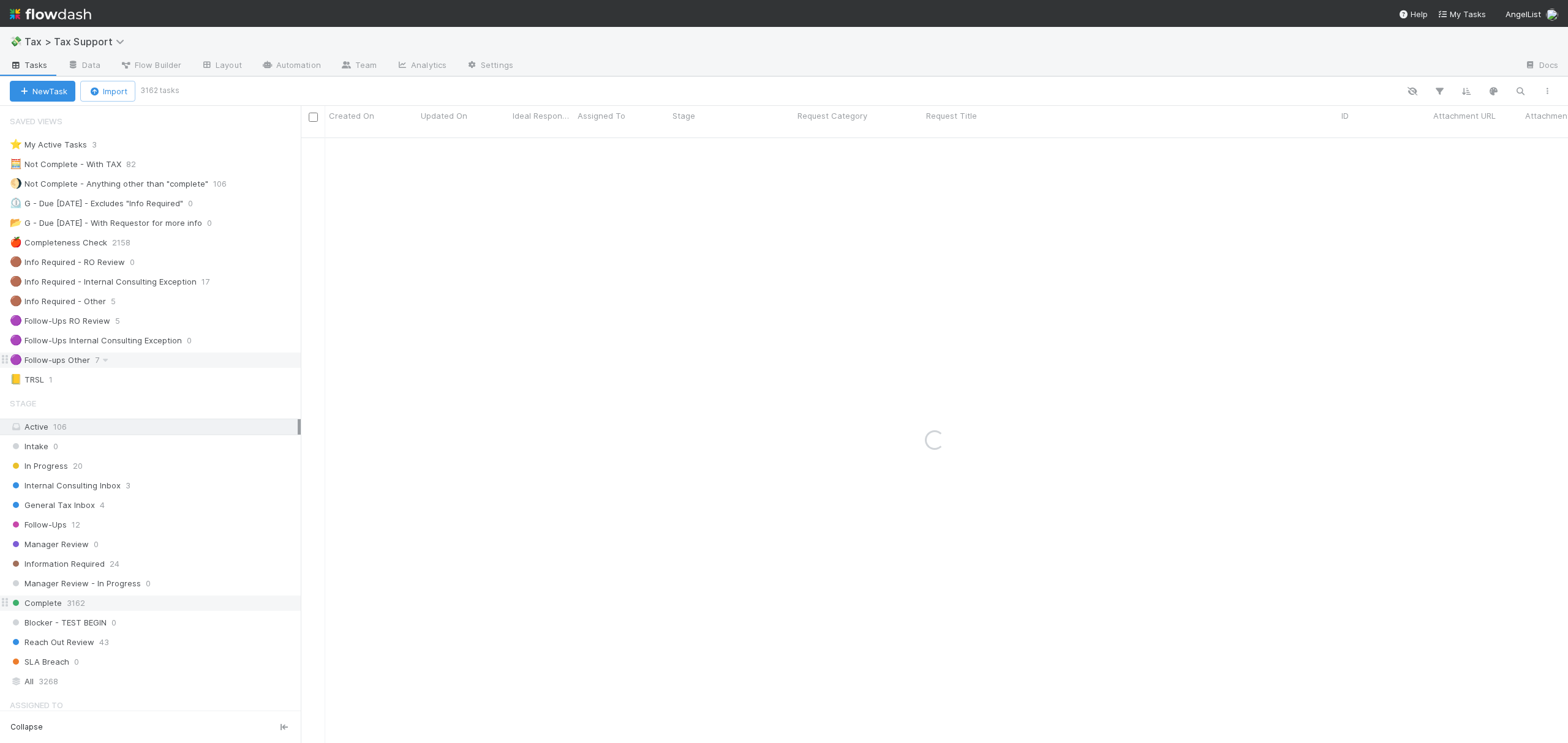
click at [102, 361] on icon at bounding box center [105, 360] width 12 height 8
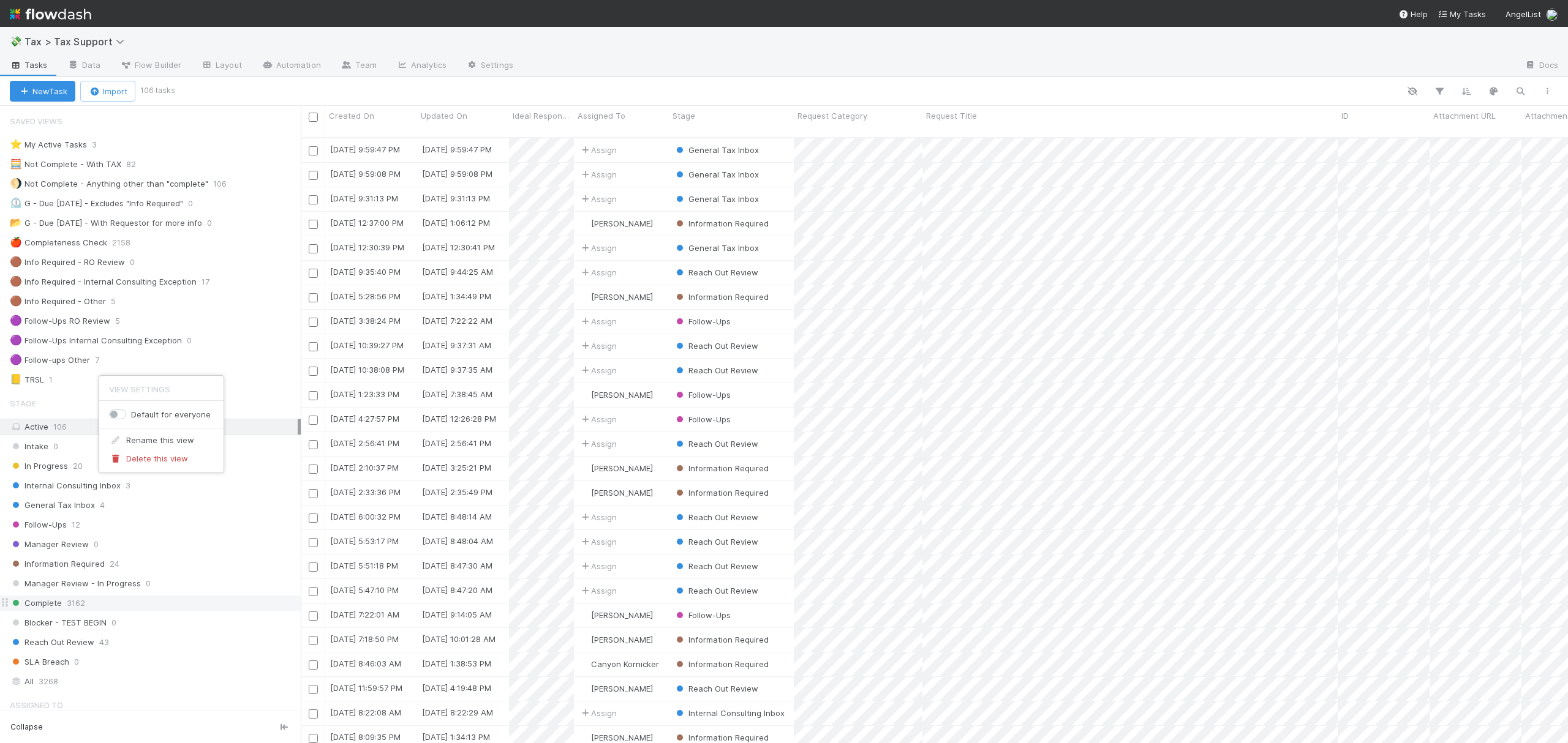
scroll to position [604, 1255]
click at [74, 363] on div "View Settings Default for everyone Rename this view Delete this view" at bounding box center [784, 371] width 1568 height 743
click at [79, 363] on div "🟣 Follow-ups Other" at bounding box center [49, 361] width 80 height 15
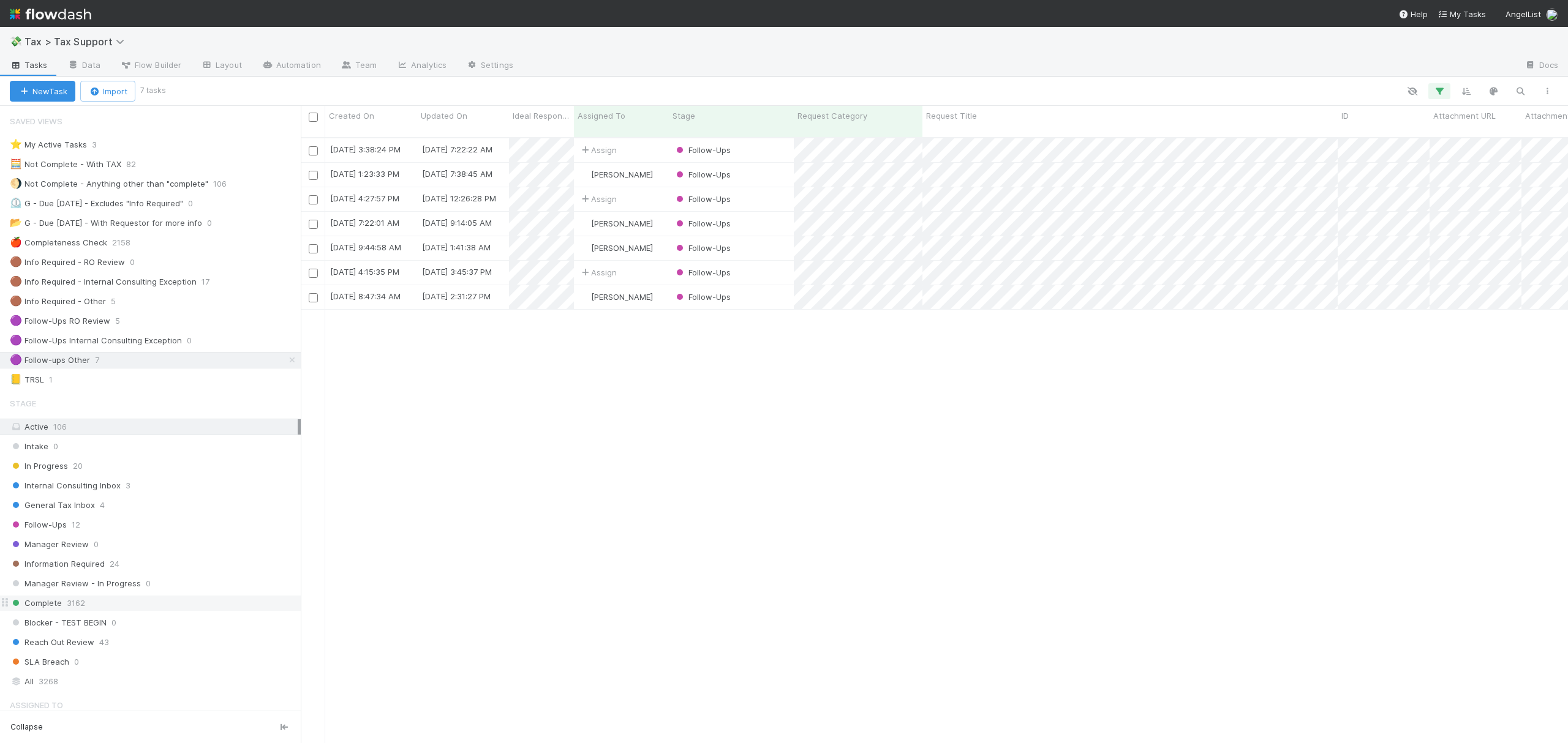
scroll to position [604, 1255]
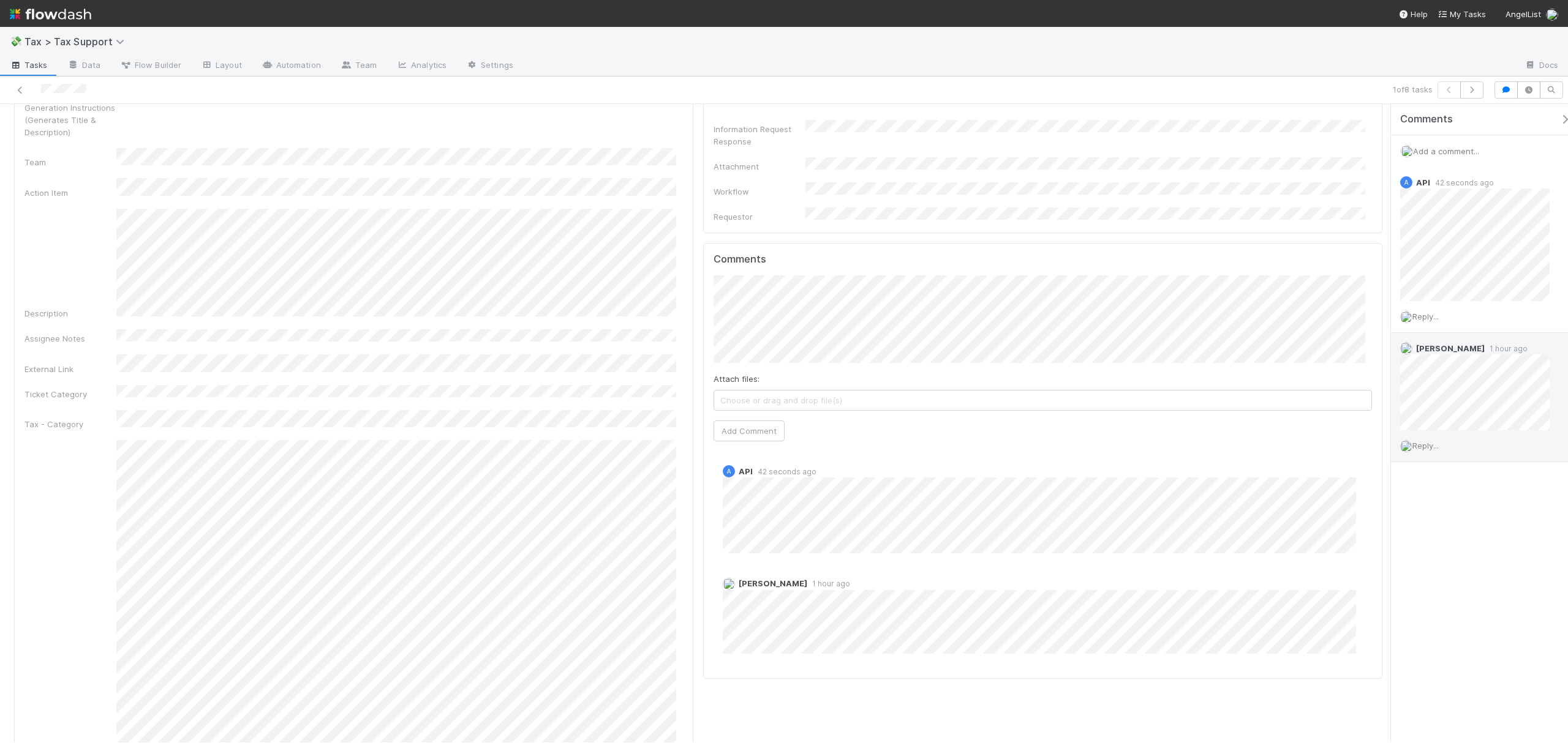
scroll to position [1213, 0]
drag, startPoint x: 1379, startPoint y: 197, endPoint x: 1395, endPoint y: 404, distance: 207.6
click at [1395, 404] on div "Follow-Ups [PERSON_NAME] Complete Ask Cyclops Request Details Edit Request Titl…" at bounding box center [784, 424] width 1568 height 639
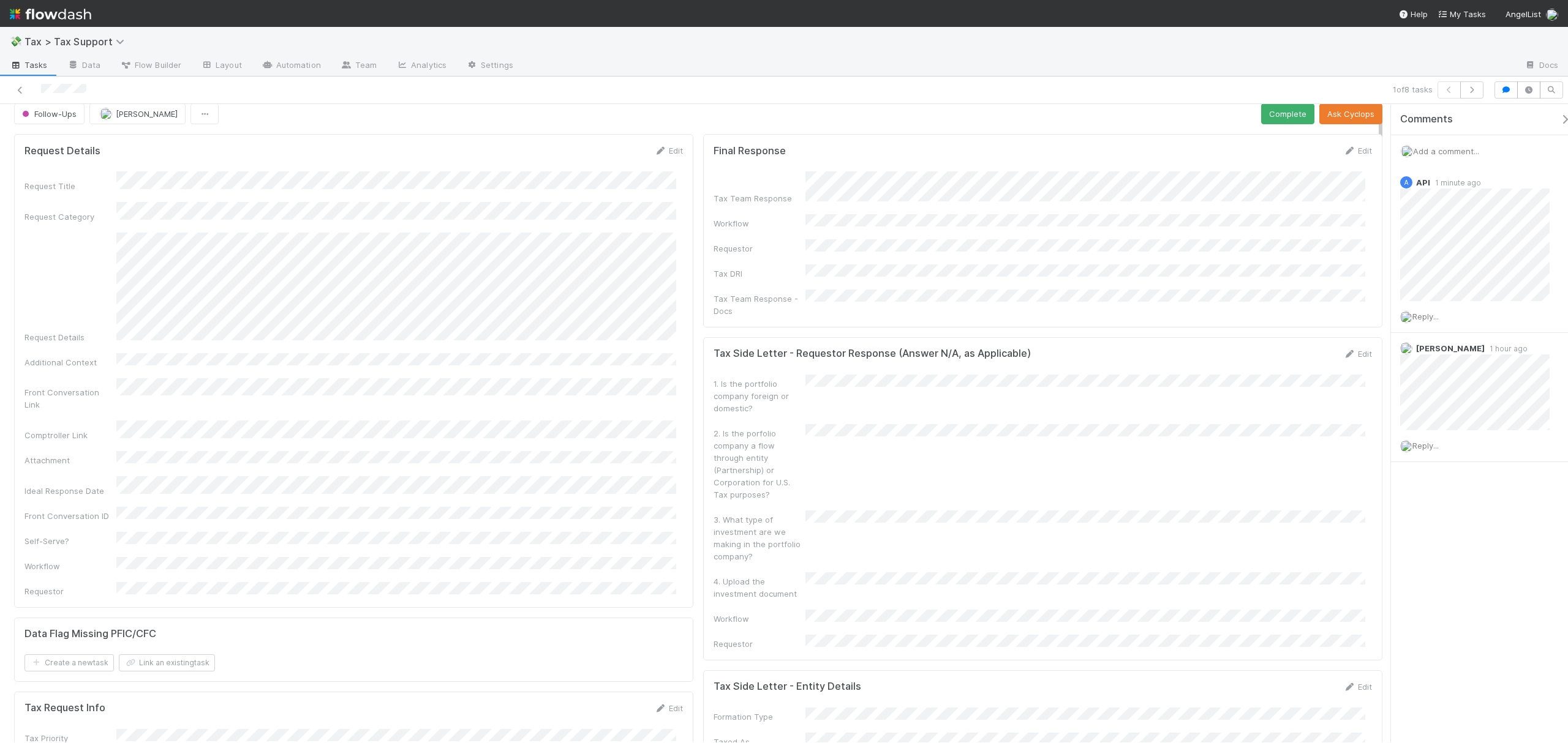
scroll to position [0, 0]
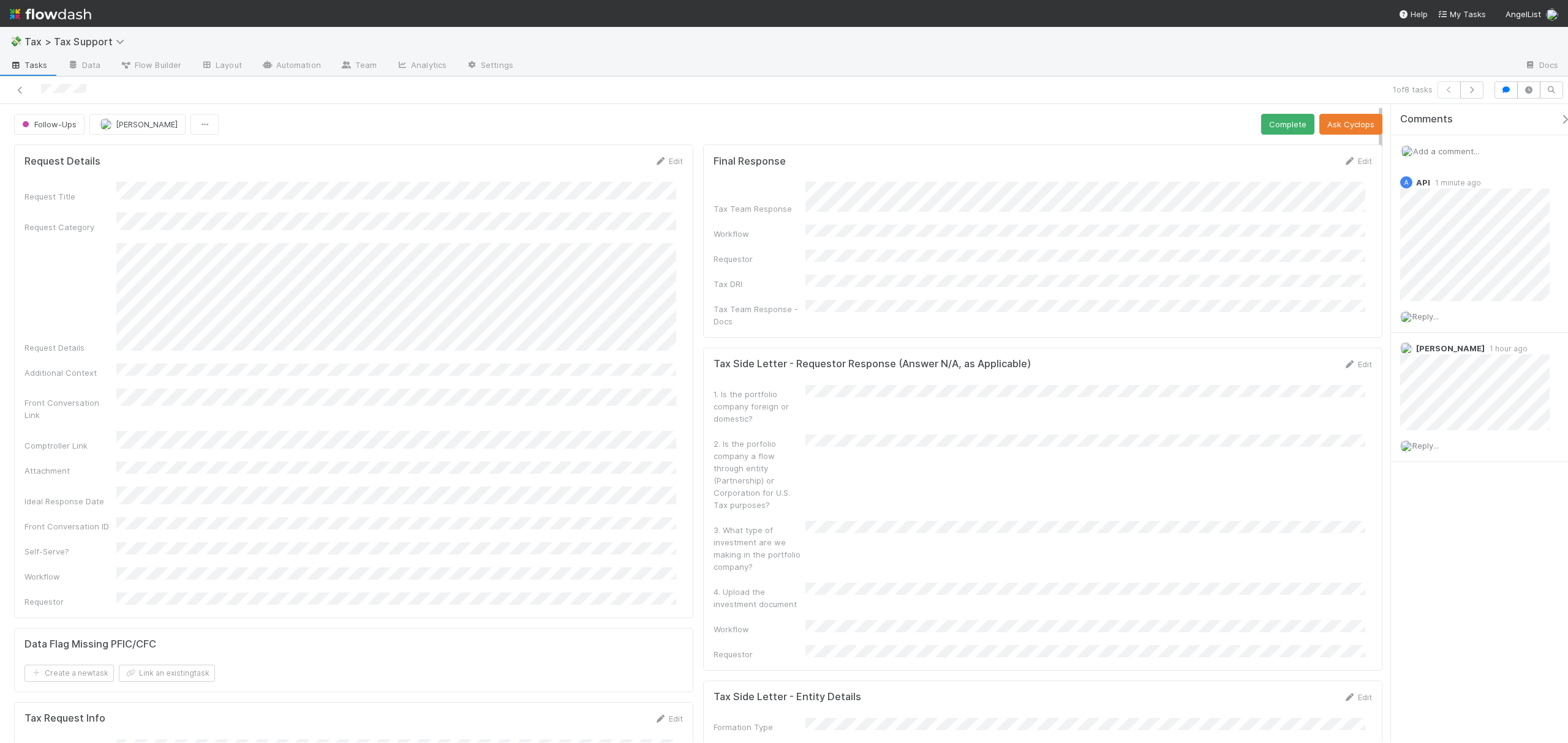
drag, startPoint x: 1379, startPoint y: 345, endPoint x: 1379, endPoint y: 128, distance: 217.0
click at [1277, 130] on button "Complete" at bounding box center [1287, 124] width 53 height 21
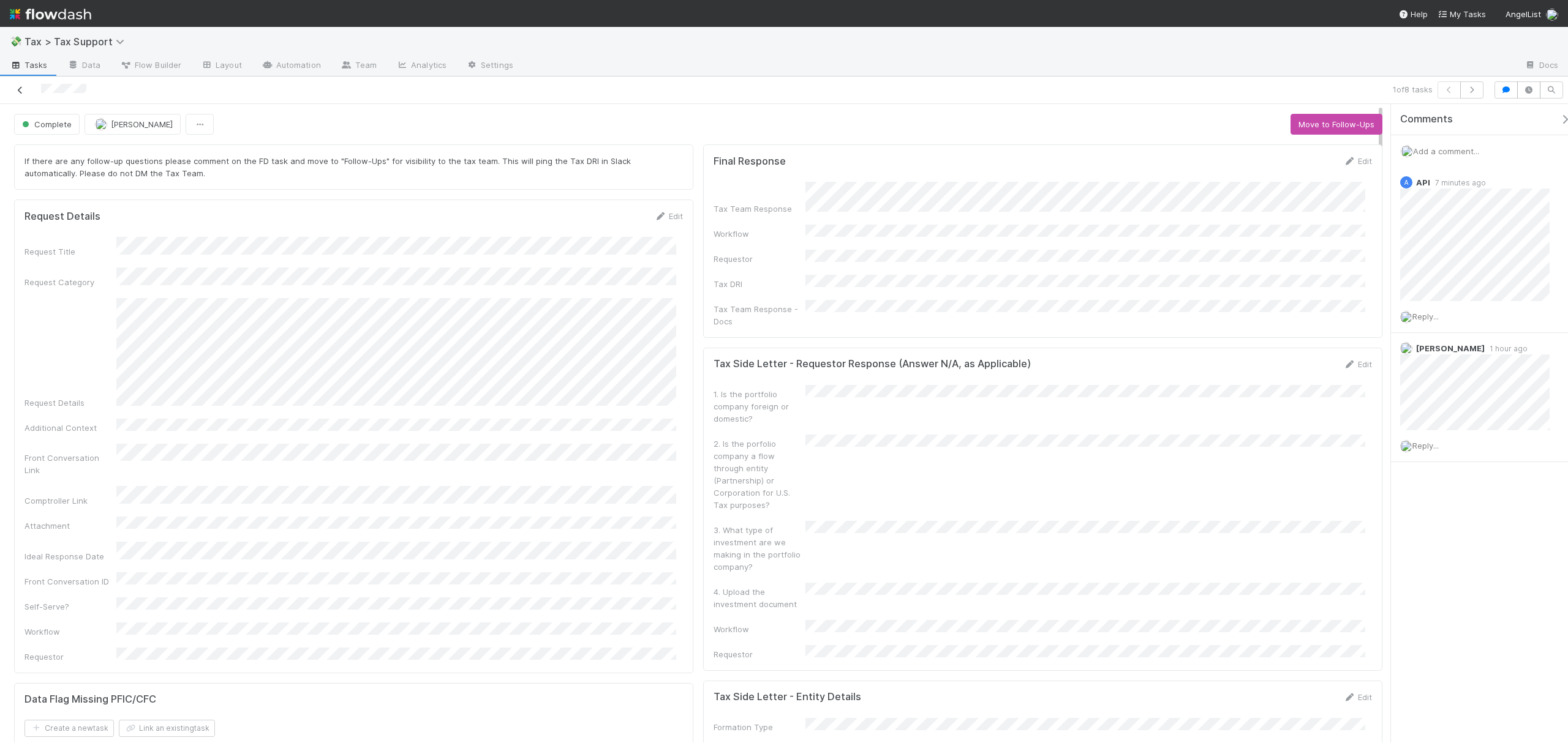
click at [20, 89] on icon at bounding box center [20, 90] width 12 height 8
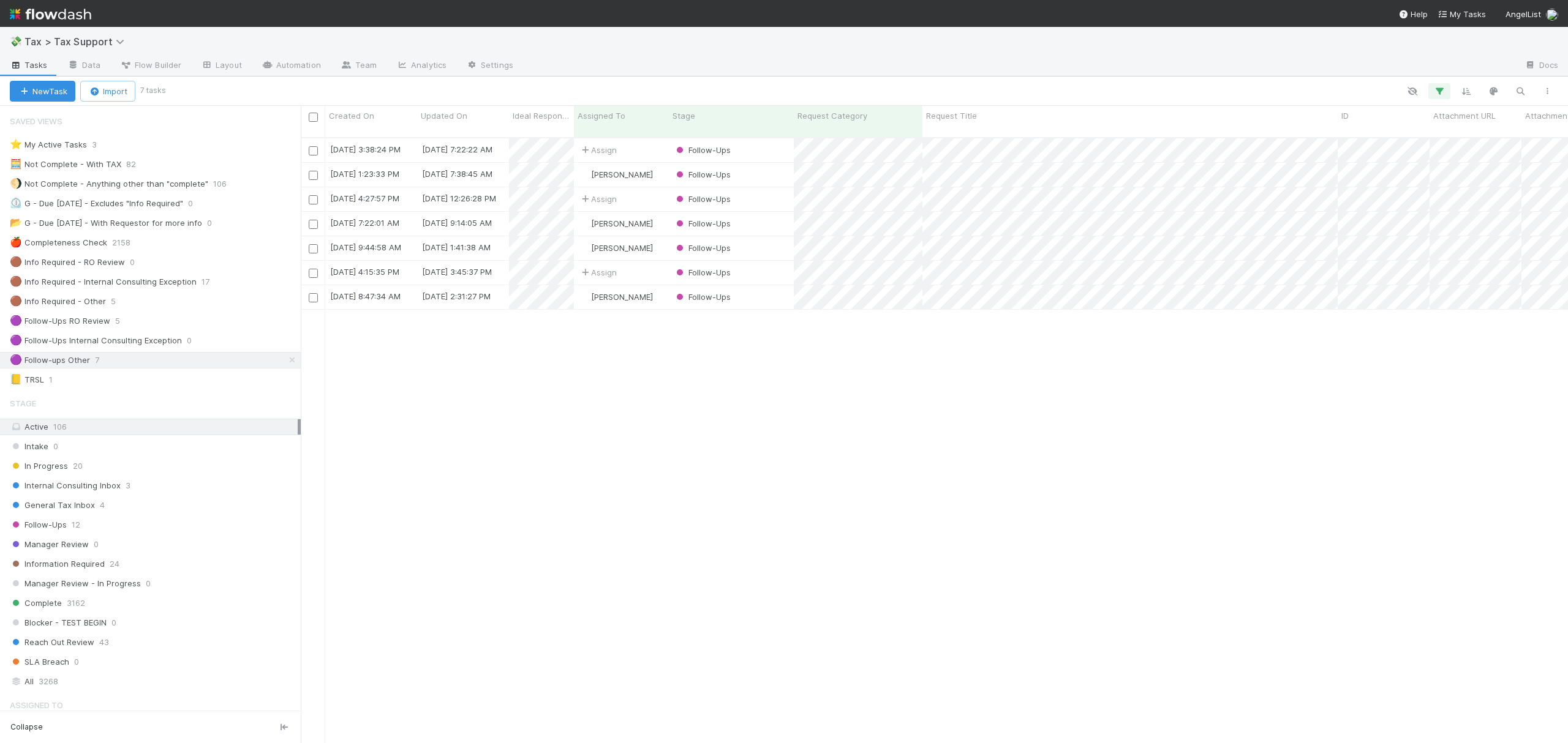
scroll to position [604, 1255]
